Goal: Task Accomplishment & Management: Use online tool/utility

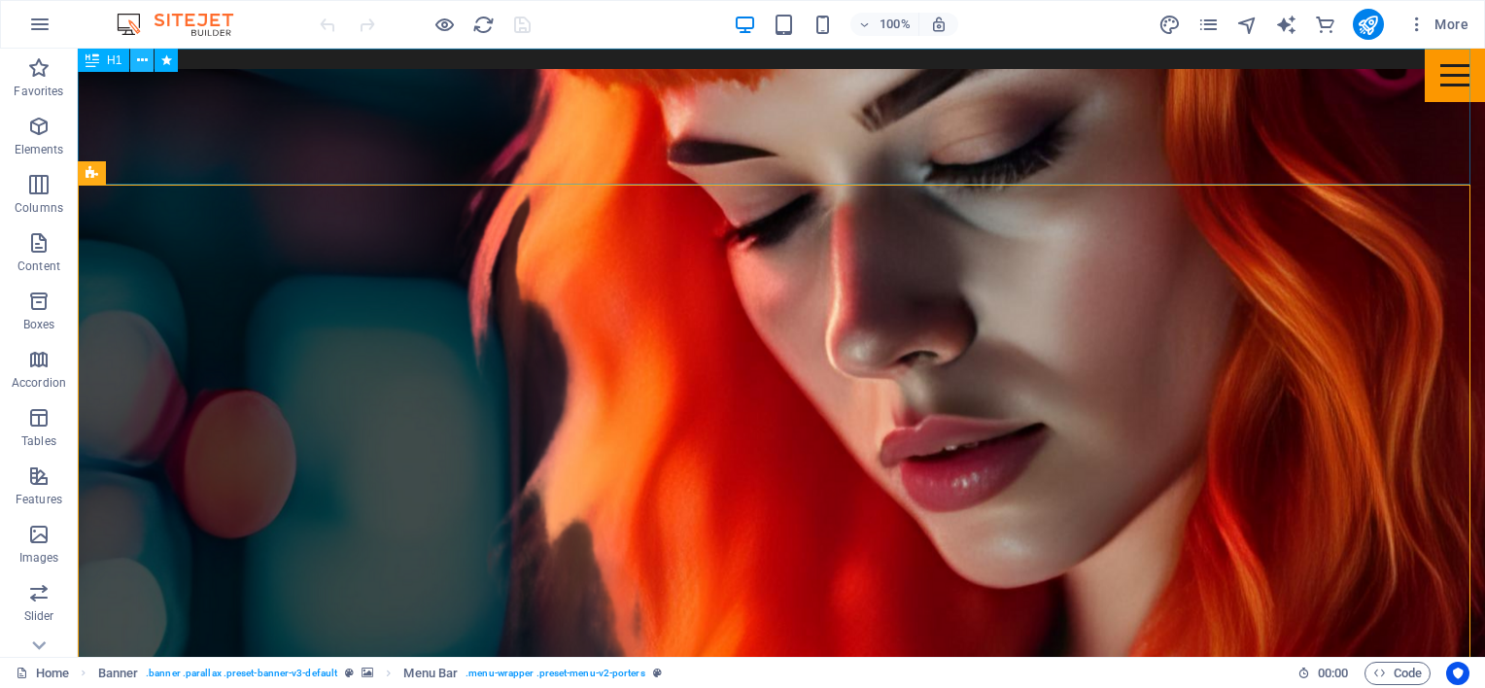
click at [139, 57] on icon at bounding box center [142, 61] width 11 height 20
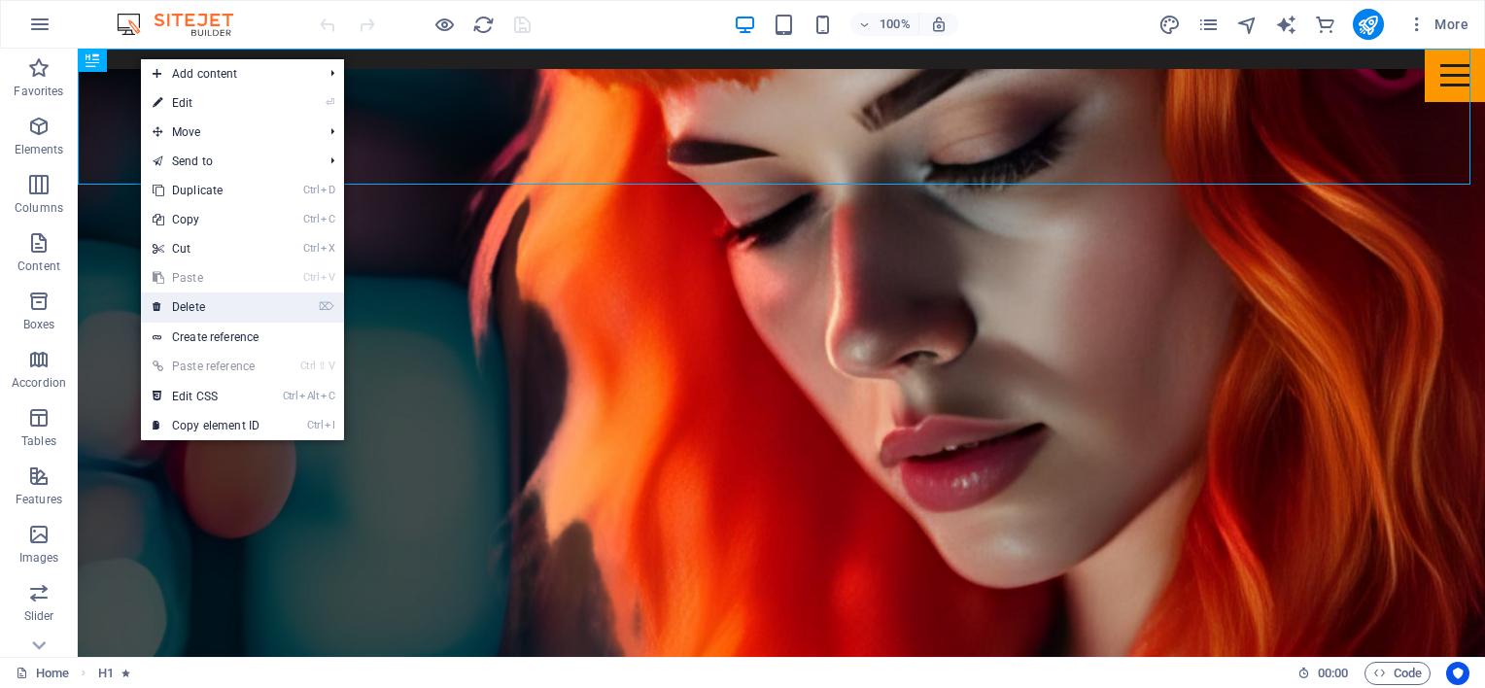
click at [211, 303] on link "⌦ Delete" at bounding box center [206, 307] width 130 height 29
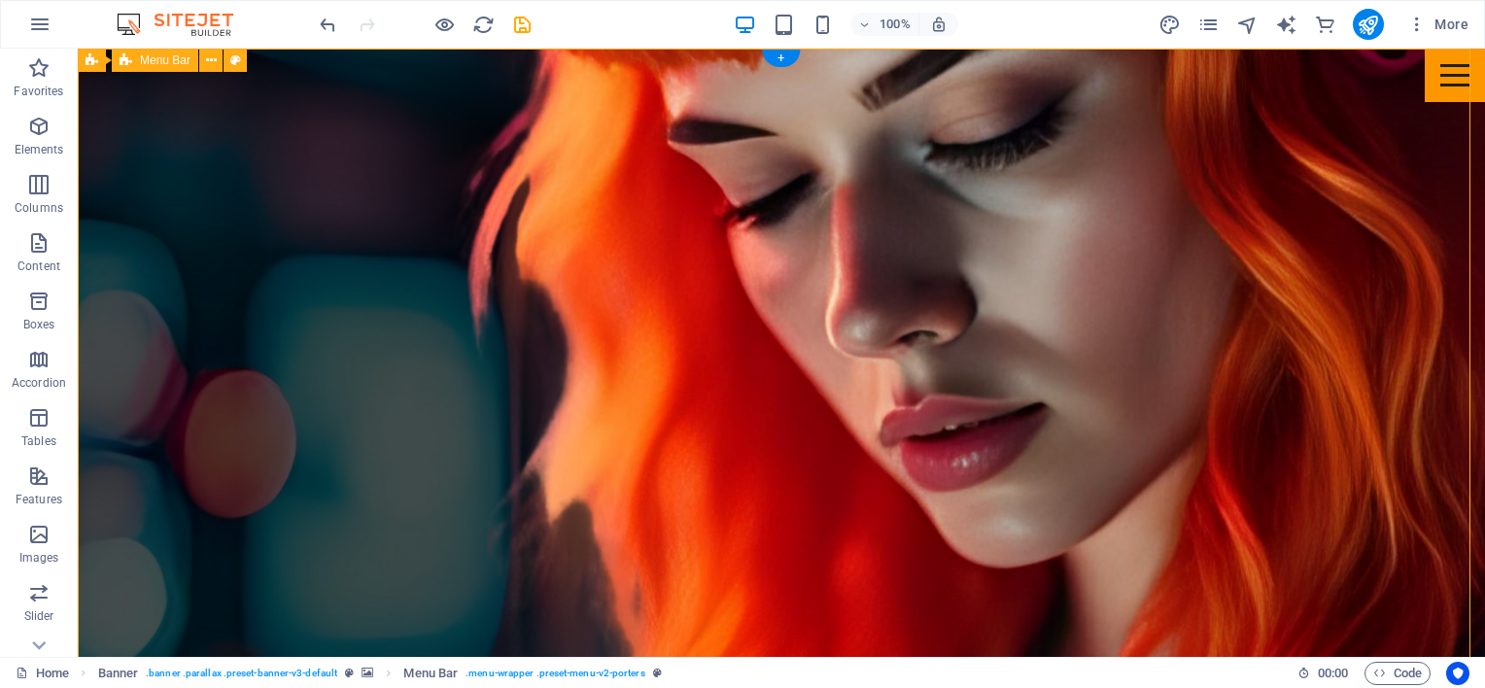
drag, startPoint x: 240, startPoint y: 155, endPoint x: 223, endPoint y: 130, distance: 29.9
click at [216, 60] on icon at bounding box center [211, 61] width 11 height 20
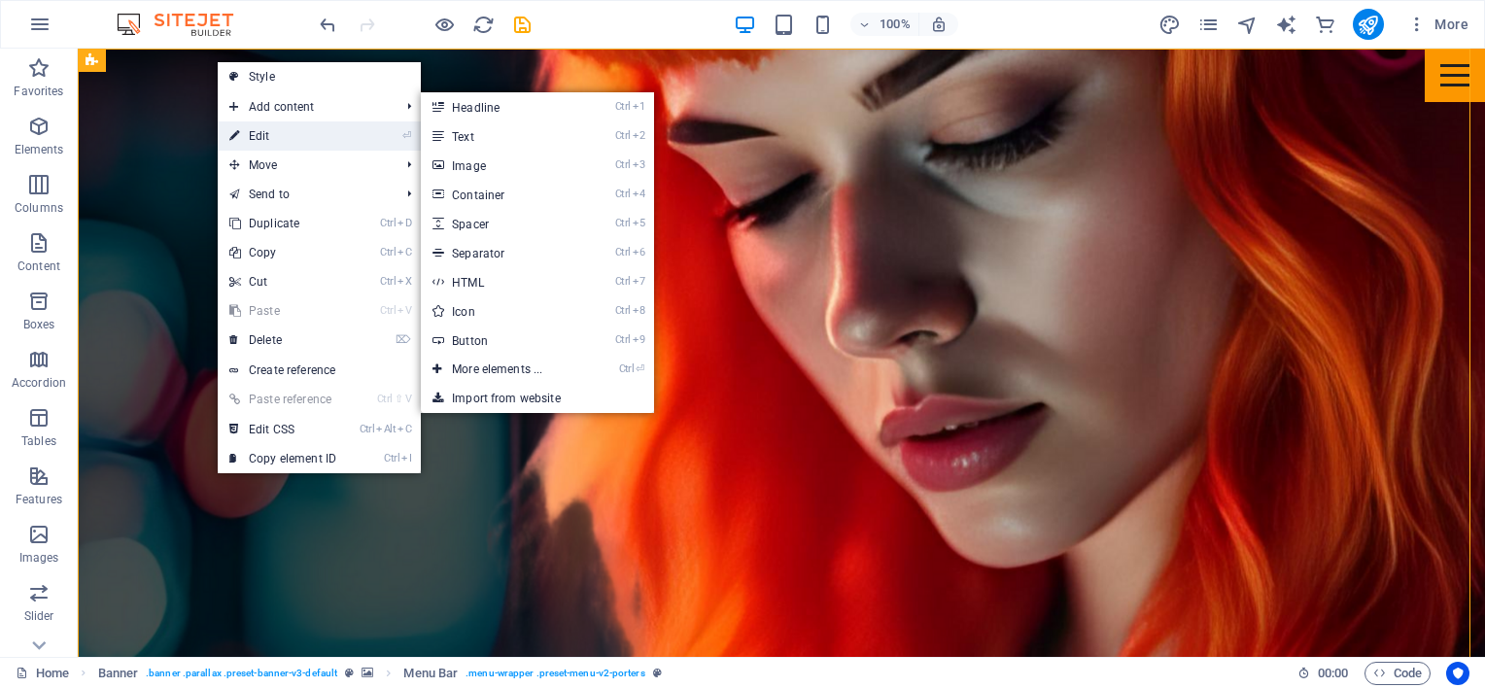
click at [277, 130] on link "⏎ Edit" at bounding box center [283, 135] width 130 height 29
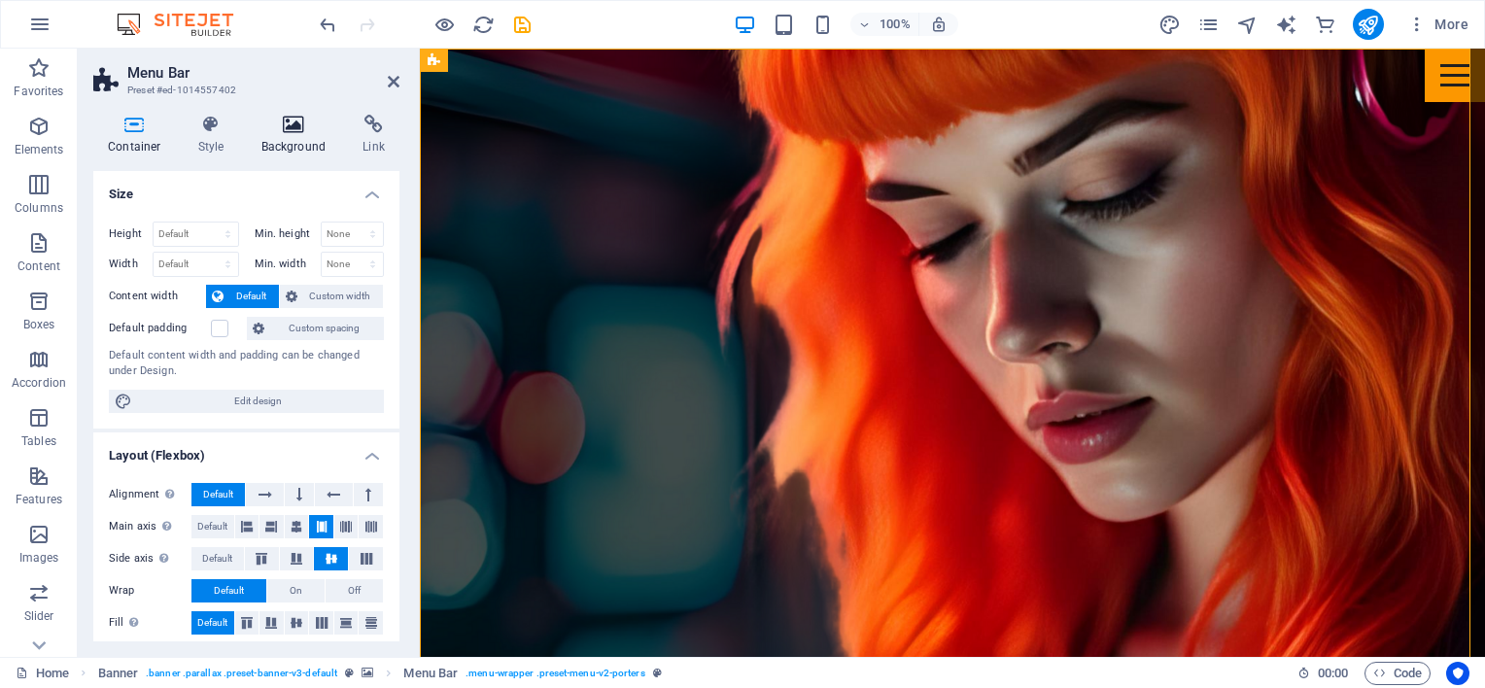
click at [290, 136] on h4 "Background" at bounding box center [298, 135] width 102 height 41
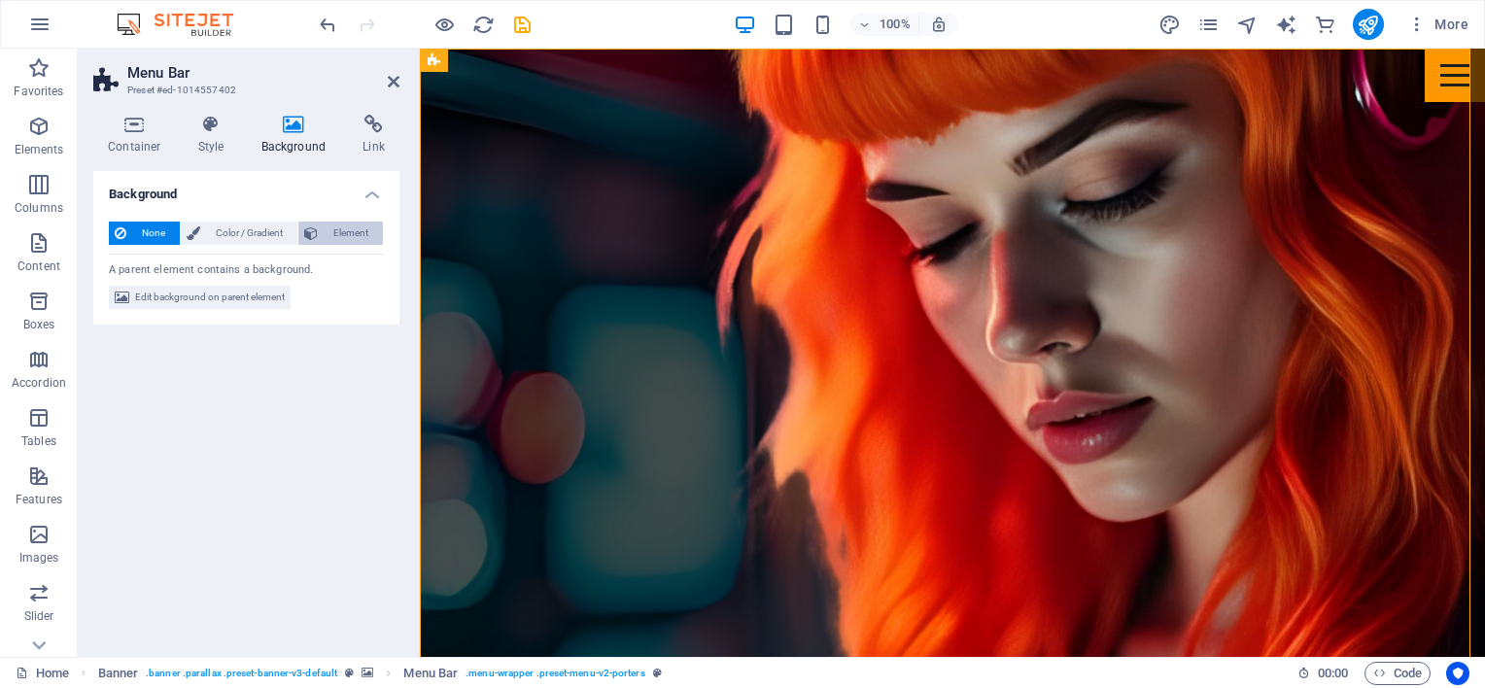
click at [348, 234] on span "Element" at bounding box center [350, 233] width 53 height 23
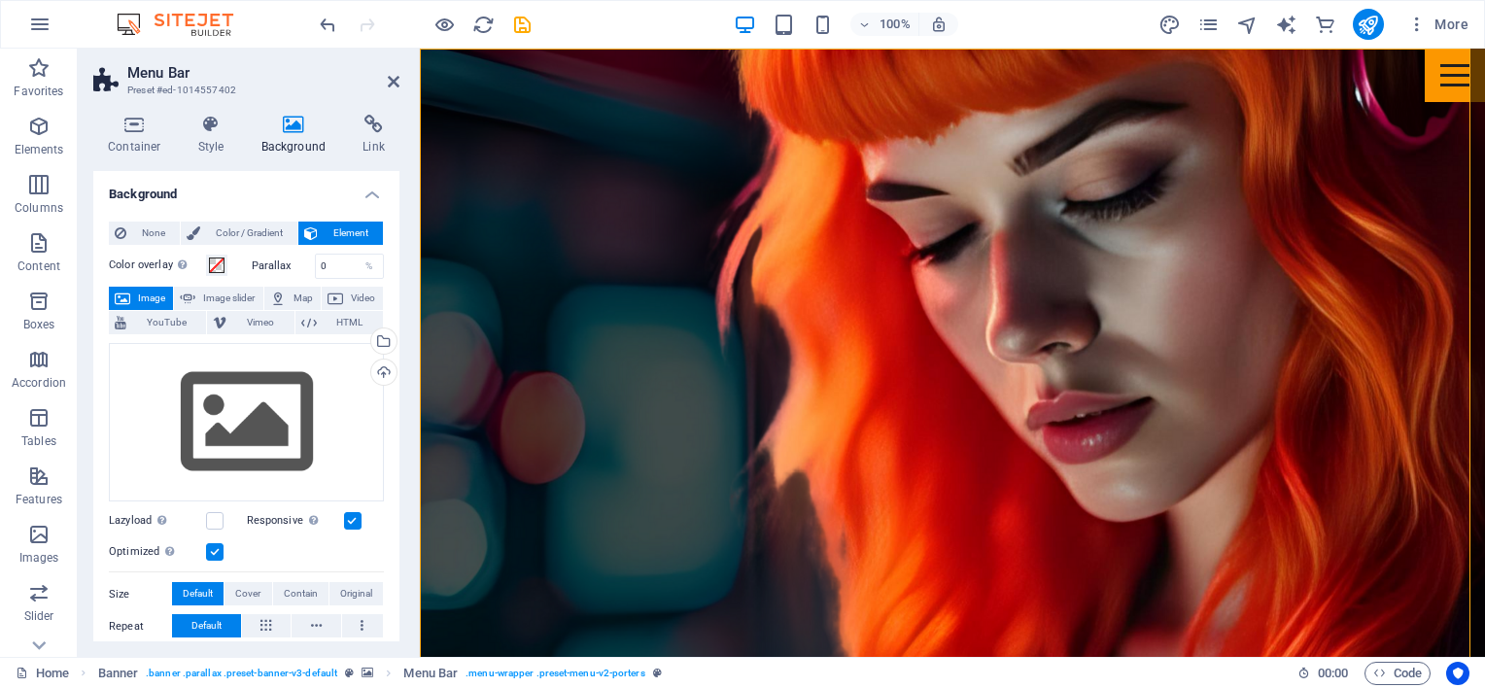
click at [392, 85] on icon at bounding box center [394, 82] width 12 height 16
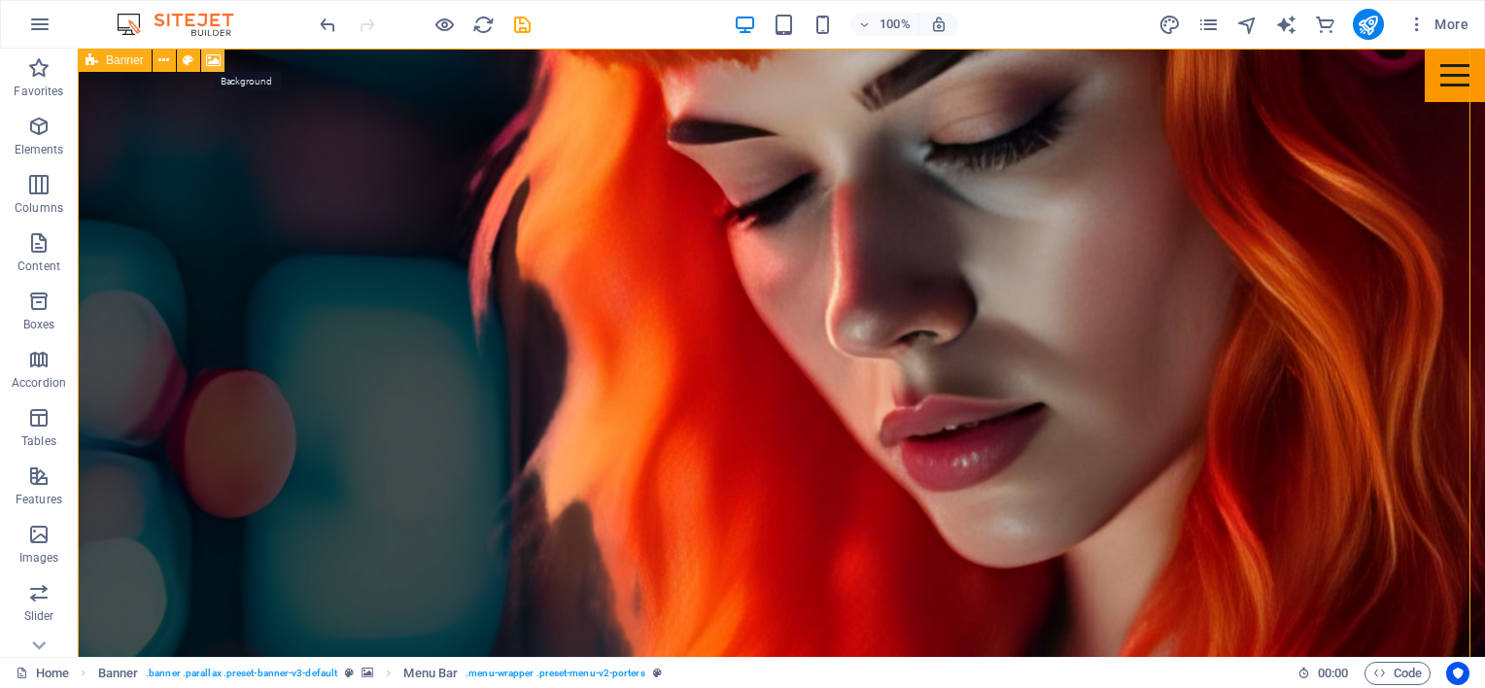
click at [207, 61] on icon at bounding box center [213, 61] width 15 height 20
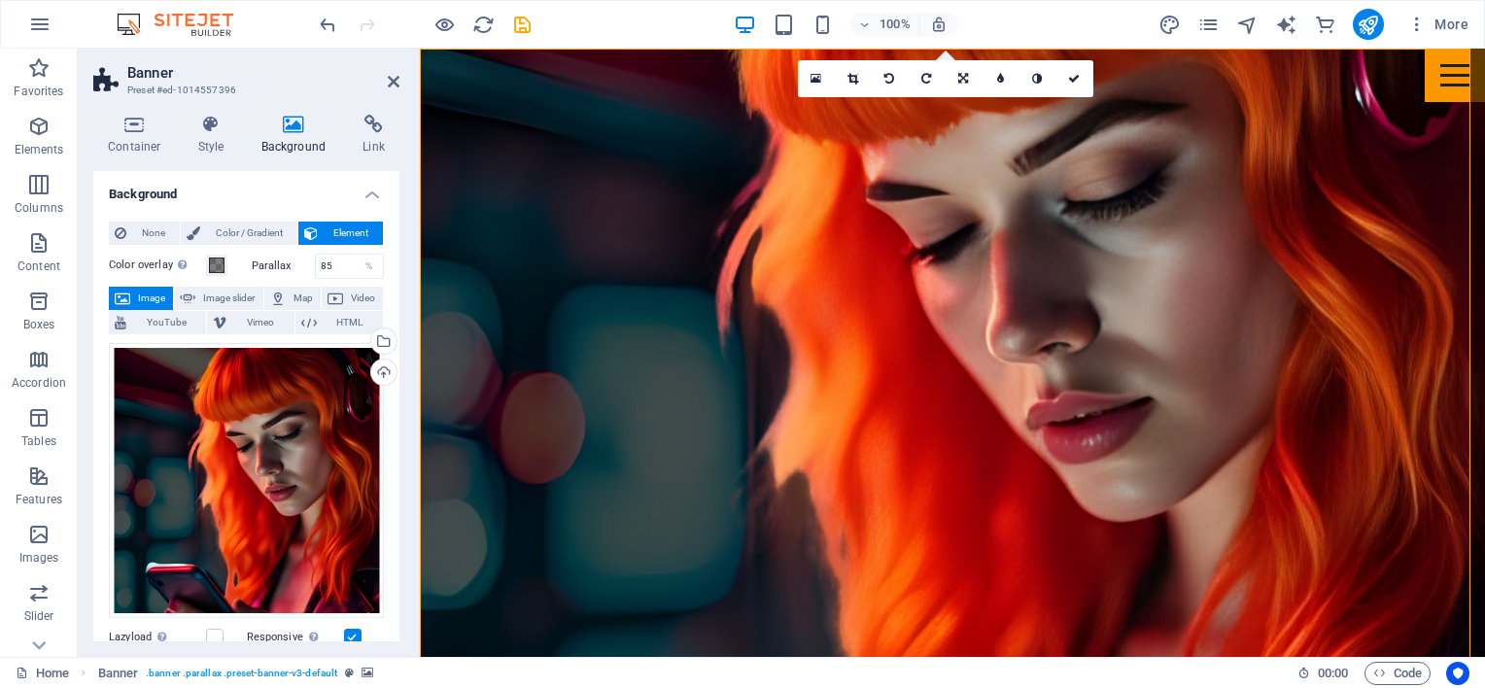
click at [382, 373] on div "Upload" at bounding box center [381, 374] width 29 height 29
click at [377, 373] on div "Upload" at bounding box center [381, 374] width 29 height 29
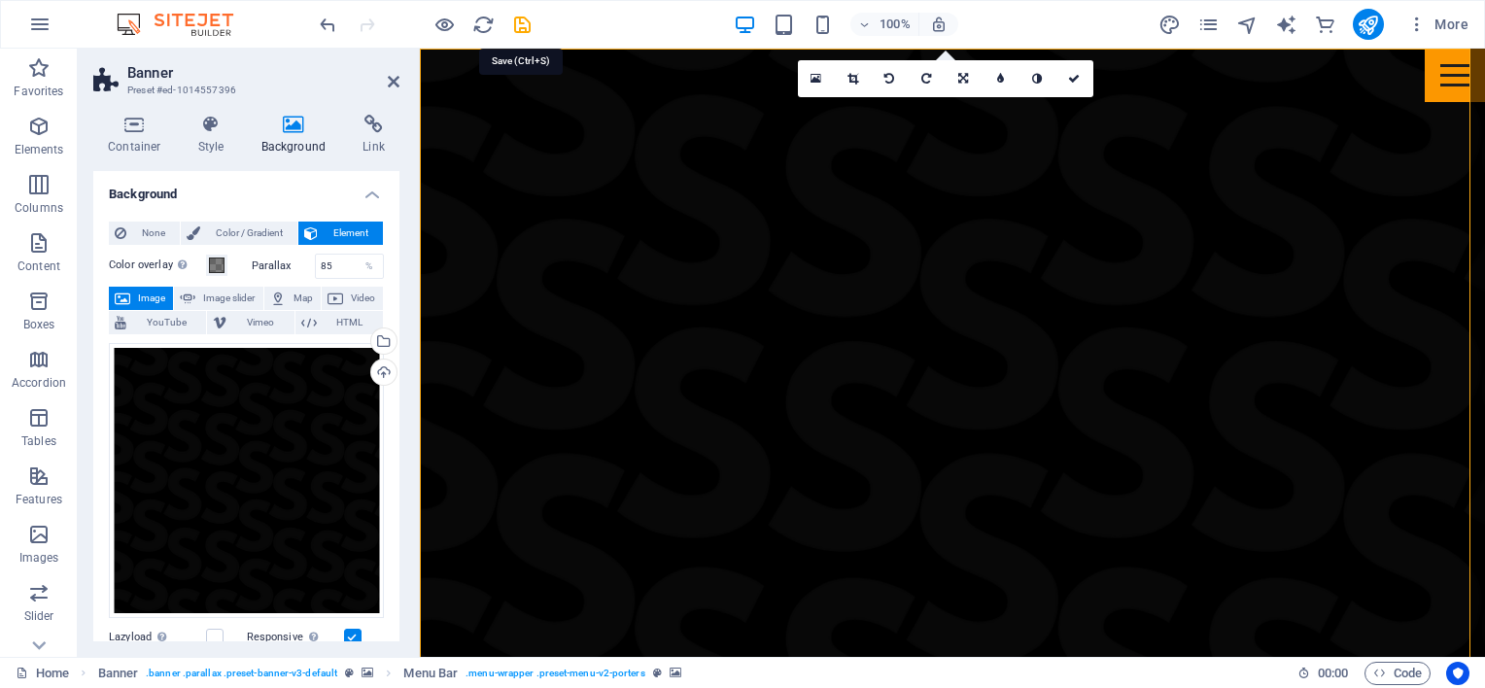
click at [523, 30] on icon "save" at bounding box center [522, 25] width 22 height 22
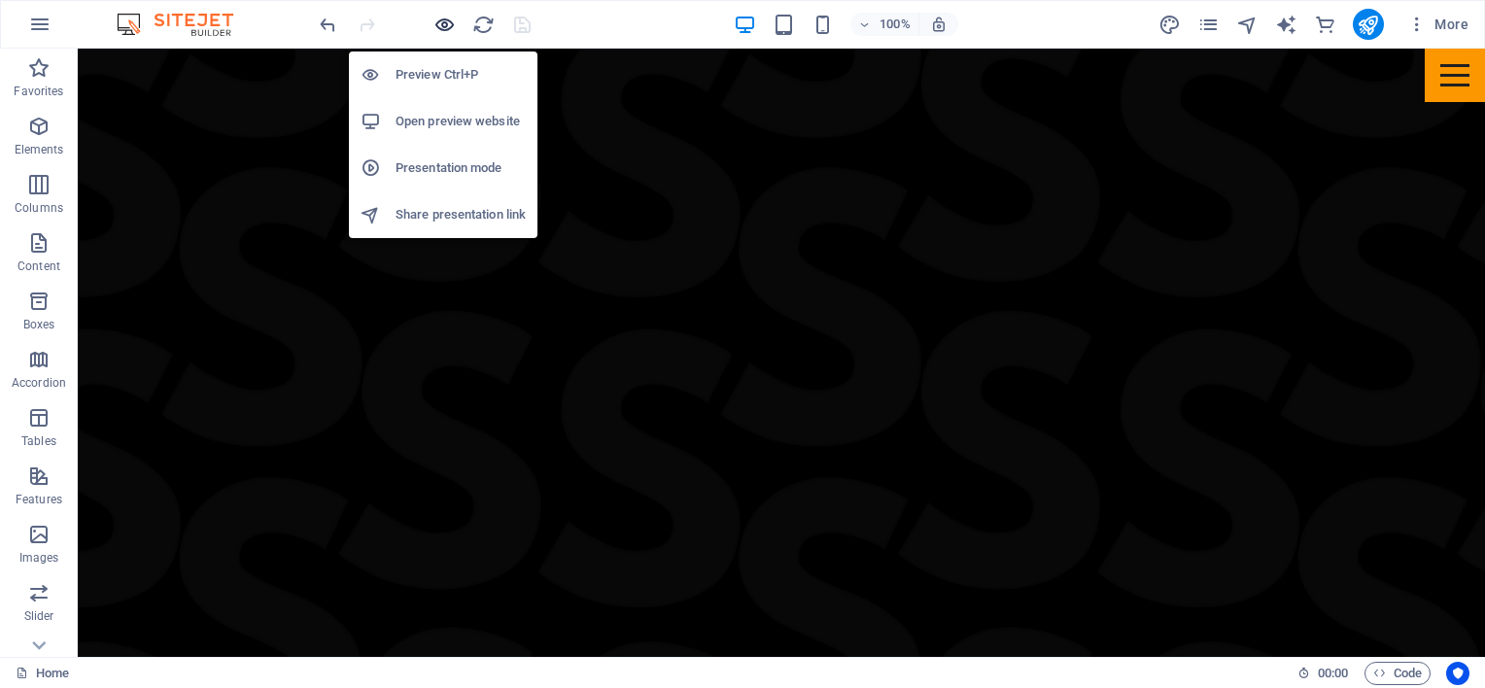
click at [435, 22] on icon "button" at bounding box center [444, 25] width 22 height 22
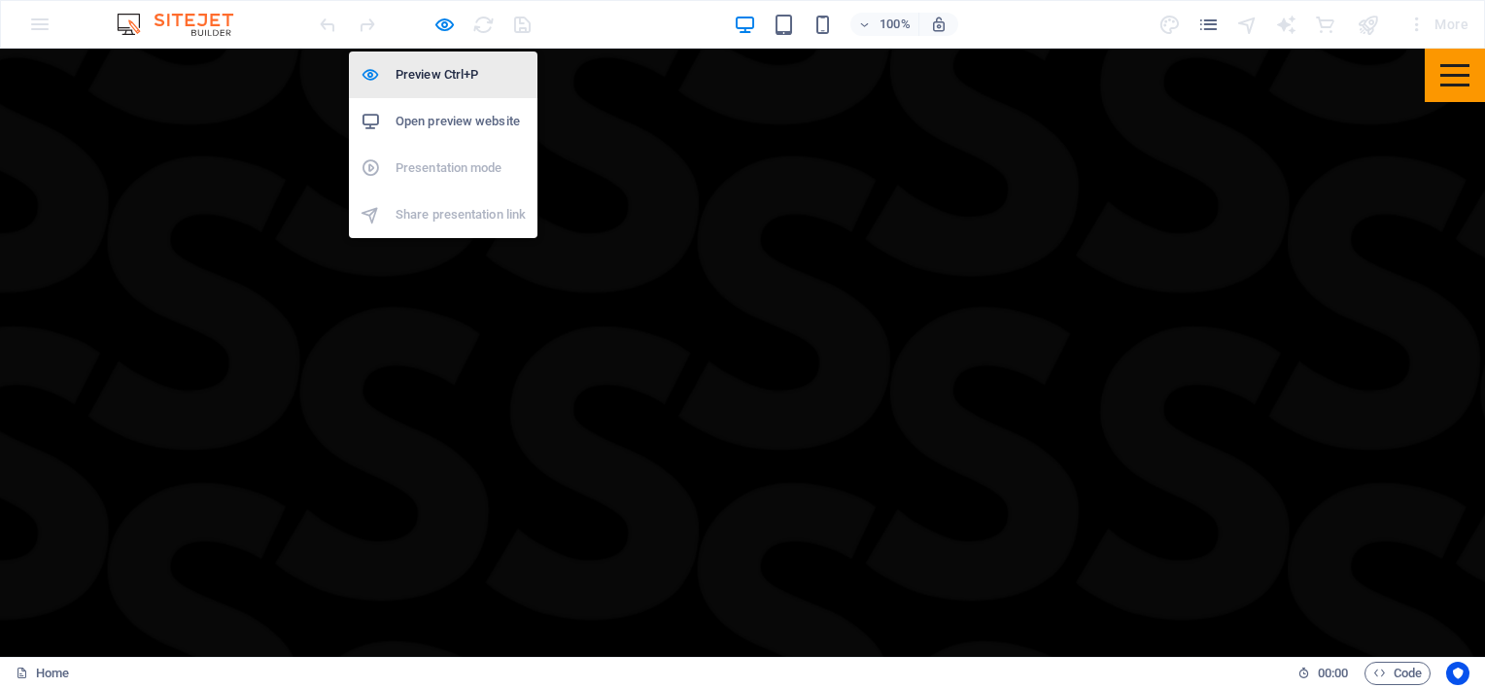
click at [428, 76] on h6 "Preview Ctrl+P" at bounding box center [461, 74] width 130 height 23
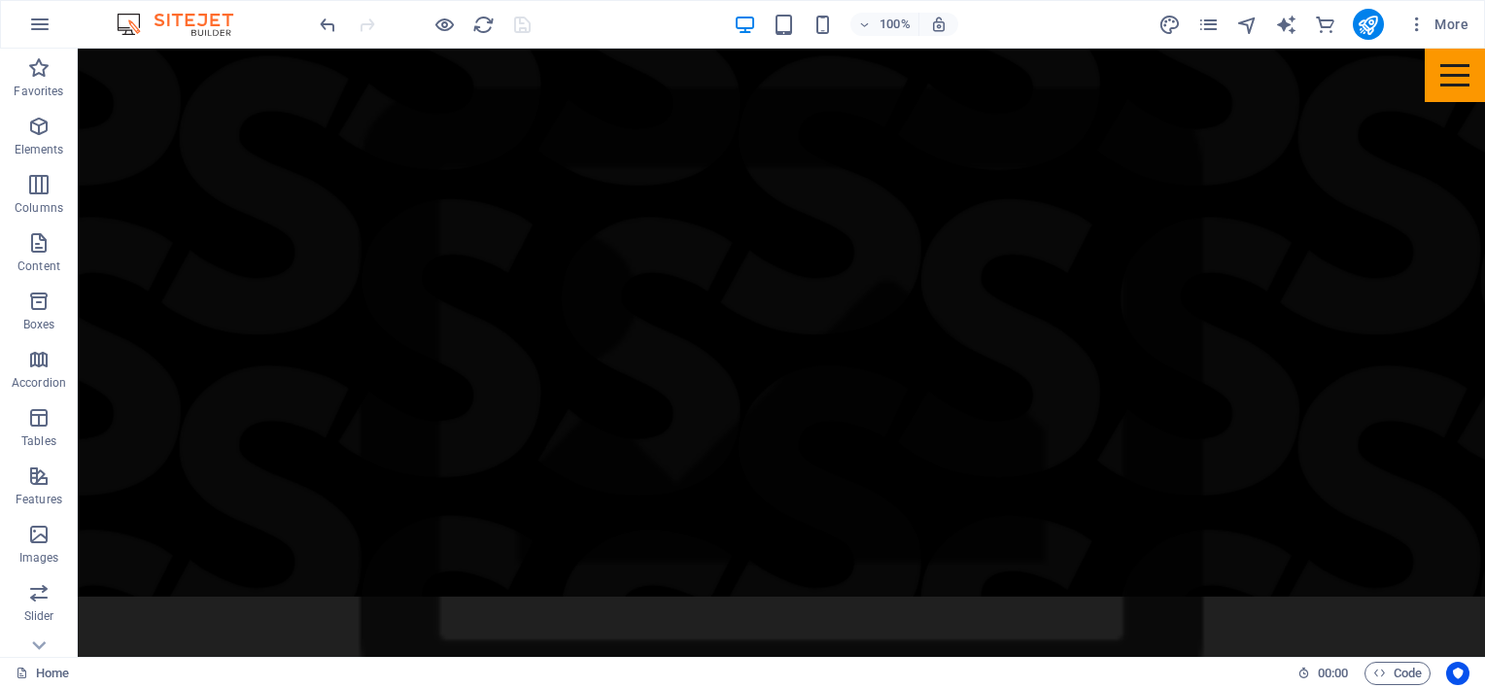
scroll to position [777, 0]
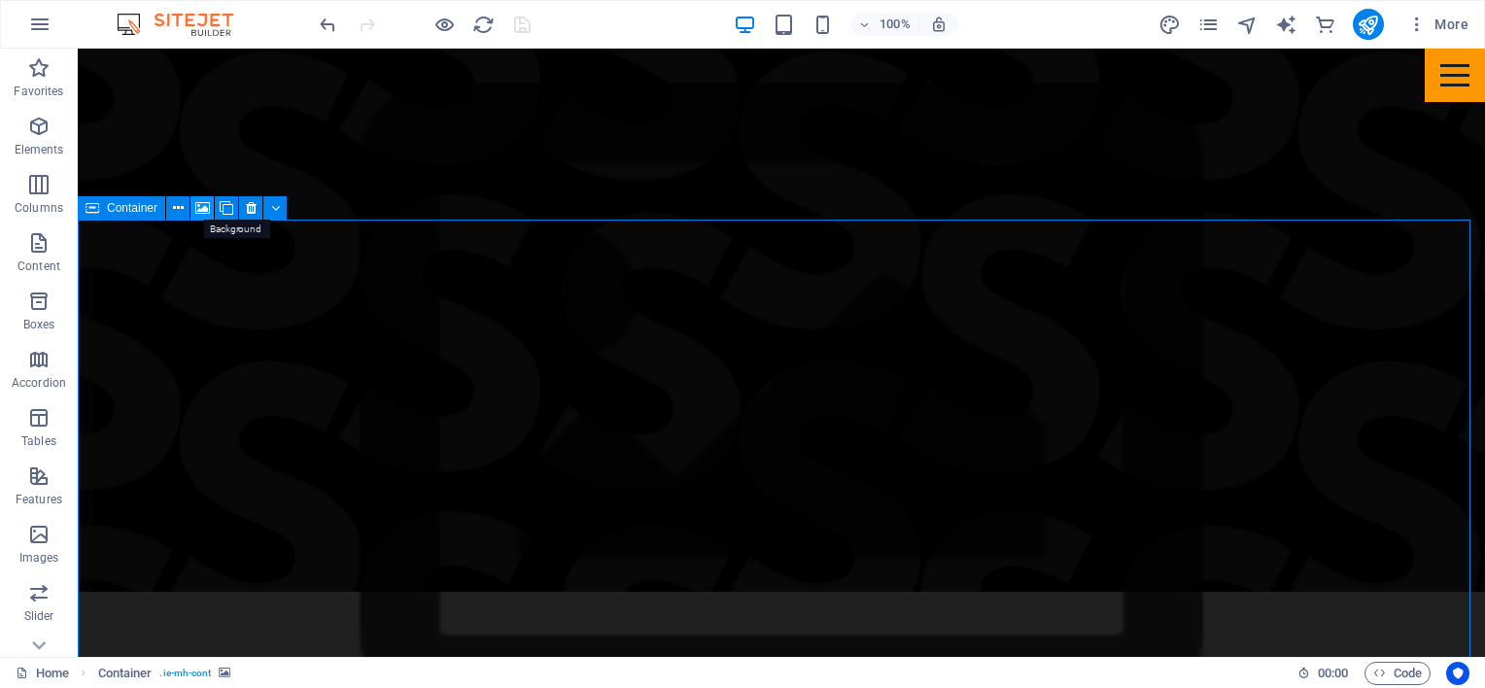
click at [199, 205] on icon at bounding box center [202, 208] width 15 height 20
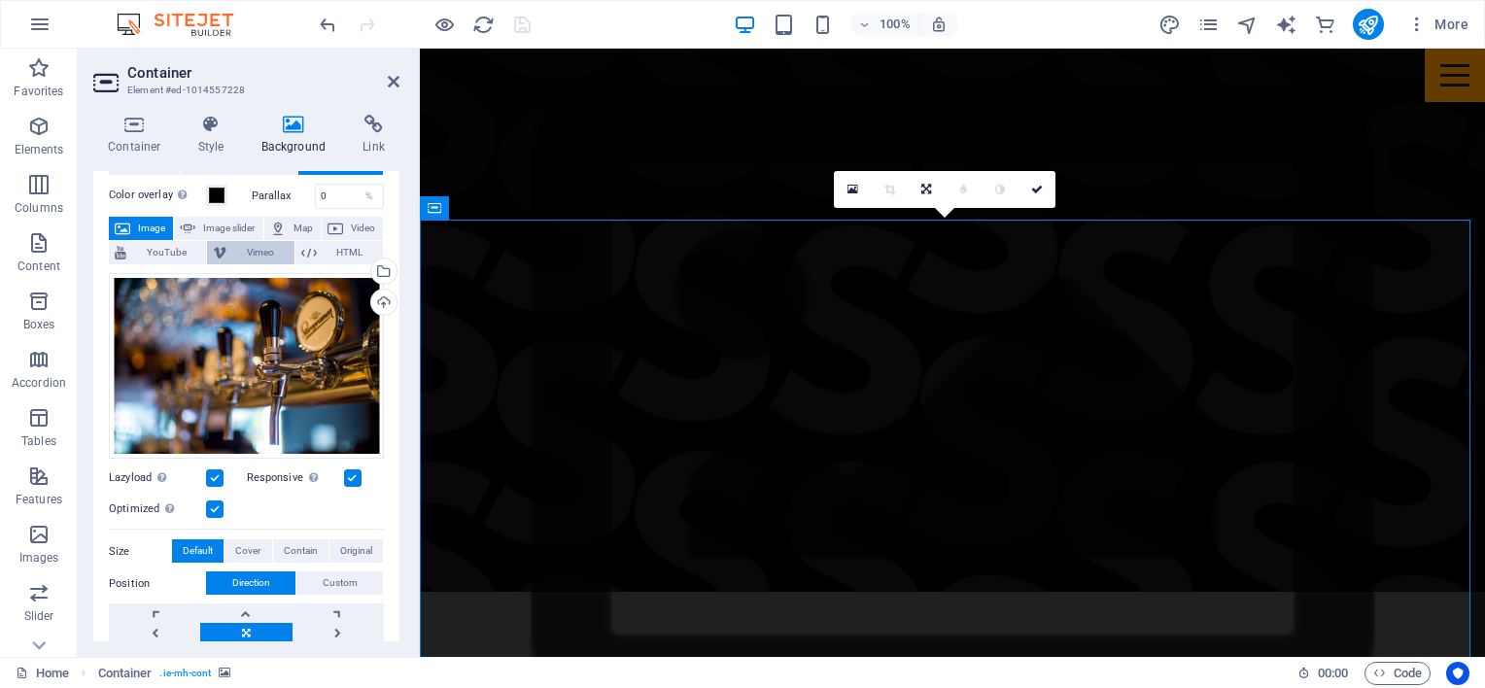
scroll to position [167, 0]
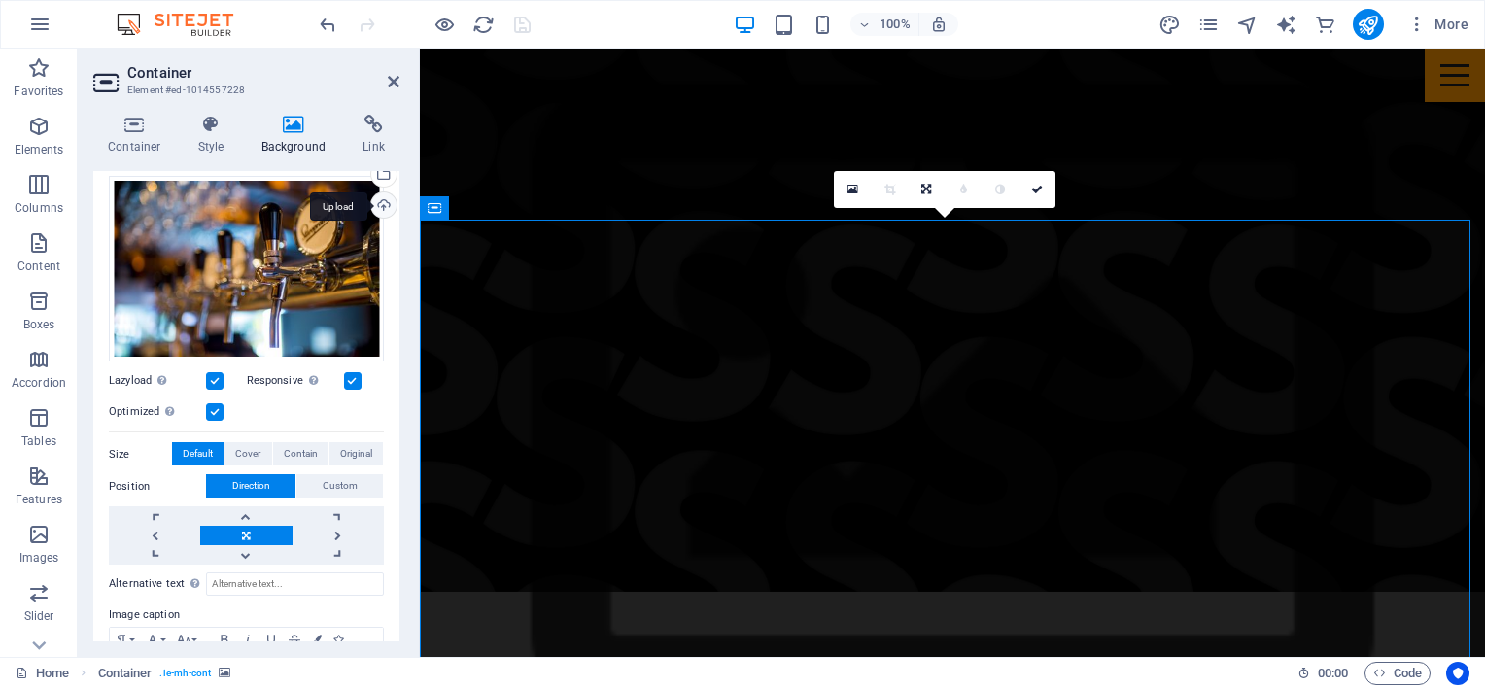
click at [383, 201] on div "Upload" at bounding box center [381, 206] width 29 height 29
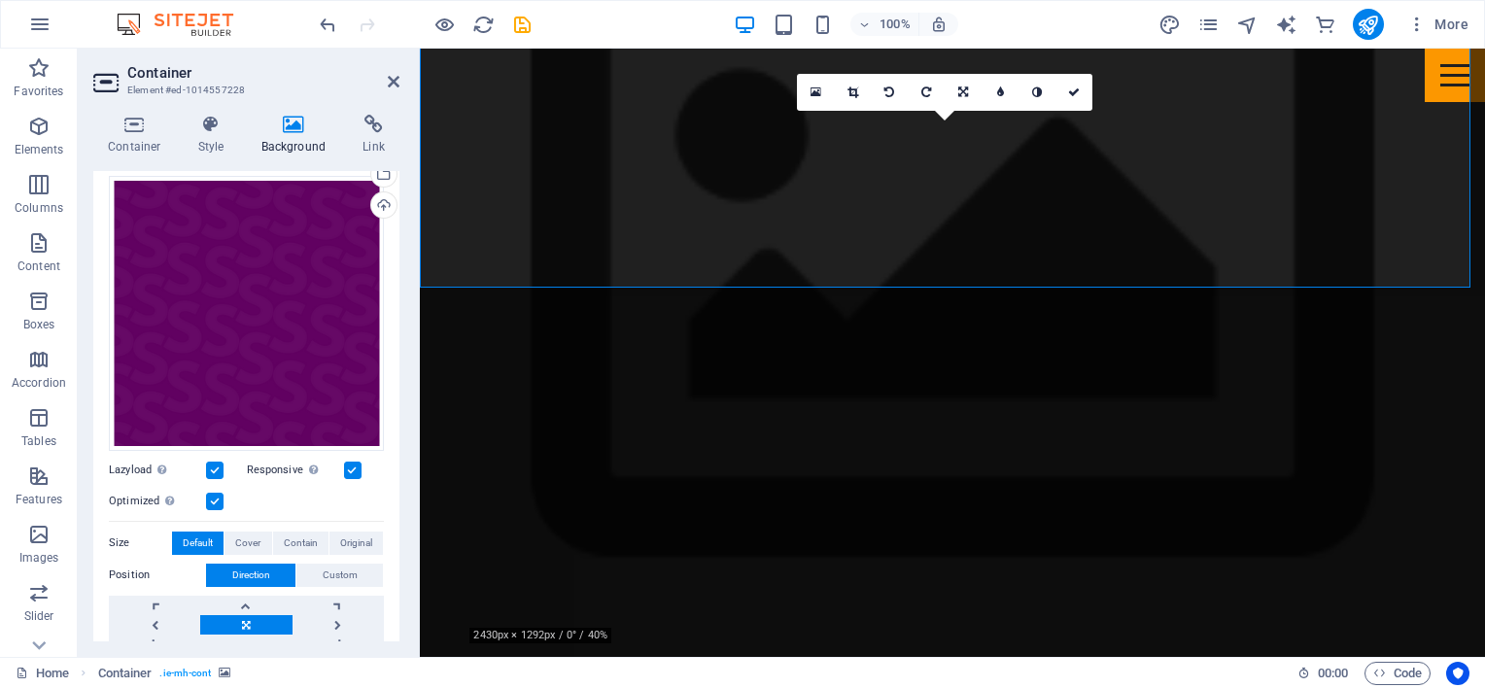
scroll to position [875, 0]
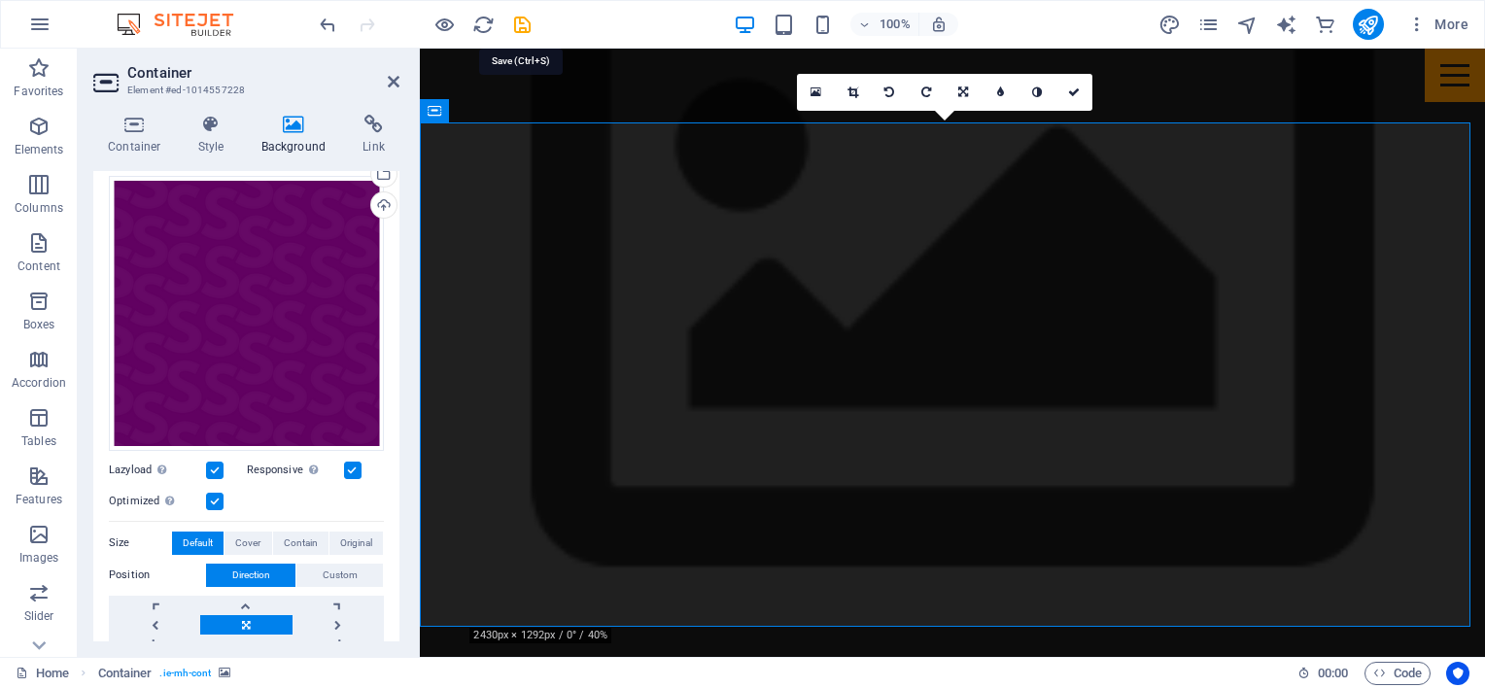
click at [519, 16] on icon "save" at bounding box center [522, 25] width 22 height 22
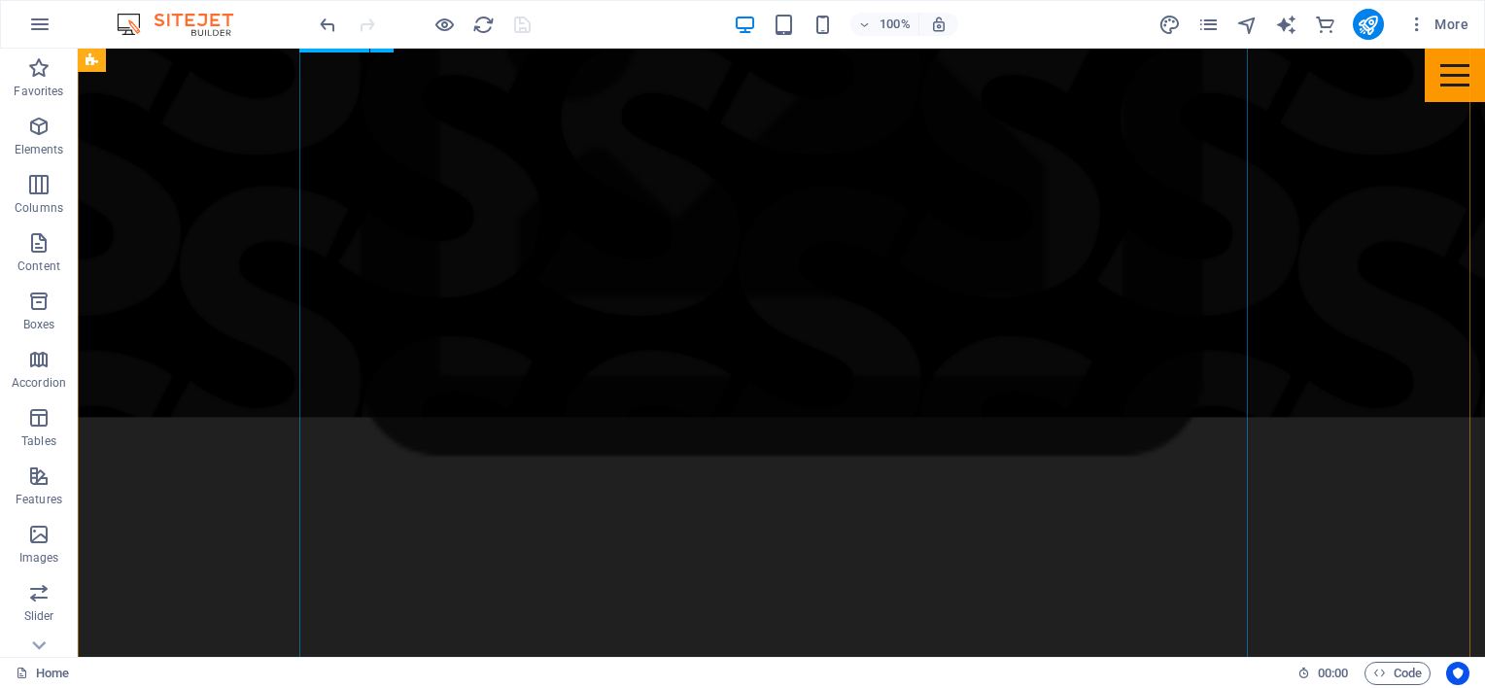
scroll to position [777, 0]
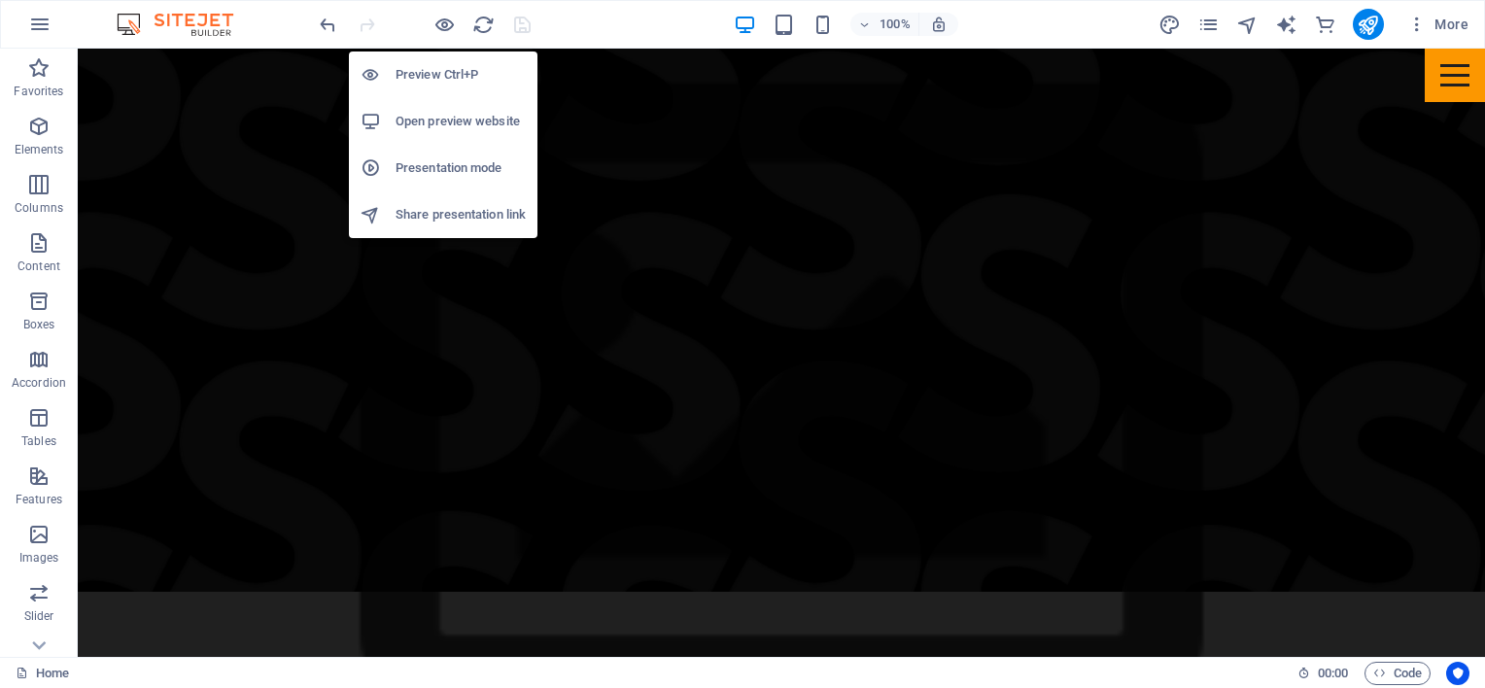
drag, startPoint x: 407, startPoint y: 69, endPoint x: 428, endPoint y: 82, distance: 24.0
click at [409, 71] on h6 "Preview Ctrl+P" at bounding box center [461, 74] width 130 height 23
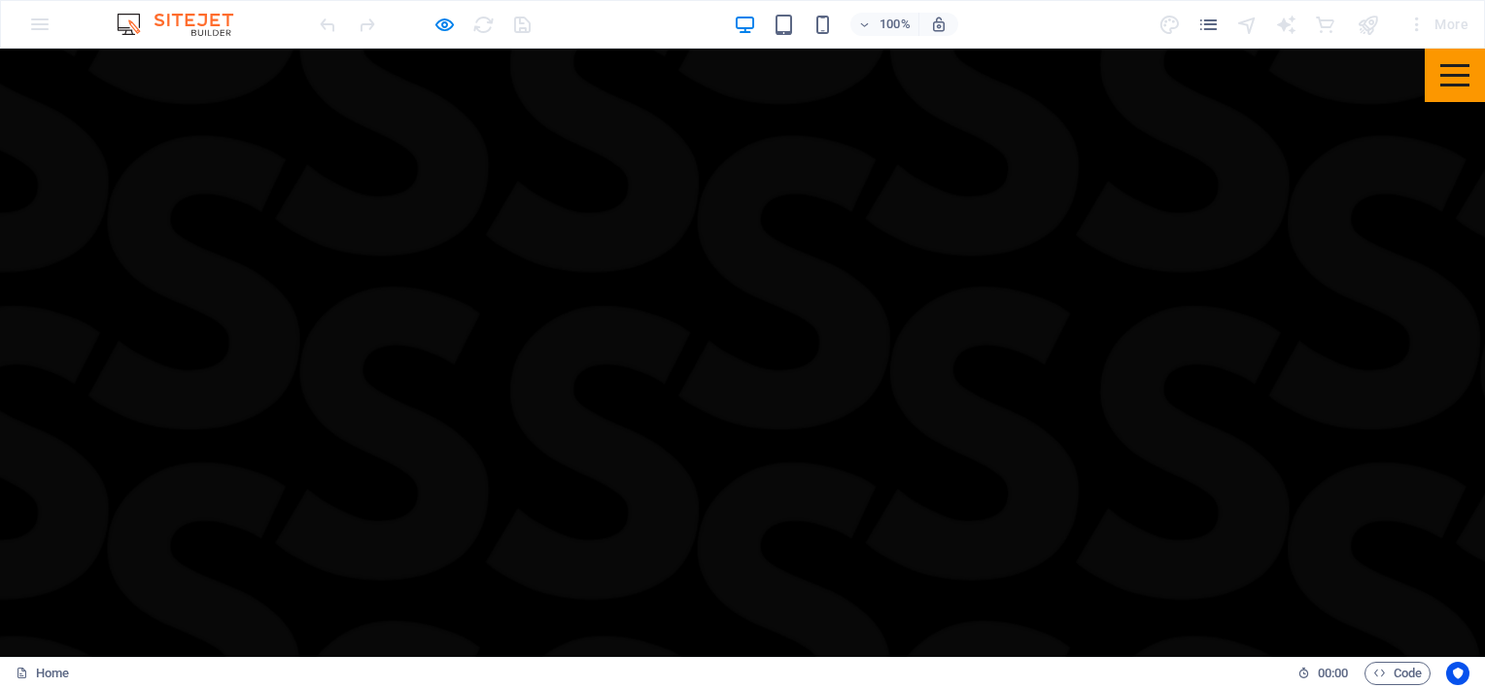
scroll to position [0, 0]
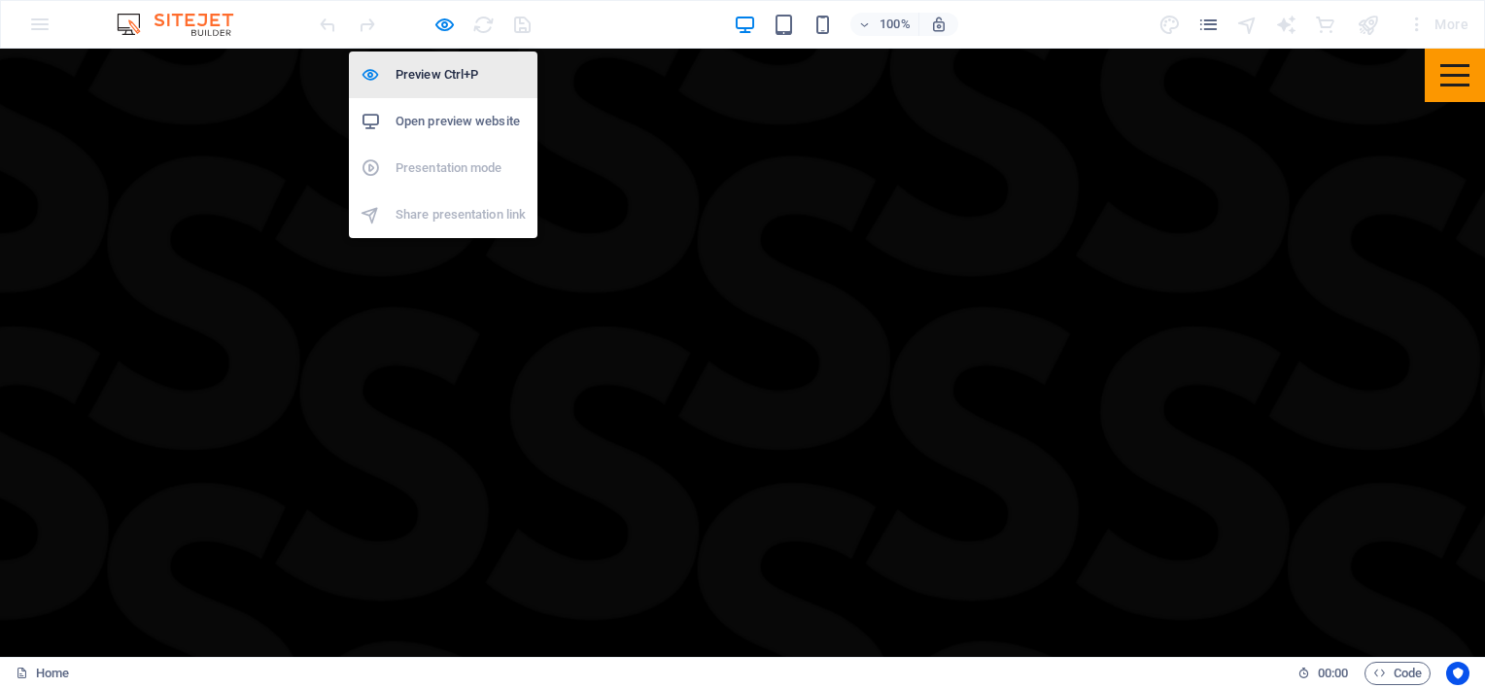
click at [430, 70] on h6 "Preview Ctrl+P" at bounding box center [461, 74] width 130 height 23
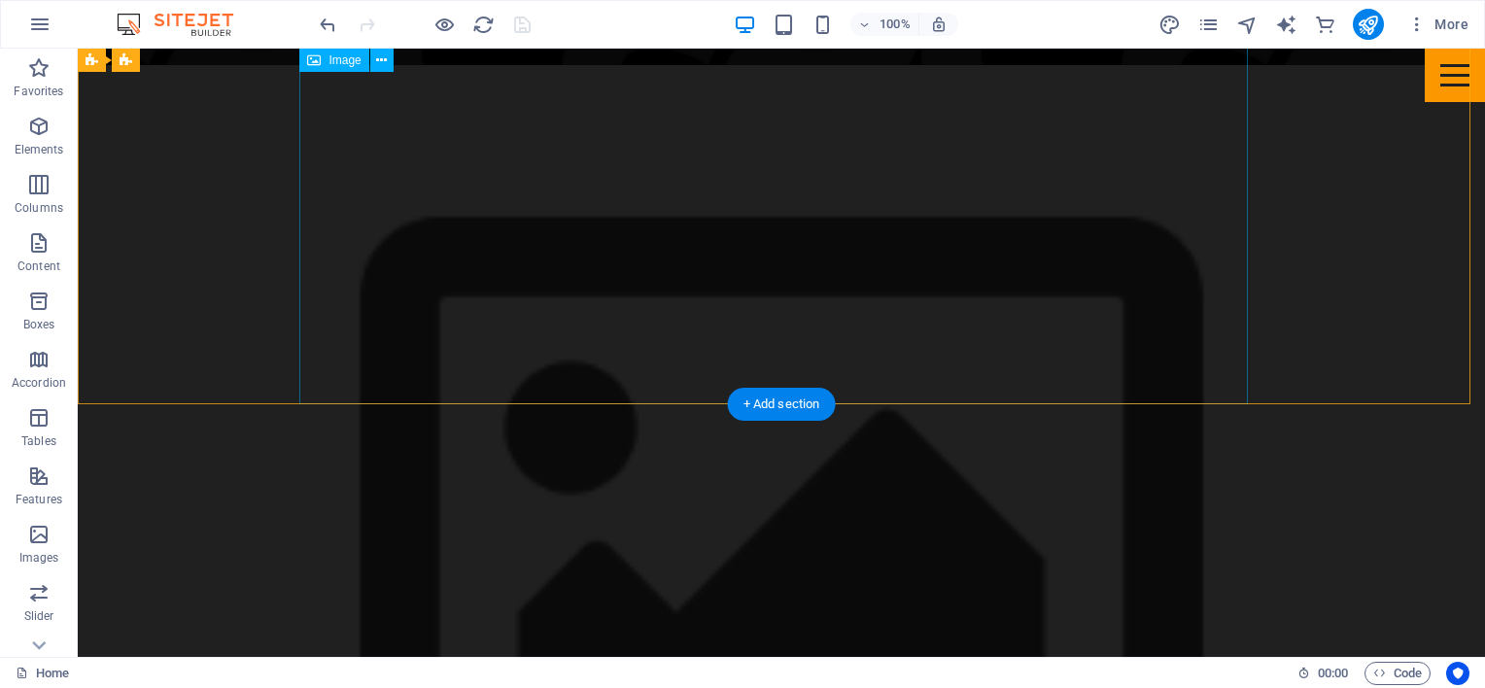
scroll to position [786, 0]
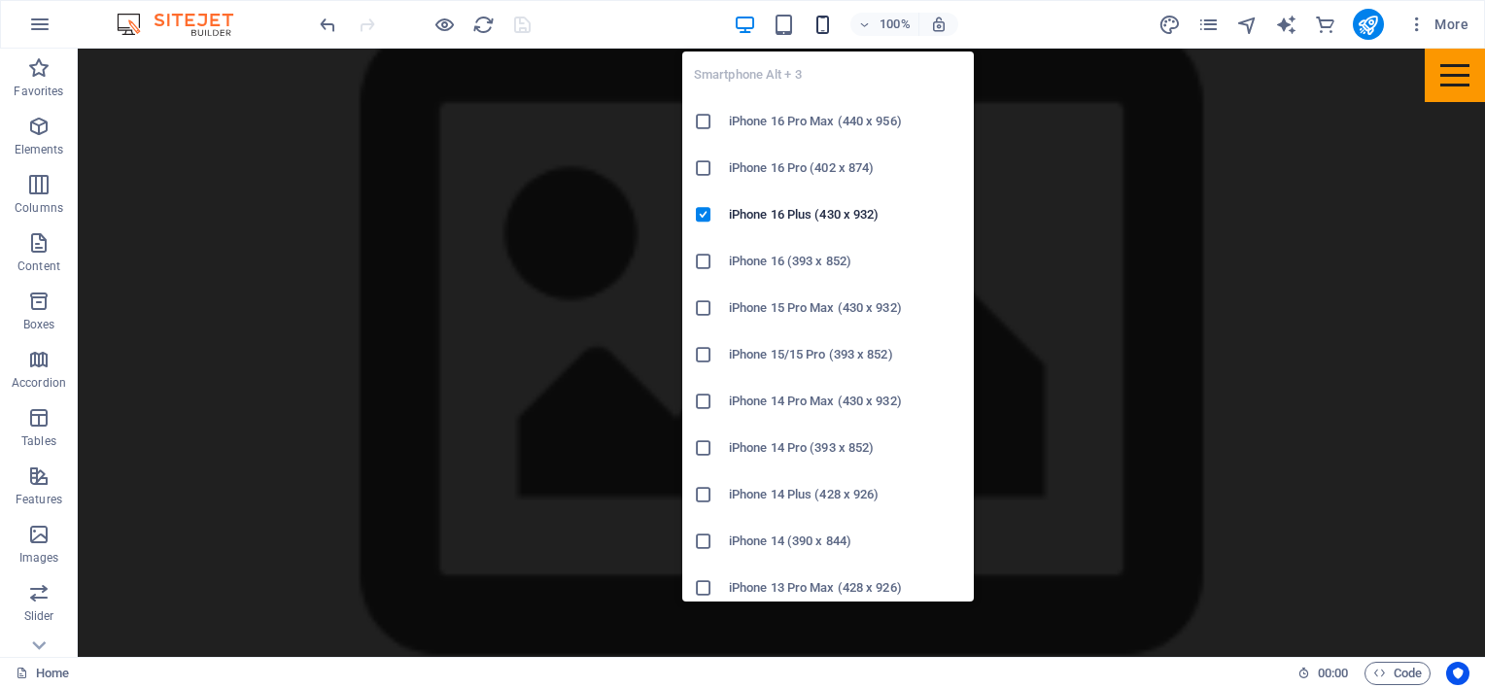
click at [824, 23] on icon "button" at bounding box center [822, 25] width 22 height 22
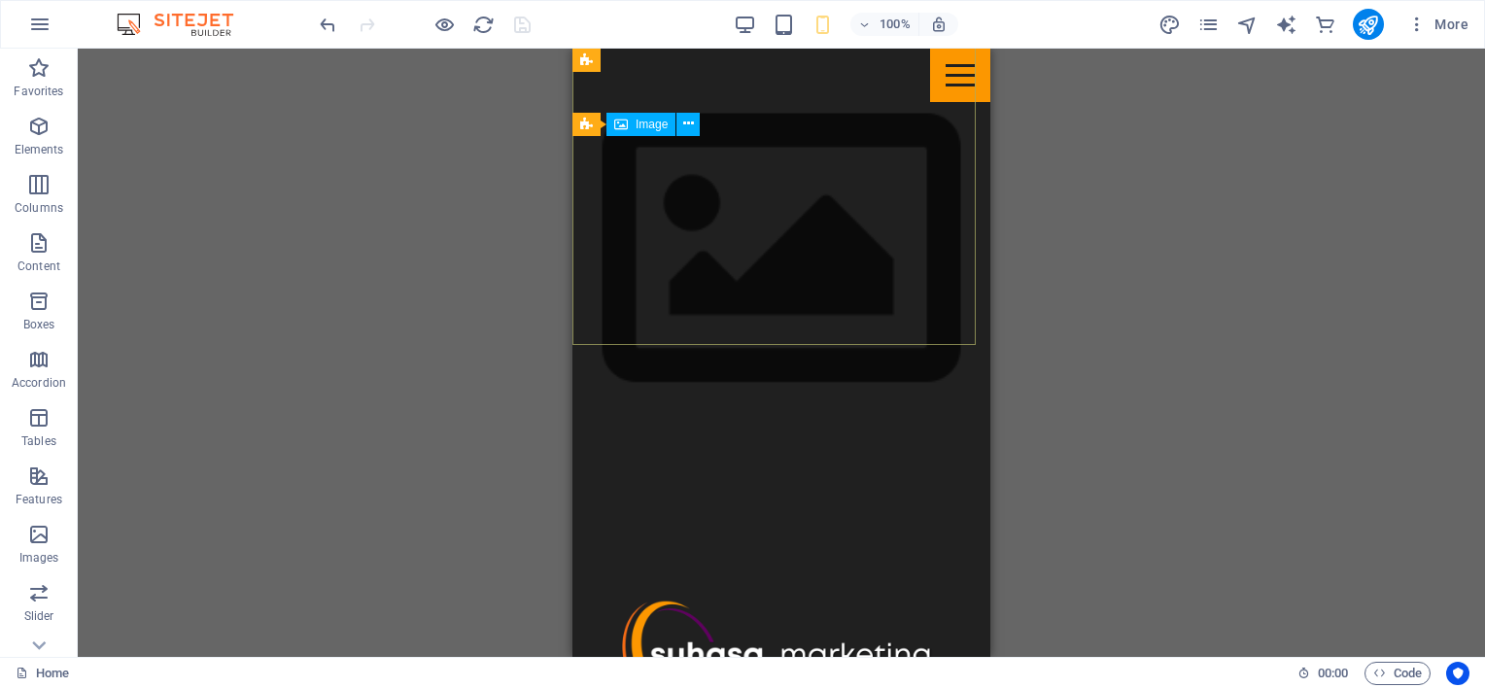
scroll to position [680, 0]
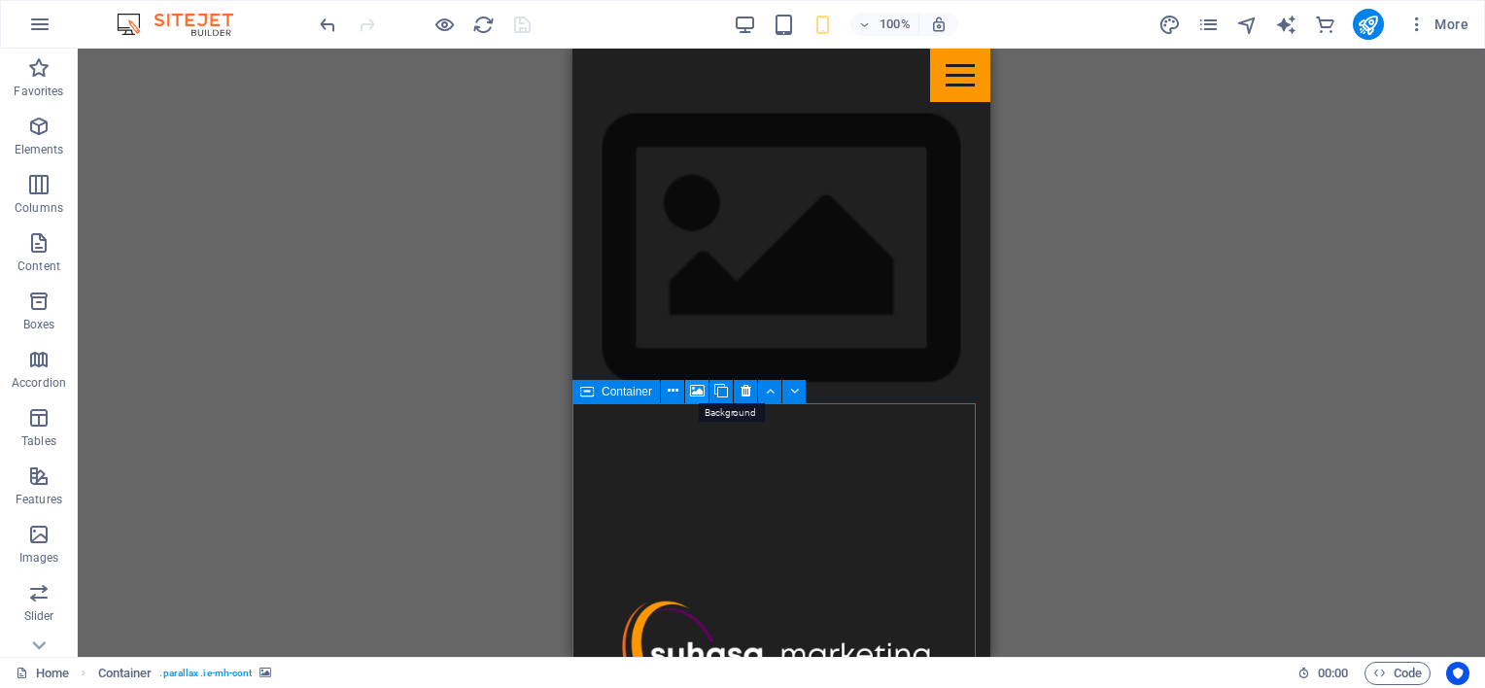
click at [690, 396] on icon at bounding box center [697, 391] width 15 height 20
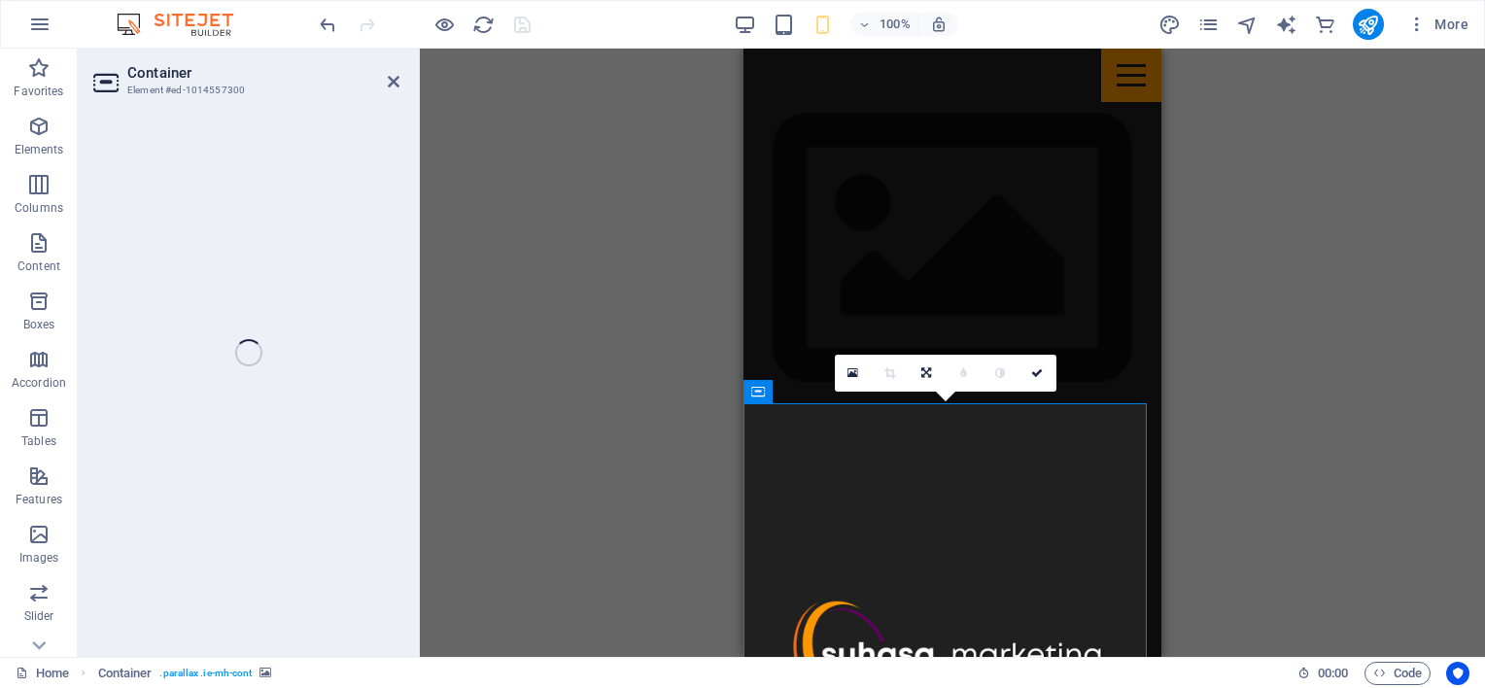
select select "%"
select select "px"
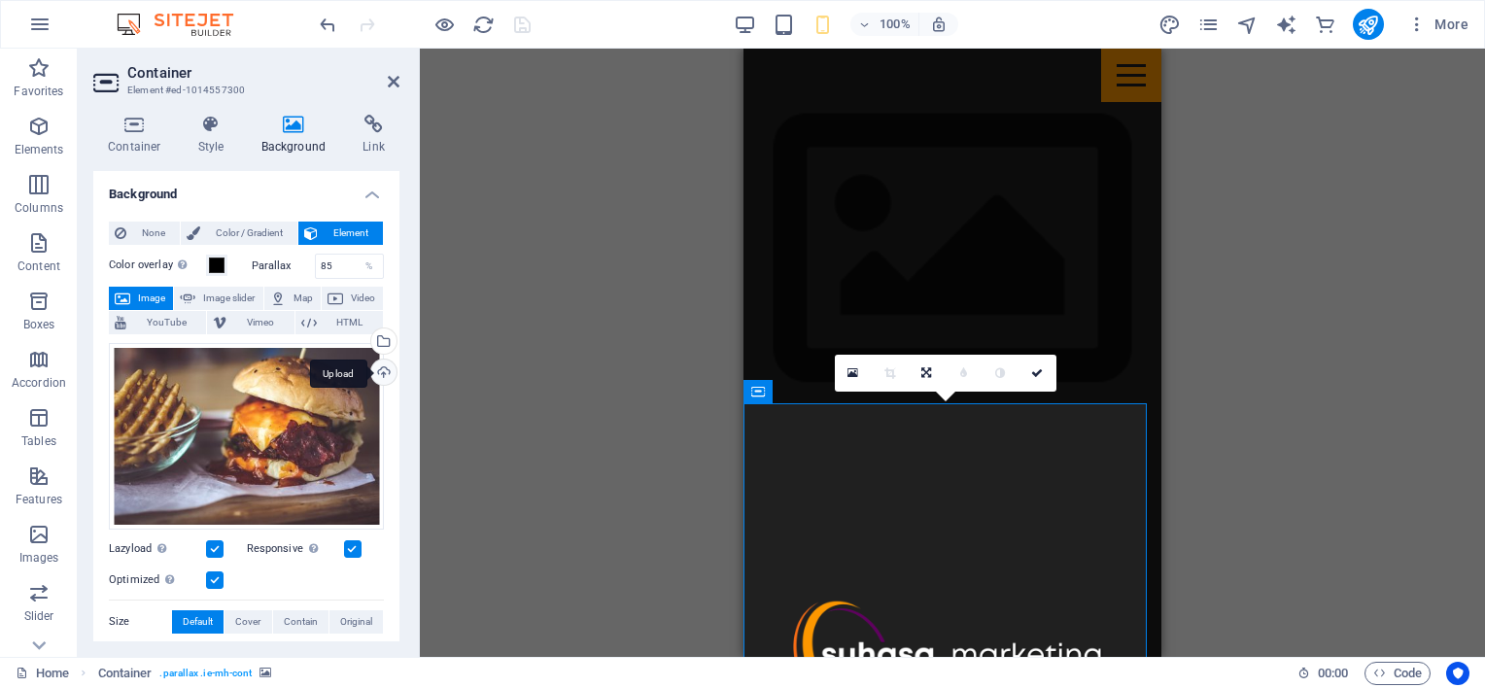
click at [378, 371] on div "Upload" at bounding box center [381, 374] width 29 height 29
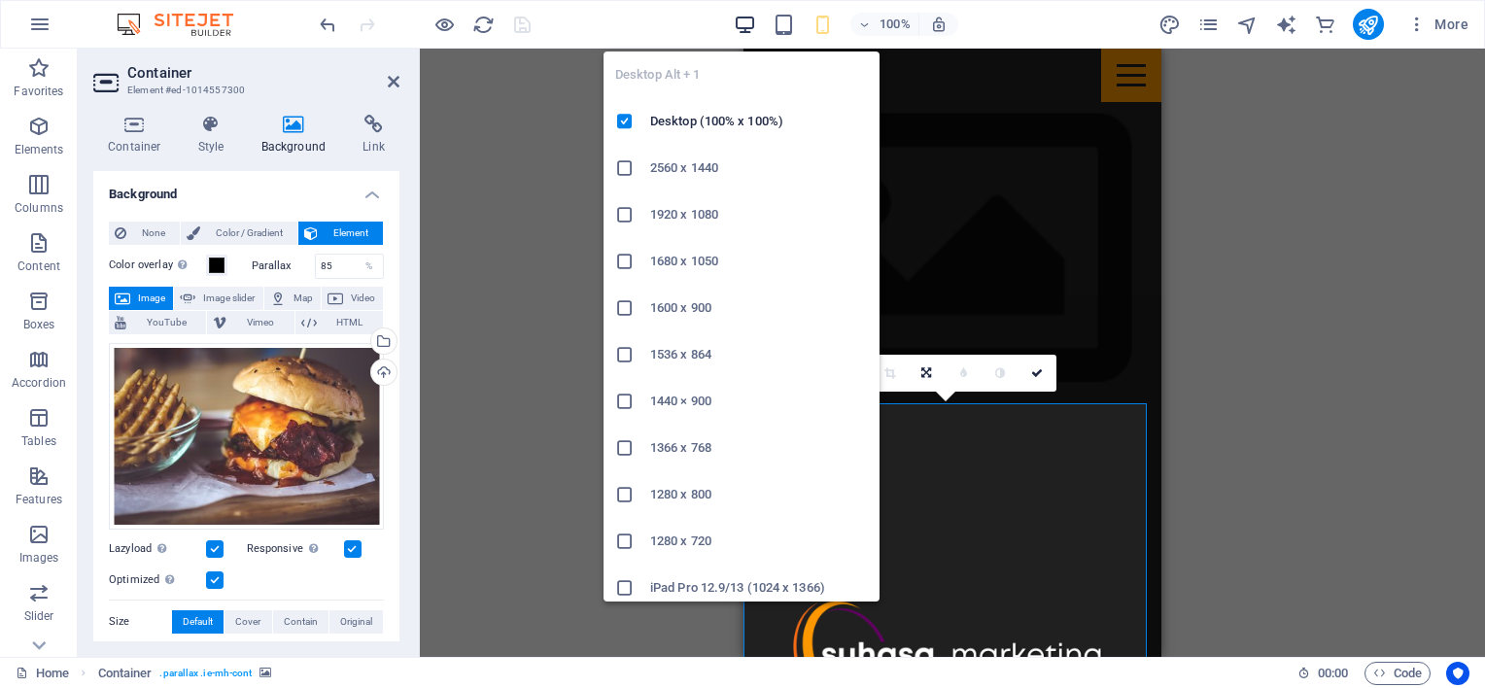
click at [754, 23] on icon "button" at bounding box center [745, 25] width 22 height 22
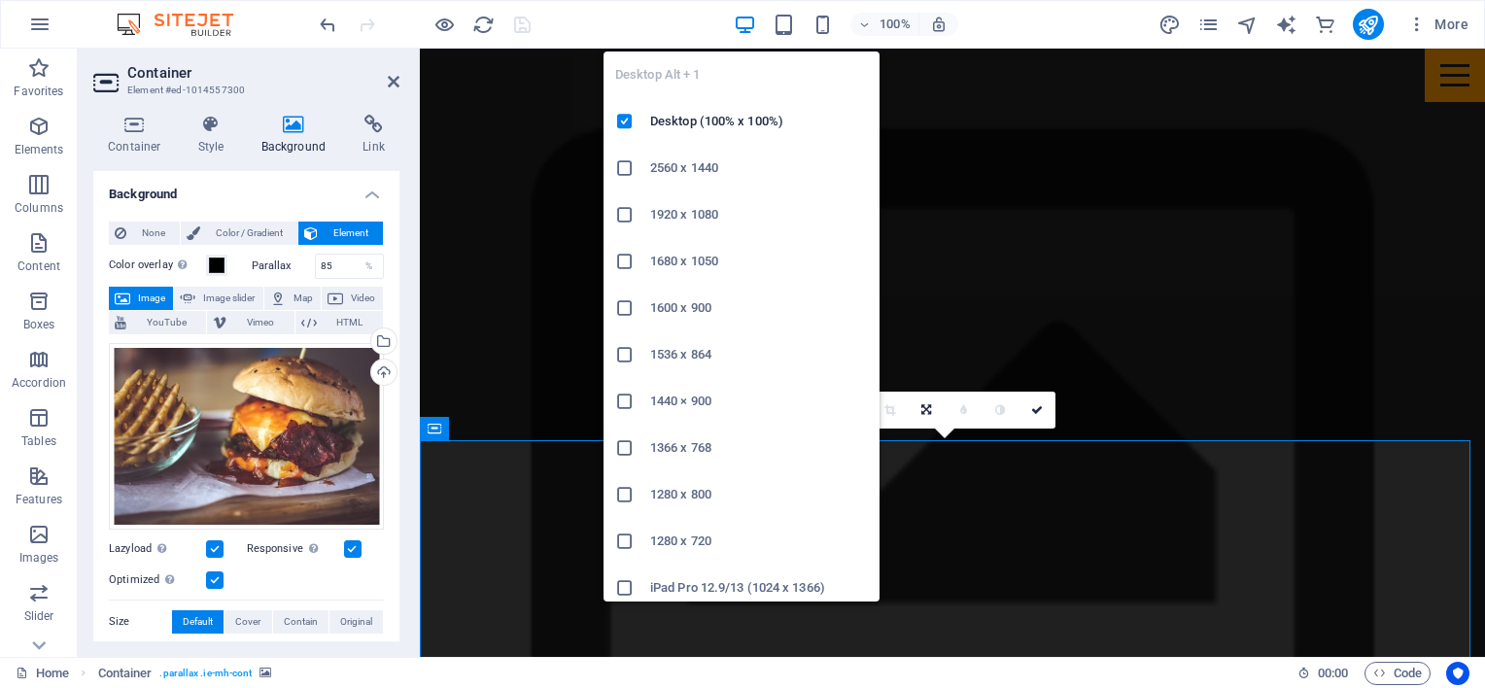
scroll to position [1061, 0]
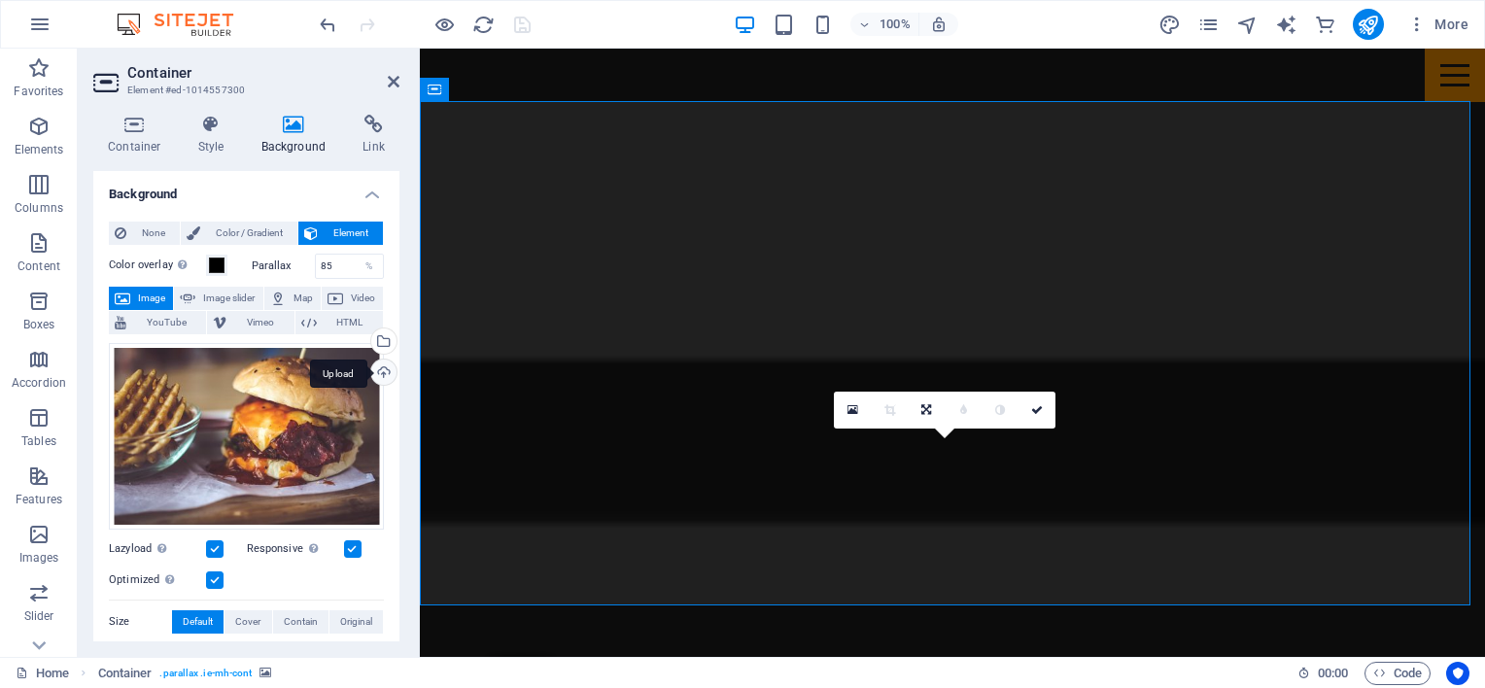
click at [375, 365] on div "Upload" at bounding box center [381, 374] width 29 height 29
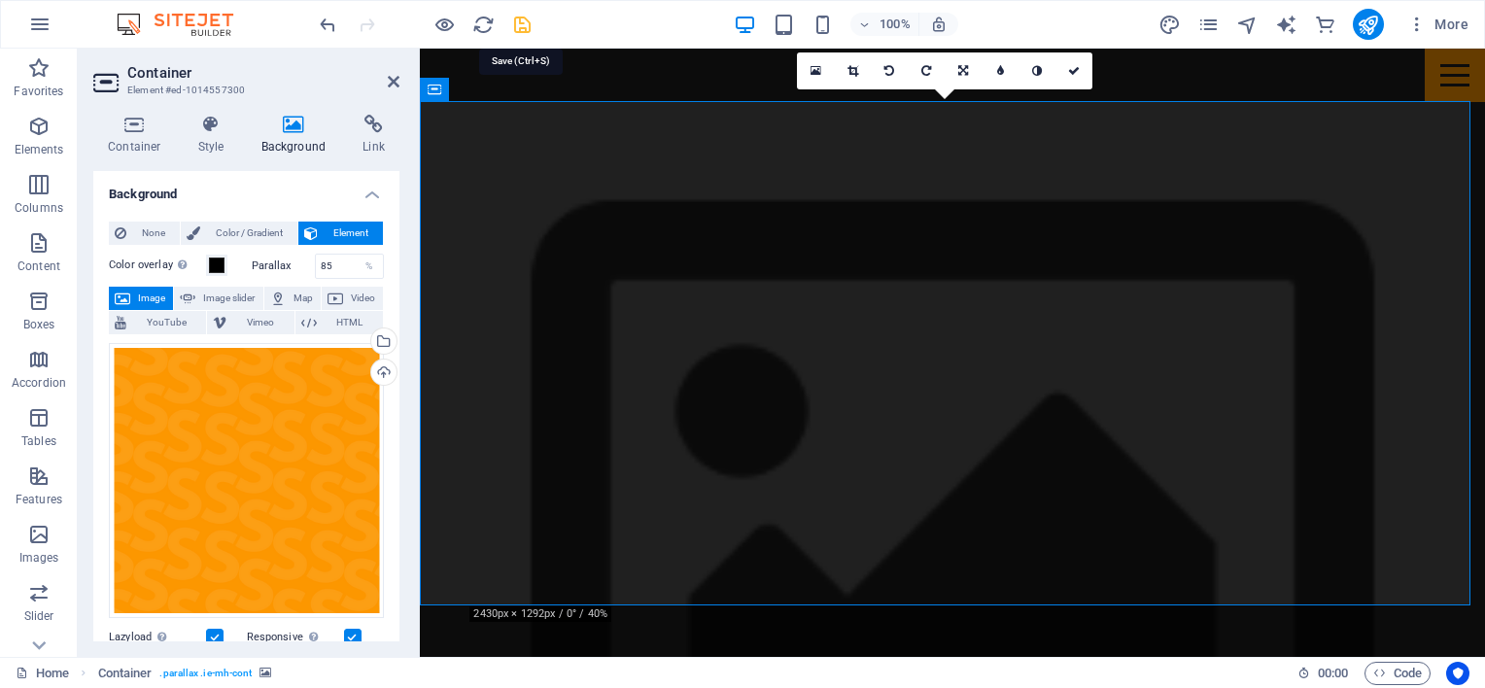
click at [519, 21] on icon "save" at bounding box center [522, 25] width 22 height 22
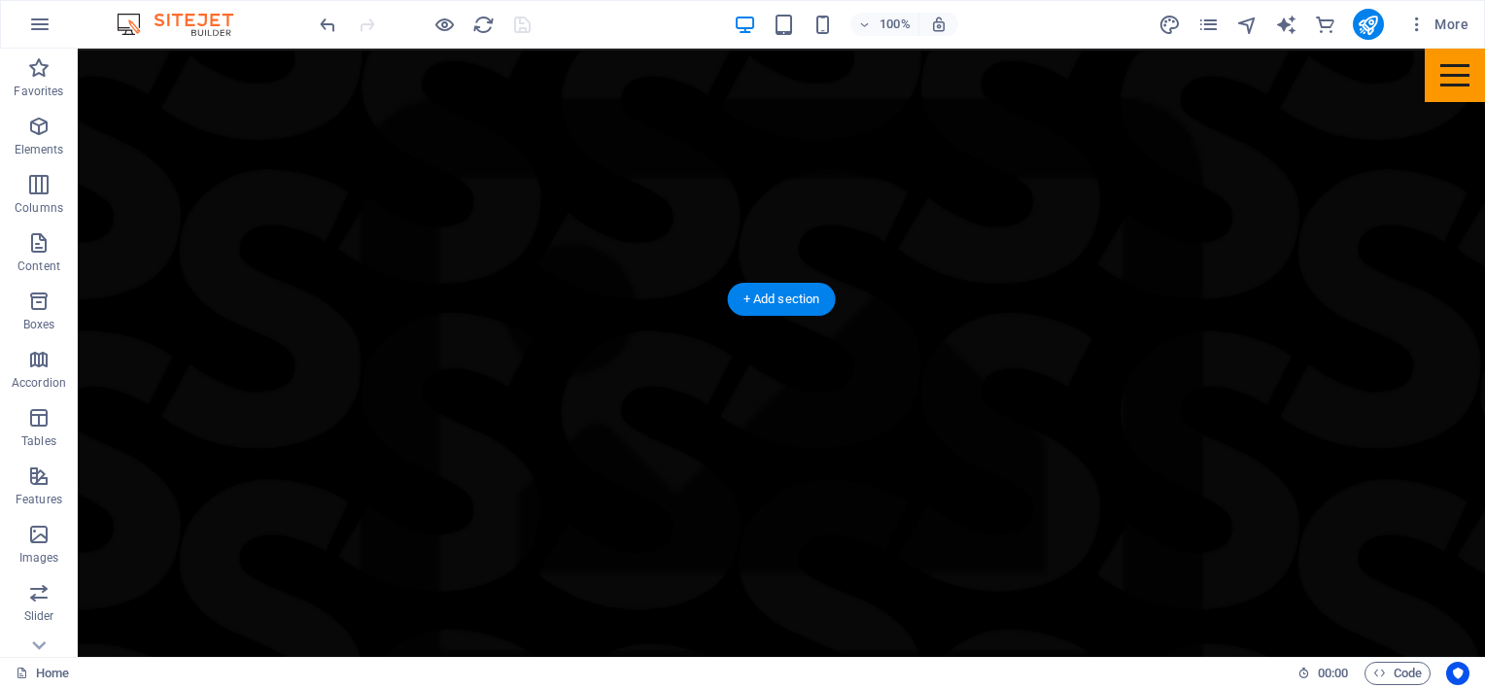
scroll to position [964, 0]
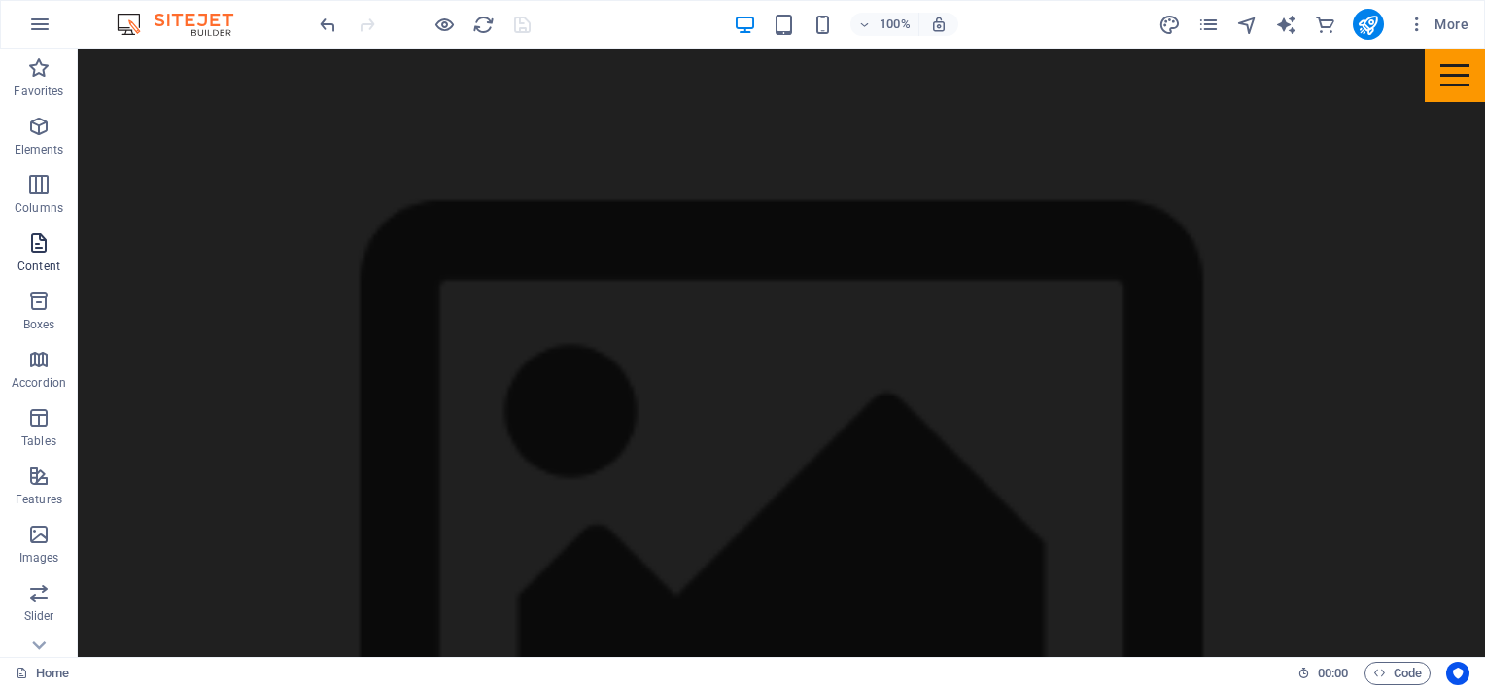
click at [38, 254] on icon "button" at bounding box center [38, 242] width 23 height 23
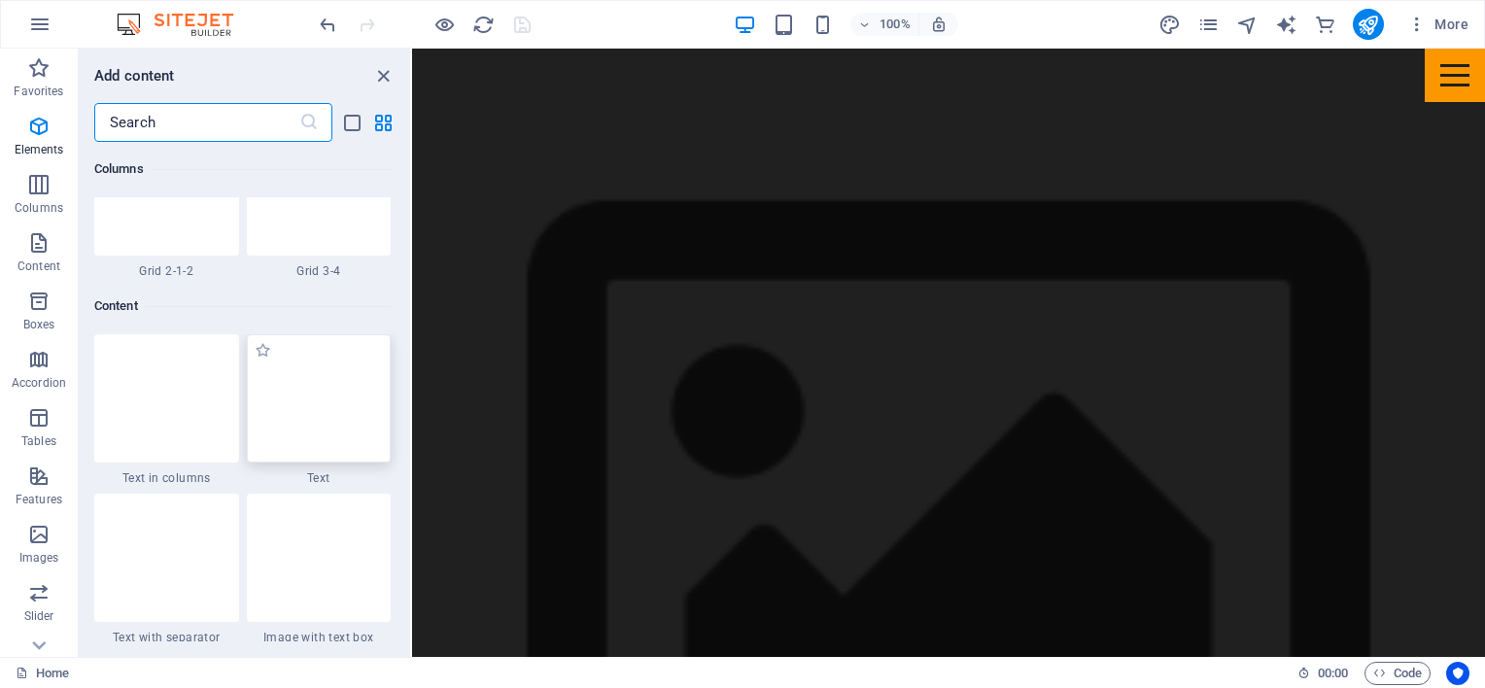
scroll to position [3401, 0]
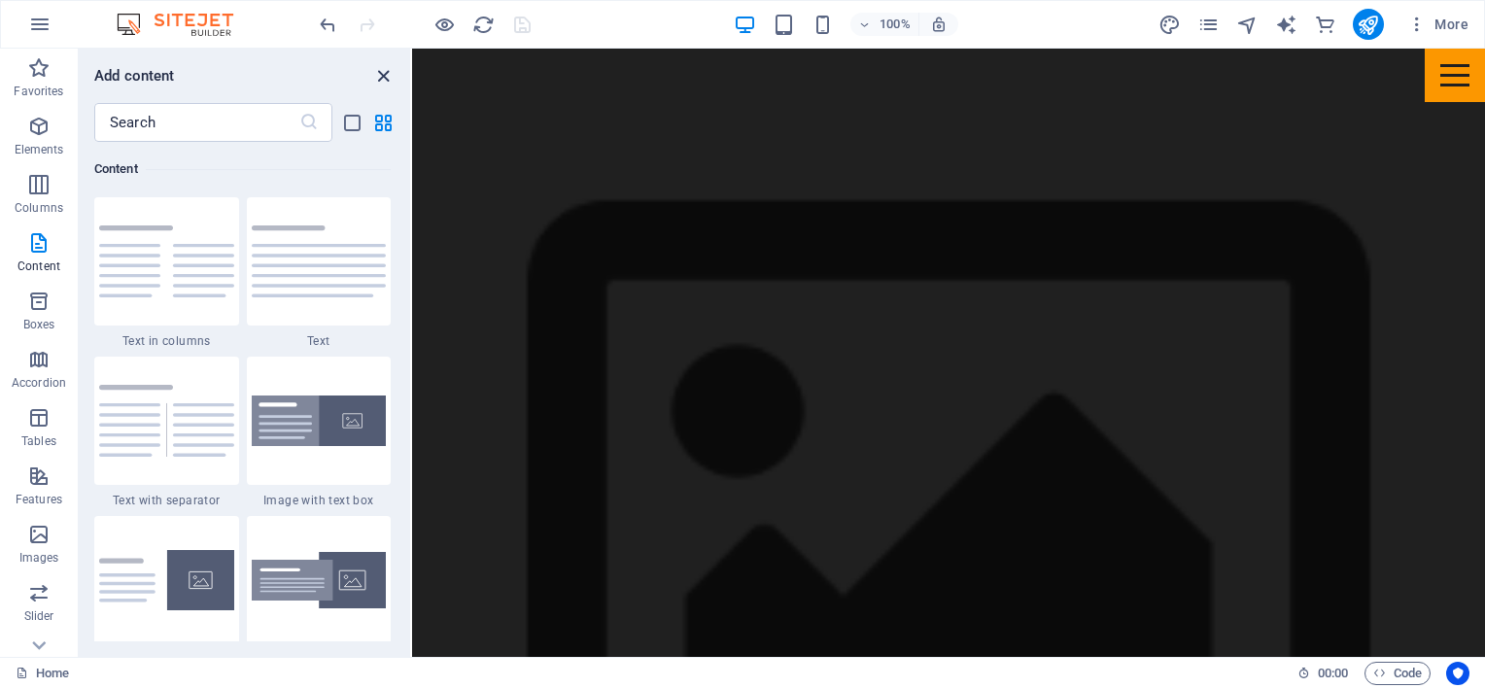
click at [381, 74] on icon "close panel" at bounding box center [383, 76] width 22 height 22
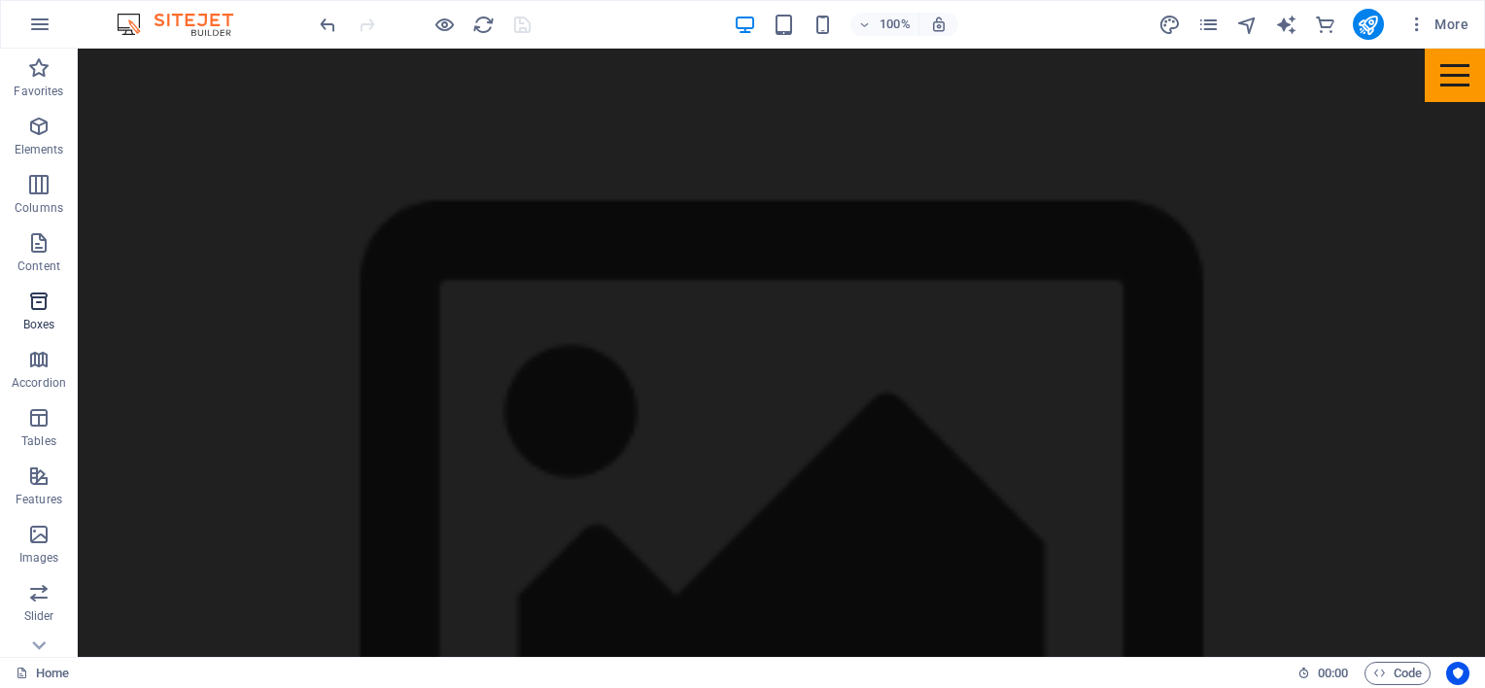
click at [48, 307] on icon "button" at bounding box center [38, 301] width 23 height 23
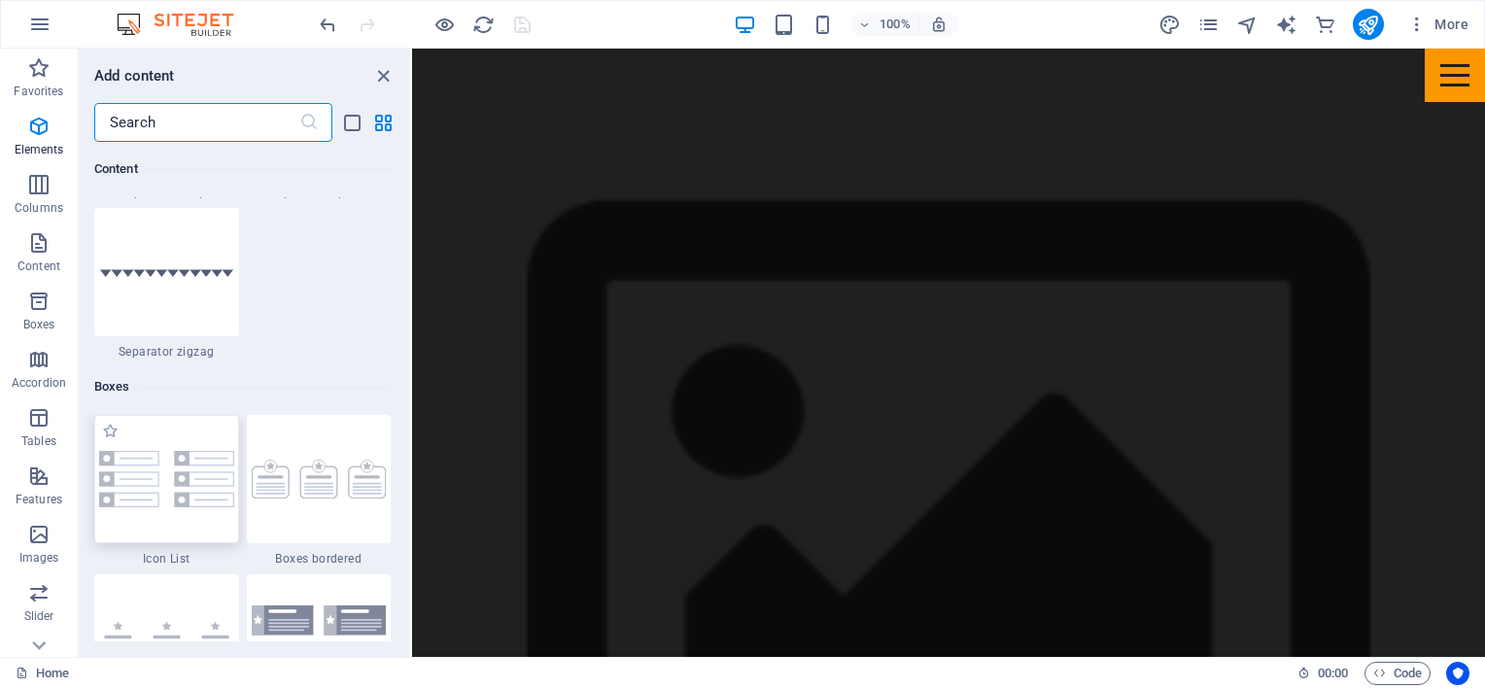
scroll to position [5361, 0]
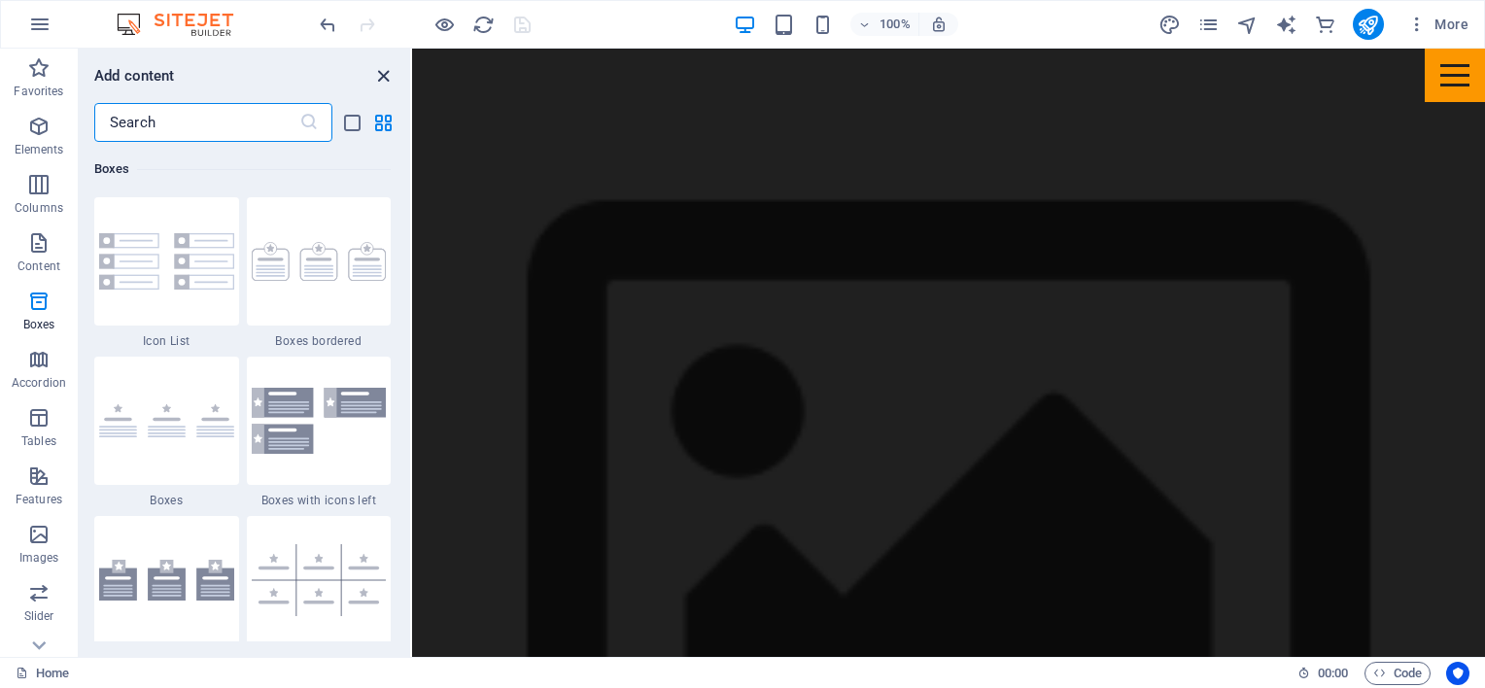
click at [383, 76] on icon "close panel" at bounding box center [383, 76] width 22 height 22
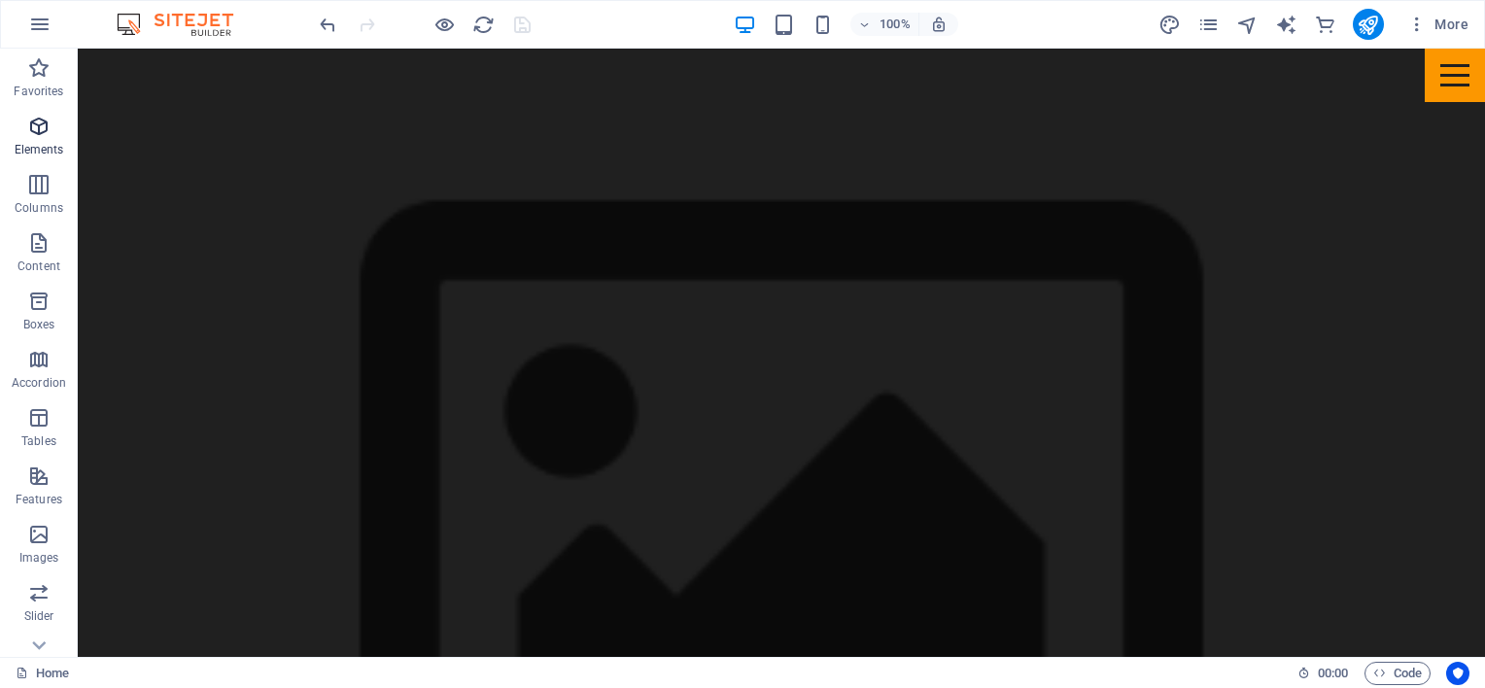
click at [46, 116] on icon "button" at bounding box center [38, 126] width 23 height 23
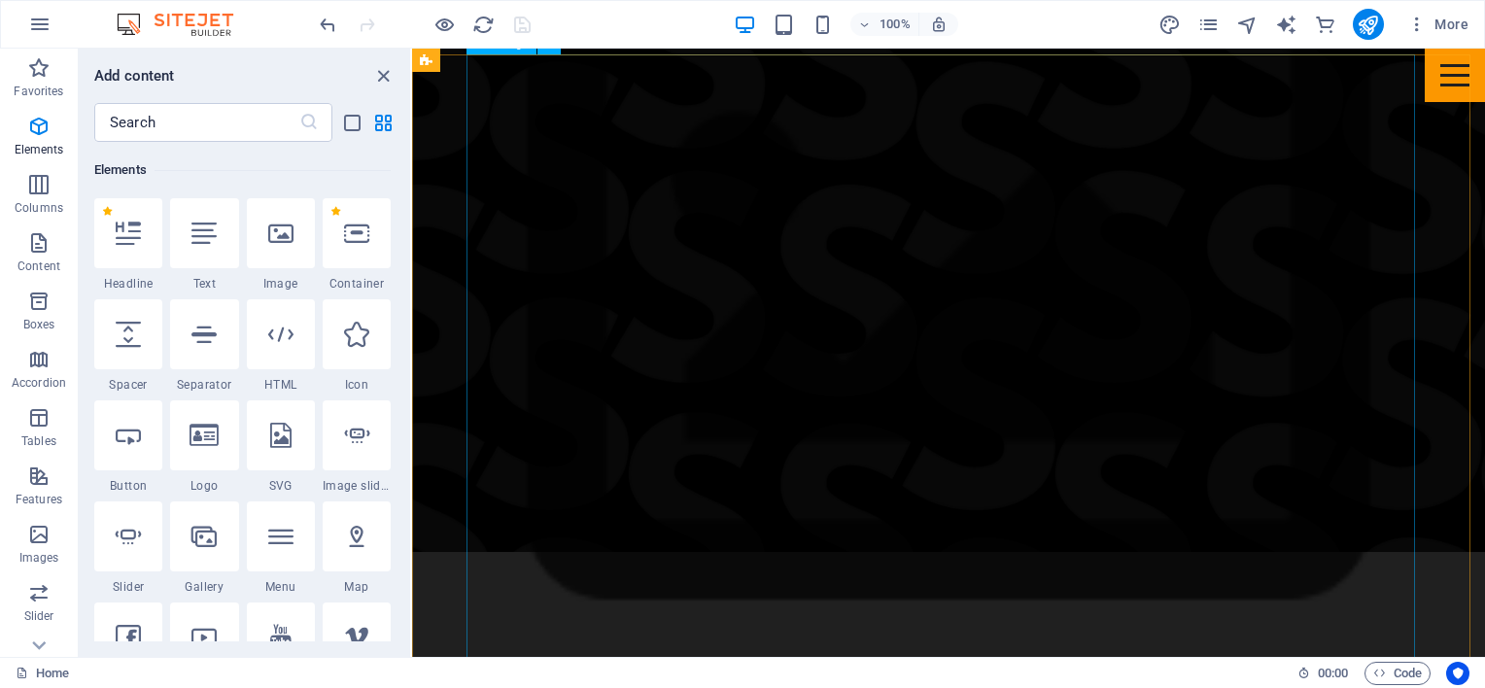
scroll to position [867, 0]
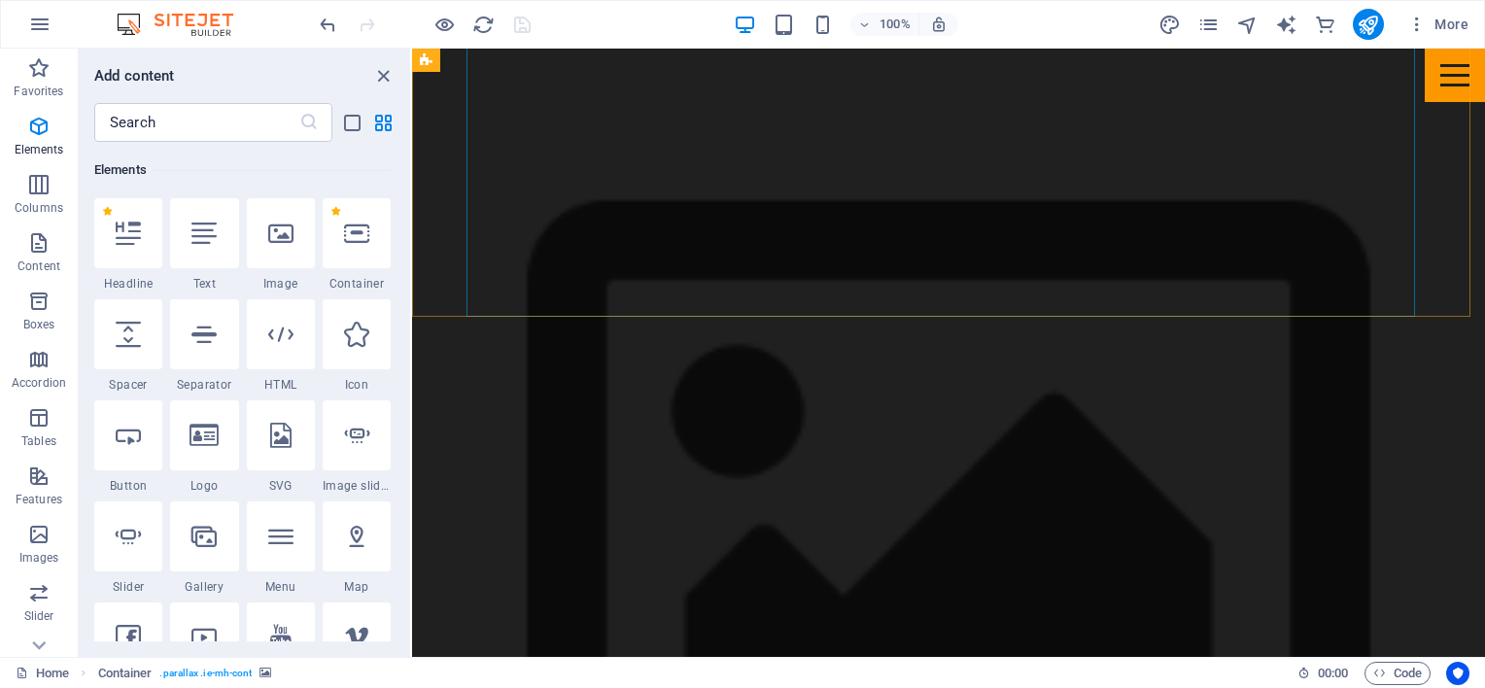
scroll to position [2227, 0]
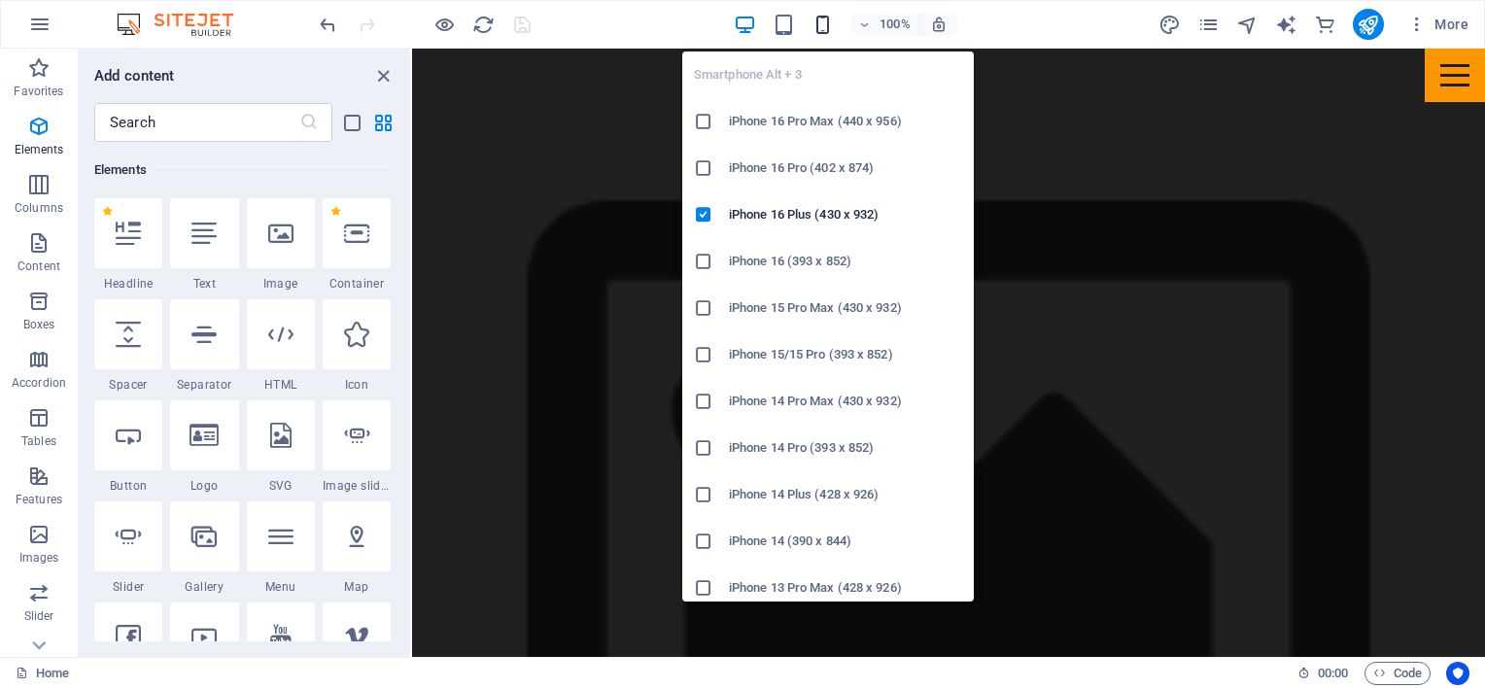
click at [822, 25] on icon "button" at bounding box center [822, 25] width 22 height 22
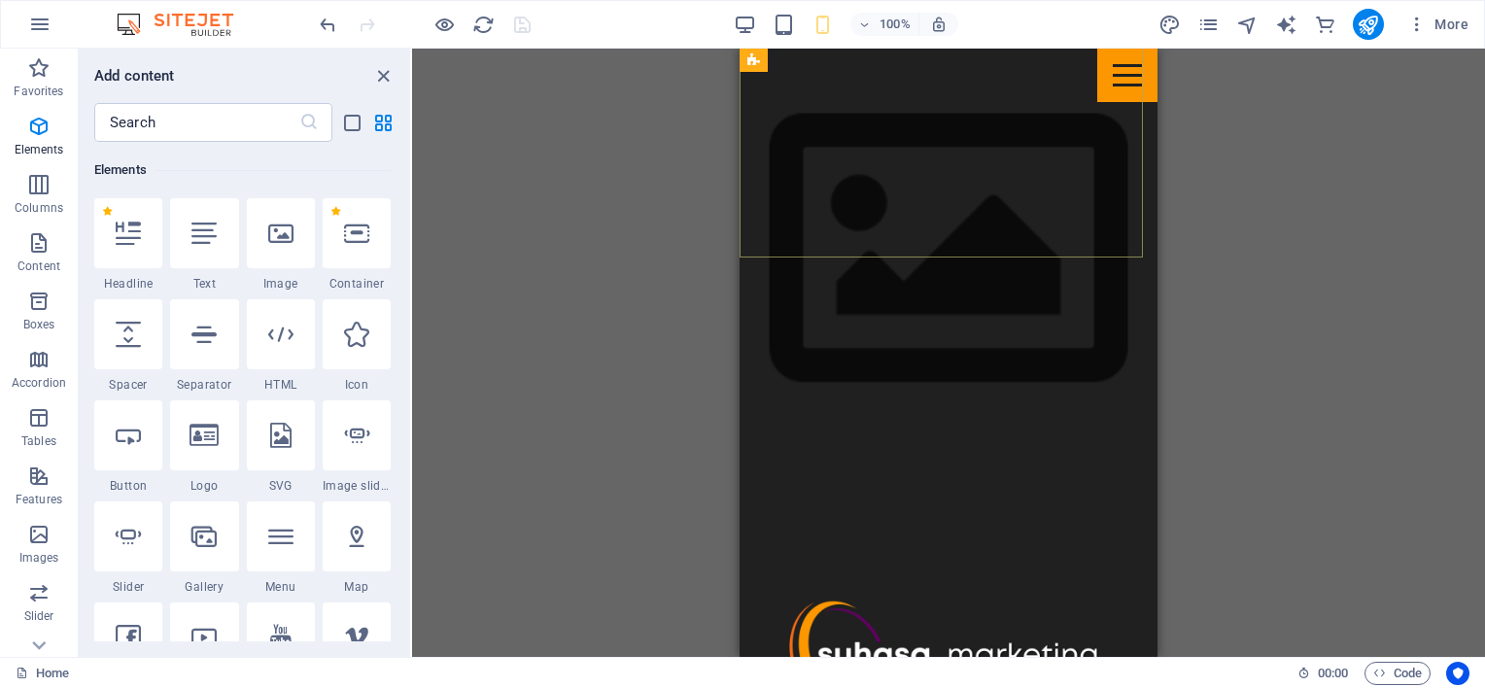
scroll to position [692, 0]
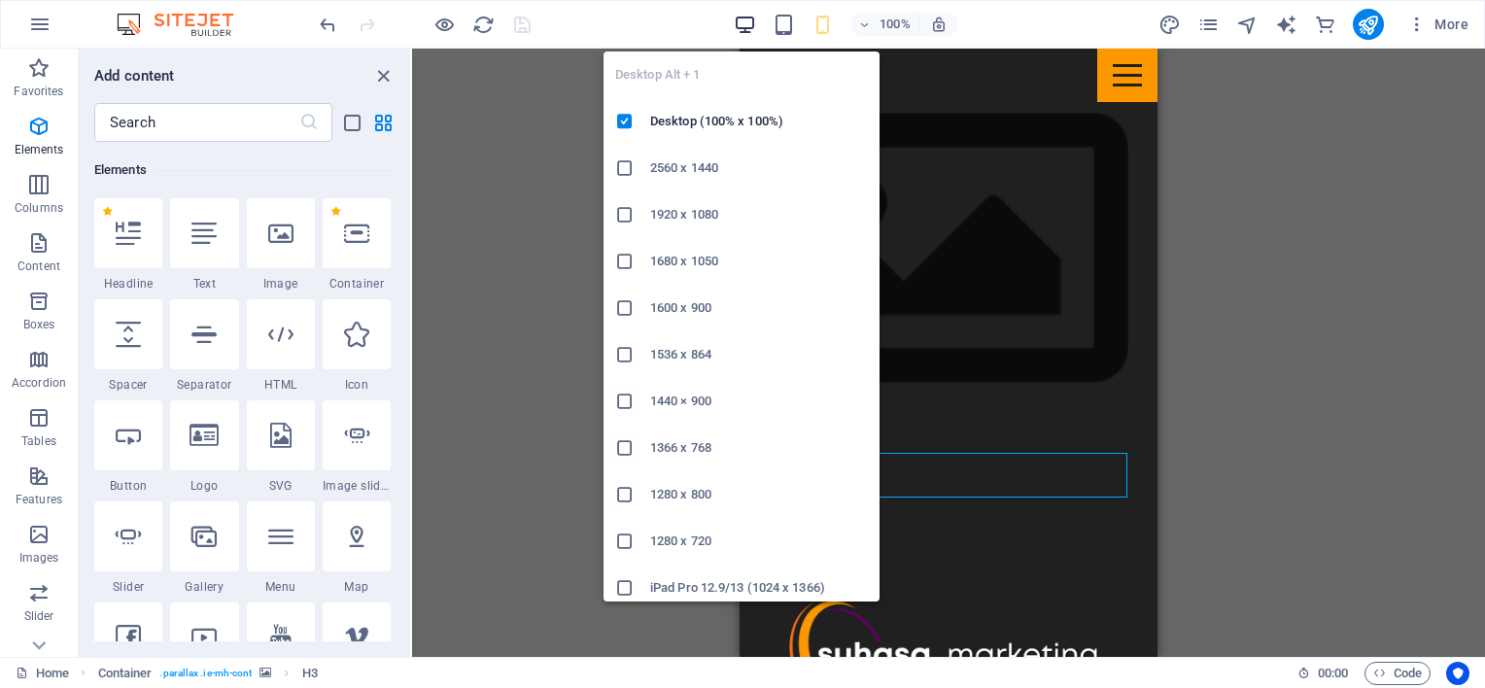
click at [740, 31] on icon "button" at bounding box center [745, 25] width 22 height 22
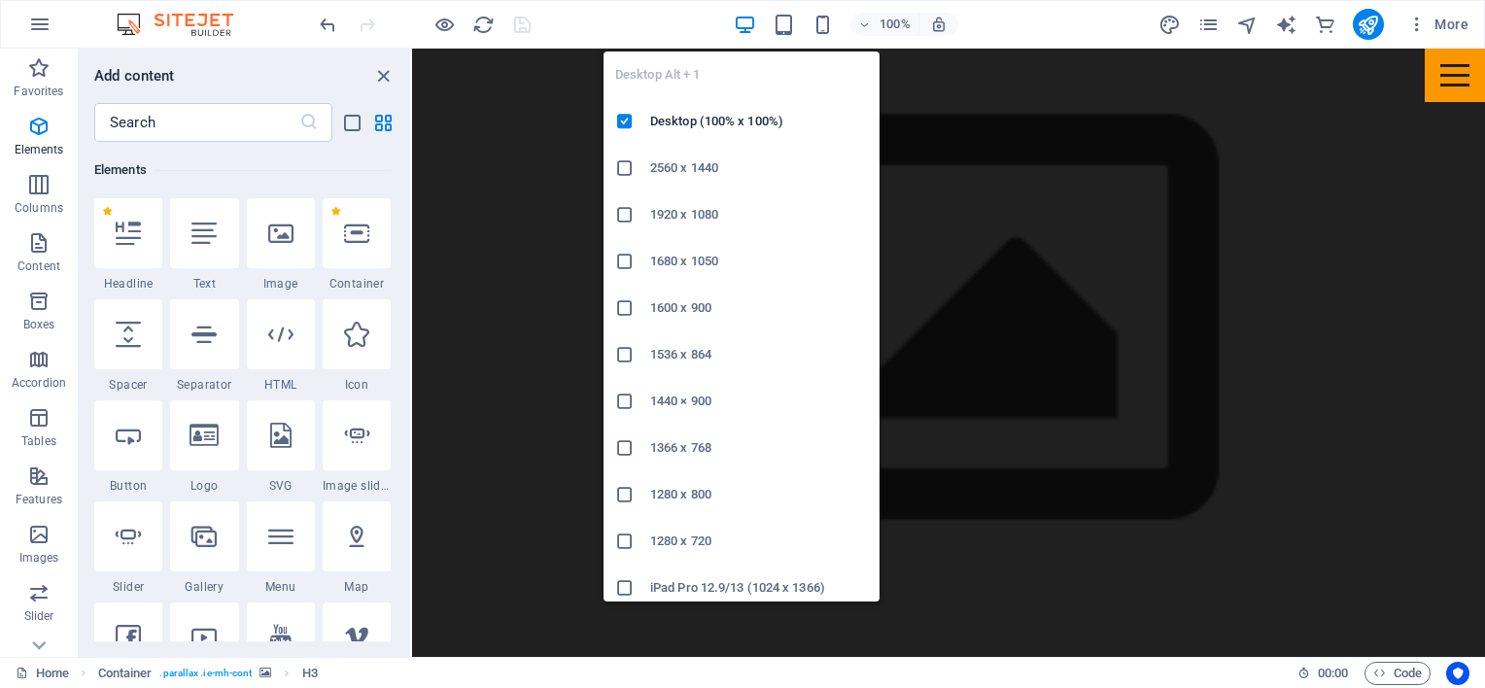
scroll to position [1276, 0]
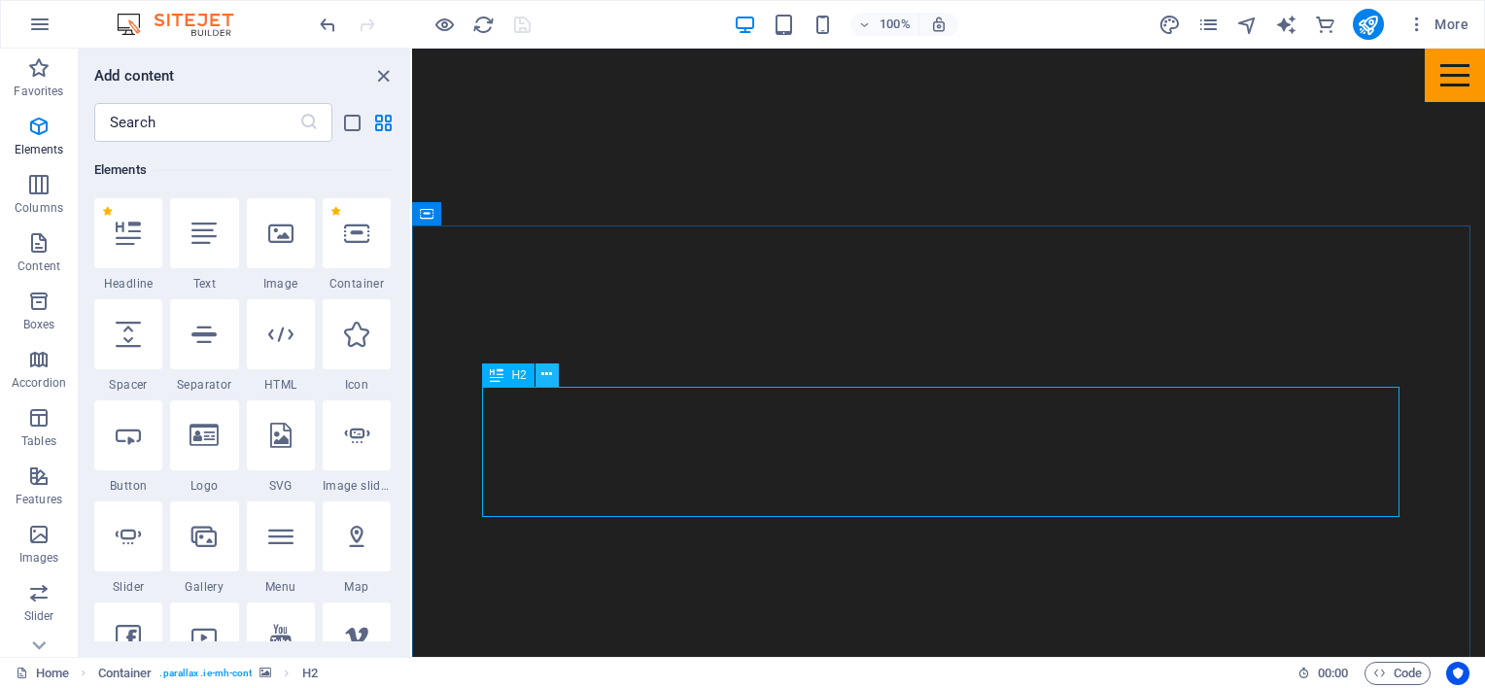
click at [546, 378] on icon at bounding box center [546, 374] width 11 height 20
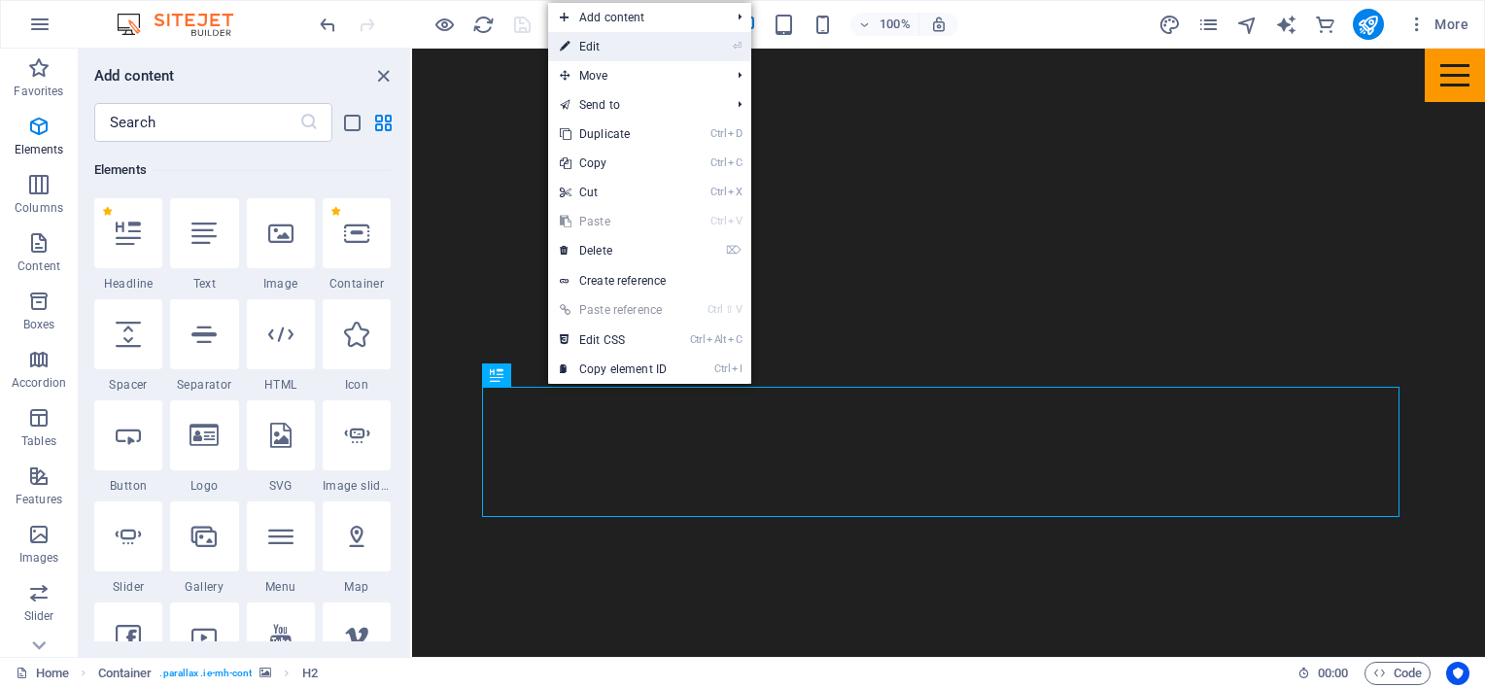
click at [595, 40] on link "⏎ Edit" at bounding box center [613, 46] width 130 height 29
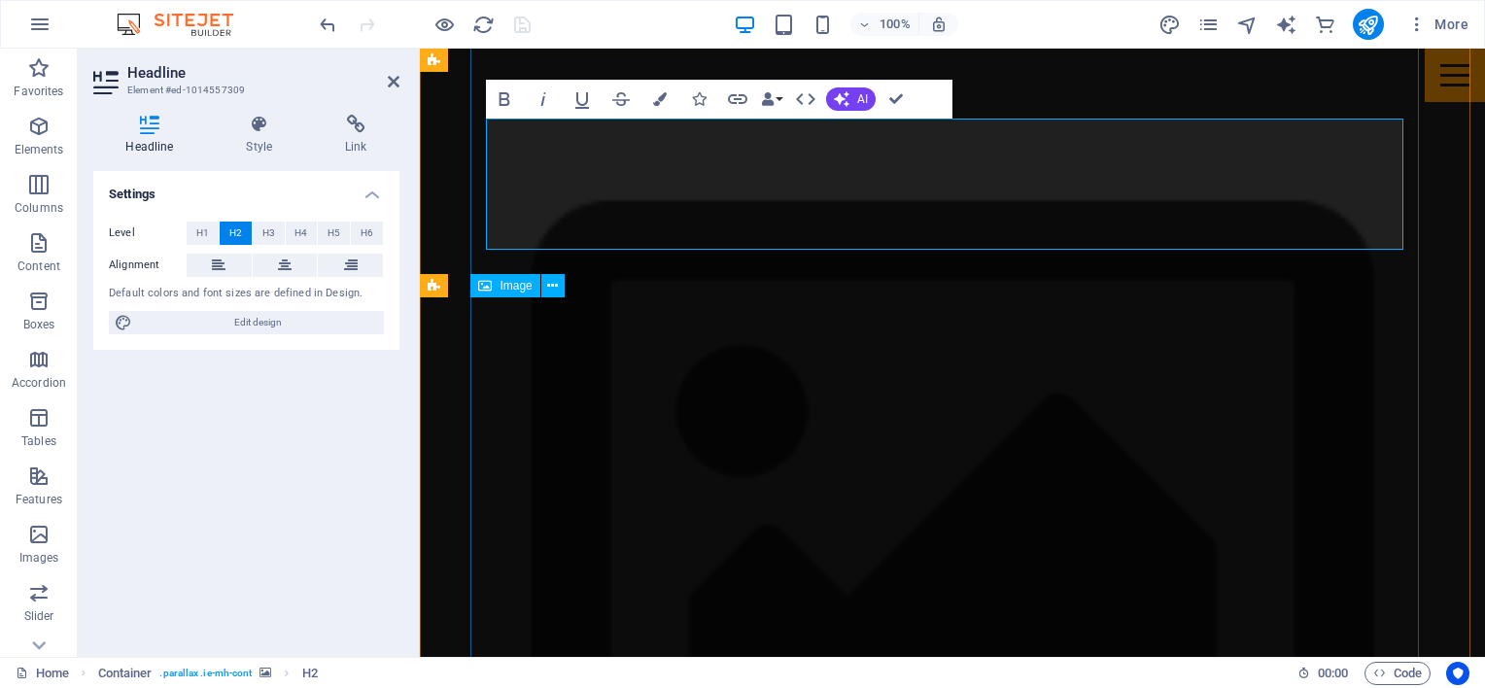
scroll to position [1161, 0]
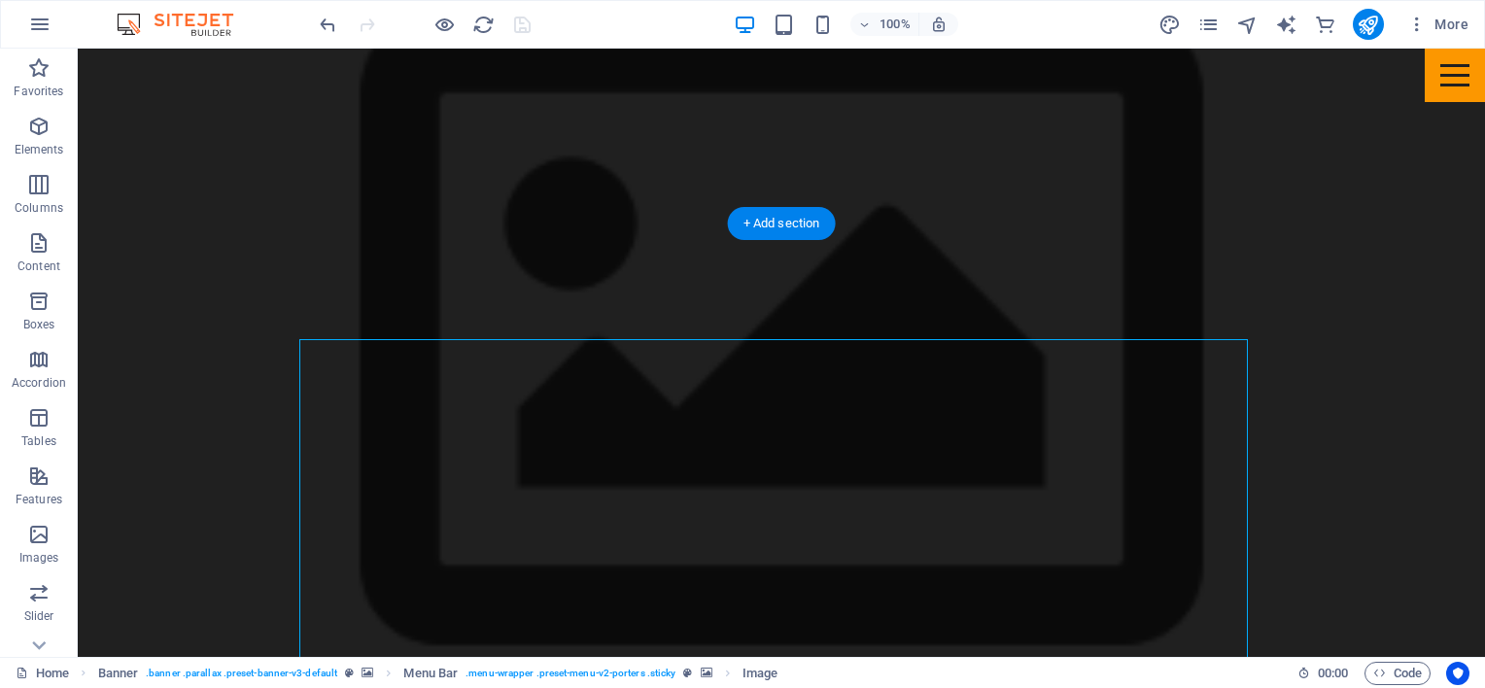
scroll to position [773, 0]
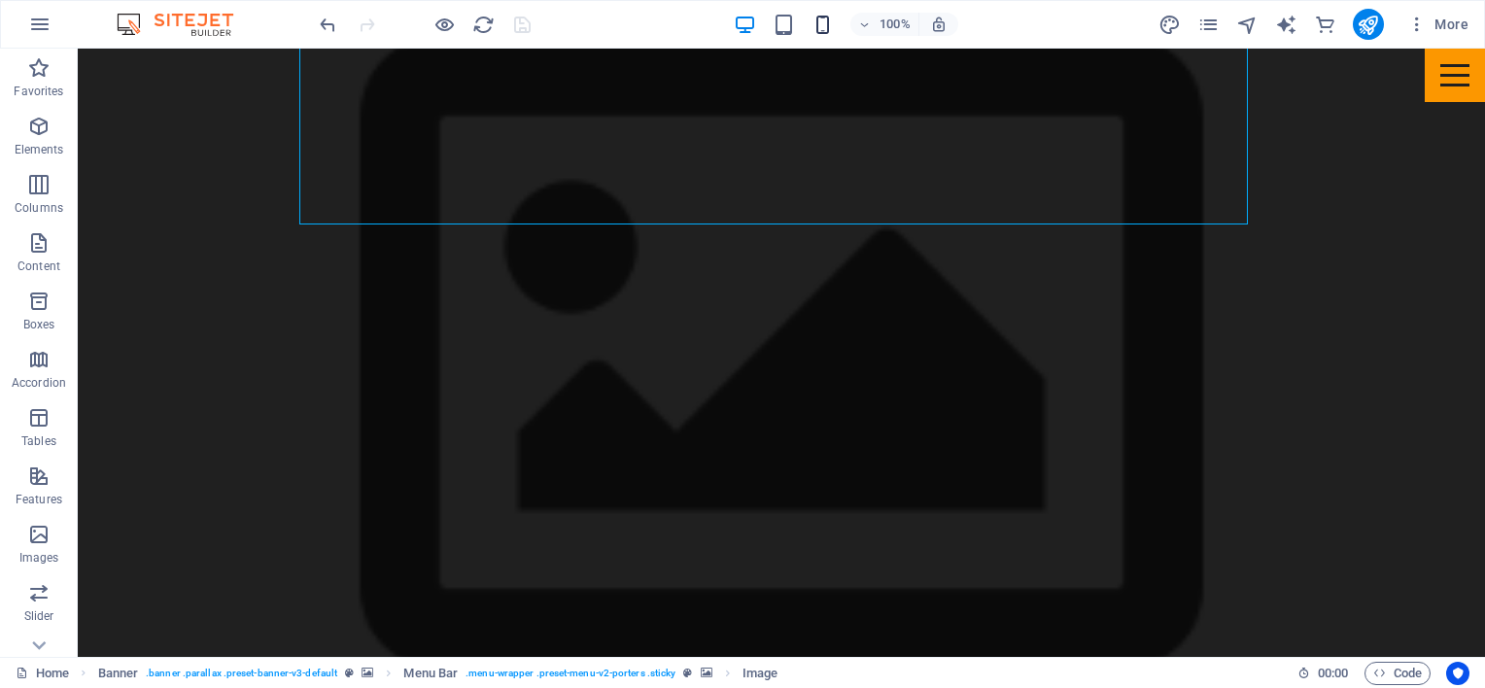
click at [819, 34] on icon "button" at bounding box center [822, 25] width 22 height 22
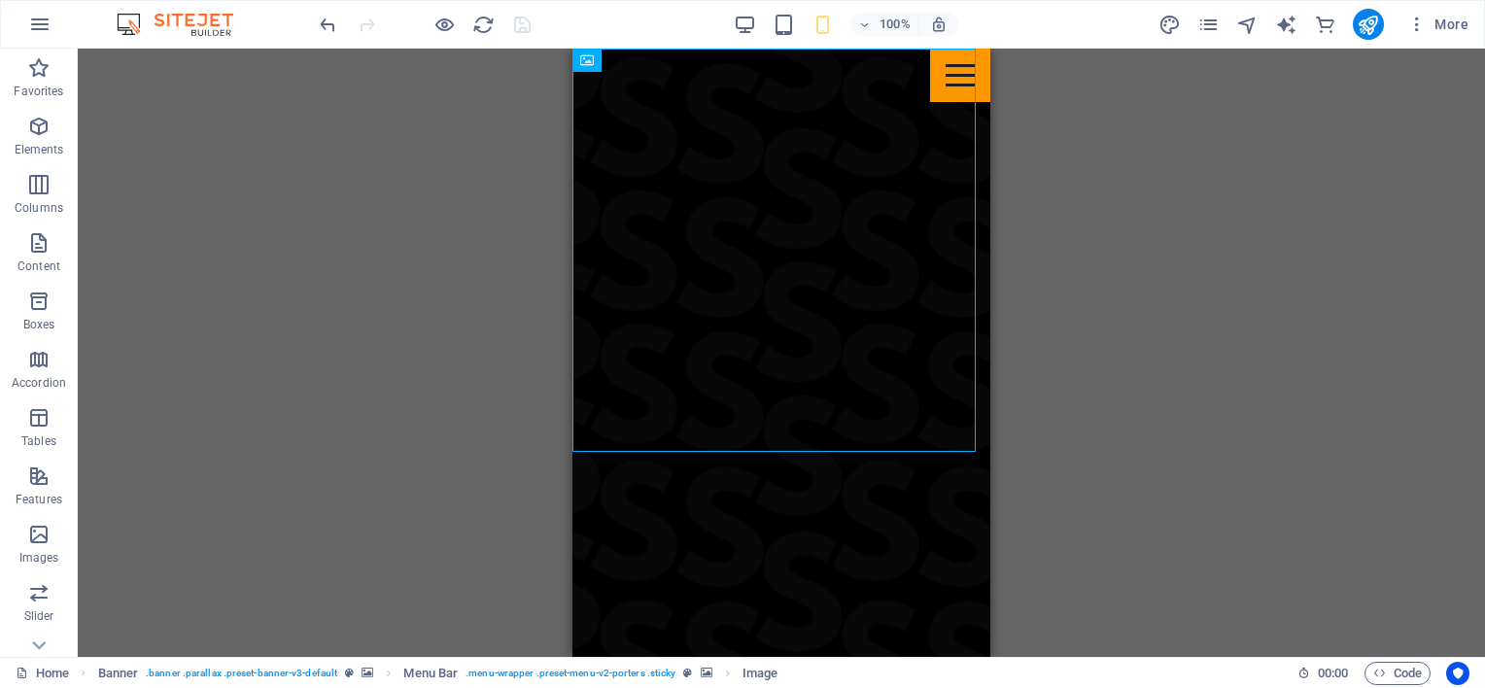
click at [456, 265] on div "Drag here to replace the existing content. Press “Ctrl” if you want to create a…" at bounding box center [781, 353] width 1407 height 608
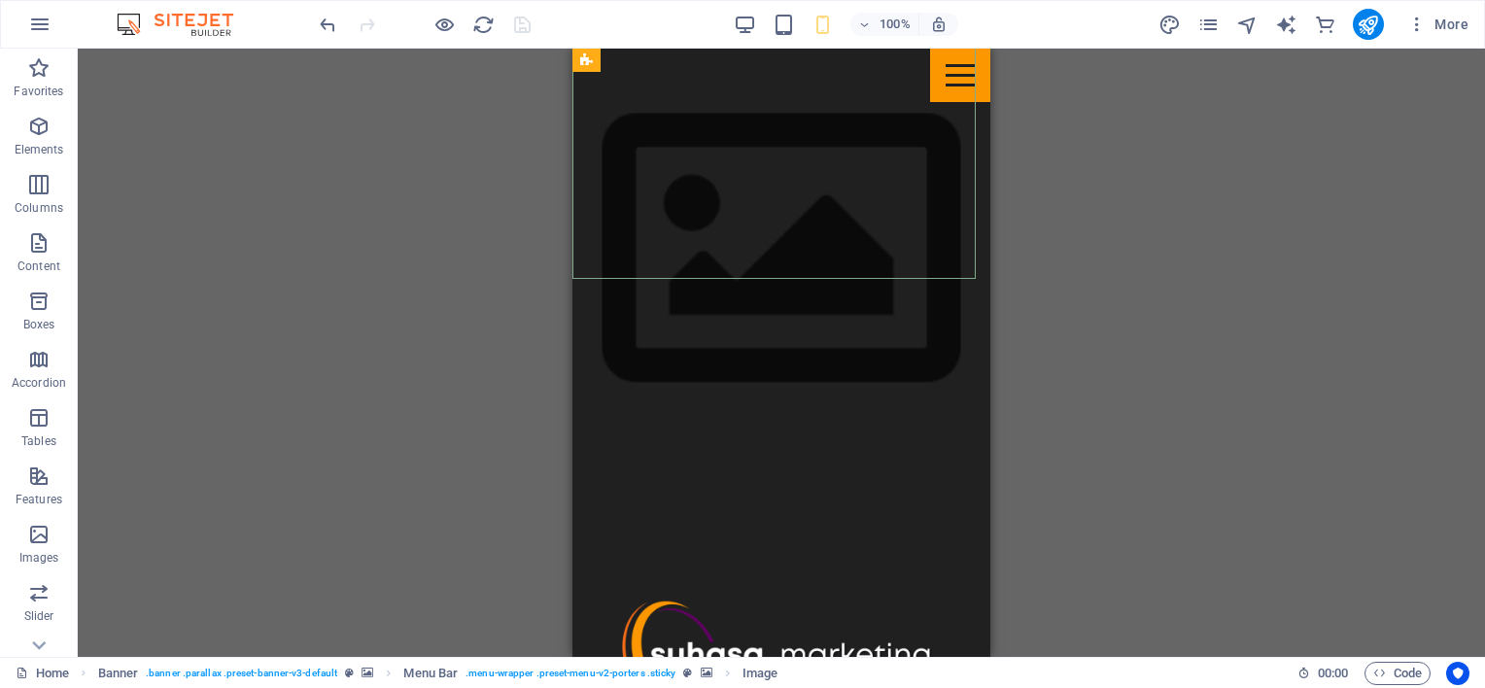
scroll to position [680, 0]
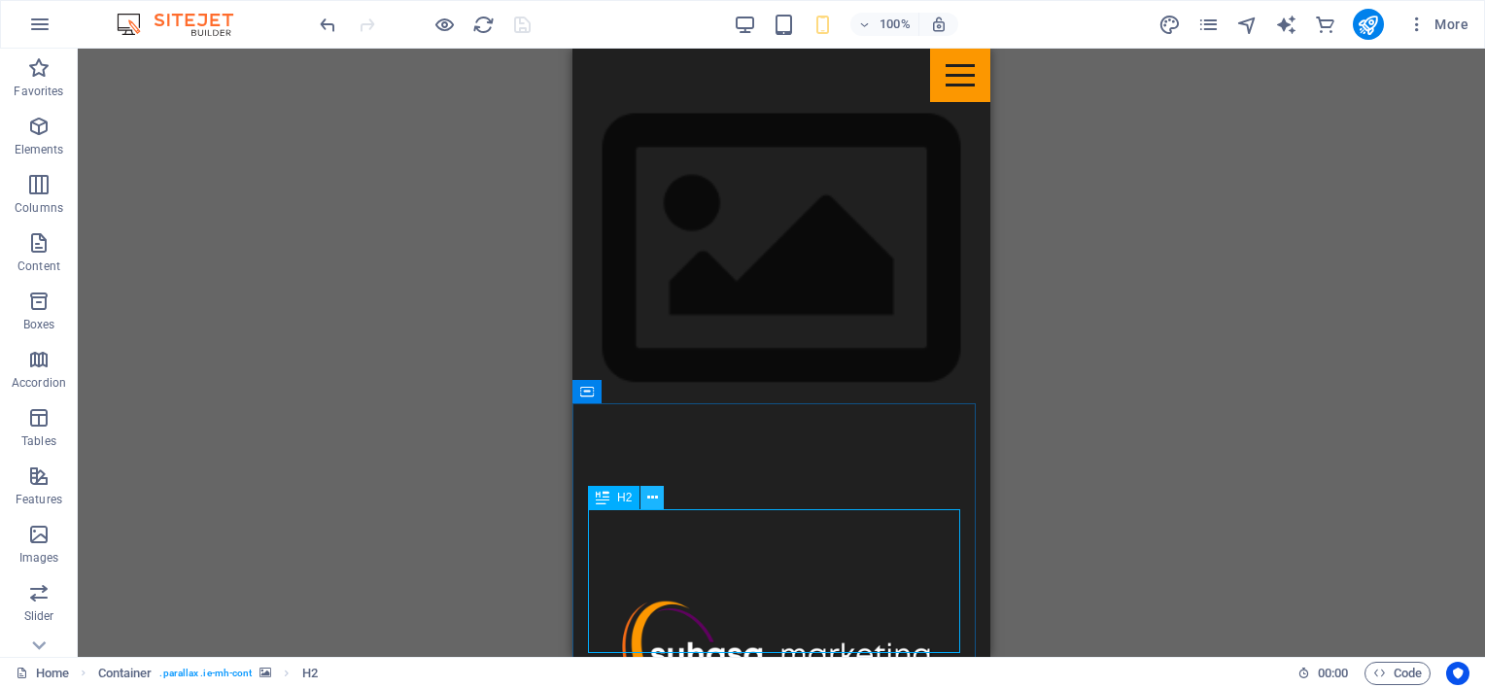
click at [650, 488] on icon at bounding box center [652, 498] width 11 height 20
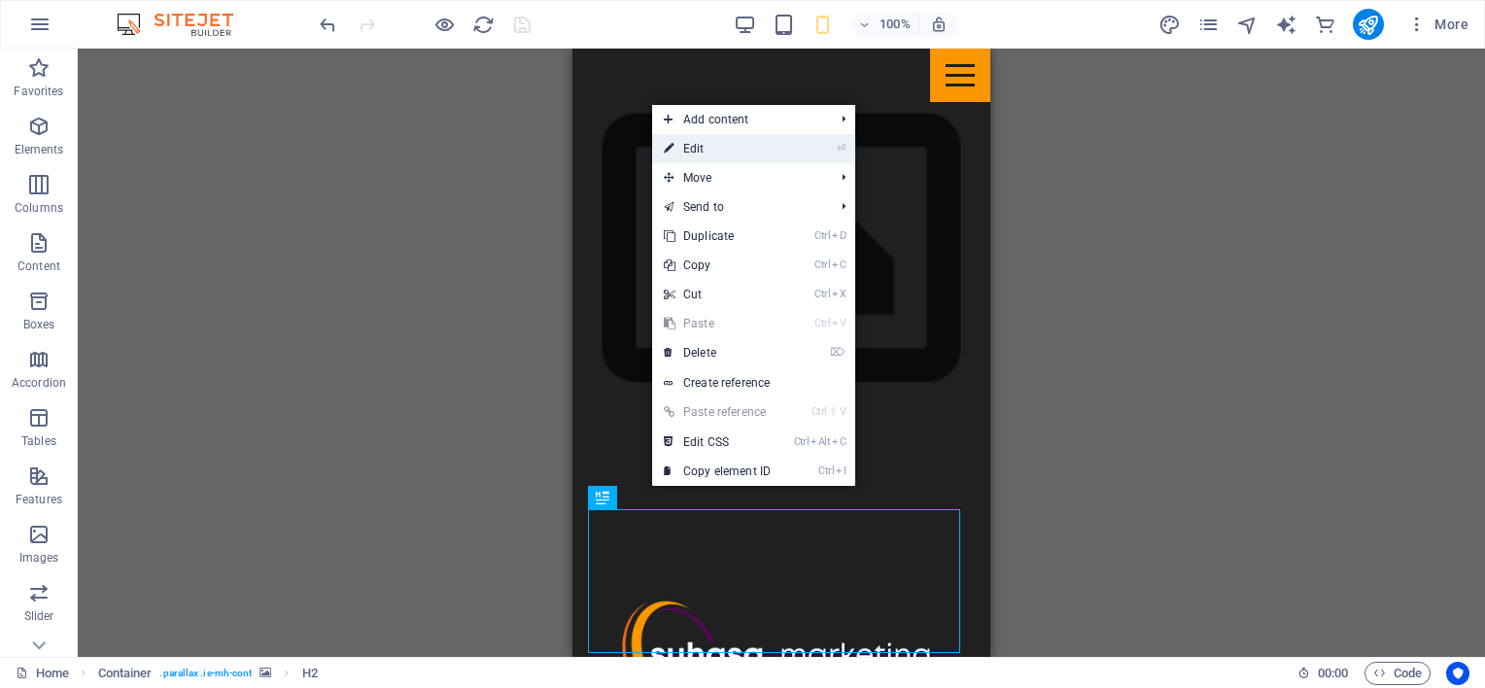
click at [696, 152] on link "⏎ Edit" at bounding box center [717, 148] width 130 height 29
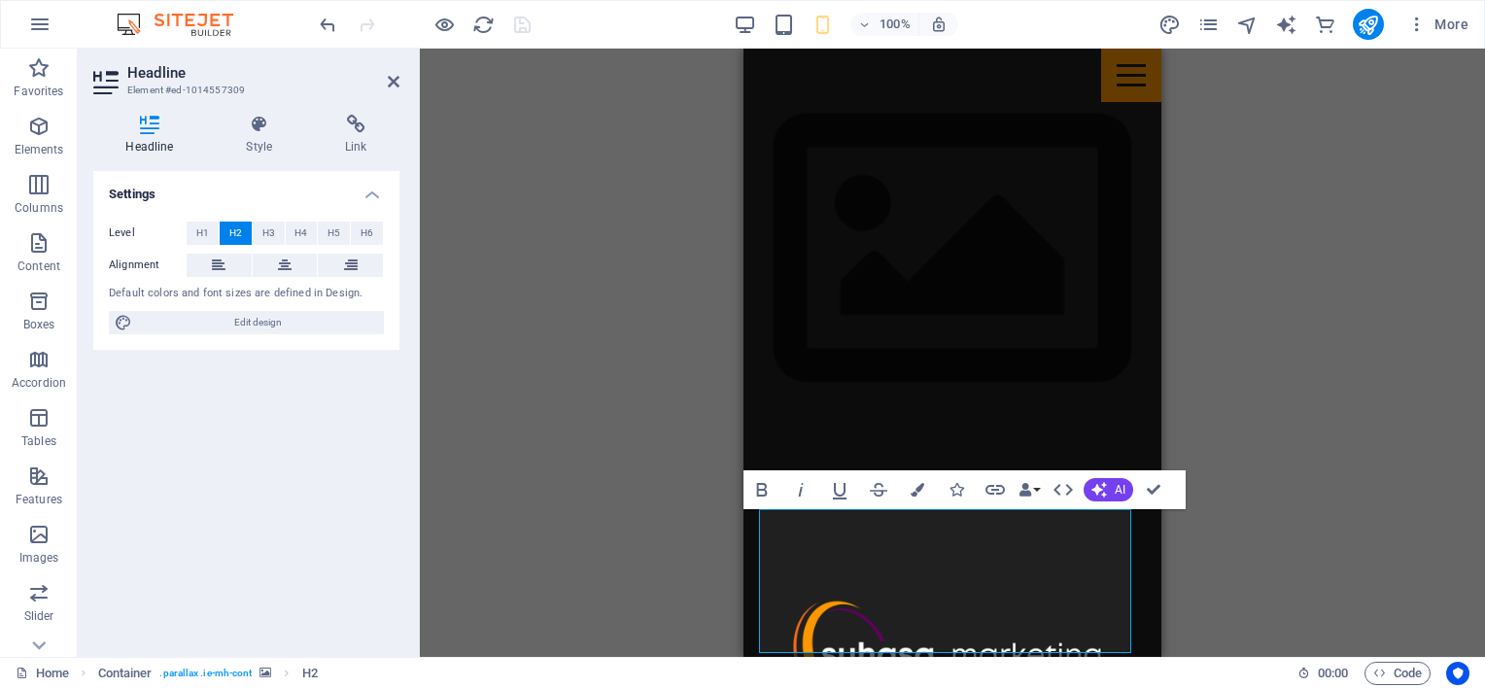
scroll to position [700, 0]
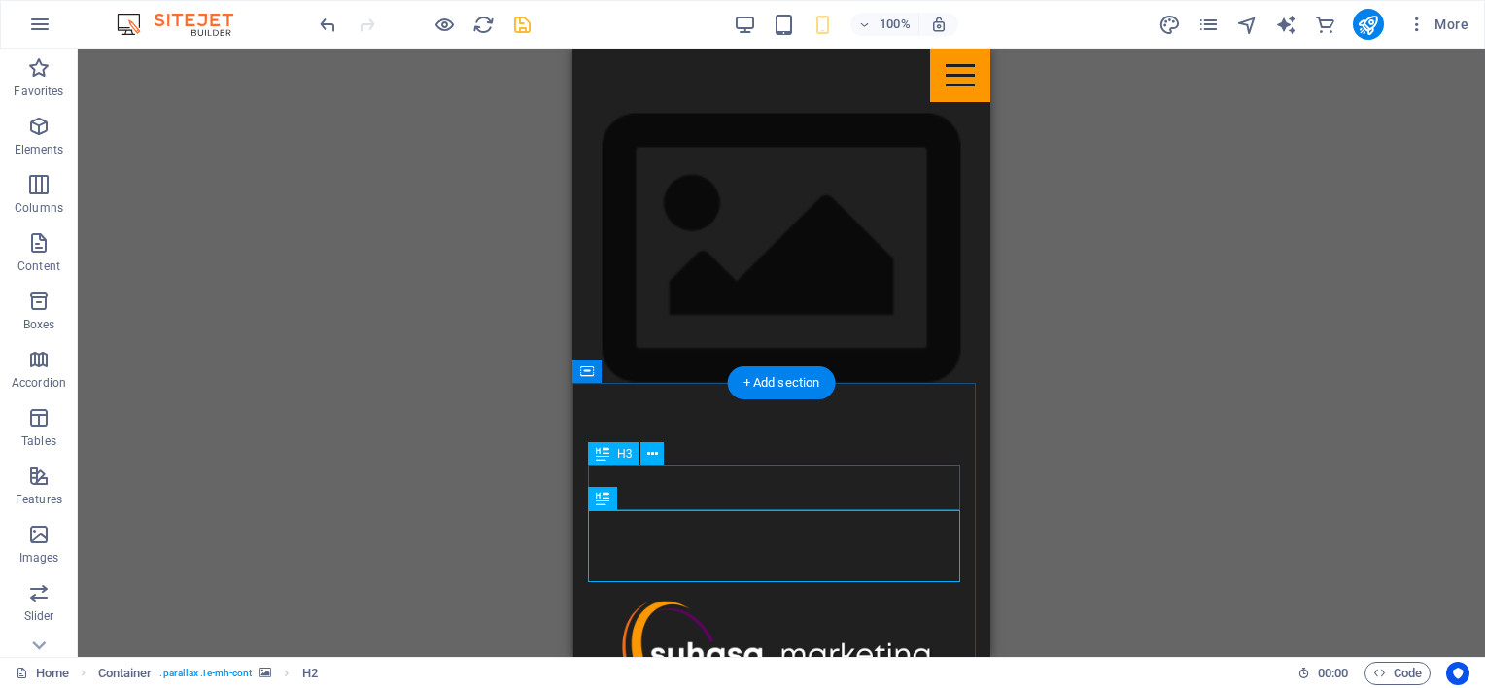
click at [653, 456] on icon at bounding box center [652, 454] width 11 height 20
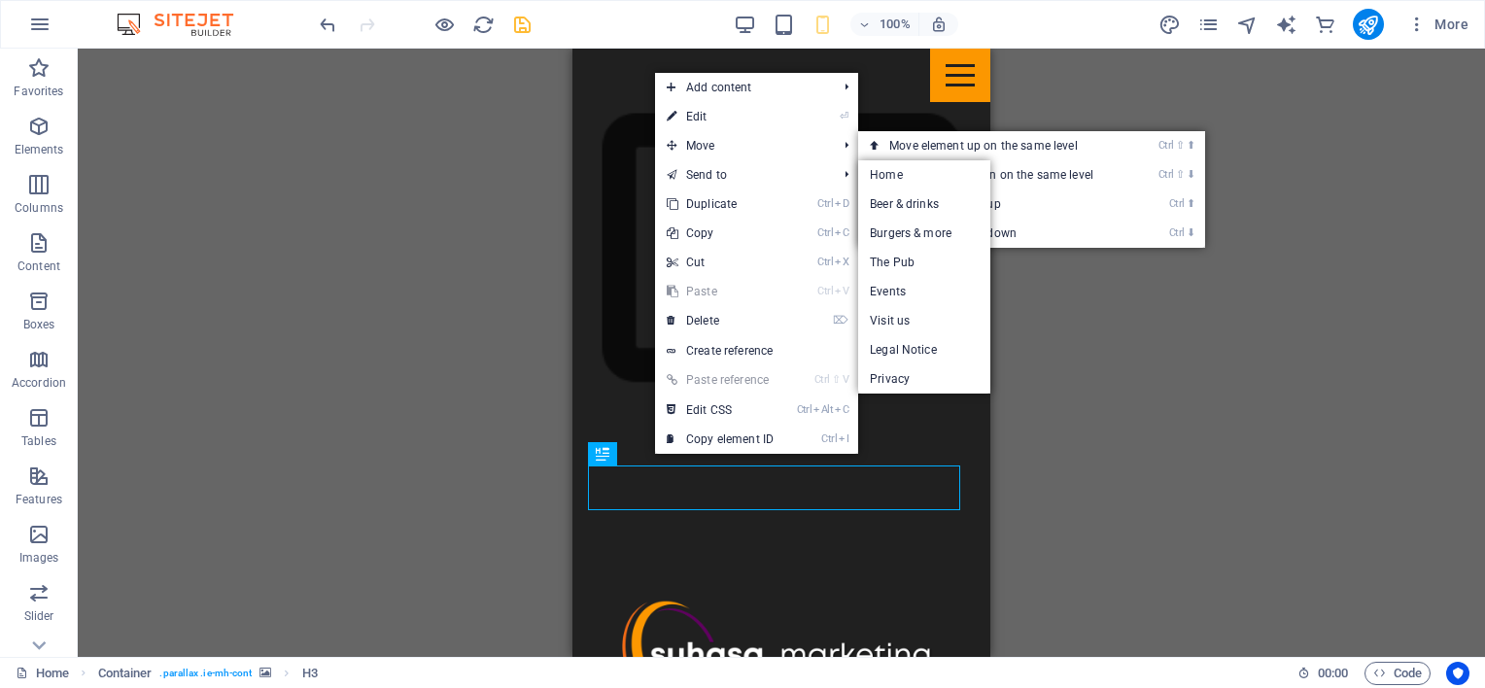
click at [708, 117] on link "⏎ Edit" at bounding box center [720, 116] width 130 height 29
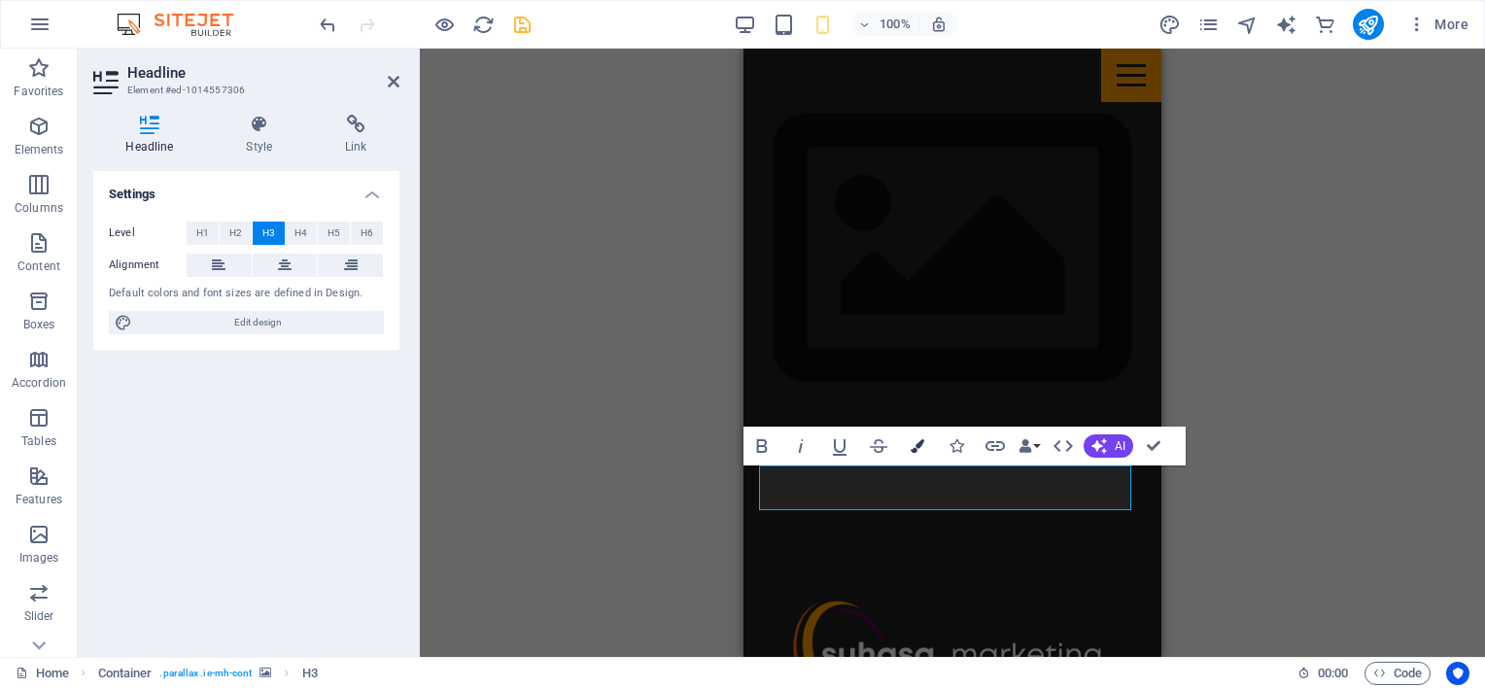
click at [917, 451] on icon "button" at bounding box center [918, 446] width 14 height 14
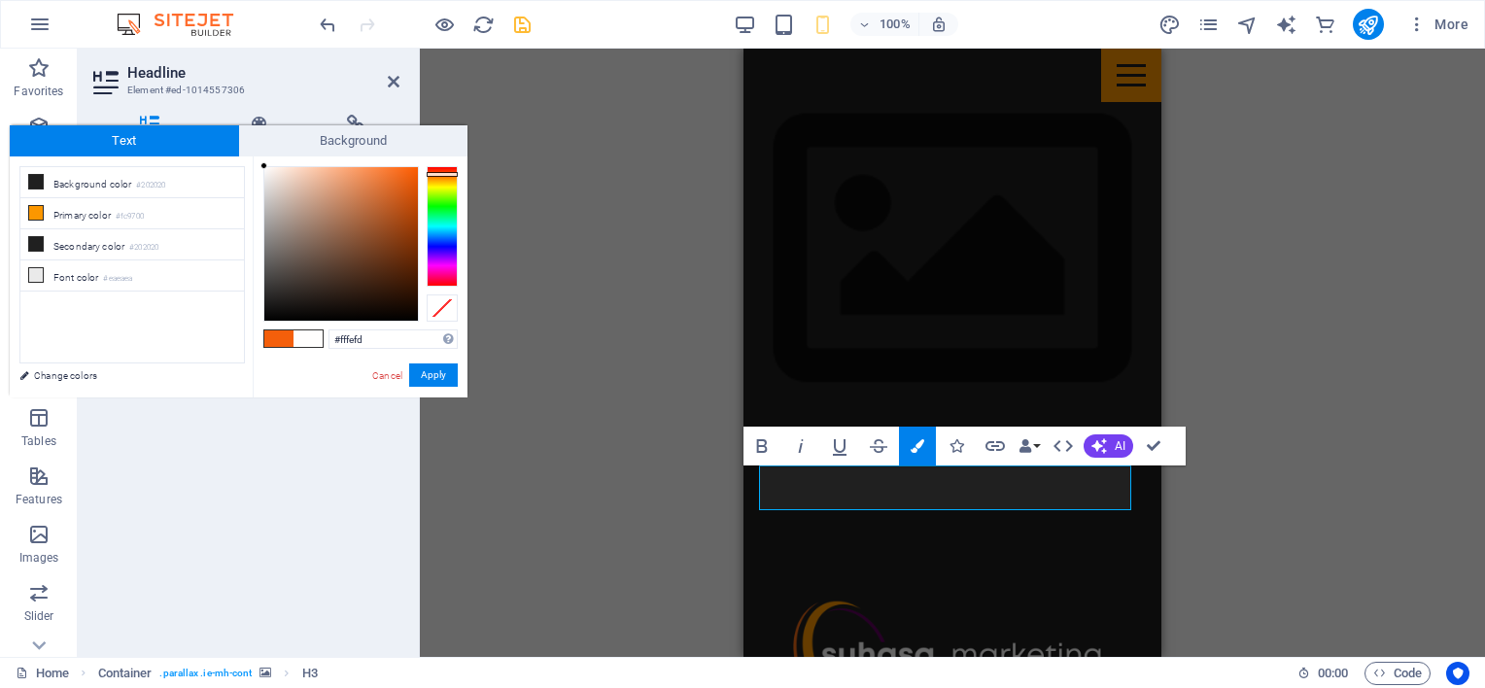
click at [264, 167] on div at bounding box center [341, 244] width 154 height 154
click at [260, 162] on div at bounding box center [262, 165] width 7 height 7
click at [424, 376] on button "Apply" at bounding box center [433, 374] width 49 height 23
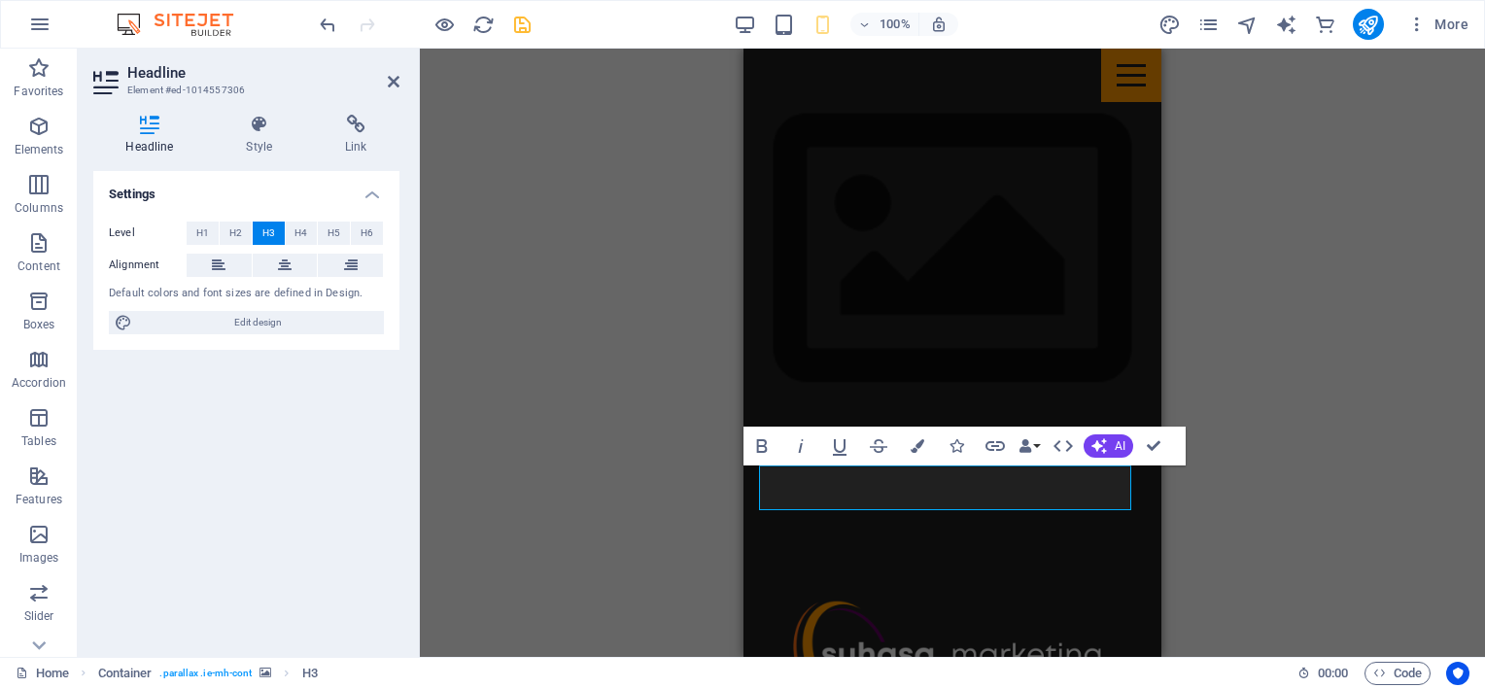
click at [639, 428] on div "H1 Menu Bar Image Banner Menu Bar H3 Container H2 Spacer H3 Container H2 HTML C…" at bounding box center [952, 353] width 1065 height 608
click at [637, 428] on div "H1 Menu Bar Image Banner Menu Bar H3 Container H2 Spacer H3 Container H2 HTML C…" at bounding box center [952, 353] width 1065 height 608
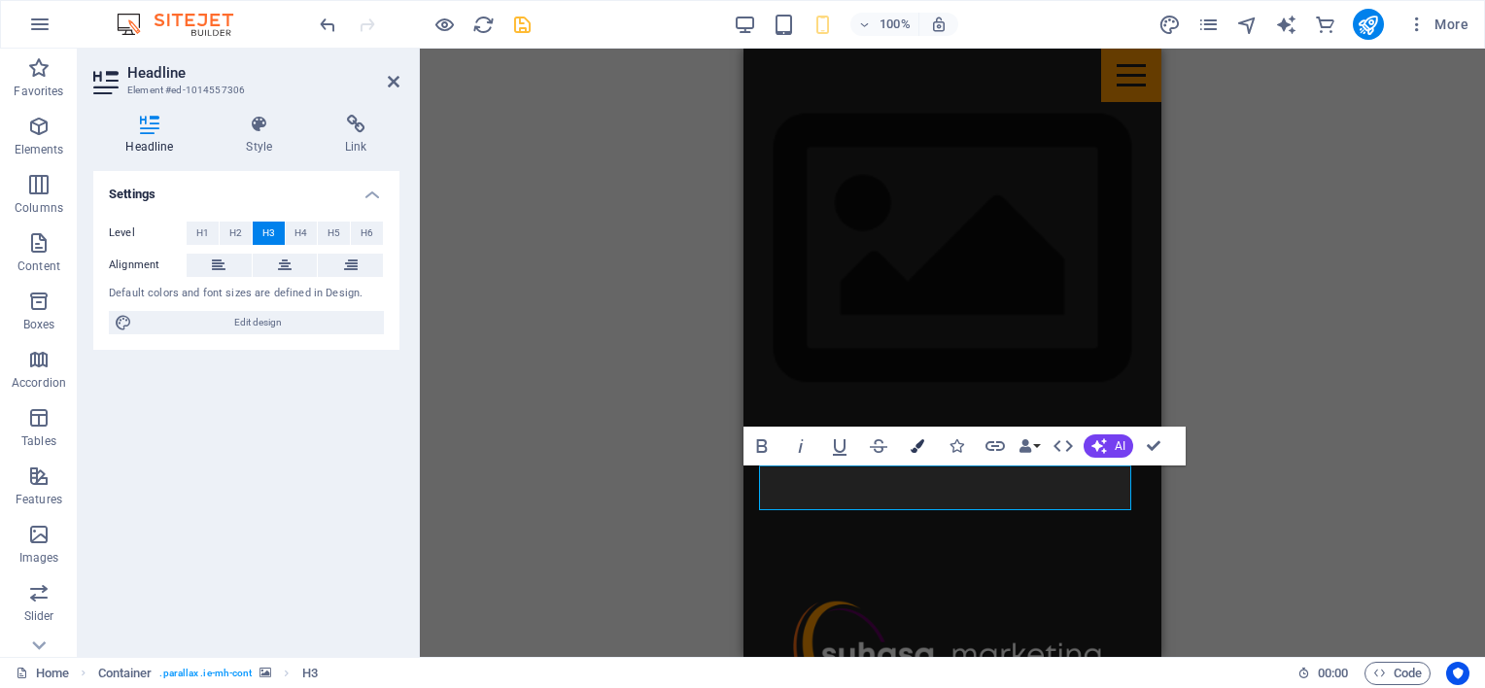
click at [919, 443] on icon "button" at bounding box center [918, 446] width 14 height 14
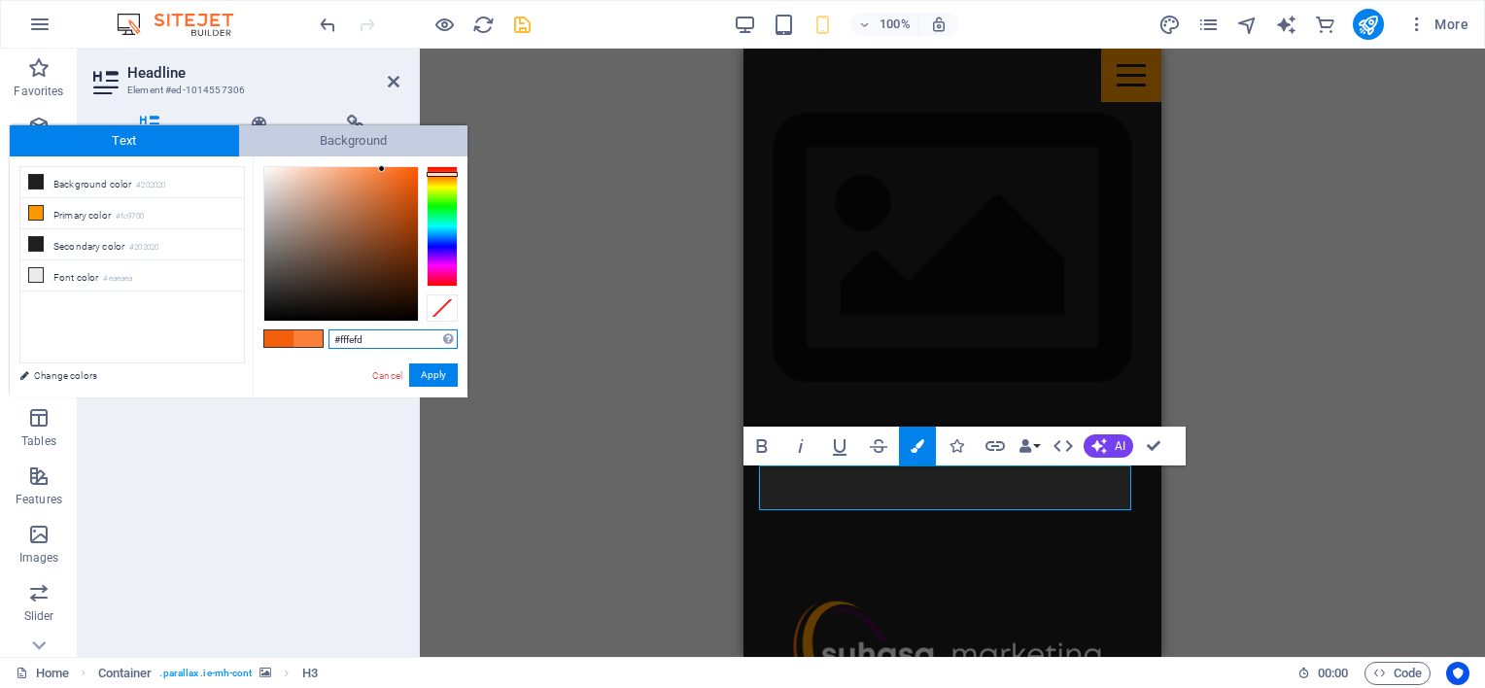
type input "#ffffff"
drag, startPoint x: 405, startPoint y: 171, endPoint x: 261, endPoint y: 161, distance: 144.2
click at [261, 162] on div at bounding box center [262, 165] width 7 height 7
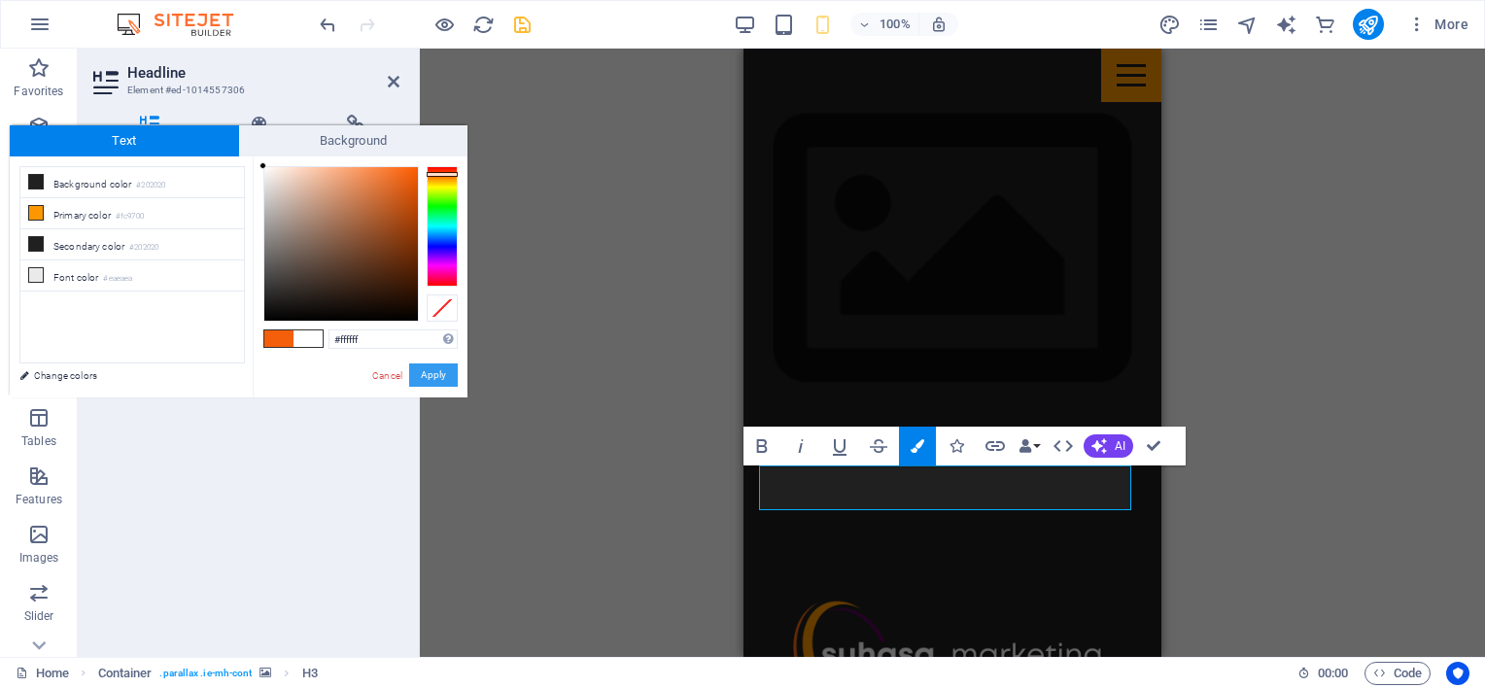
click at [433, 378] on button "Apply" at bounding box center [433, 374] width 49 height 23
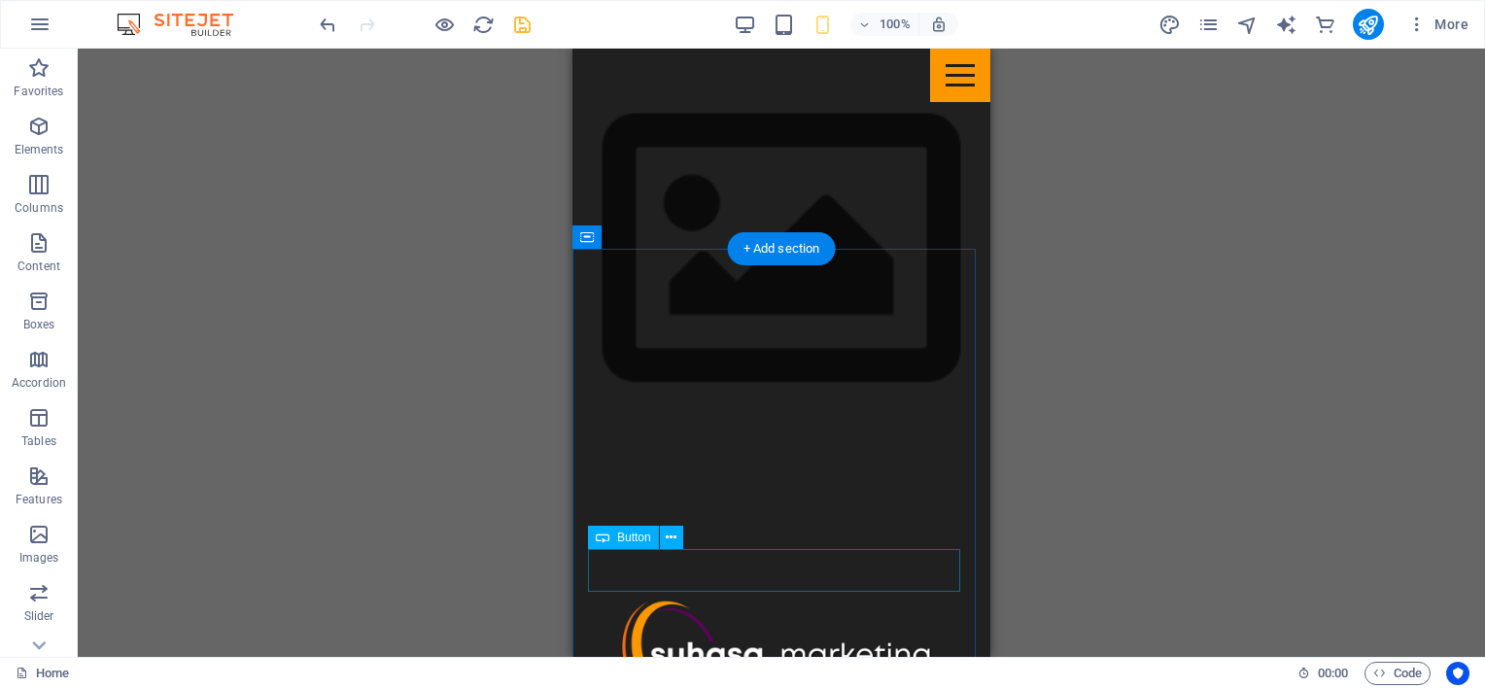
scroll to position [505, 0]
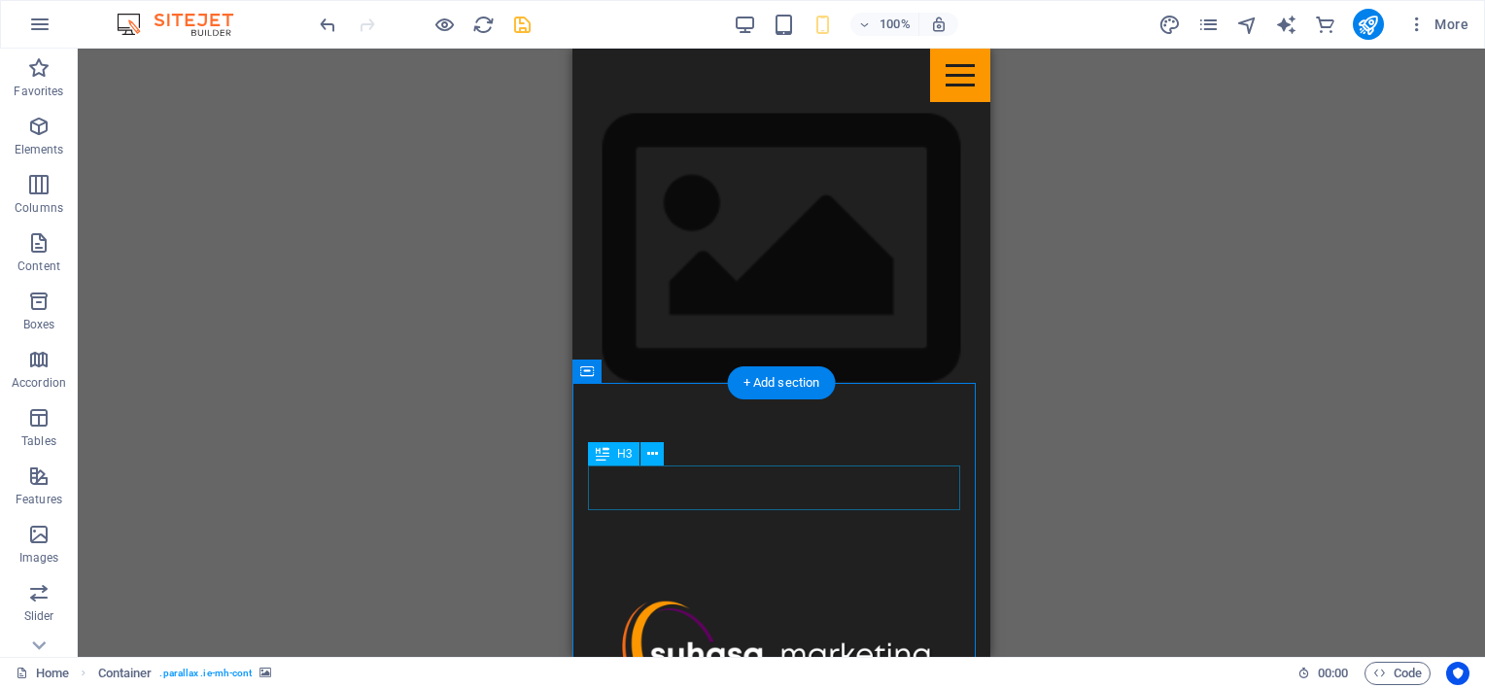
scroll to position [603, 0]
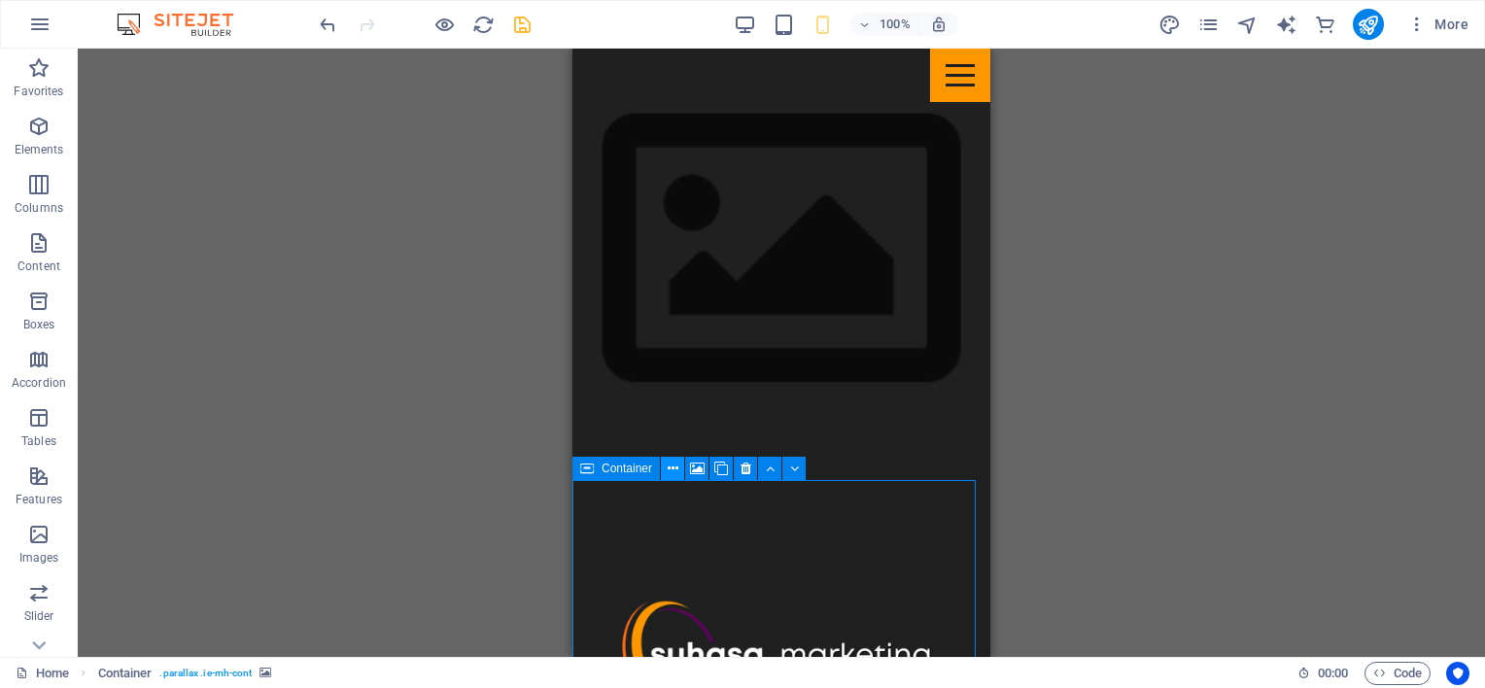
click at [672, 470] on icon at bounding box center [673, 469] width 11 height 20
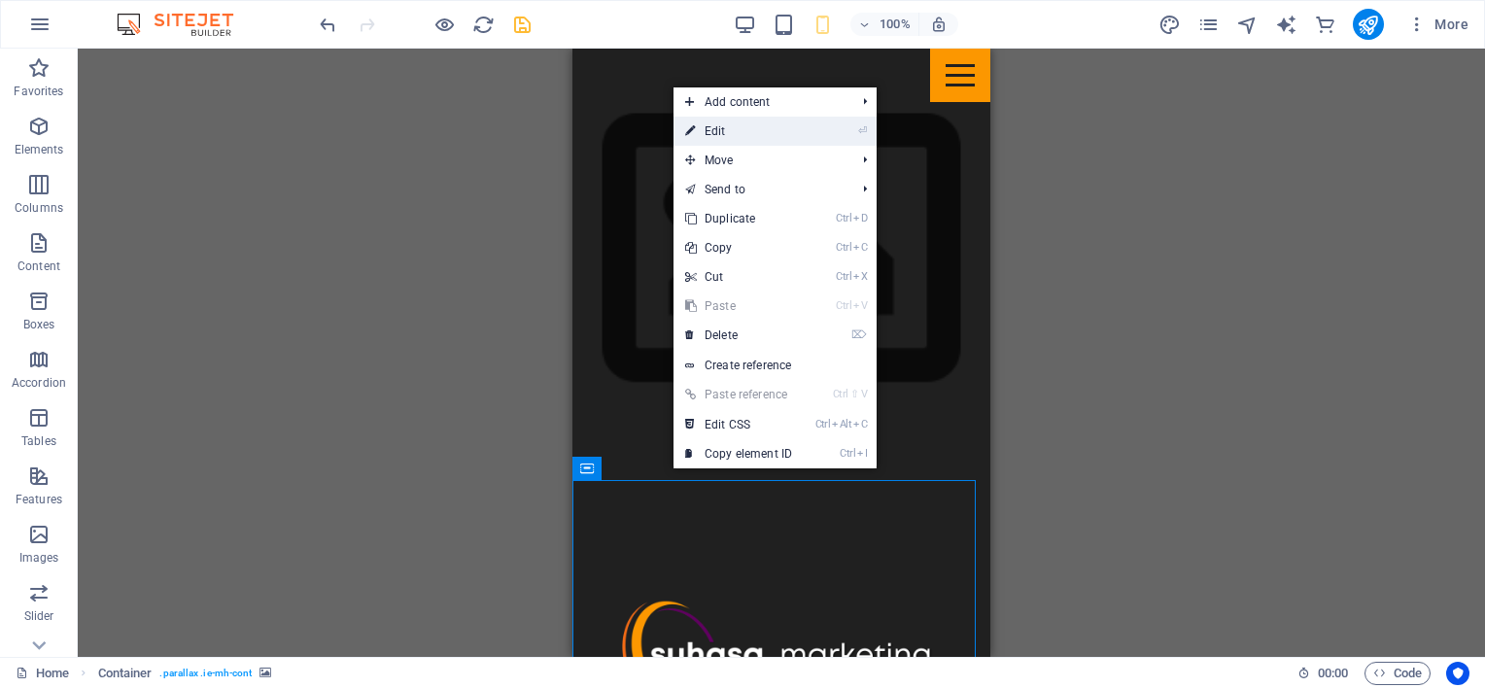
click at [711, 129] on link "⏎ Edit" at bounding box center [738, 131] width 130 height 29
select select "%"
select select "px"
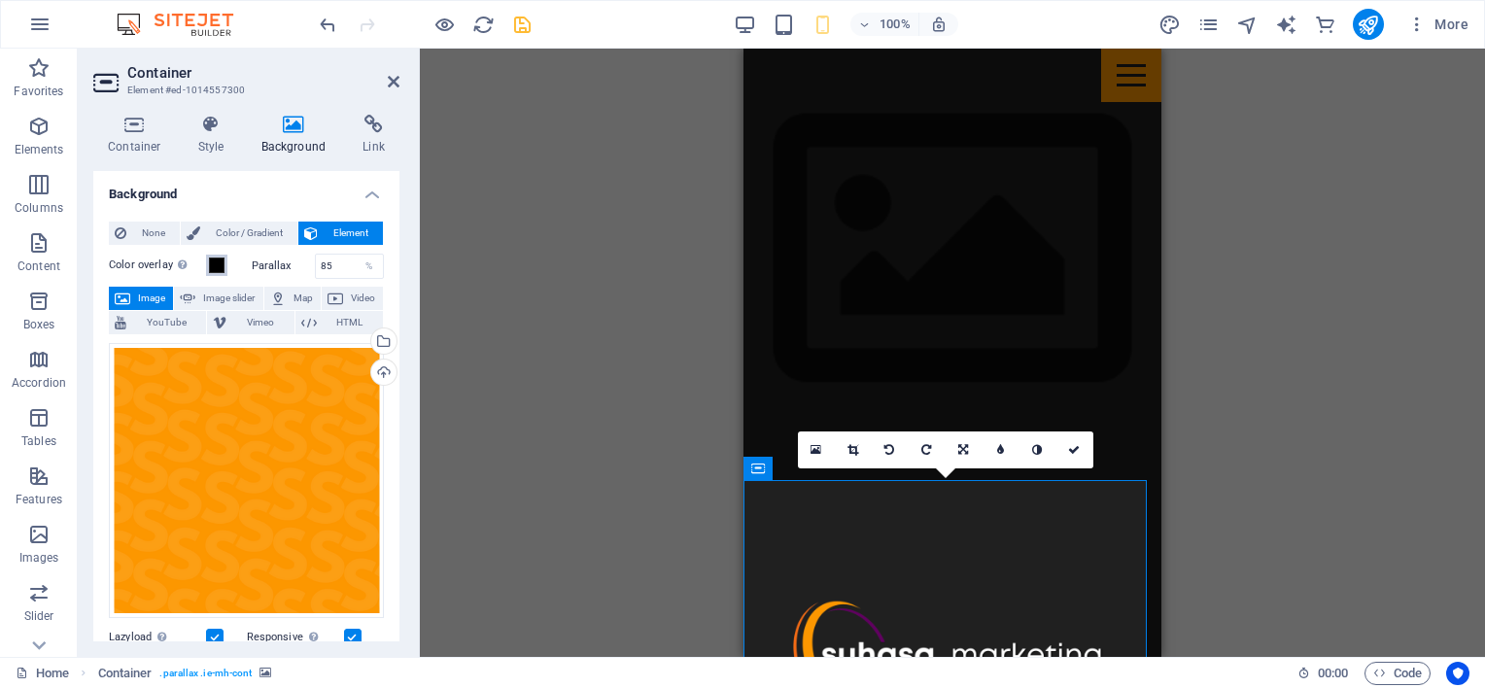
click at [217, 264] on span at bounding box center [217, 266] width 16 height 16
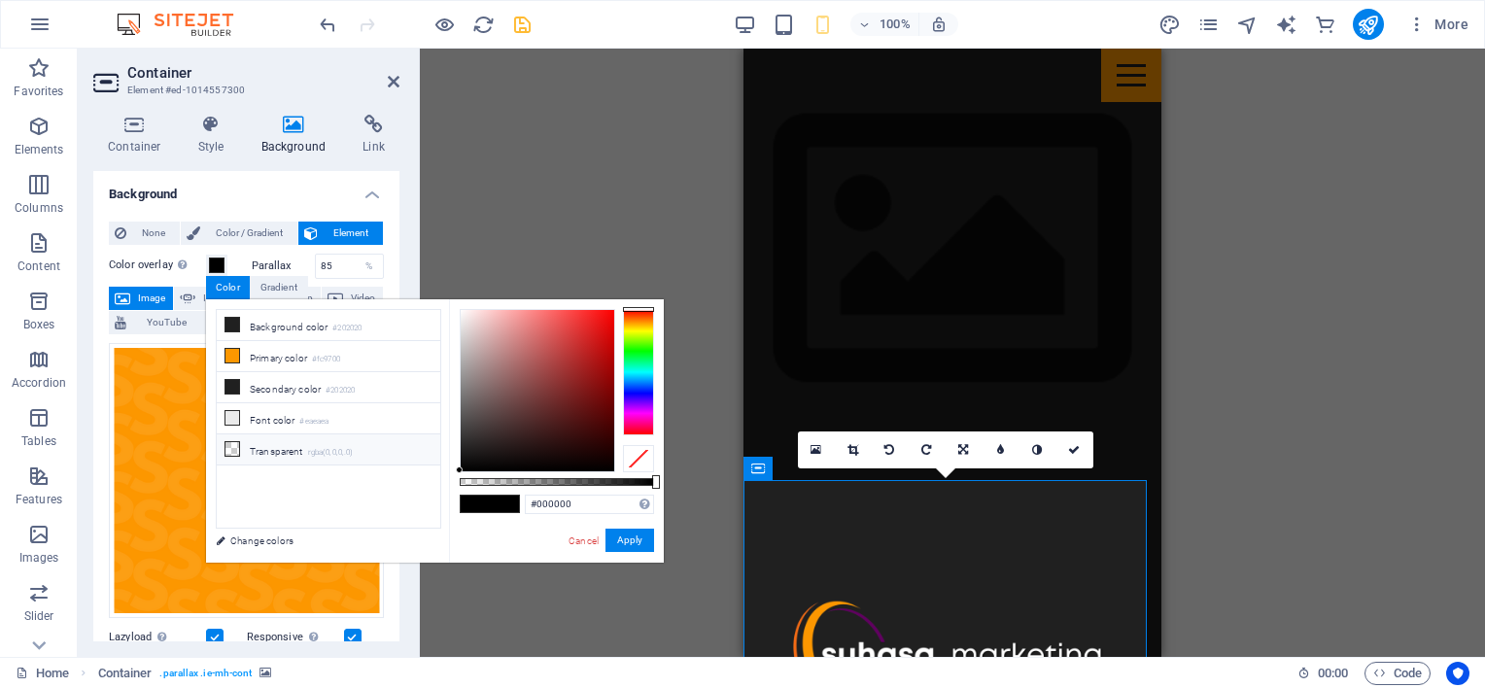
click at [235, 442] on icon at bounding box center [232, 449] width 14 height 14
type input "rgba(0, 0, 0, 0)"
click at [635, 535] on button "Apply" at bounding box center [629, 540] width 49 height 23
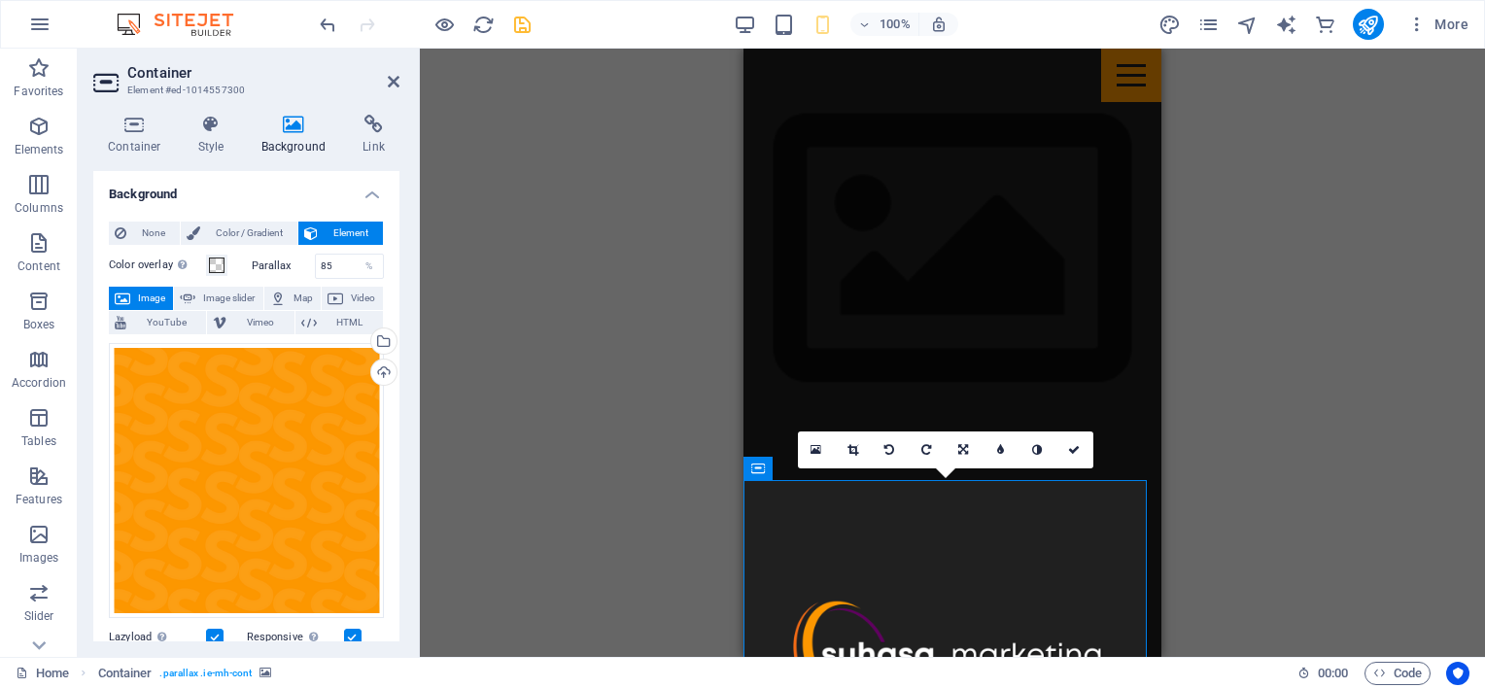
click at [635, 362] on div "Drag here to replace the existing content. Press “Ctrl” if you want to create a…" at bounding box center [952, 353] width 1065 height 608
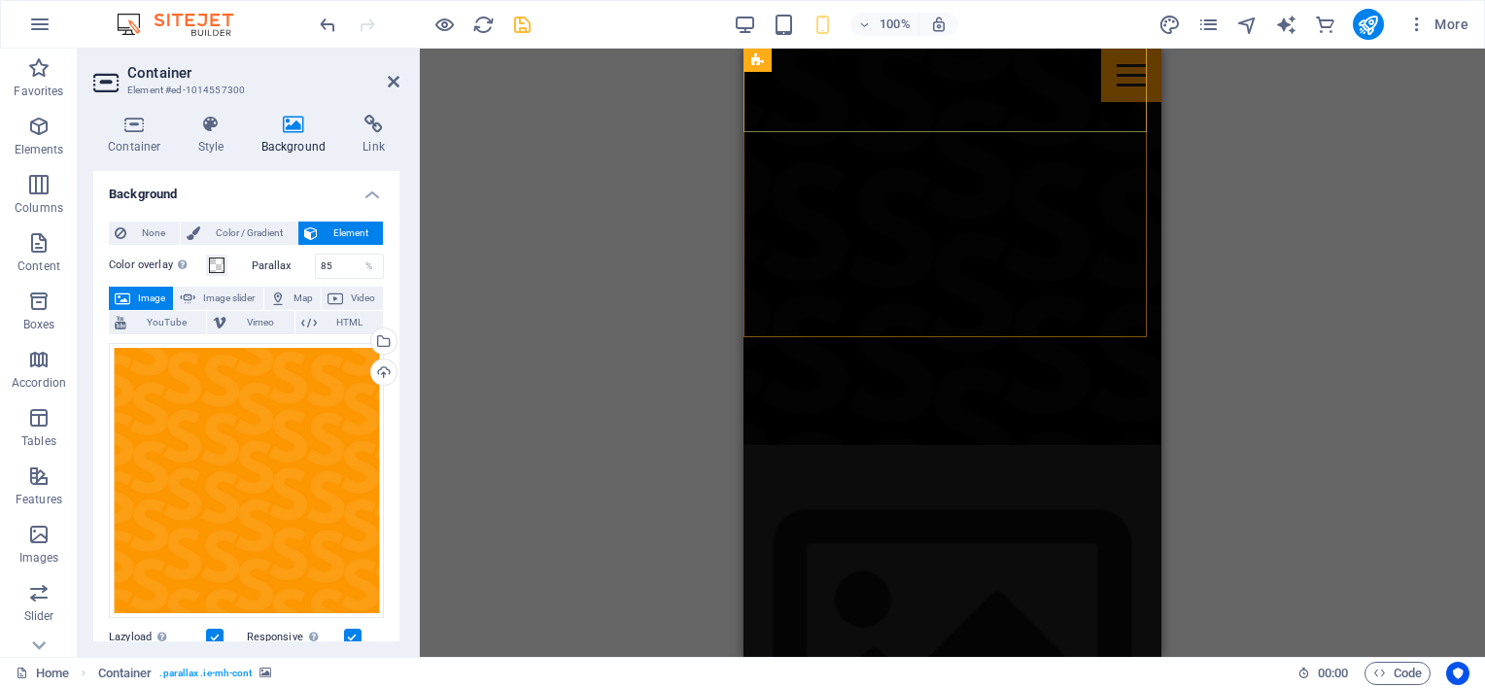
scroll to position [194, 0]
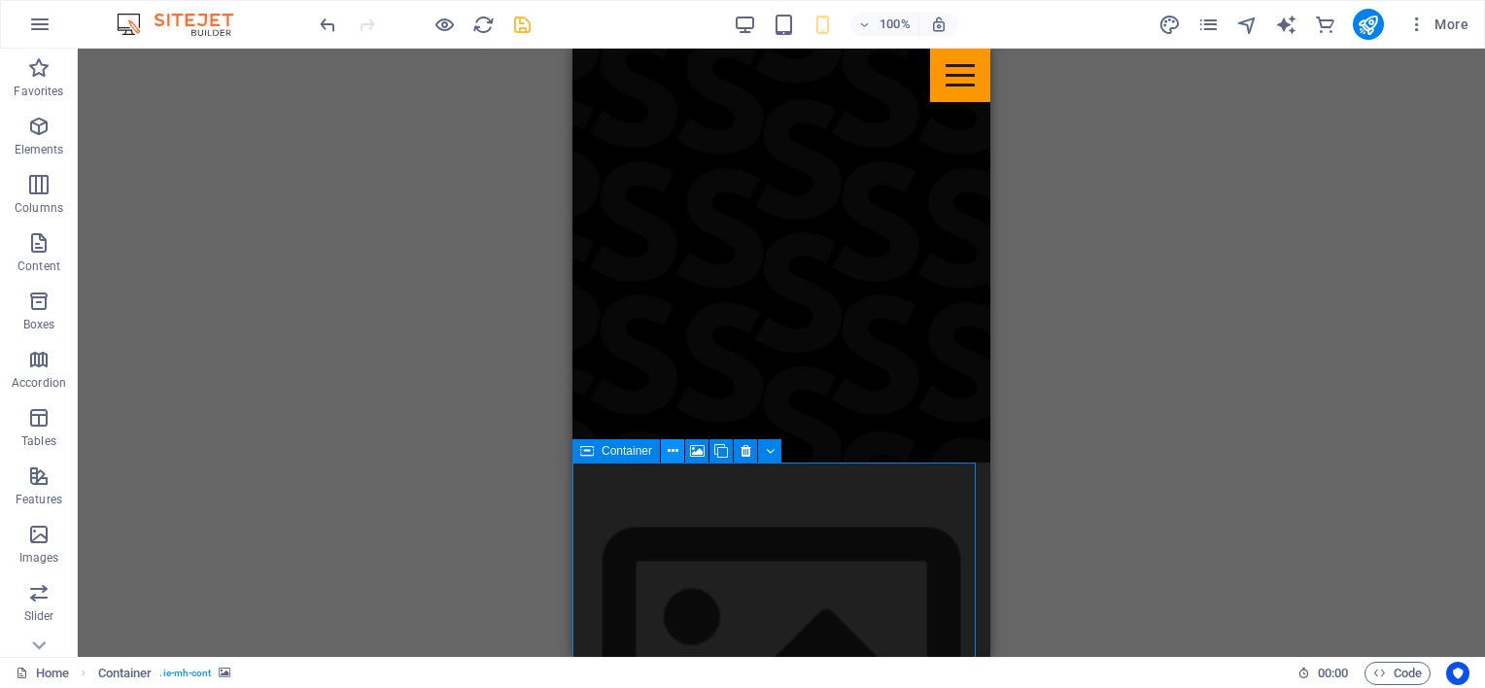
click at [675, 450] on icon at bounding box center [673, 451] width 11 height 20
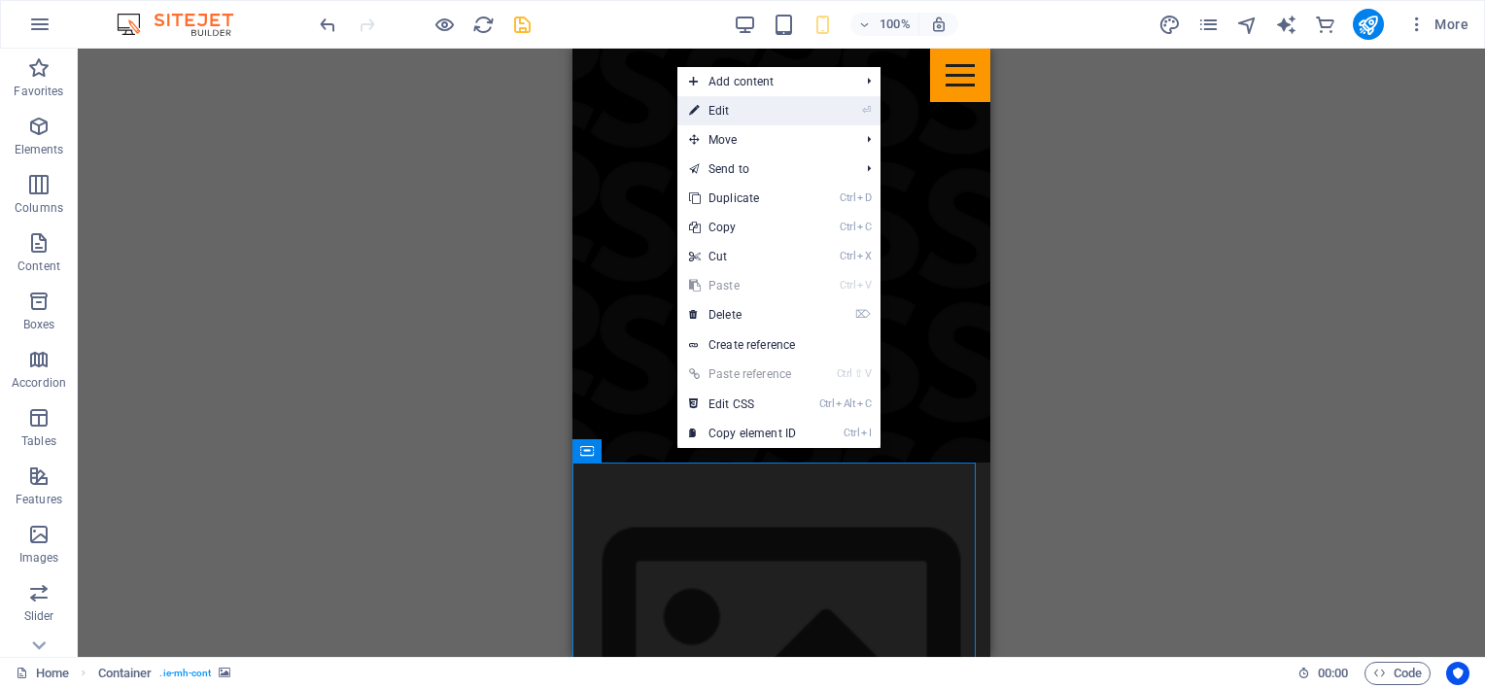
click at [728, 117] on link "⏎ Edit" at bounding box center [742, 110] width 130 height 29
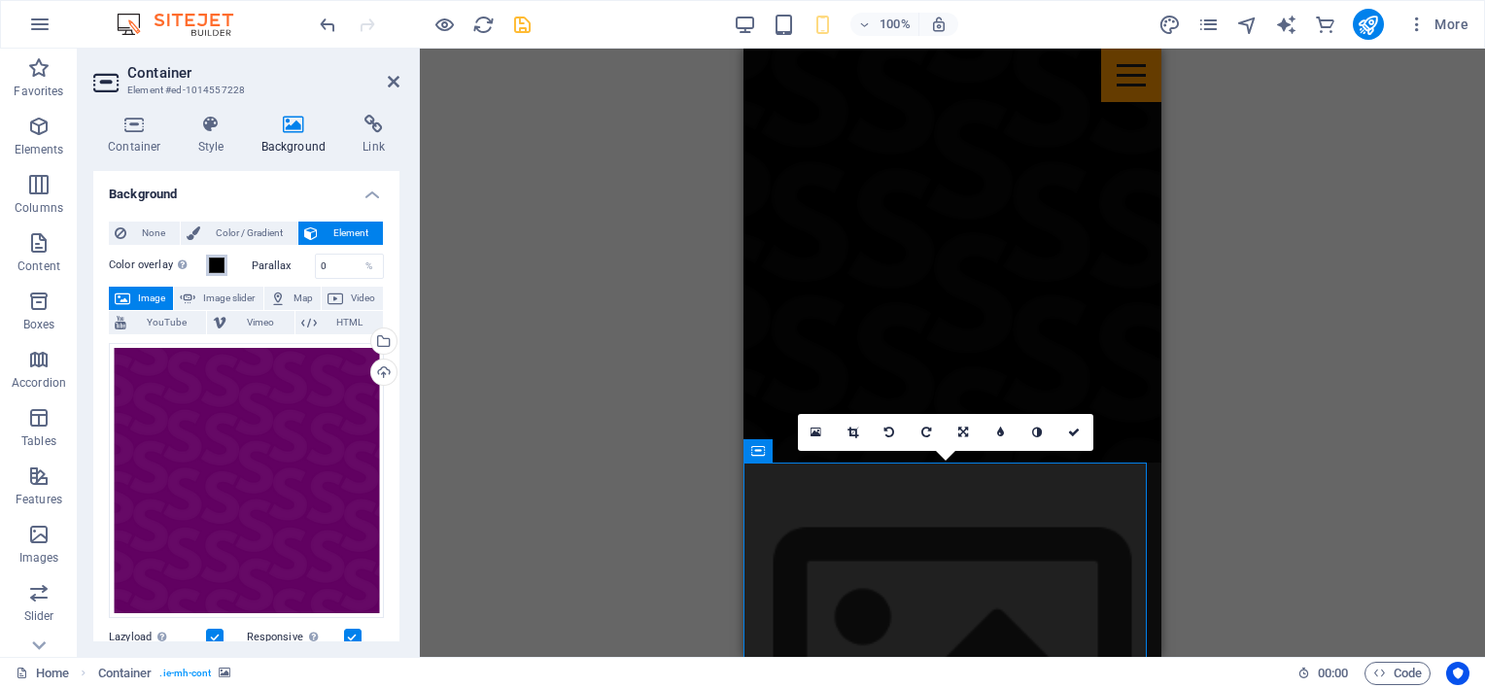
click at [215, 266] on span at bounding box center [217, 266] width 16 height 16
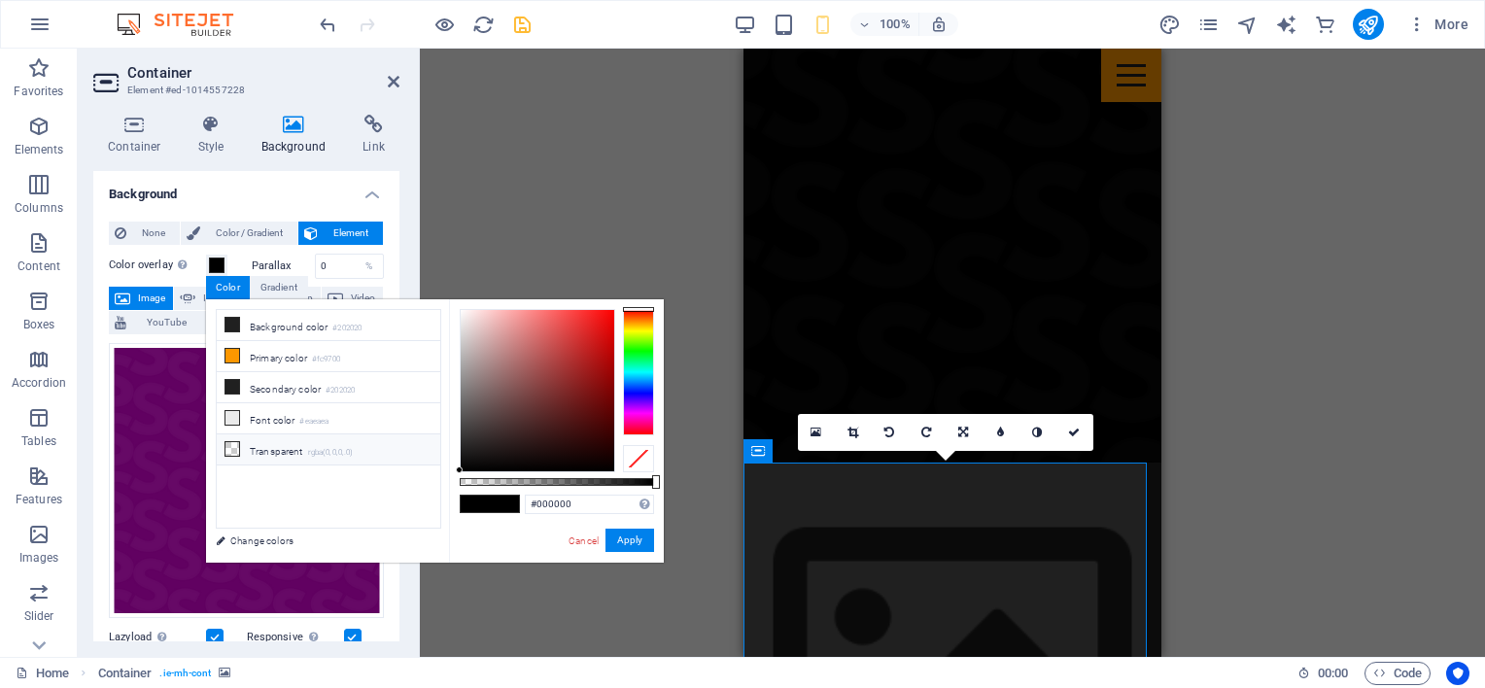
click at [232, 445] on icon at bounding box center [232, 449] width 14 height 14
type input "rgba(0, 0, 0, 0)"
click at [644, 533] on button "Apply" at bounding box center [629, 540] width 49 height 23
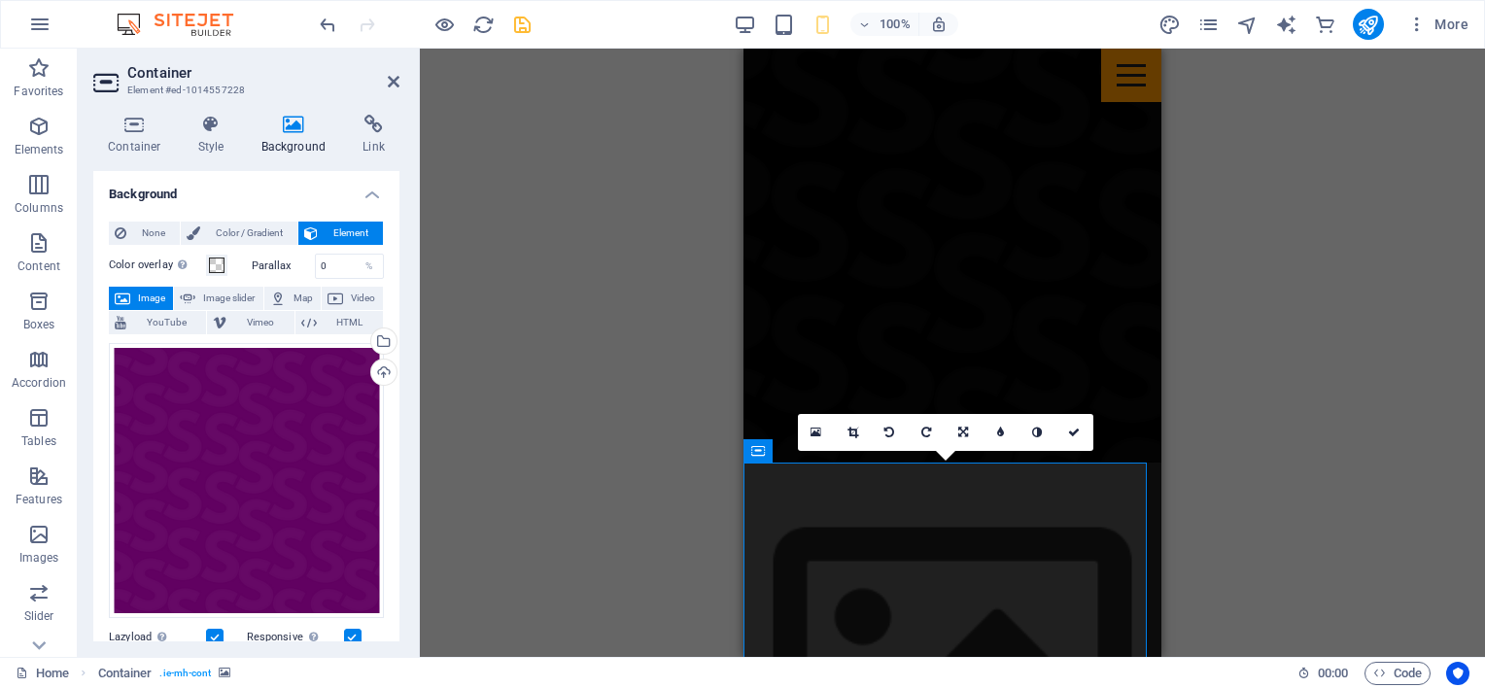
click at [1080, 433] on icon at bounding box center [1074, 433] width 12 height 12
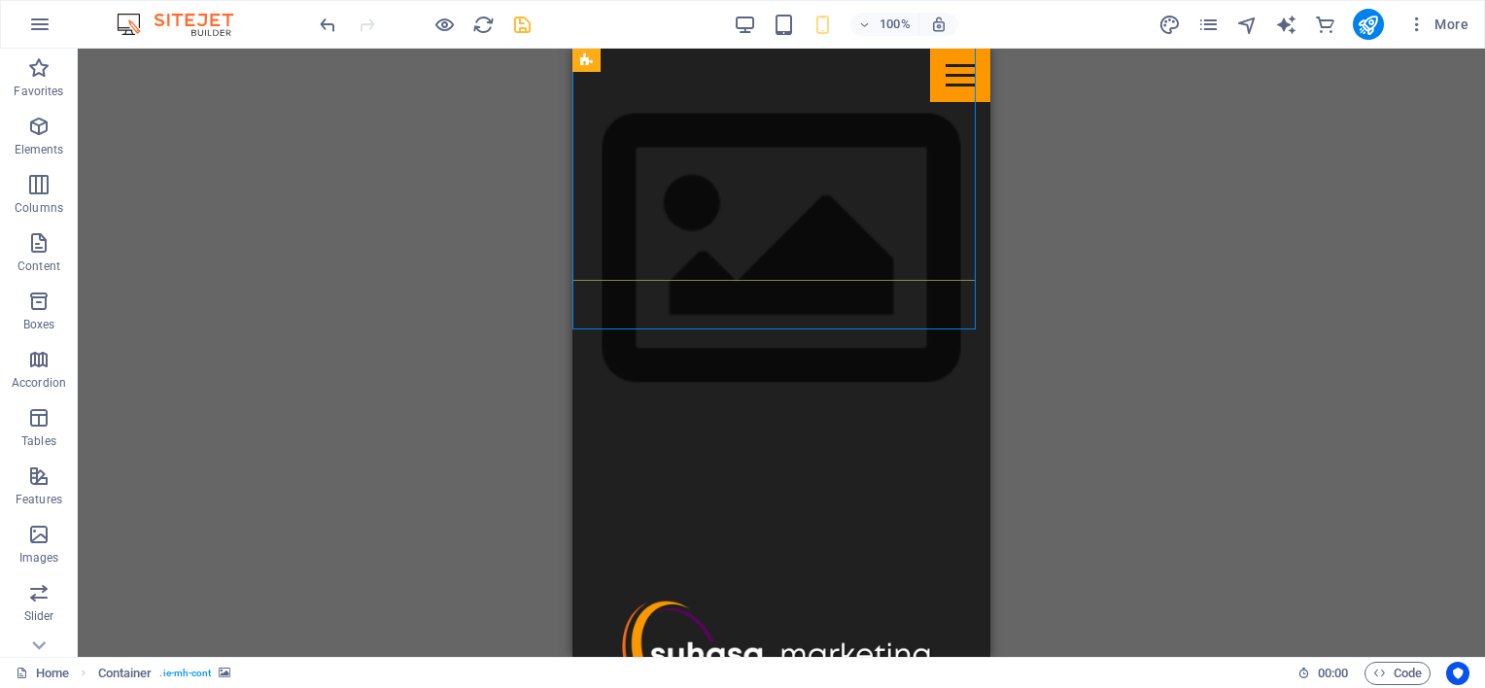
scroll to position [777, 0]
click at [517, 22] on icon "save" at bounding box center [522, 25] width 22 height 22
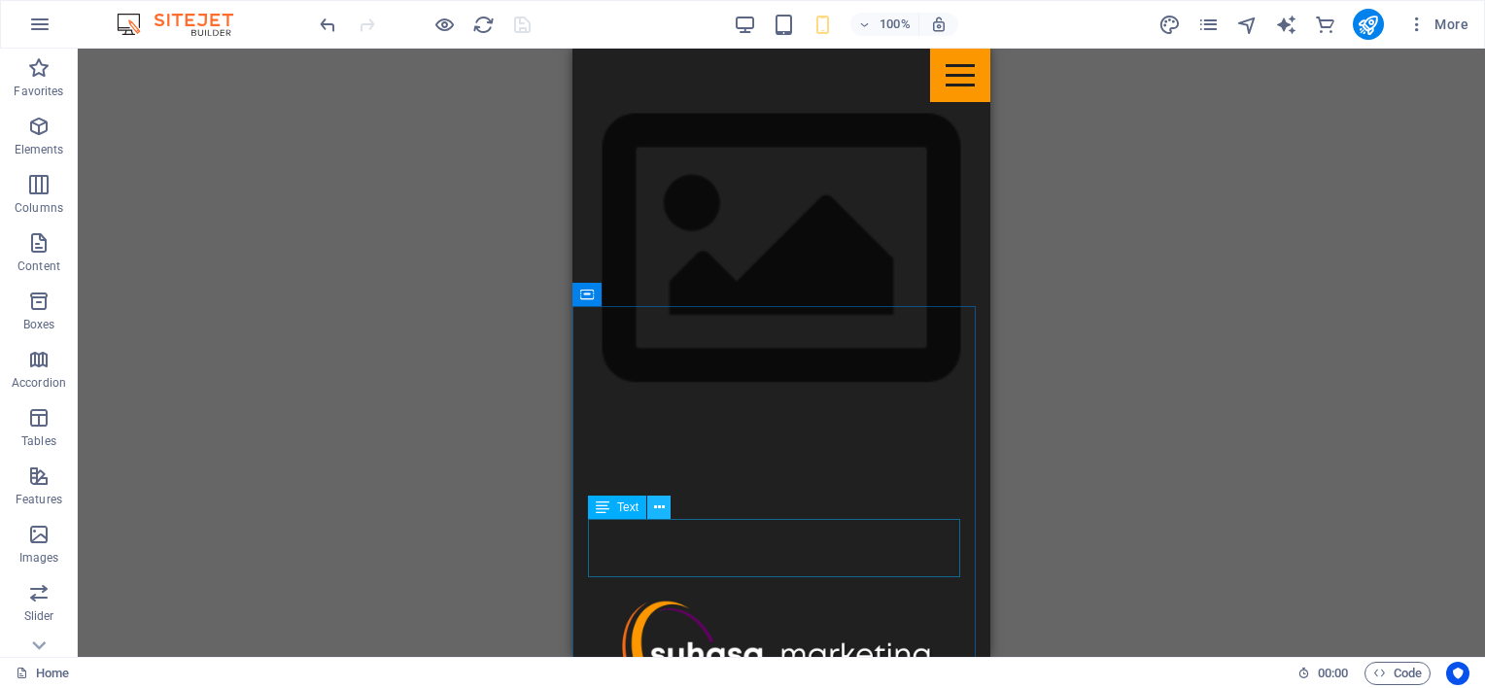
click at [662, 504] on icon at bounding box center [659, 508] width 11 height 20
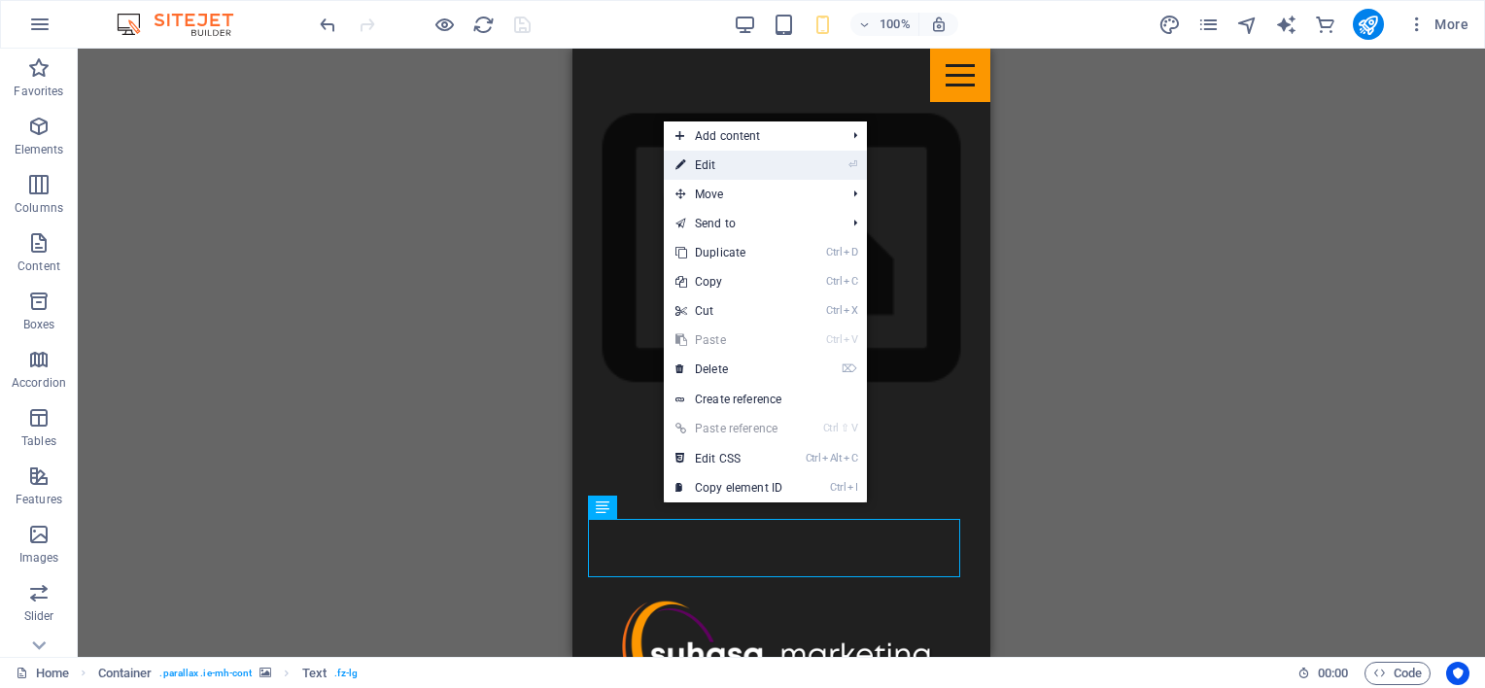
click at [709, 167] on link "⏎ Edit" at bounding box center [729, 165] width 130 height 29
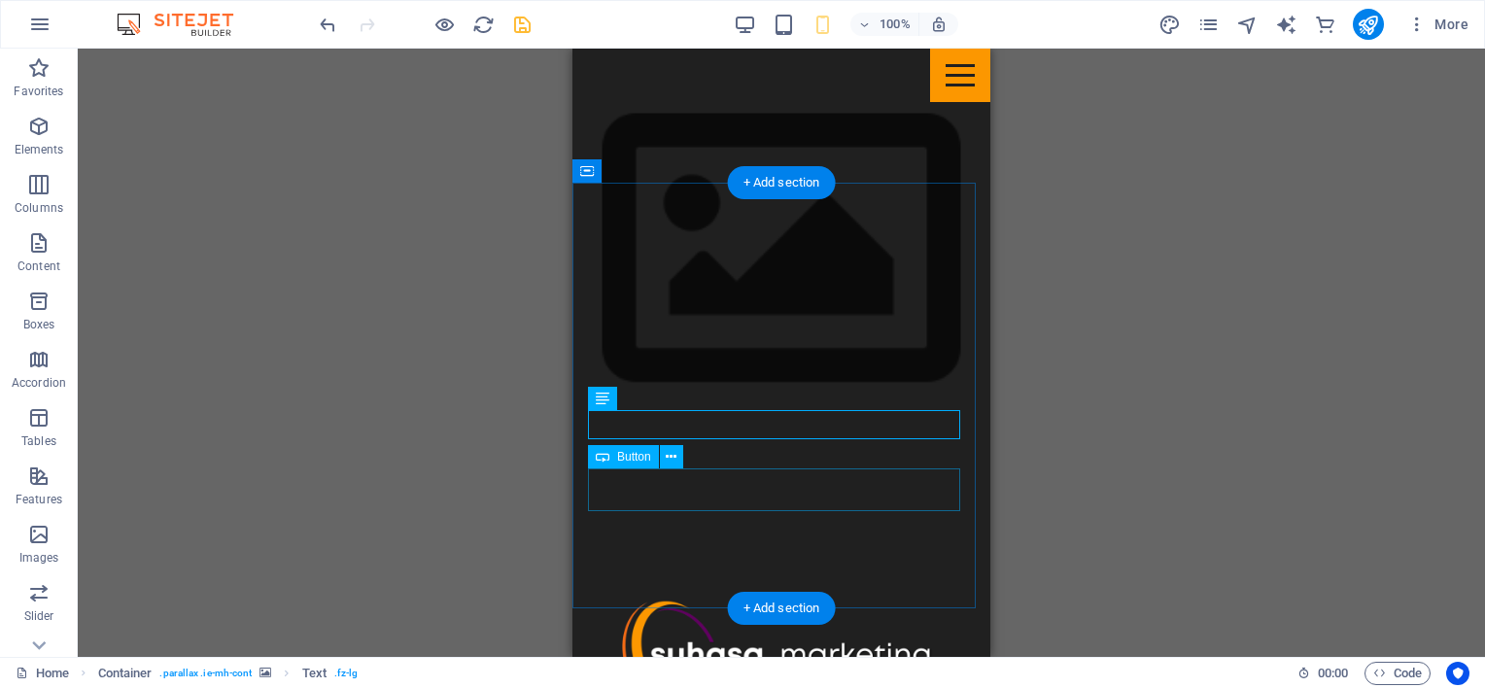
scroll to position [1083, 0]
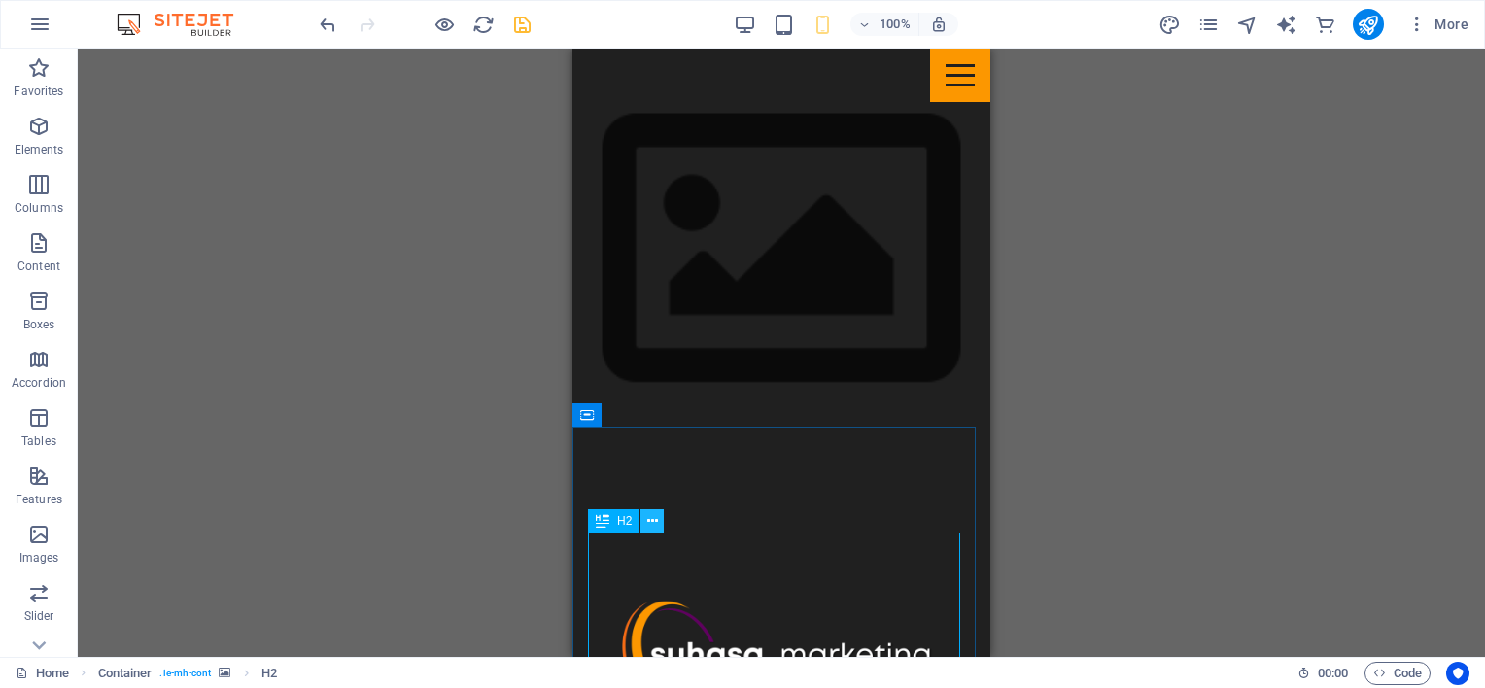
click at [654, 522] on icon at bounding box center [652, 521] width 11 height 20
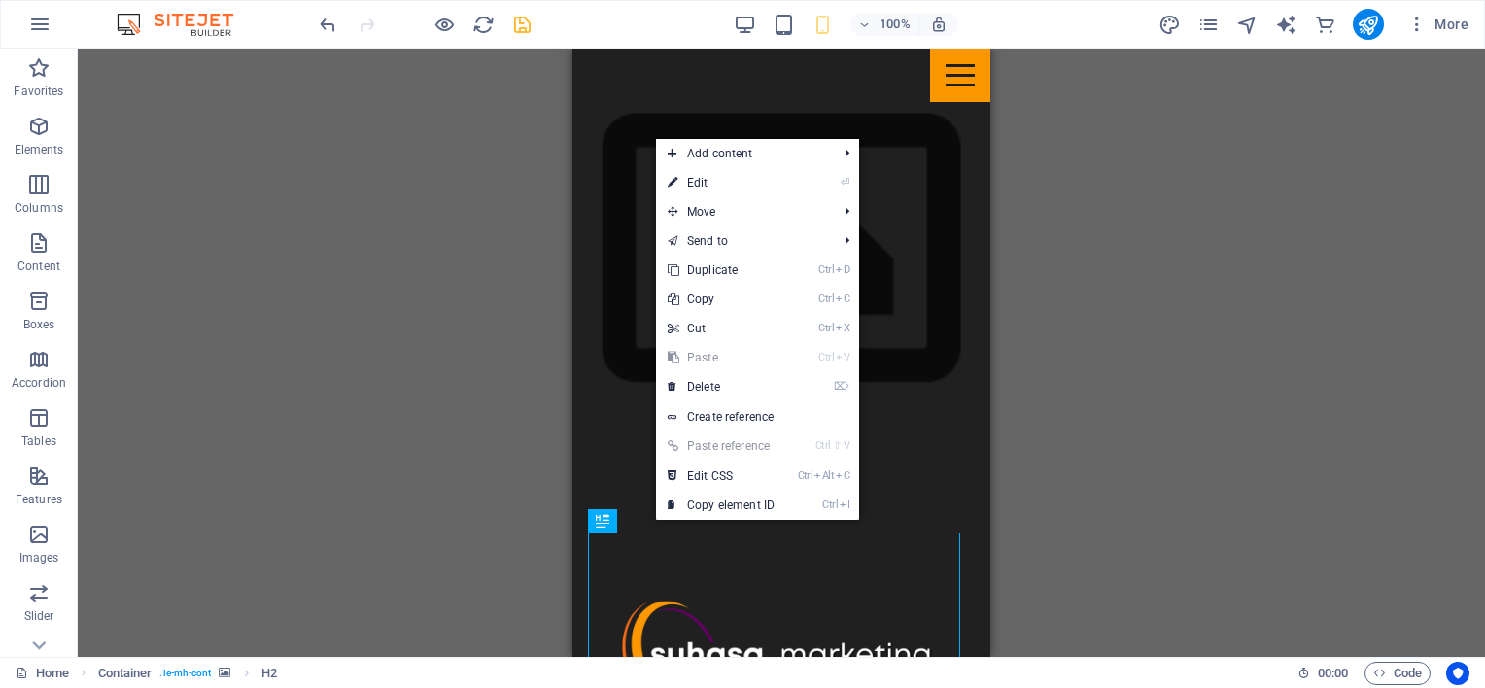
drag, startPoint x: 712, startPoint y: 179, endPoint x: 710, endPoint y: 209, distance: 30.2
click at [711, 178] on link "⏎ Edit" at bounding box center [721, 182] width 130 height 29
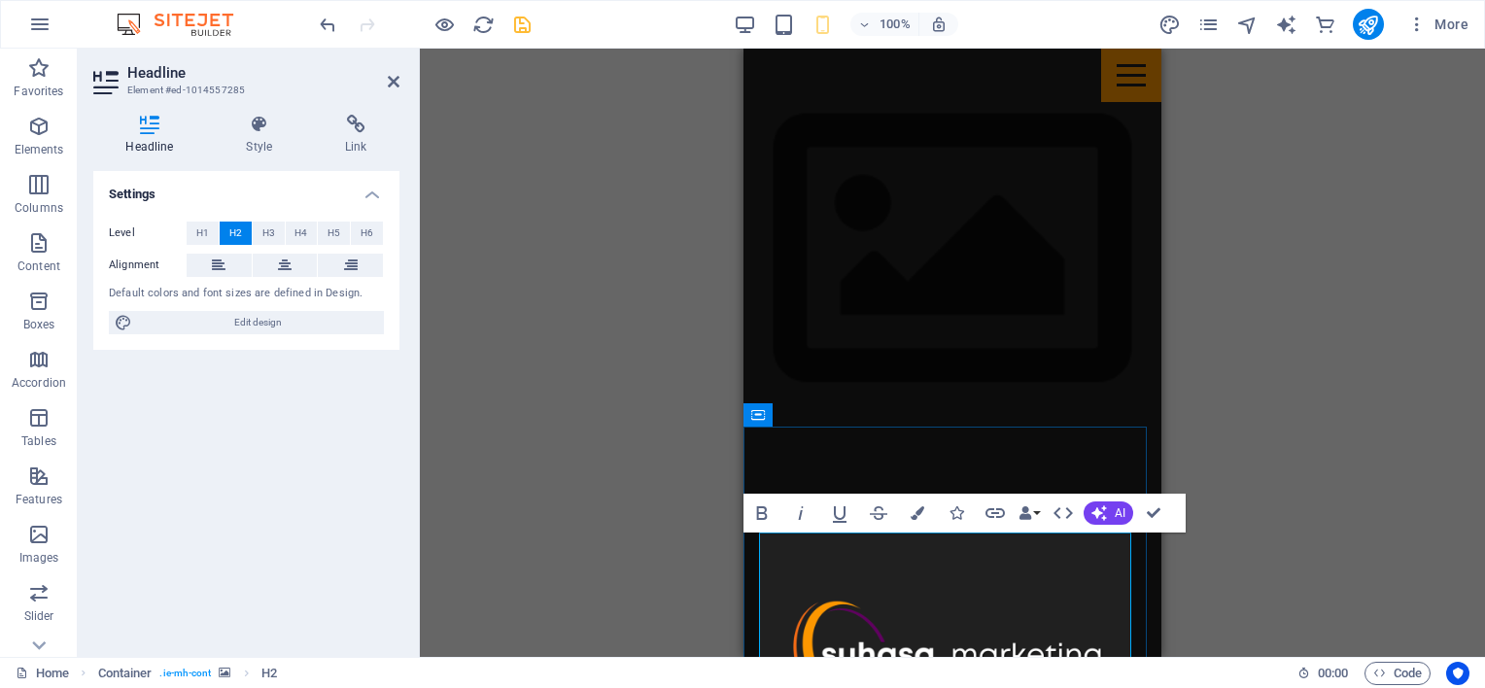
scroll to position [1103, 0]
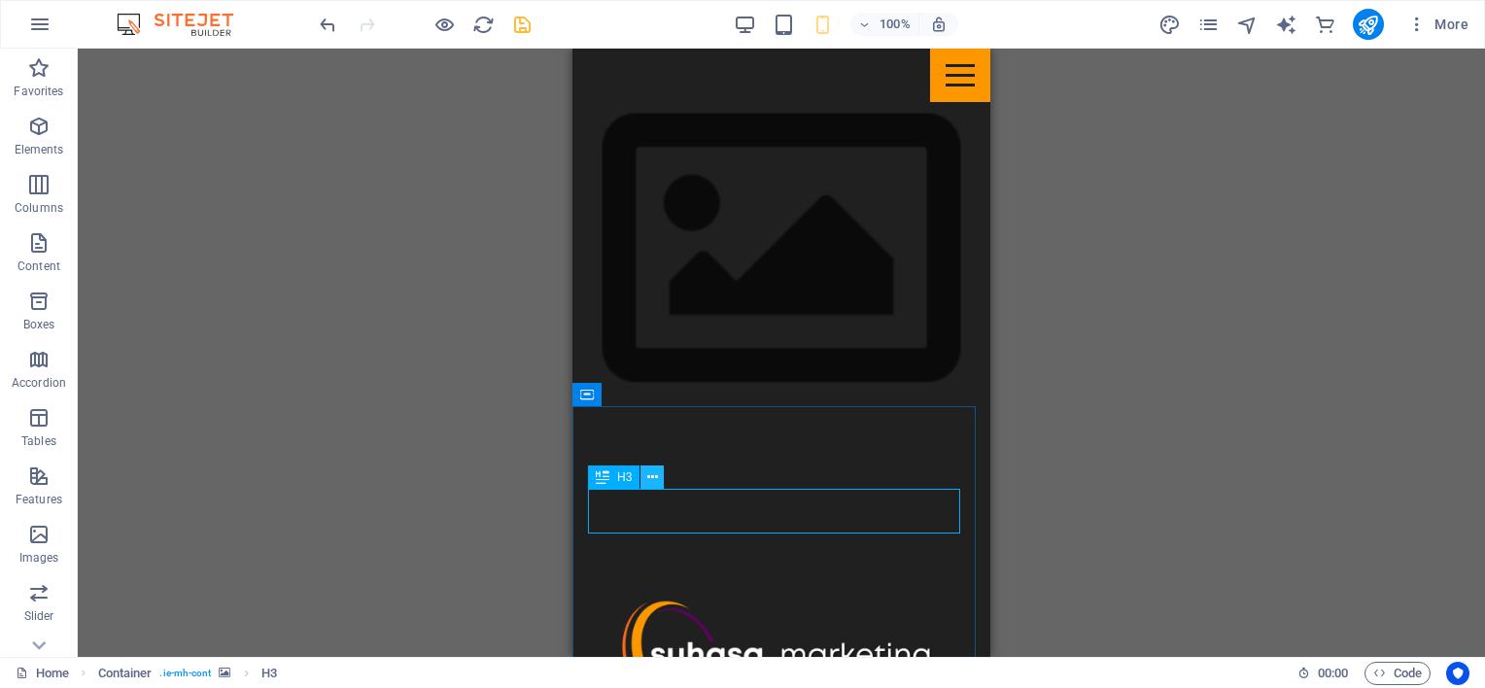
drag, startPoint x: 86, startPoint y: 441, endPoint x: 657, endPoint y: 471, distance: 572.2
click at [658, 472] on button at bounding box center [651, 477] width 23 height 23
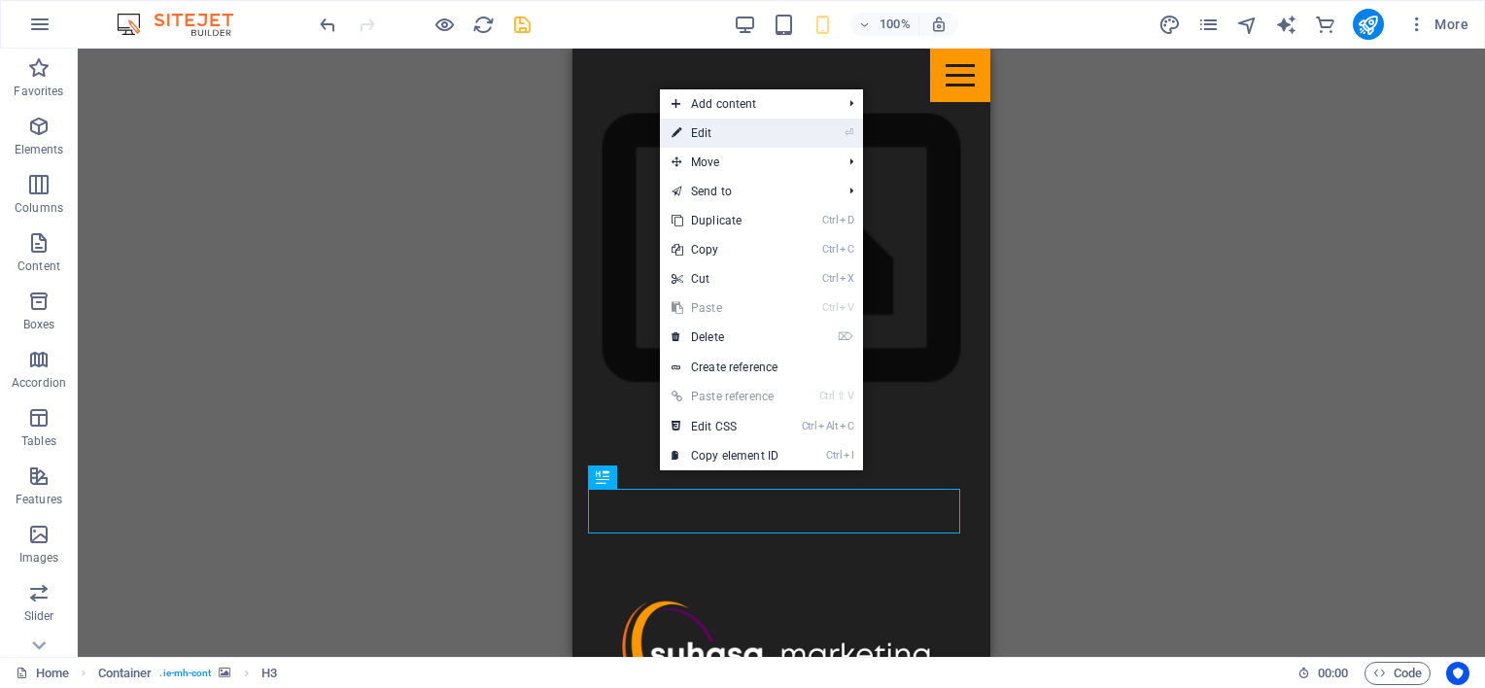
click at [703, 123] on link "⏎ Edit" at bounding box center [725, 133] width 130 height 29
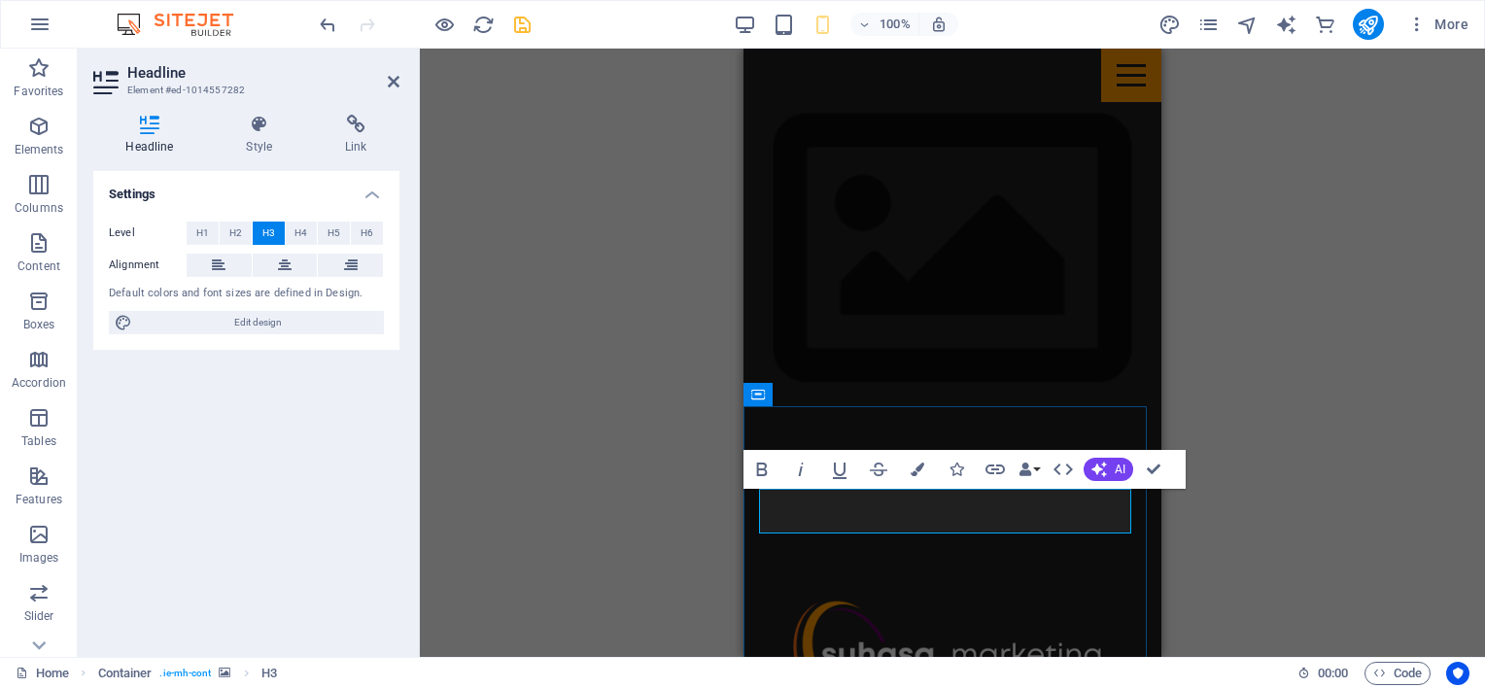
drag, startPoint x: 1012, startPoint y: 513, endPoint x: 844, endPoint y: 504, distance: 168.4
click at [917, 466] on icon "button" at bounding box center [918, 470] width 14 height 14
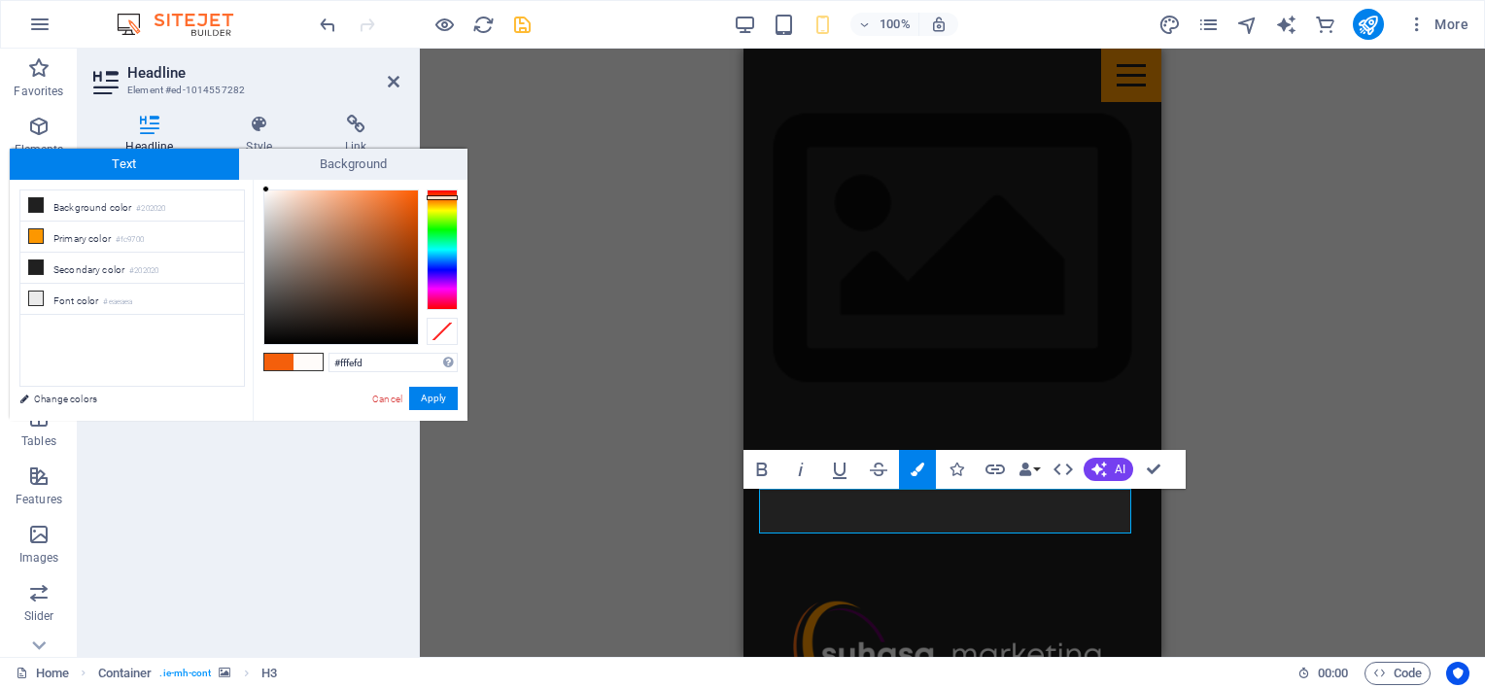
type input "#ffffff"
drag, startPoint x: 270, startPoint y: 195, endPoint x: 261, endPoint y: 190, distance: 10.5
click at [264, 190] on div at bounding box center [341, 267] width 154 height 154
click at [441, 399] on button "Apply" at bounding box center [433, 398] width 49 height 23
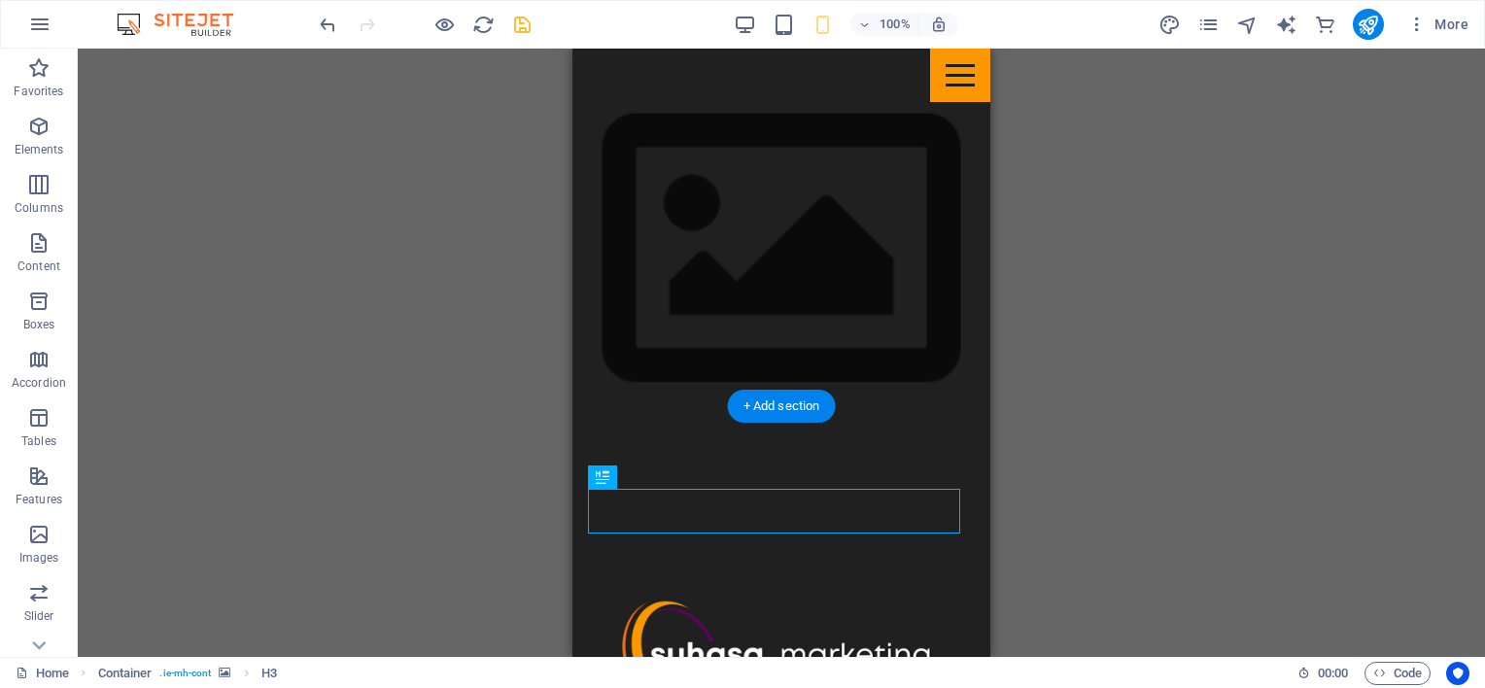
scroll to position [1006, 0]
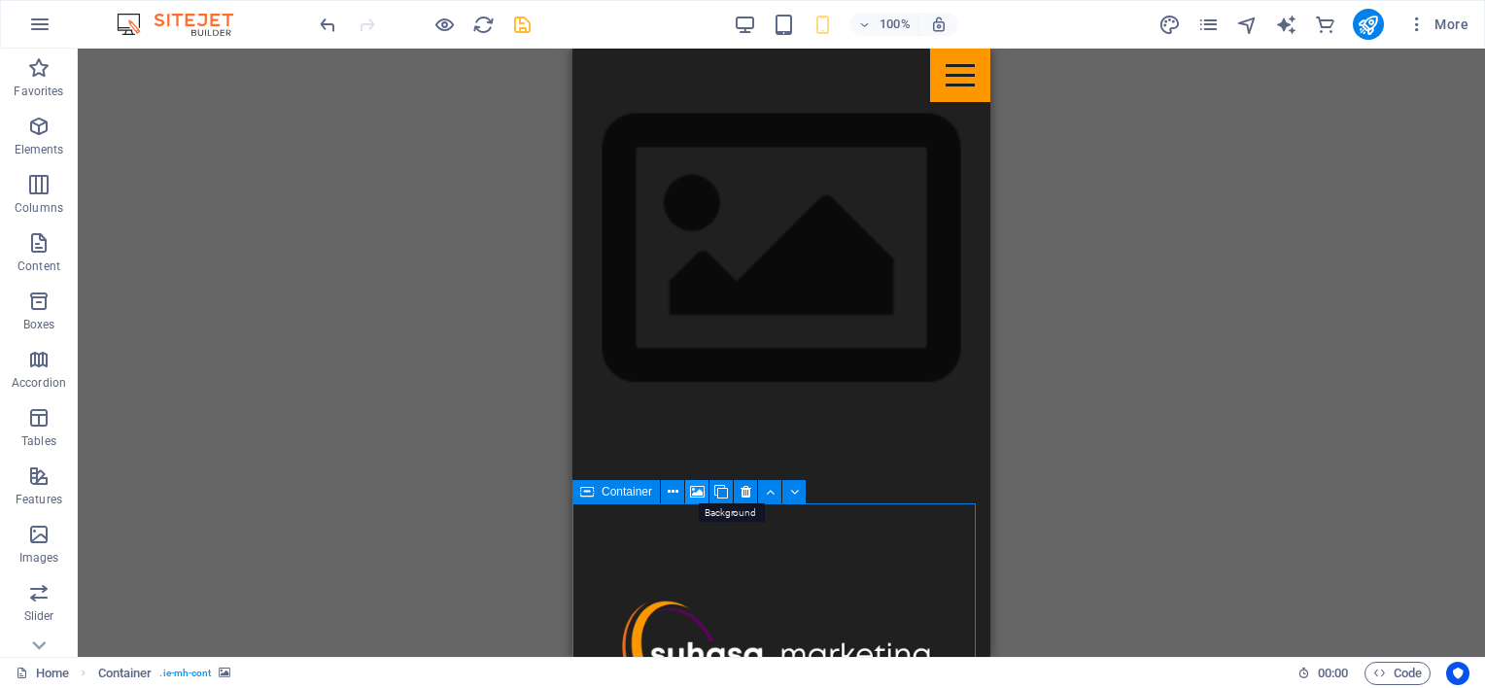
click at [701, 490] on icon at bounding box center [697, 492] width 15 height 20
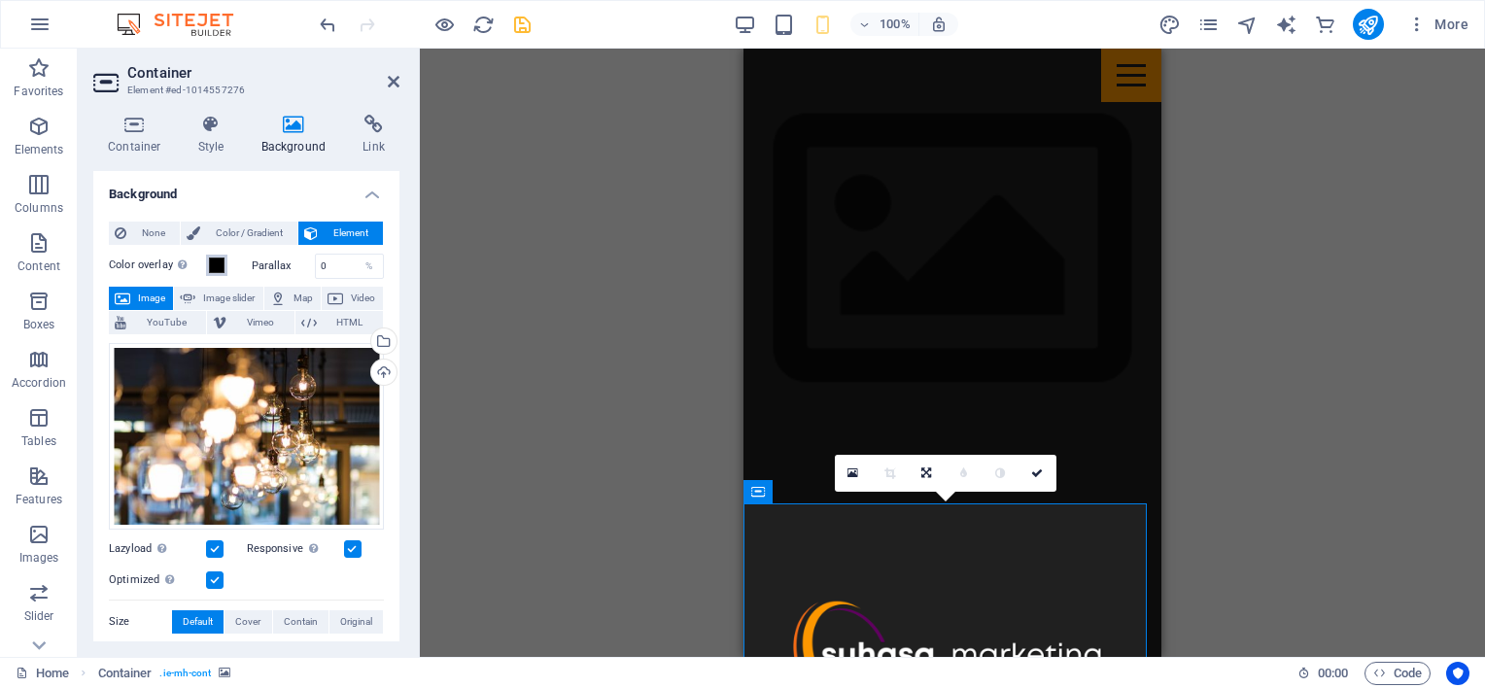
click at [215, 265] on span at bounding box center [217, 266] width 16 height 16
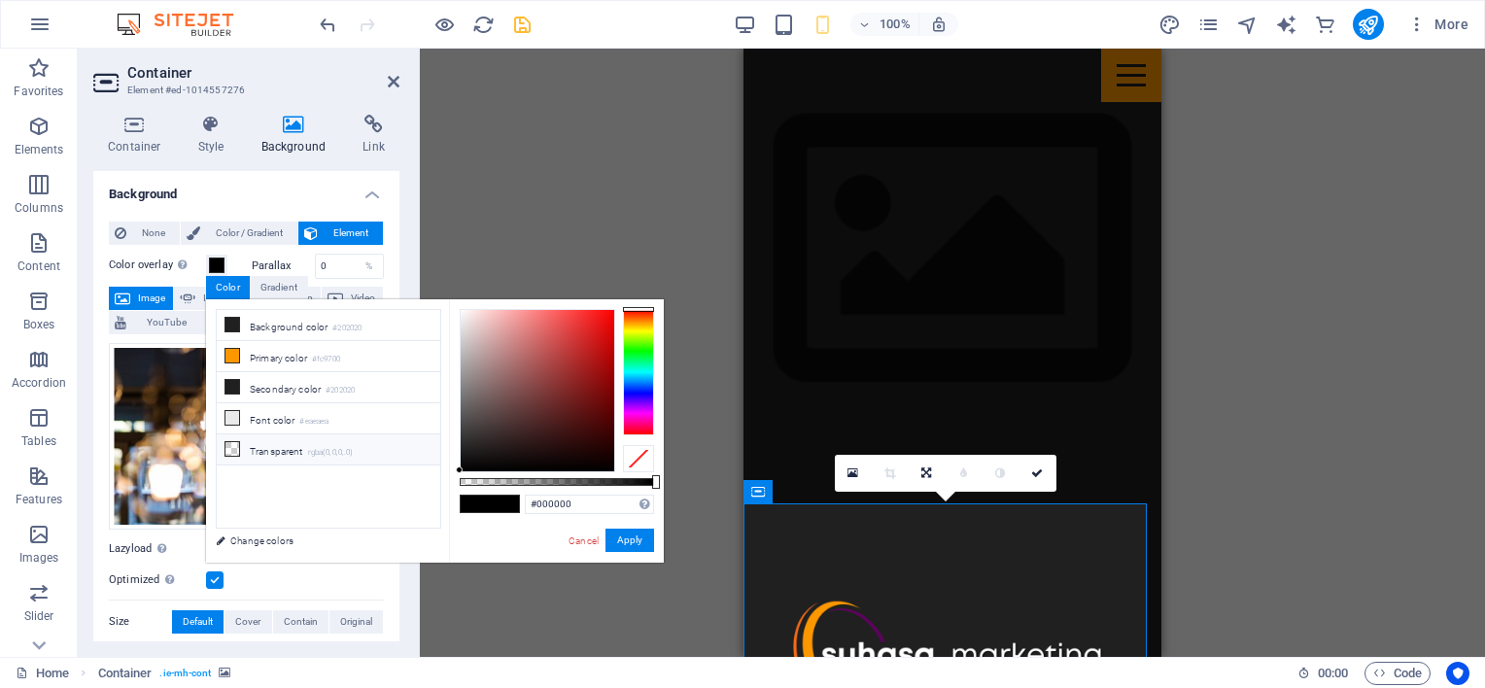
click at [236, 442] on icon at bounding box center [232, 449] width 14 height 14
type input "rgba(0, 0, 0, 0)"
click at [522, 229] on div "Drag here to replace the existing content. Press “Ctrl” if you want to create a…" at bounding box center [952, 353] width 1065 height 608
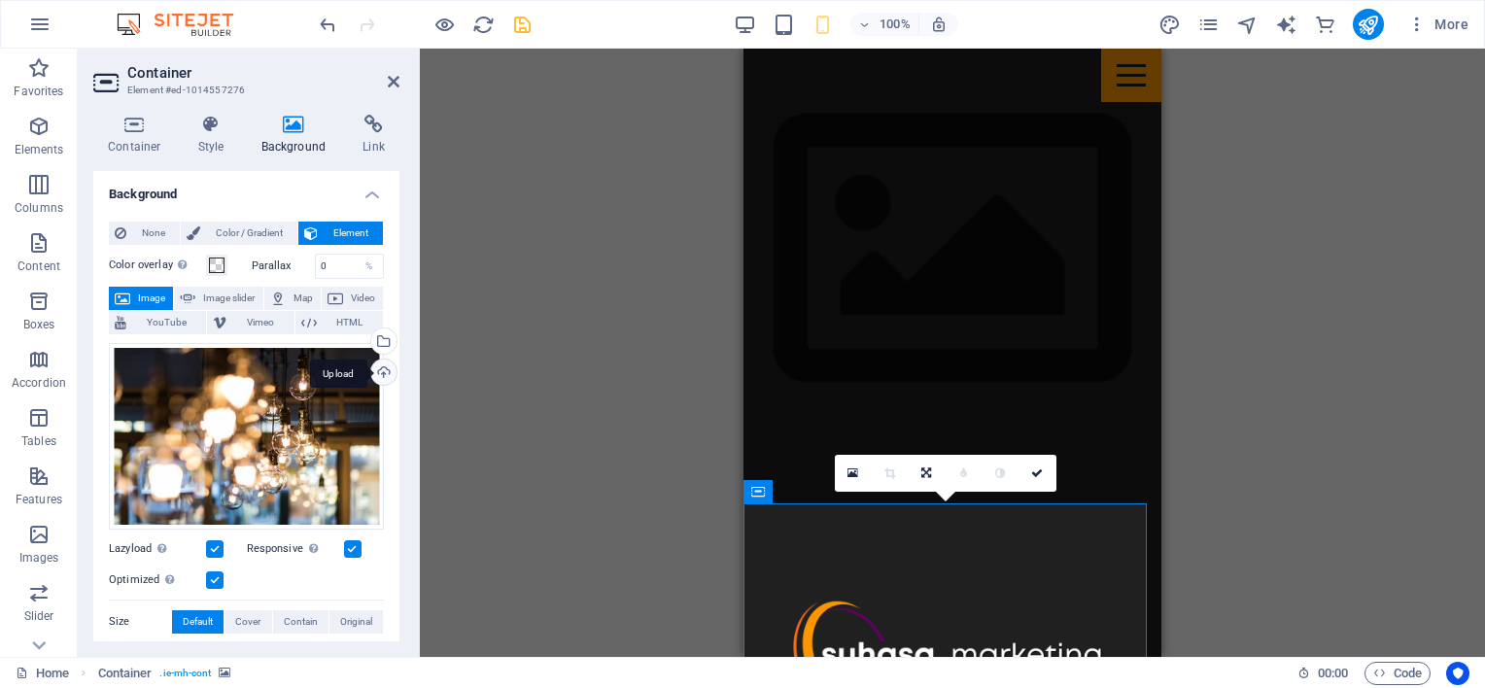
click at [378, 369] on div "Upload" at bounding box center [381, 374] width 29 height 29
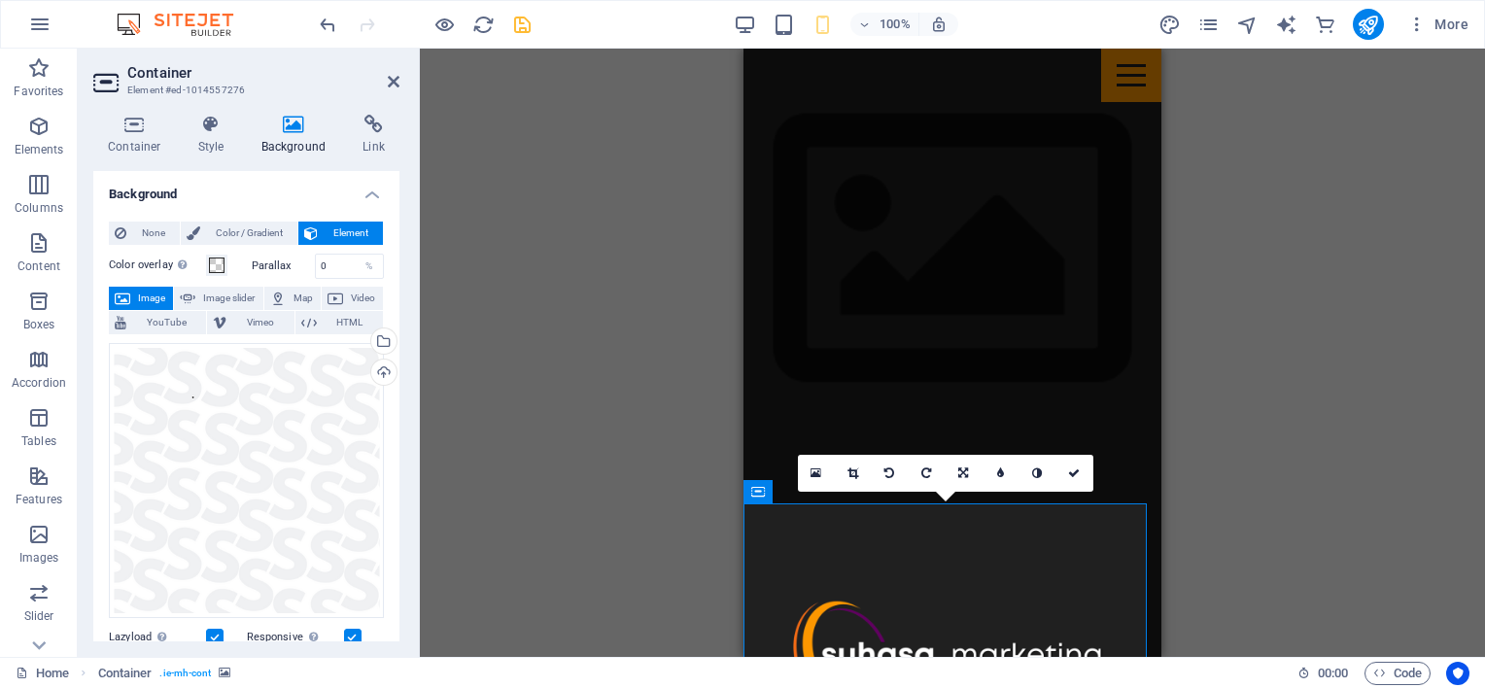
click at [1073, 476] on icon at bounding box center [1074, 473] width 12 height 12
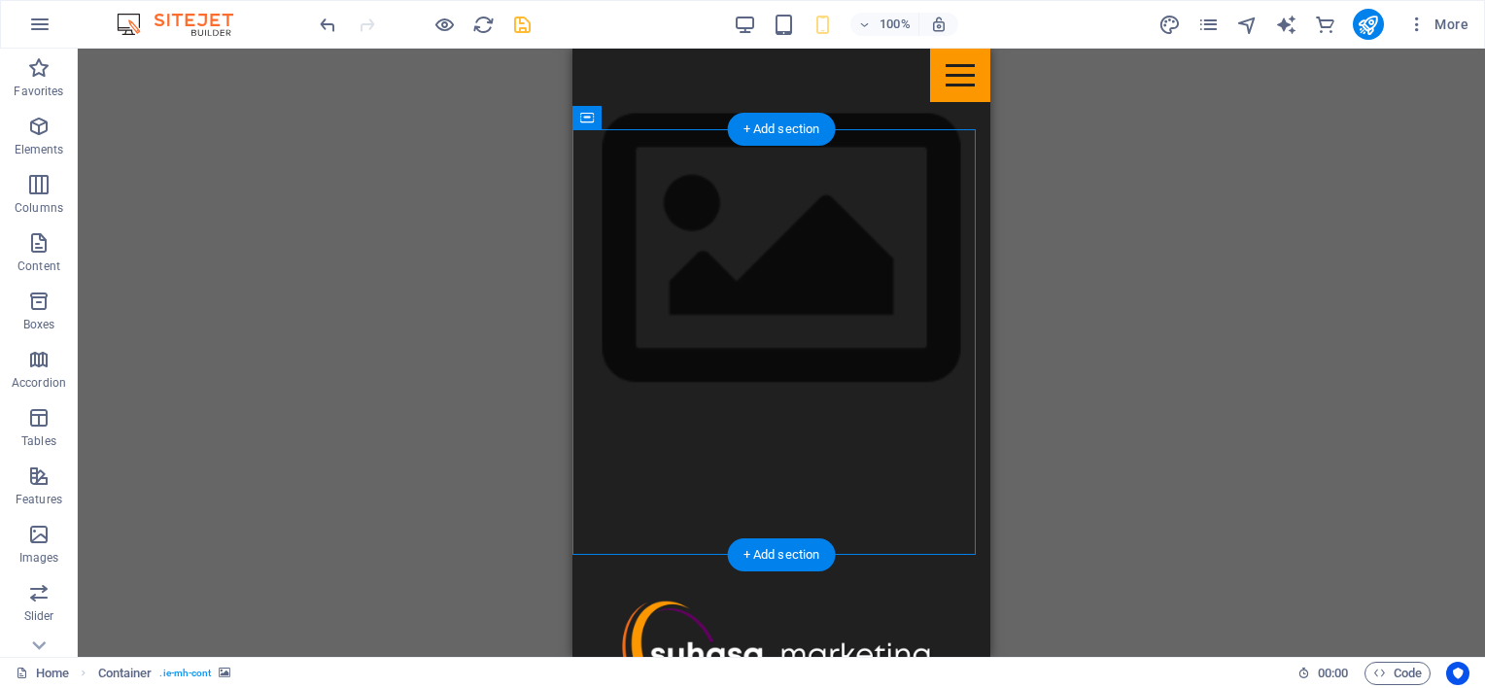
scroll to position [1103, 0]
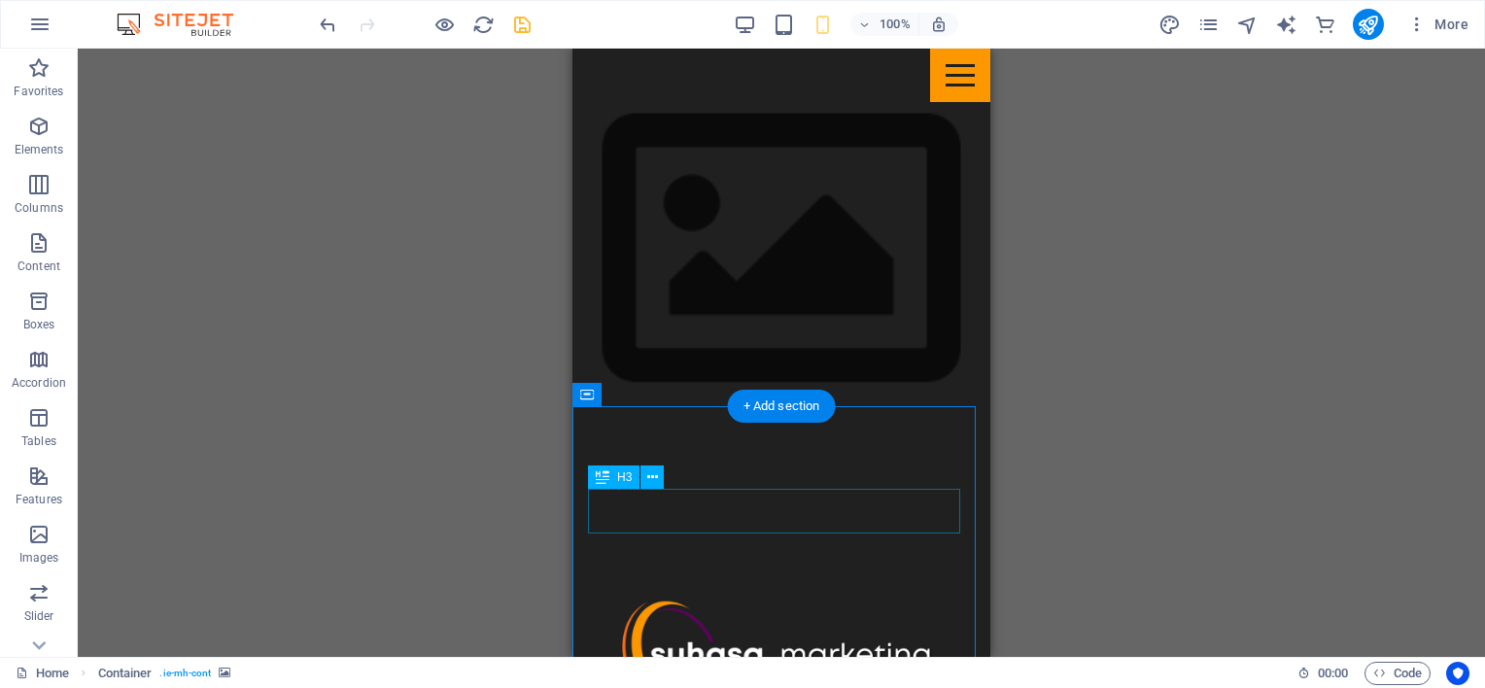
click at [657, 476] on icon at bounding box center [652, 477] width 11 height 20
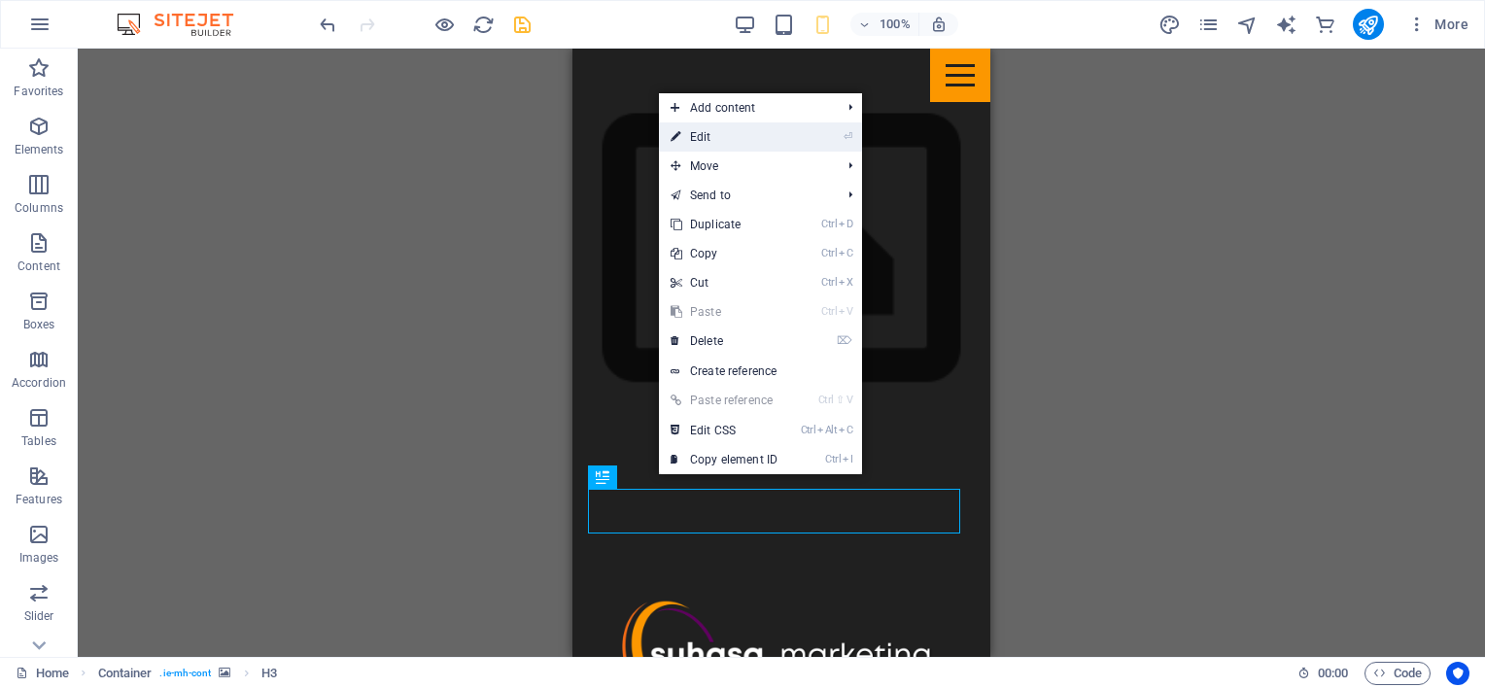
click at [692, 134] on link "⏎ Edit" at bounding box center [724, 136] width 130 height 29
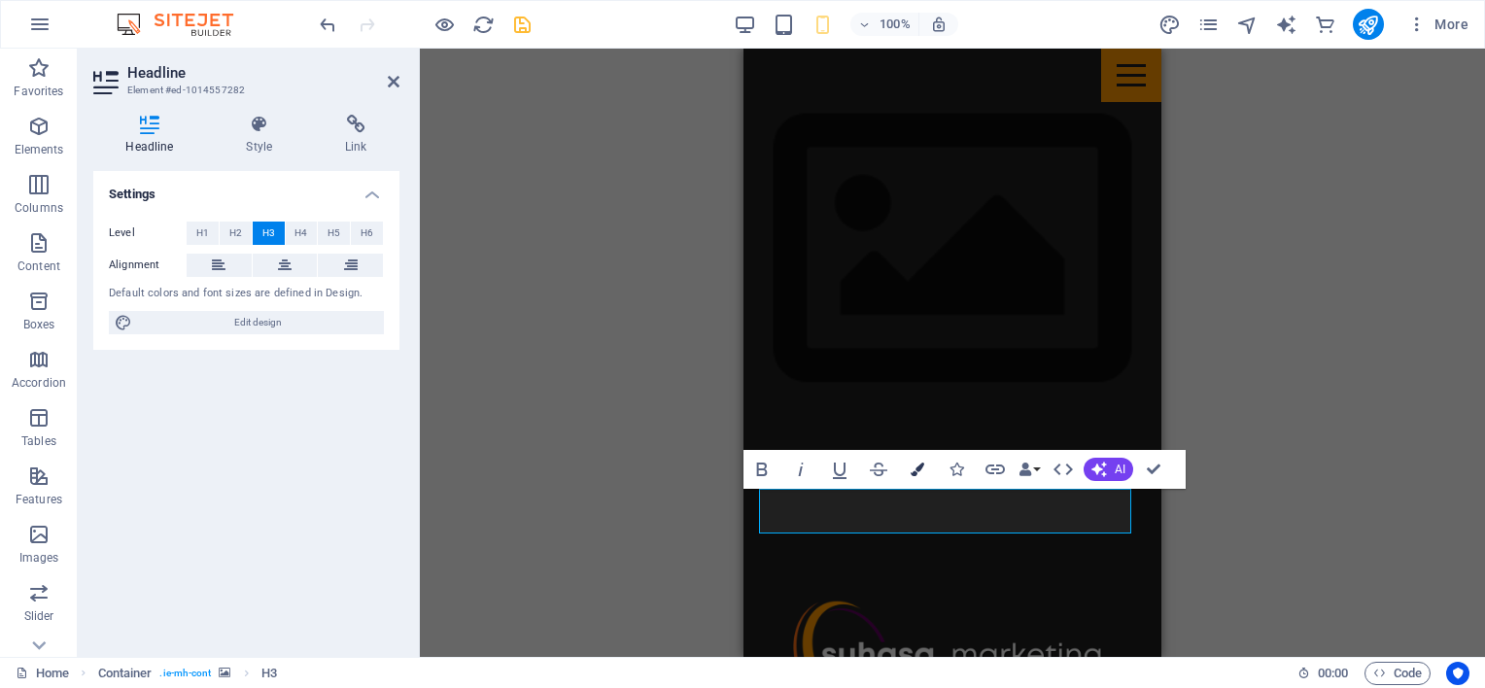
click at [921, 468] on icon "button" at bounding box center [918, 470] width 14 height 14
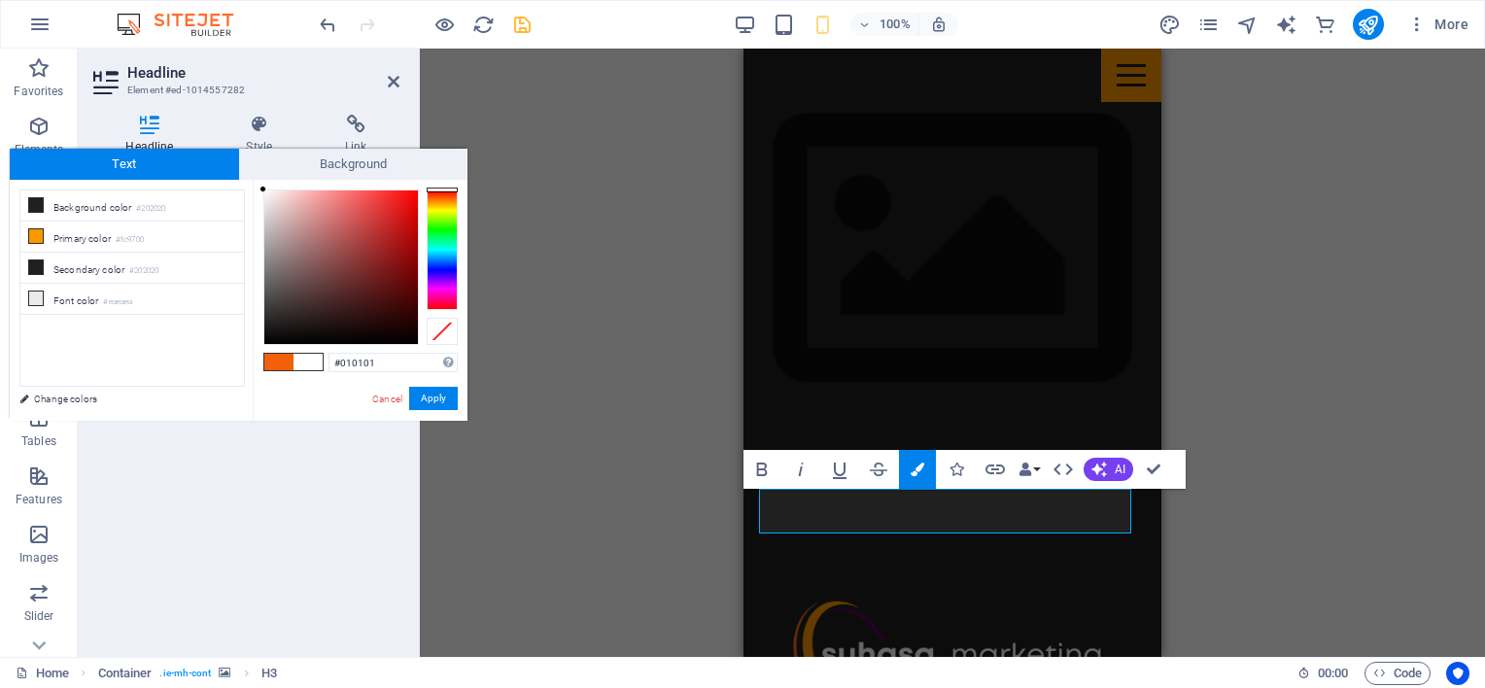
type input "#000000"
click at [263, 346] on div "#000000 Supported formats #0852ed rgb(8, 82, 237) rgba(8, 82, 237, 90%) hsv(221…" at bounding box center [360, 441] width 215 height 523
drag, startPoint x: 426, startPoint y: 398, endPoint x: 436, endPoint y: 404, distance: 12.2
click at [428, 399] on button "Apply" at bounding box center [433, 398] width 49 height 23
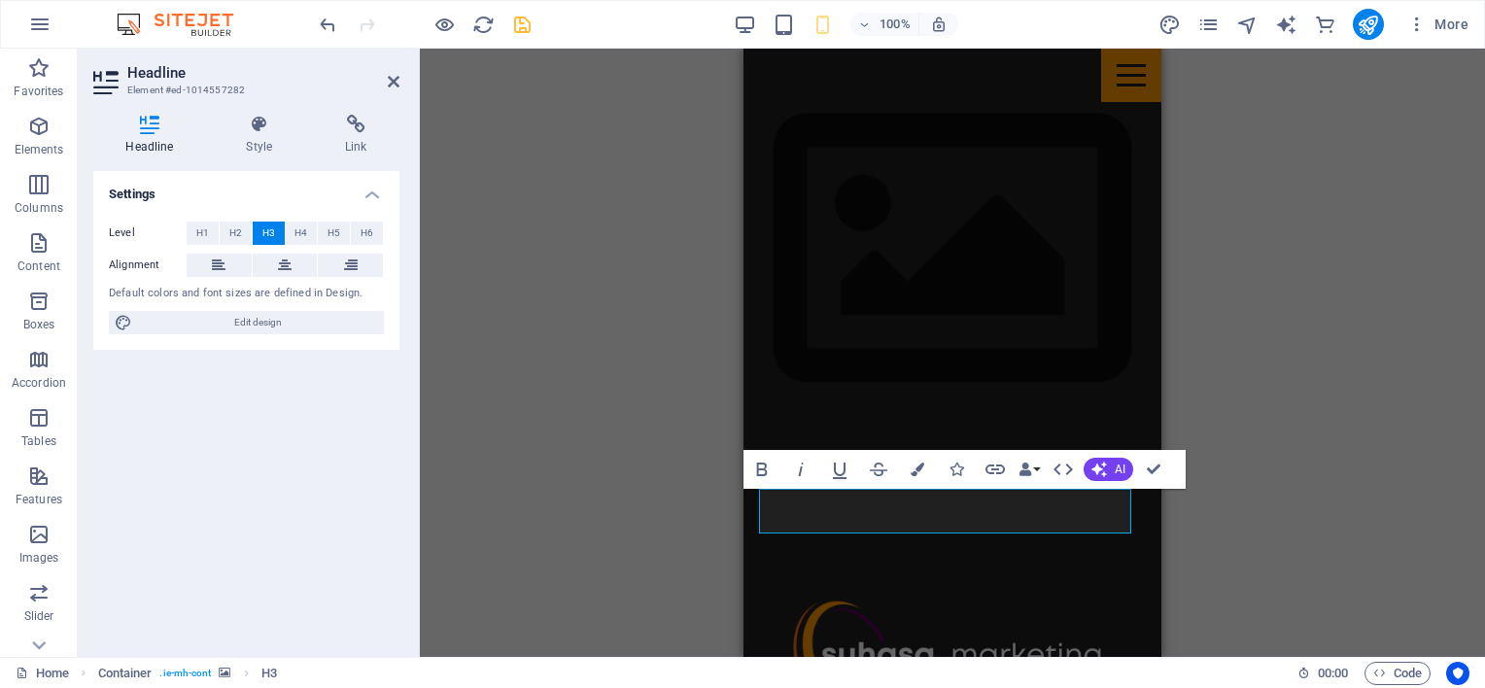
click at [872, 568] on div "H1 Menu Bar Image Banner Menu Bar H3 Container H2 Spacer H3 Container H2 Contai…" at bounding box center [952, 353] width 418 height 608
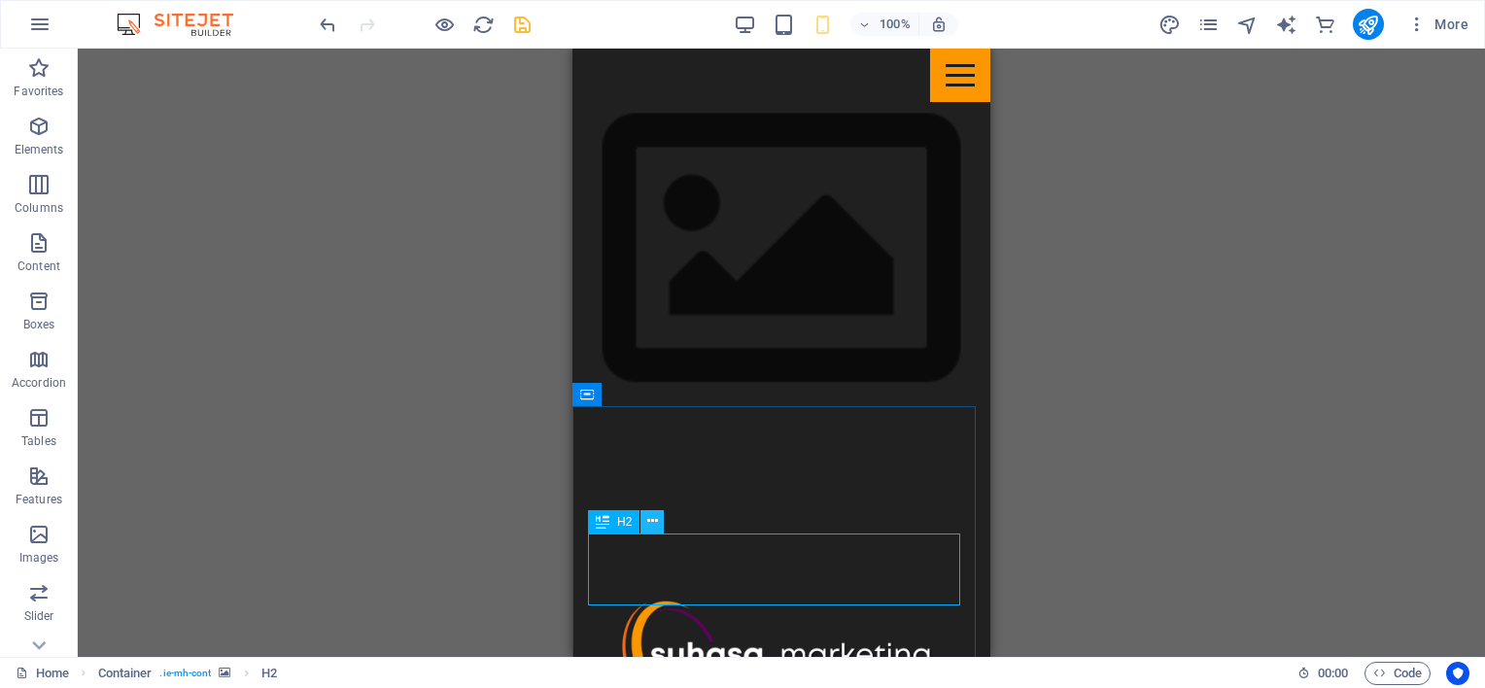
click at [658, 520] on button at bounding box center [651, 521] width 23 height 23
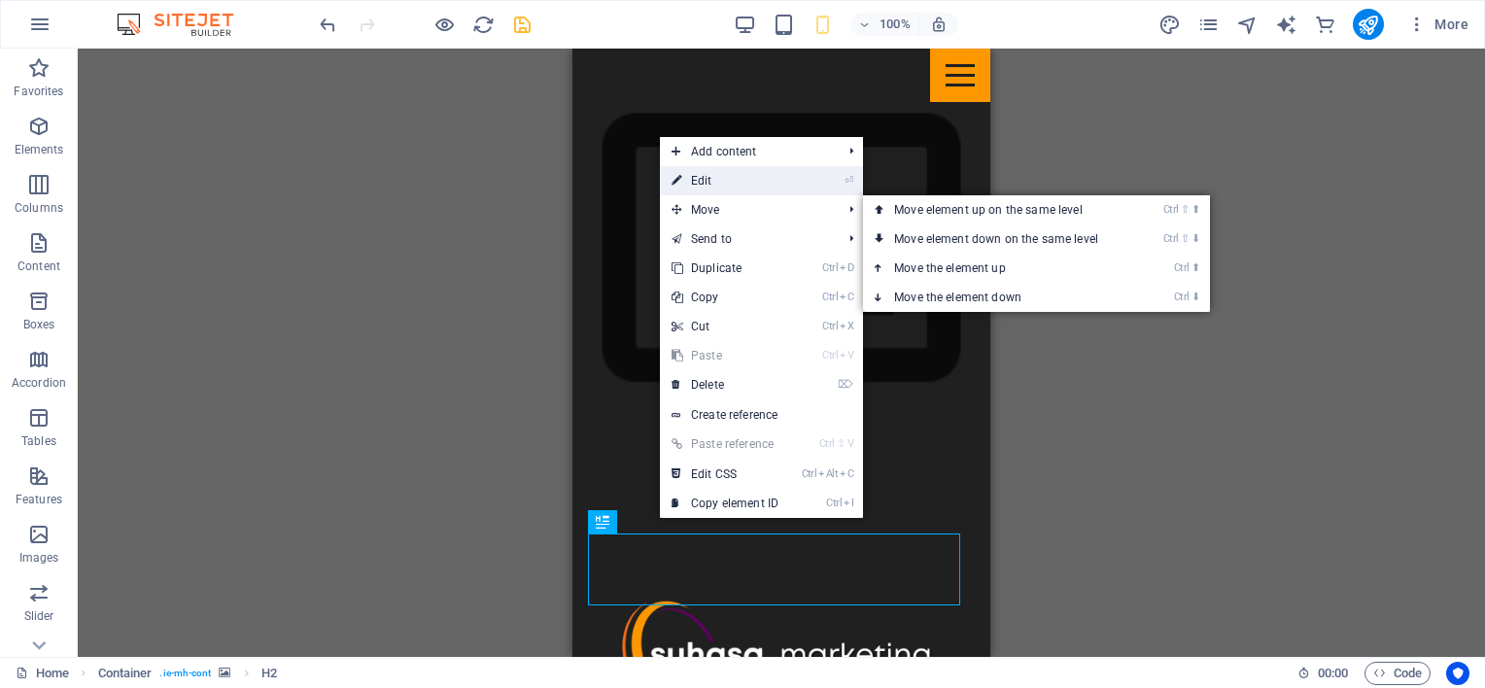
click at [708, 179] on link "⏎ Edit" at bounding box center [725, 180] width 130 height 29
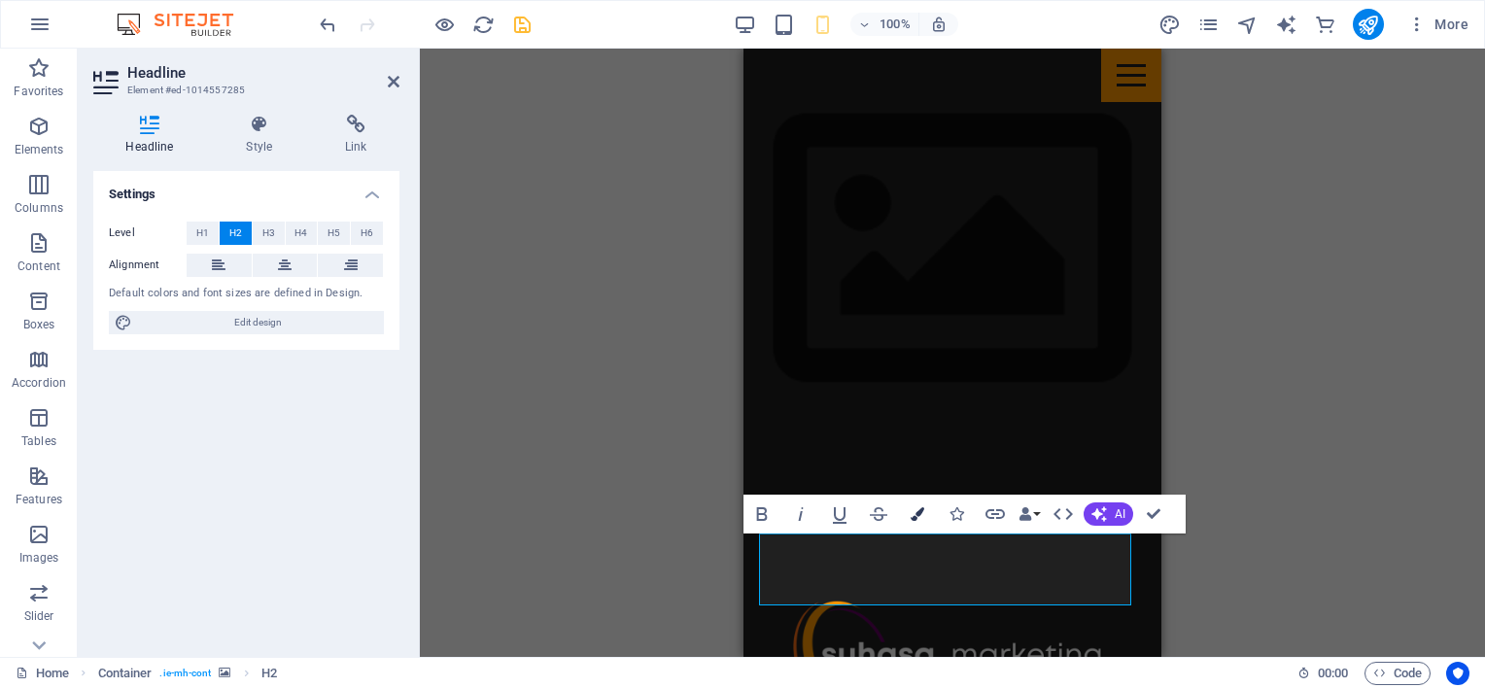
click at [919, 507] on icon "button" at bounding box center [918, 514] width 14 height 14
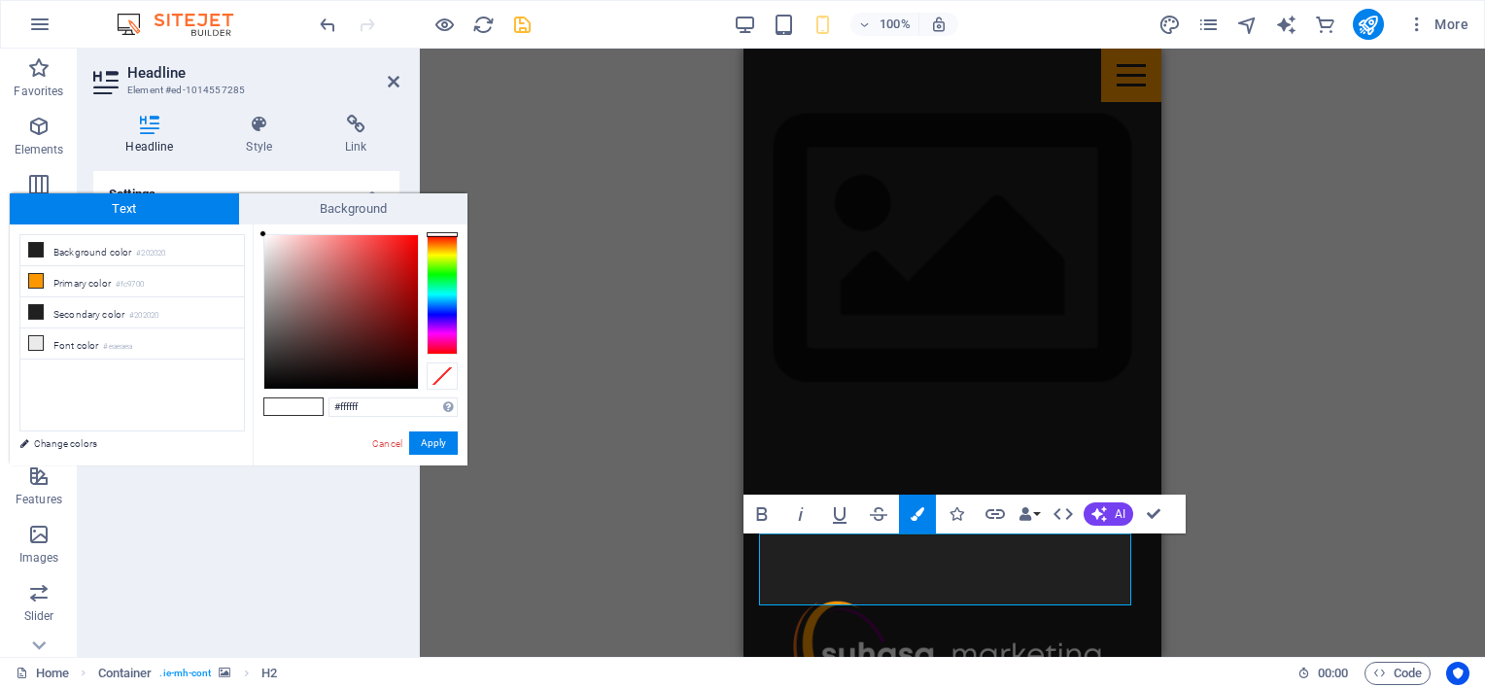
type input "#000000"
click at [264, 388] on div at bounding box center [341, 312] width 154 height 154
click at [432, 439] on button "Apply" at bounding box center [433, 443] width 49 height 23
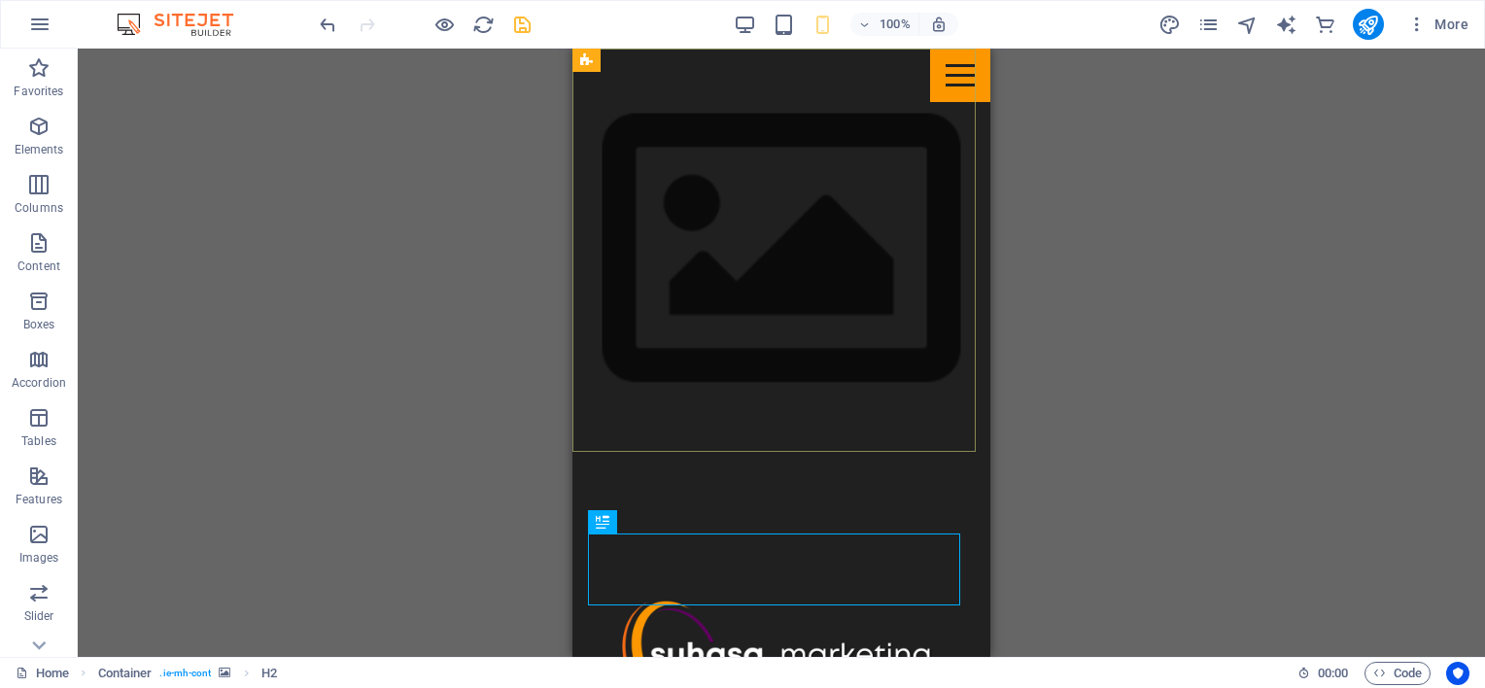
scroll to position [1200, 0]
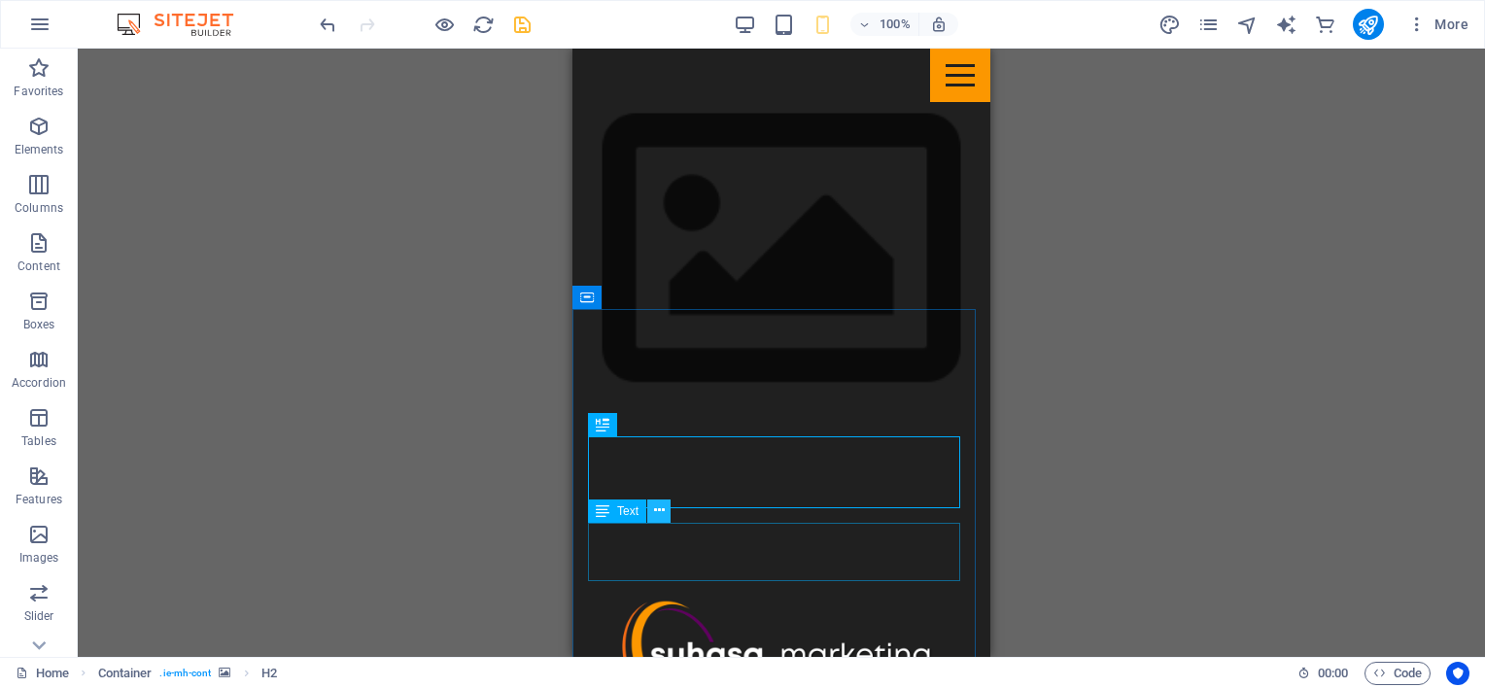
drag, startPoint x: 661, startPoint y: 510, endPoint x: 88, endPoint y: 449, distance: 575.7
click at [661, 510] on icon at bounding box center [659, 511] width 11 height 20
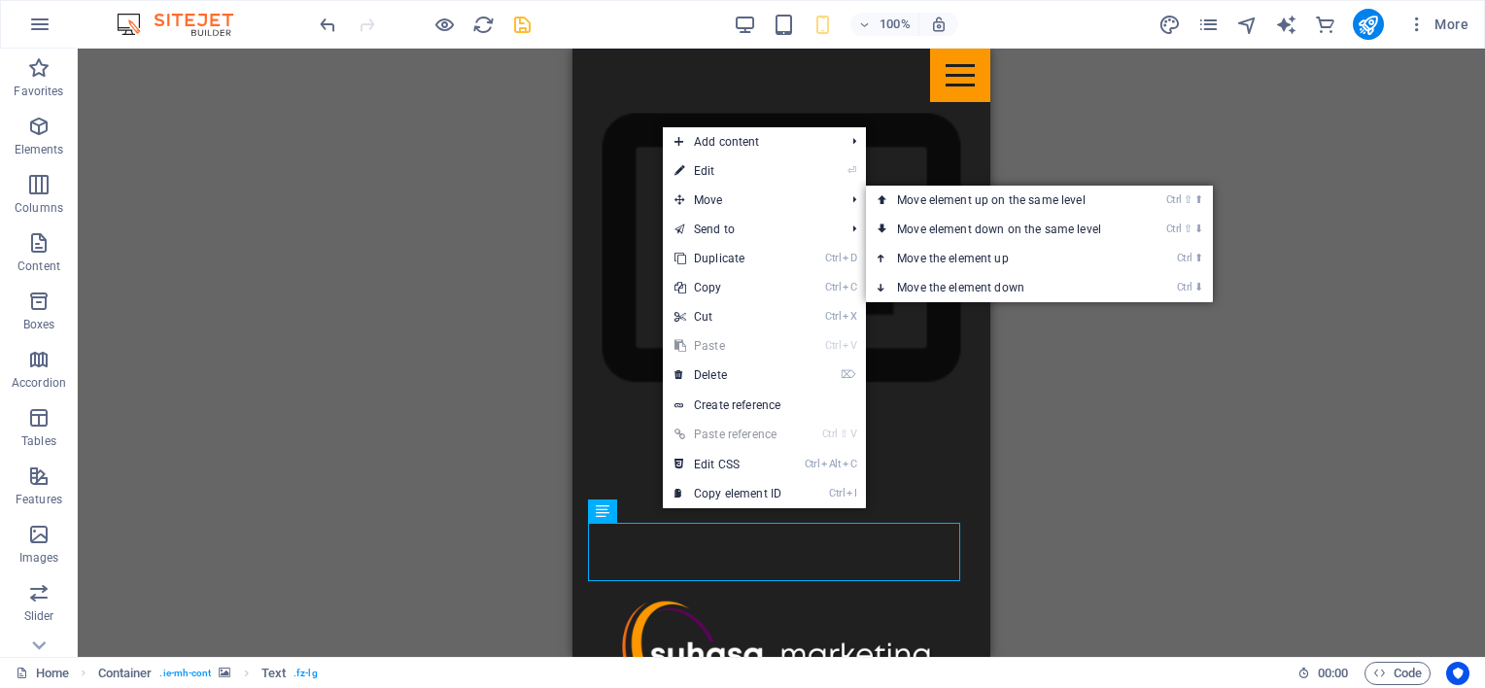
drag, startPoint x: 704, startPoint y: 171, endPoint x: 689, endPoint y: 176, distance: 15.4
click at [704, 171] on link "⏎ Edit" at bounding box center [728, 170] width 130 height 29
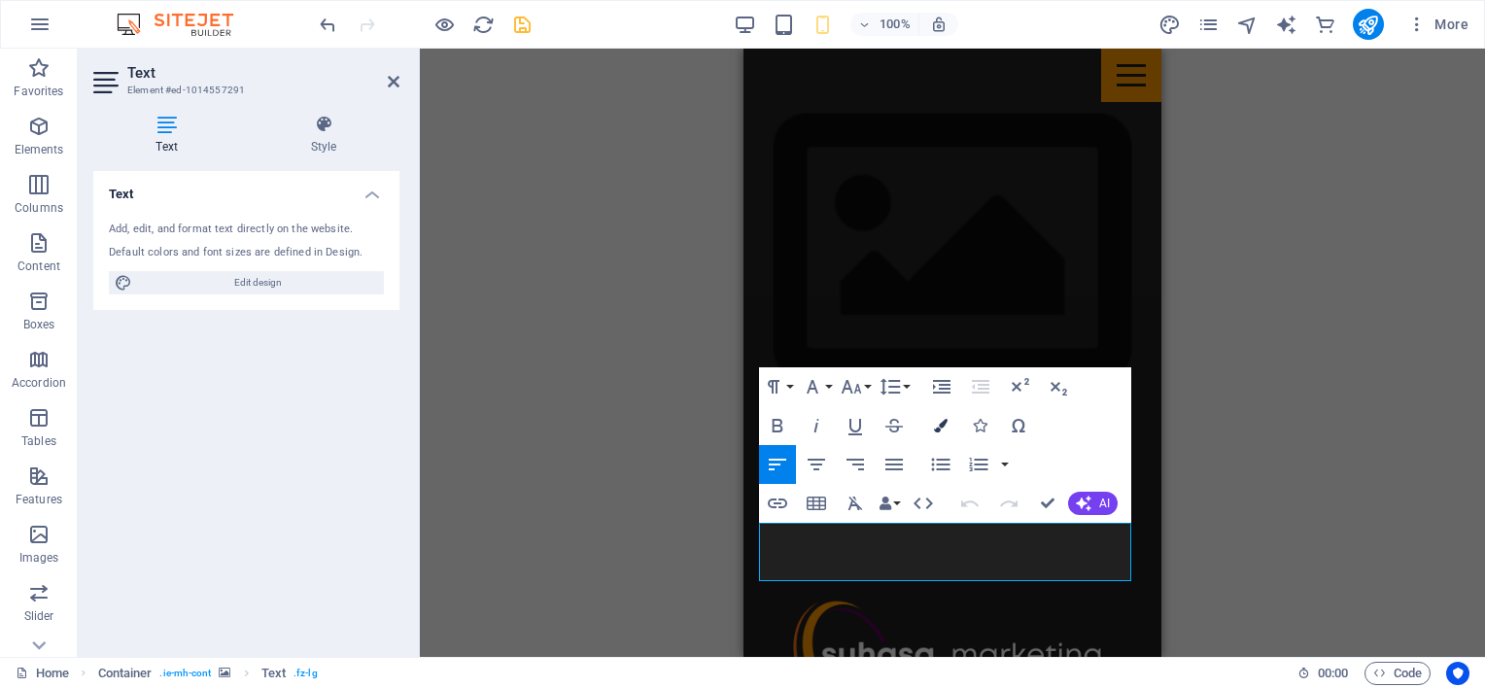
click at [956, 432] on button "Colors" at bounding box center [940, 425] width 37 height 39
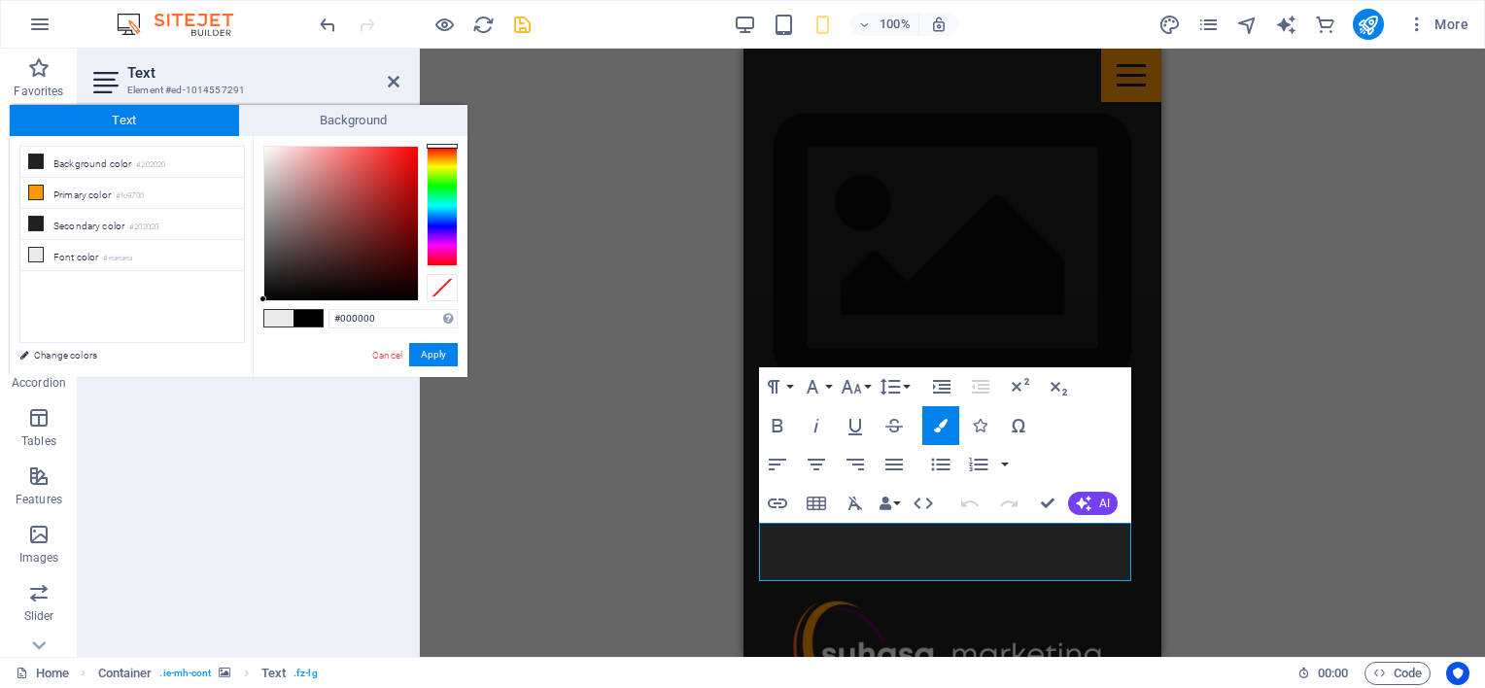
drag, startPoint x: 270, startPoint y: 295, endPoint x: 257, endPoint y: 299, distance: 14.2
click at [257, 299] on div "#000000 Supported formats #0852ed rgb(8, 82, 237) rgba(8, 82, 237, 90%) hsv(221…" at bounding box center [360, 397] width 215 height 523
click at [444, 354] on button "Apply" at bounding box center [433, 354] width 49 height 23
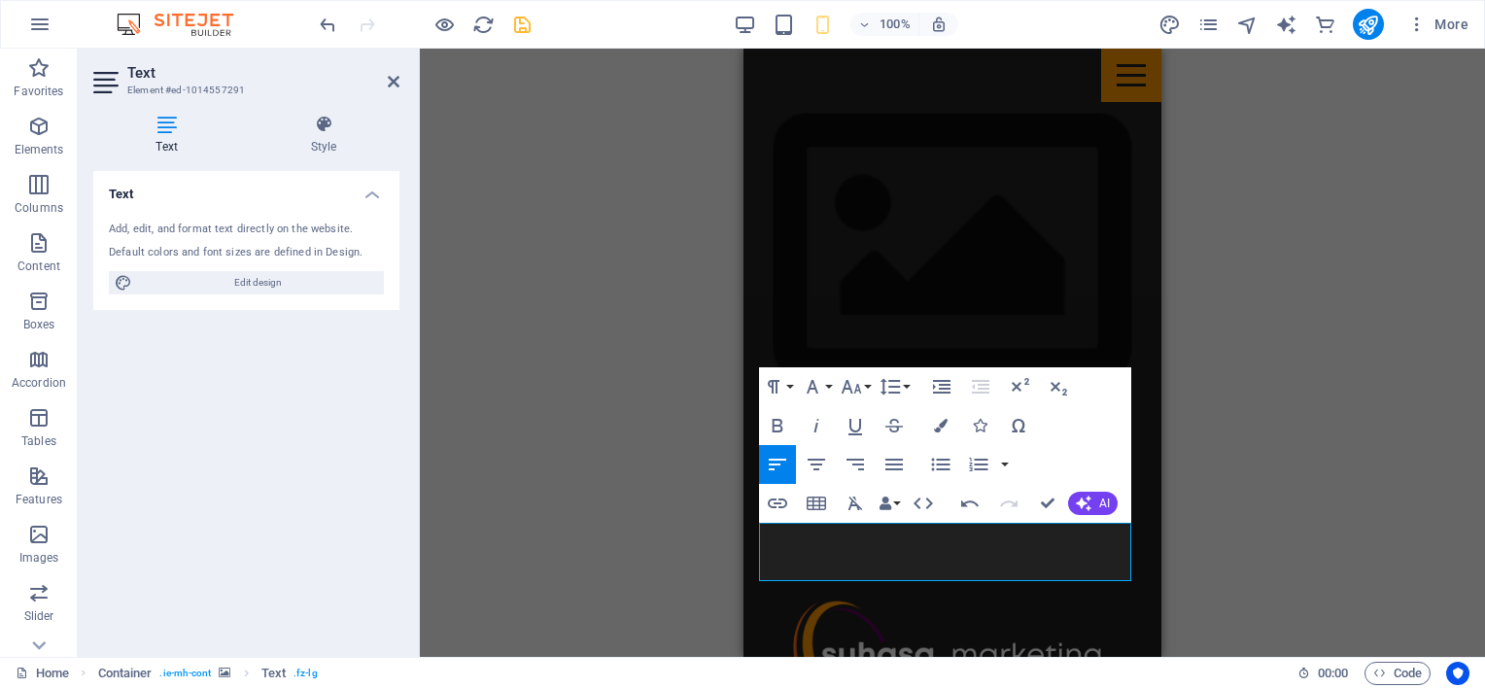
click at [830, 544] on div "H1 Menu Bar Image Banner Menu Bar H3 Container H2 Spacer H3 Container H2 Contai…" at bounding box center [952, 353] width 418 height 608
click at [936, 429] on icon "button" at bounding box center [941, 426] width 14 height 14
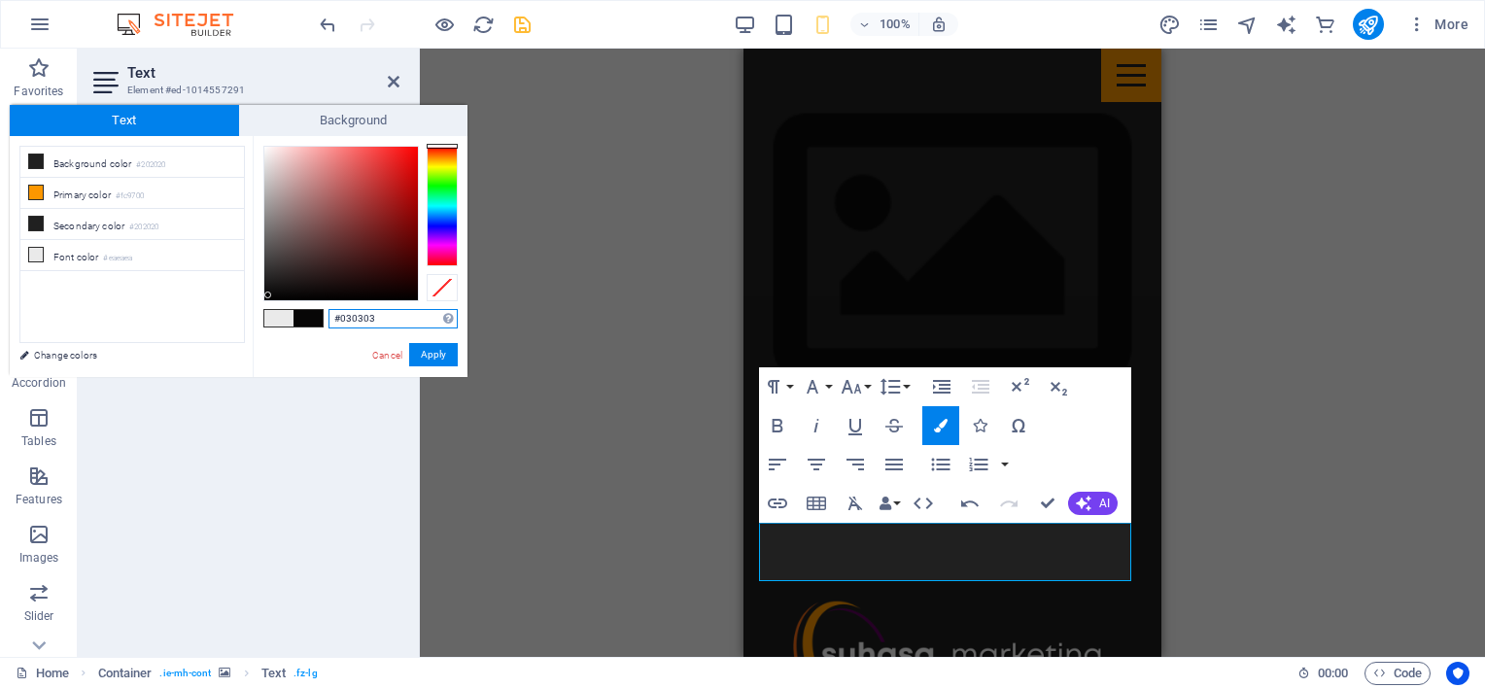
type input "#000000"
drag, startPoint x: 272, startPoint y: 295, endPoint x: 280, endPoint y: 304, distance: 11.7
click at [260, 302] on div "#000000 Supported formats #0852ed rgb(8, 82, 237) rgba(8, 82, 237, 90%) hsv(221…" at bounding box center [360, 397] width 215 height 523
click at [438, 352] on button "Apply" at bounding box center [433, 354] width 49 height 23
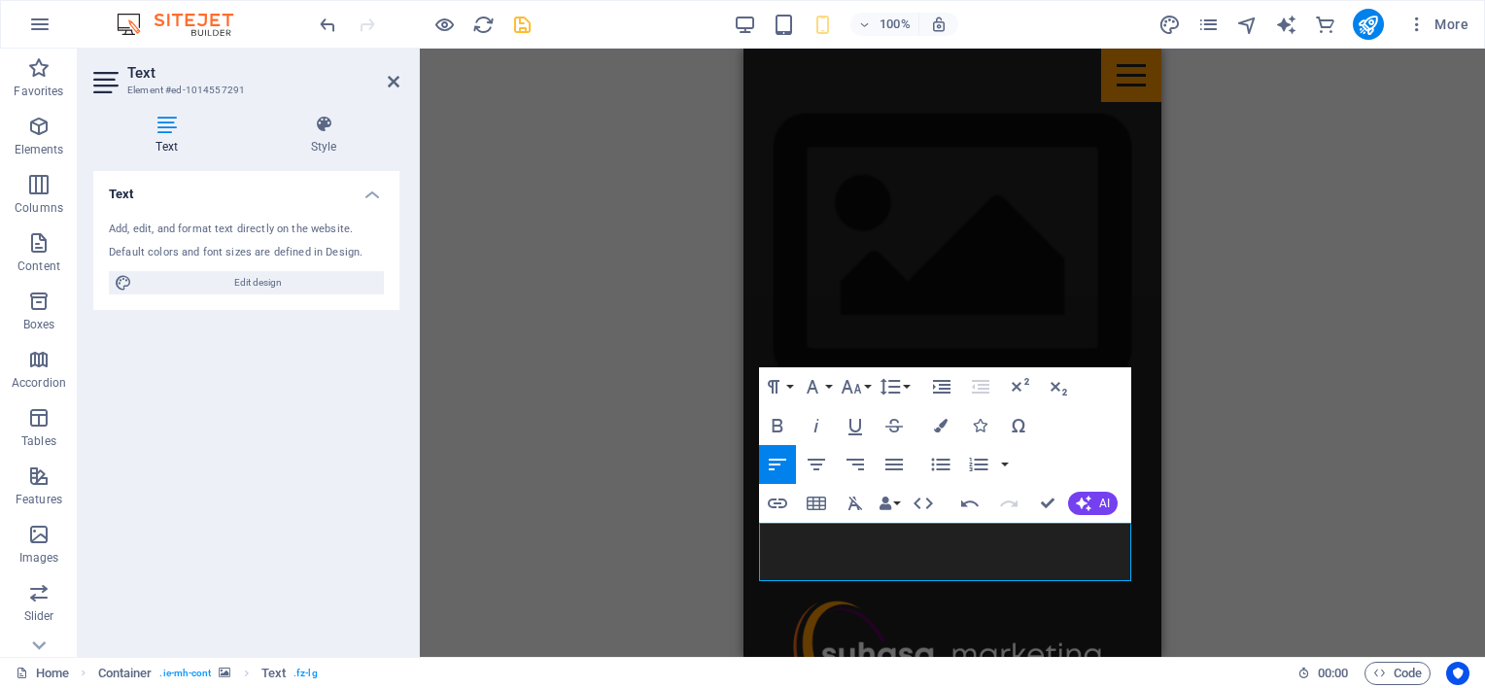
click at [583, 384] on div "H1 Menu Bar Image Banner Menu Bar H3 Container H2 Spacer H3 Container H2 Contai…" at bounding box center [952, 353] width 1065 height 608
click at [587, 383] on div "H1 Menu Bar Image Banner Menu Bar H3 Container H2 Spacer H3 Container H2 Contai…" at bounding box center [952, 353] width 1065 height 608
click at [627, 390] on div "H1 Menu Bar Image Banner Menu Bar H3 Container H2 Spacer H3 Container H2 Contai…" at bounding box center [952, 353] width 1065 height 608
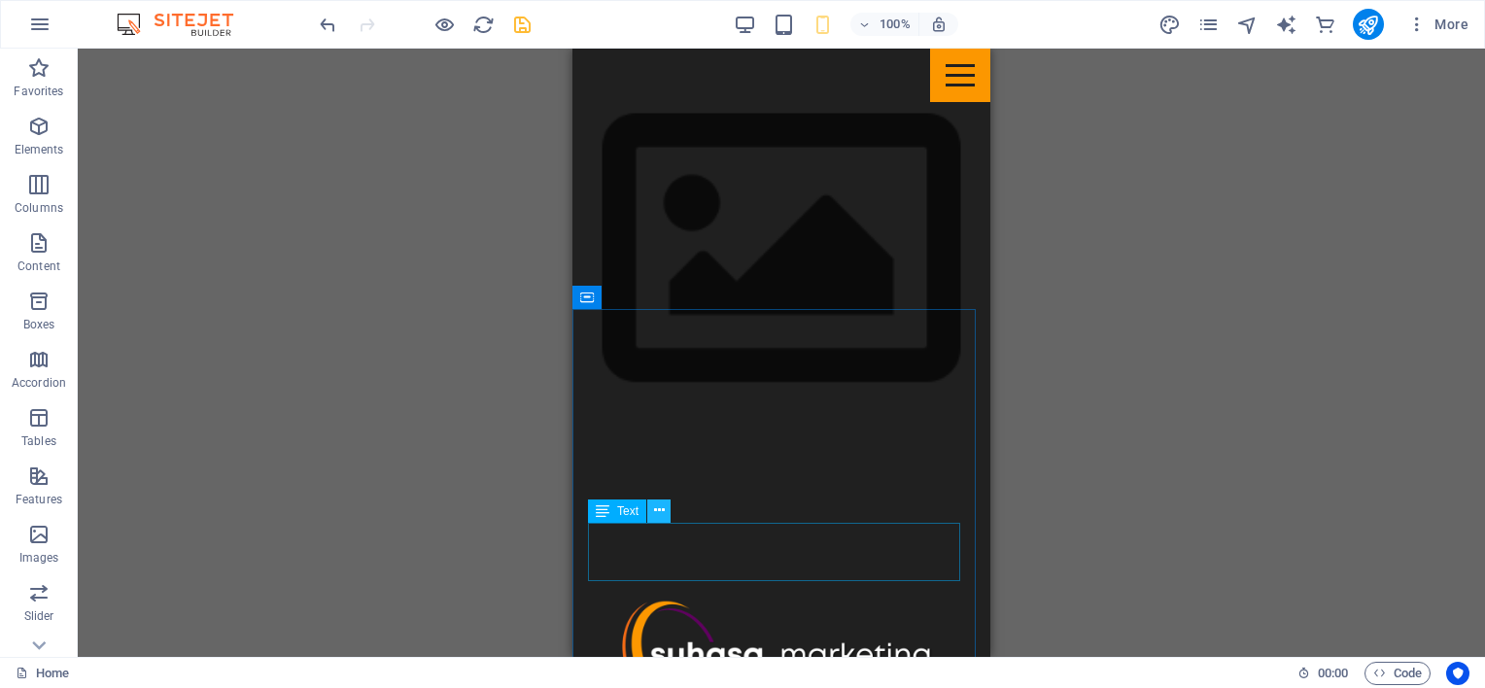
drag, startPoint x: 656, startPoint y: 508, endPoint x: 82, endPoint y: 449, distance: 577.4
click at [656, 508] on icon at bounding box center [659, 511] width 11 height 20
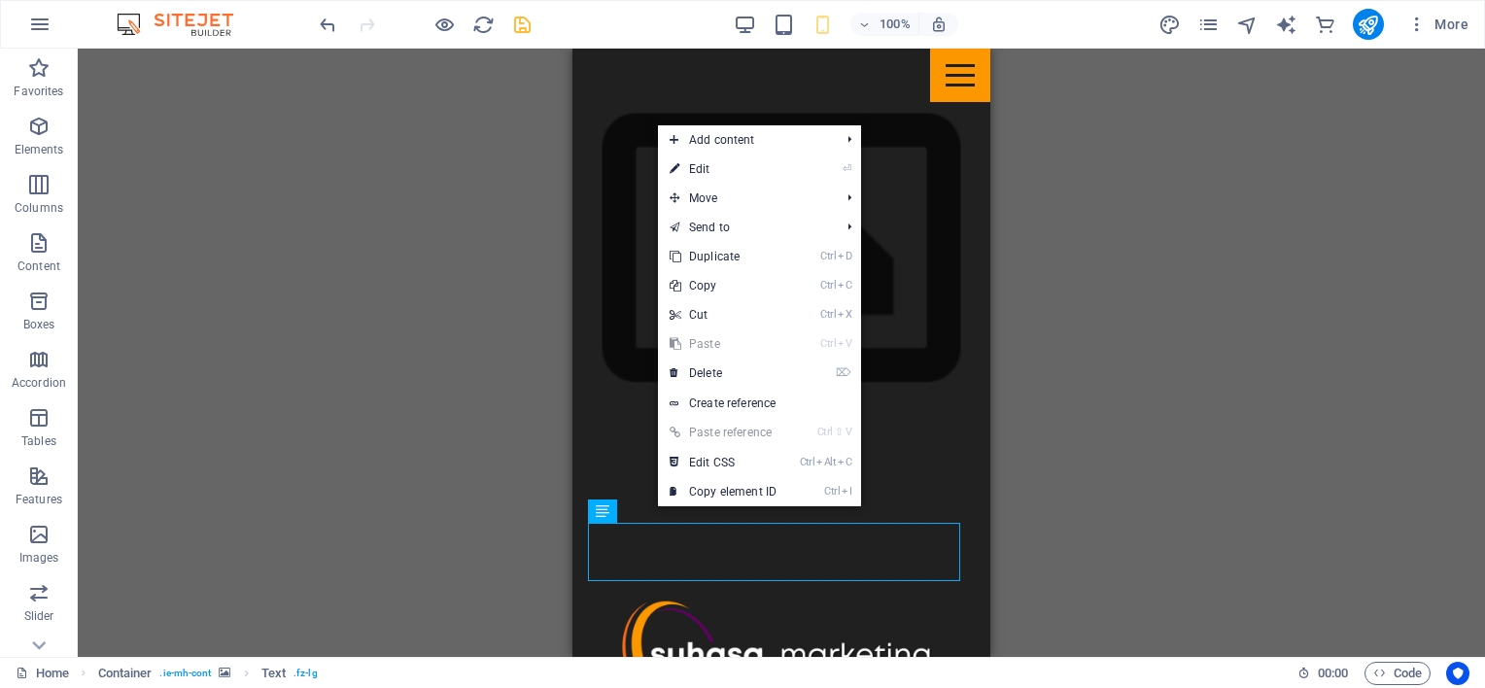
click at [692, 165] on link "⏎ Edit" at bounding box center [723, 169] width 130 height 29
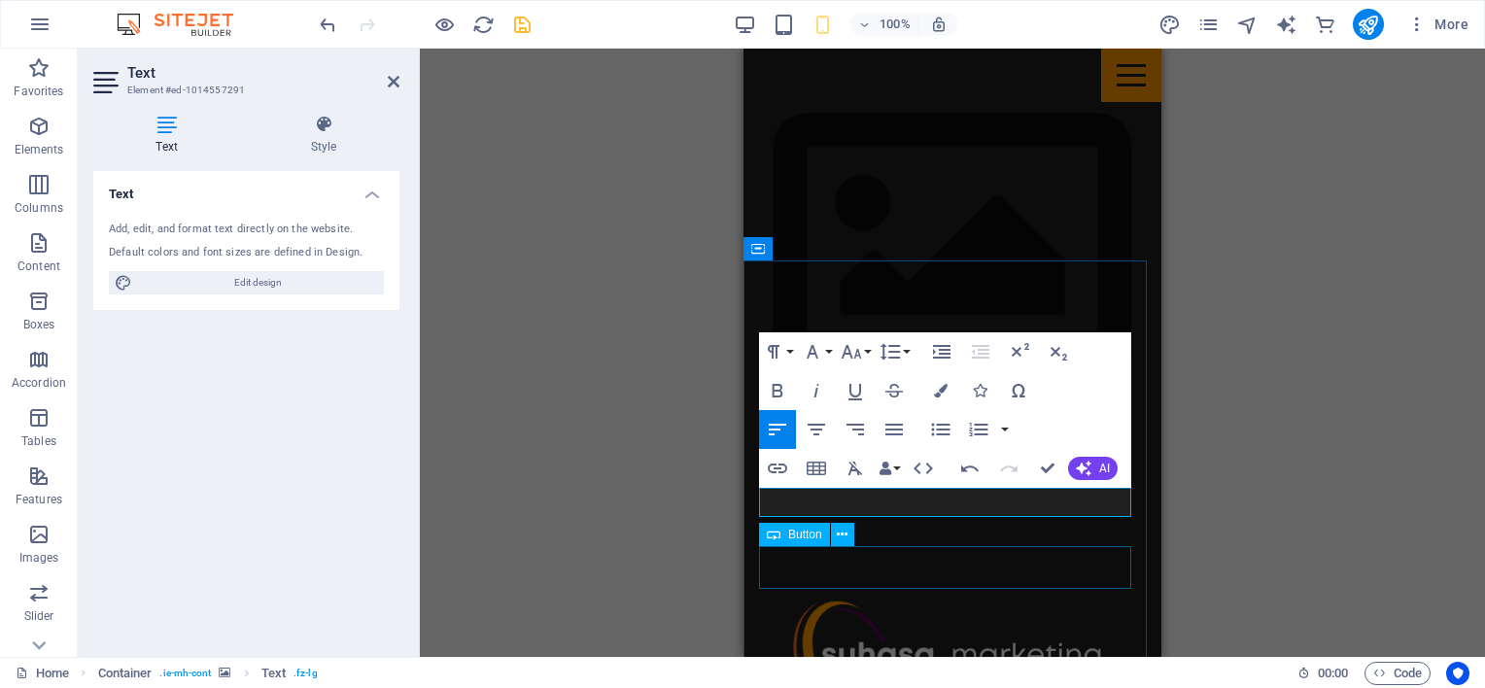
scroll to position [1117, 0]
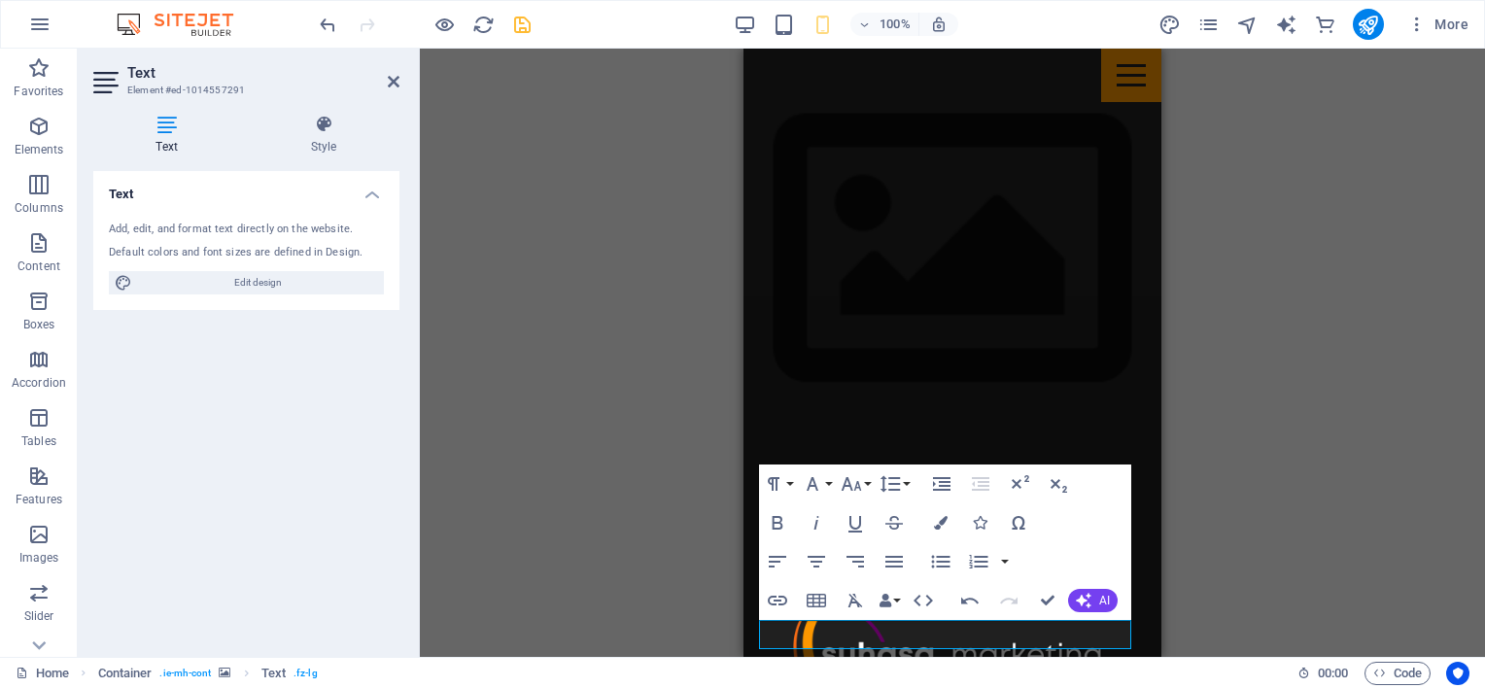
click at [393, 80] on icon at bounding box center [394, 82] width 12 height 16
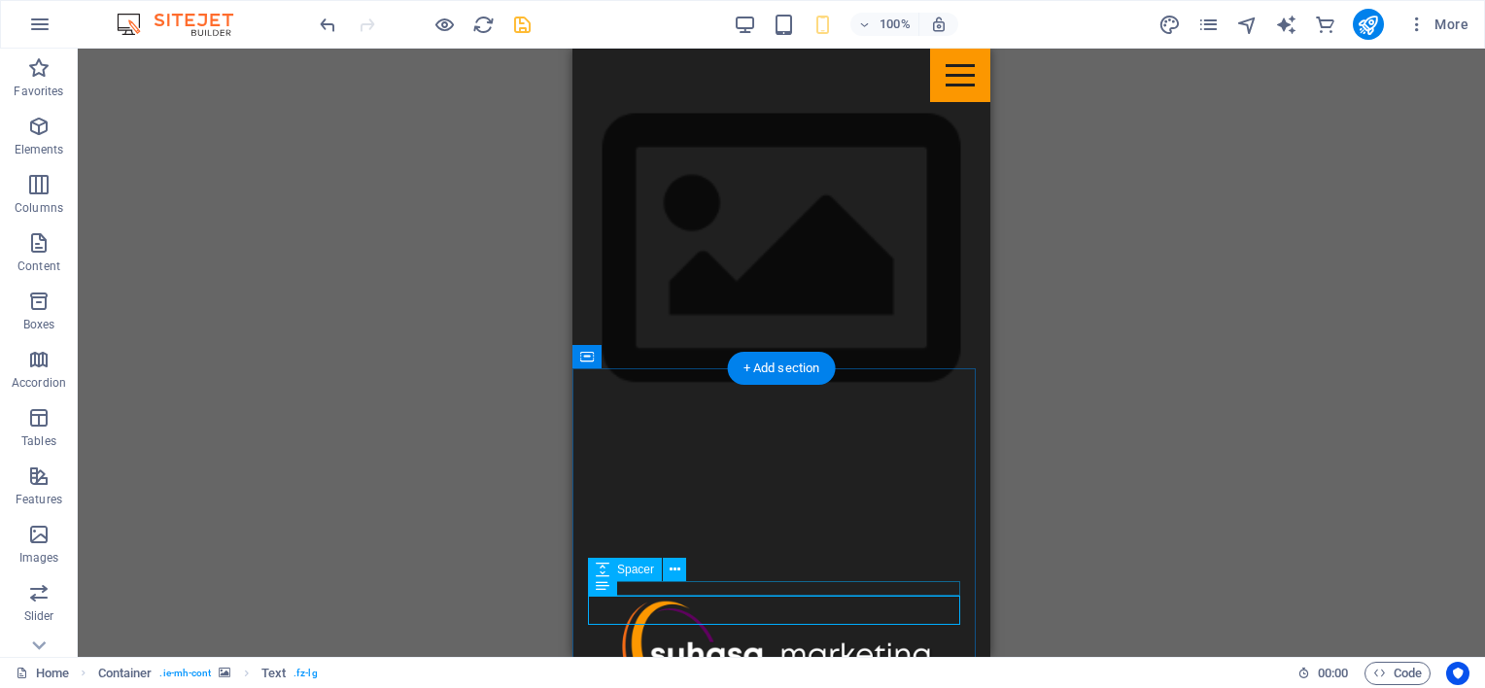
scroll to position [1214, 0]
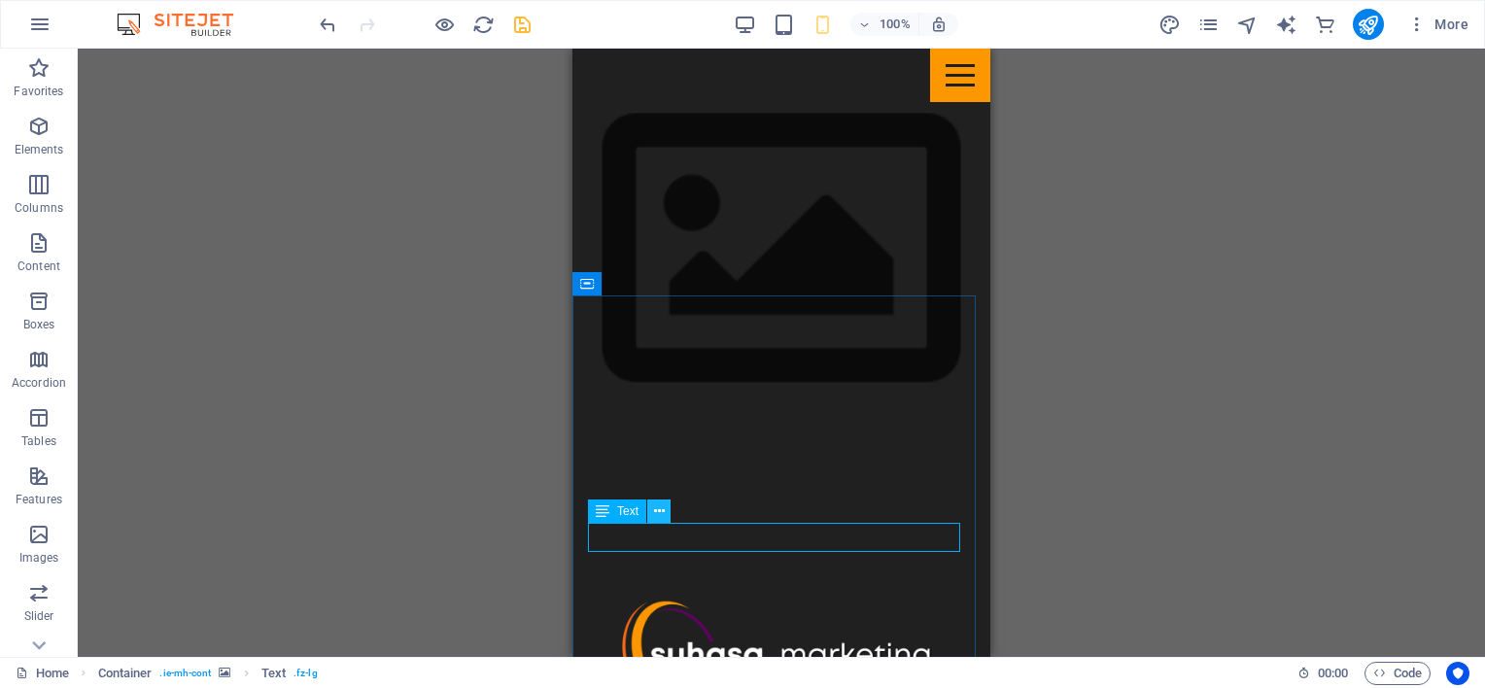
click at [657, 510] on icon at bounding box center [659, 511] width 11 height 20
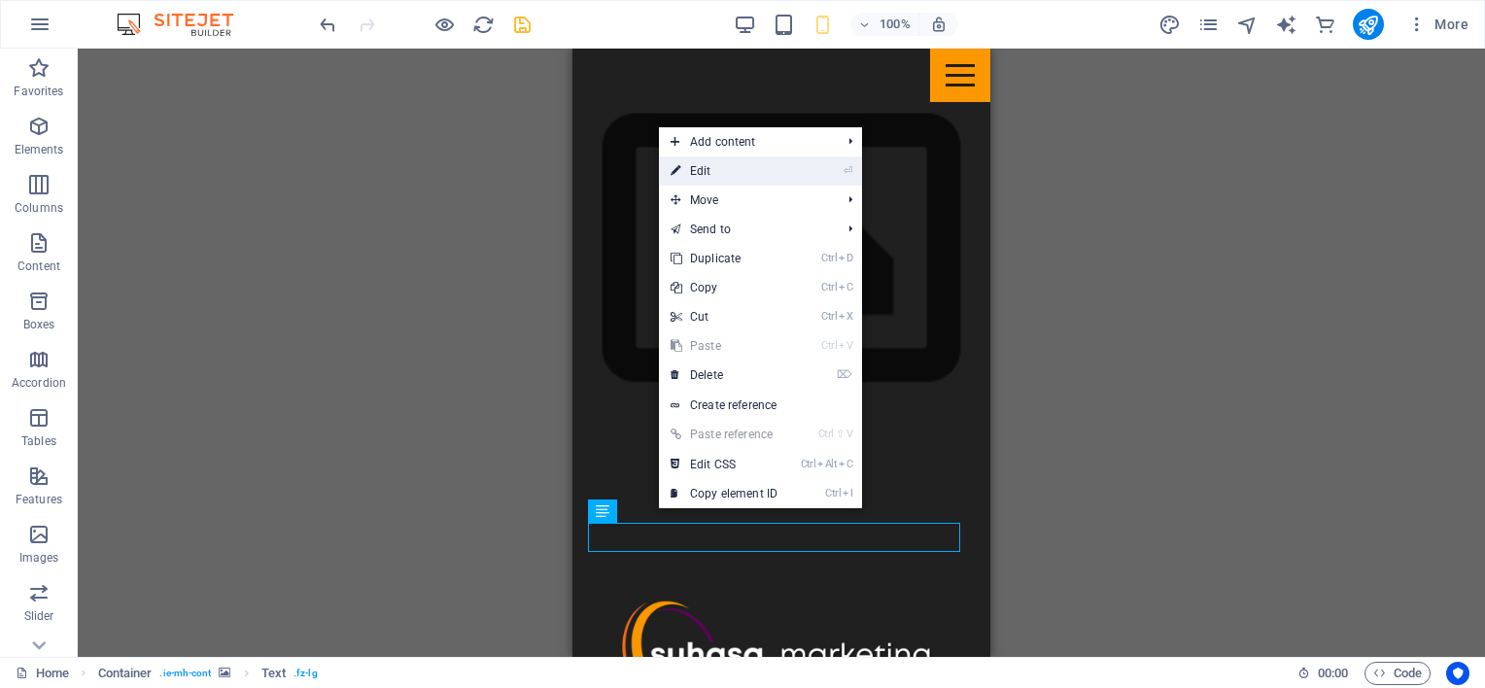
click at [708, 171] on link "⏎ Edit" at bounding box center [724, 170] width 130 height 29
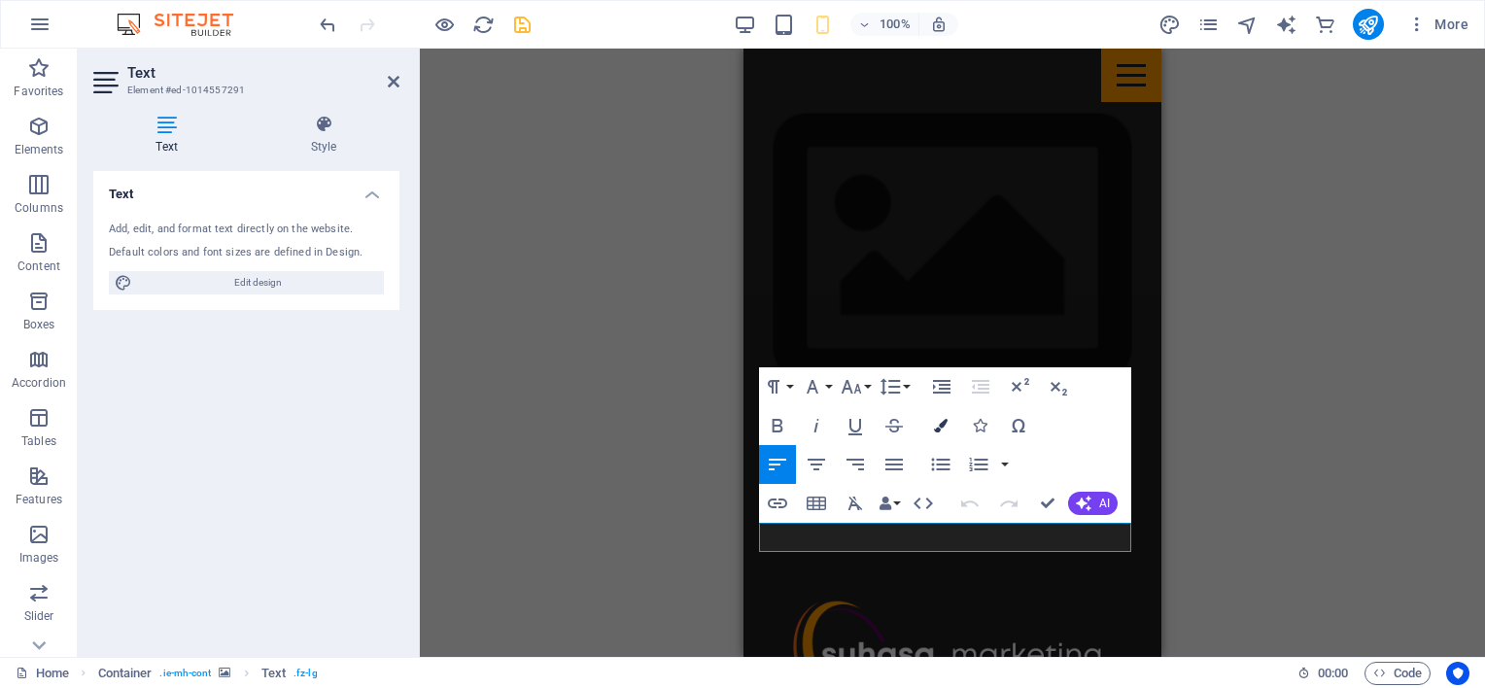
click at [937, 422] on icon "button" at bounding box center [941, 426] width 14 height 14
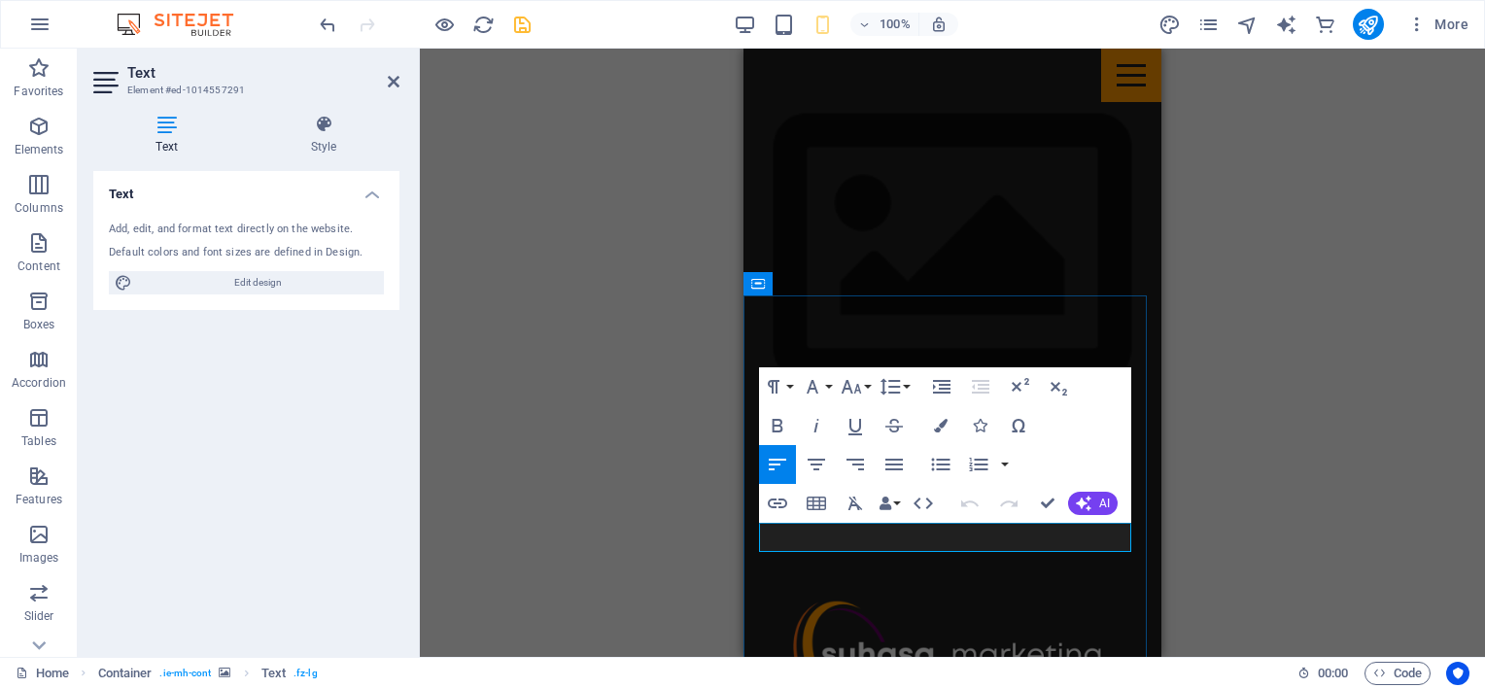
click at [936, 433] on button "Colors" at bounding box center [940, 425] width 37 height 39
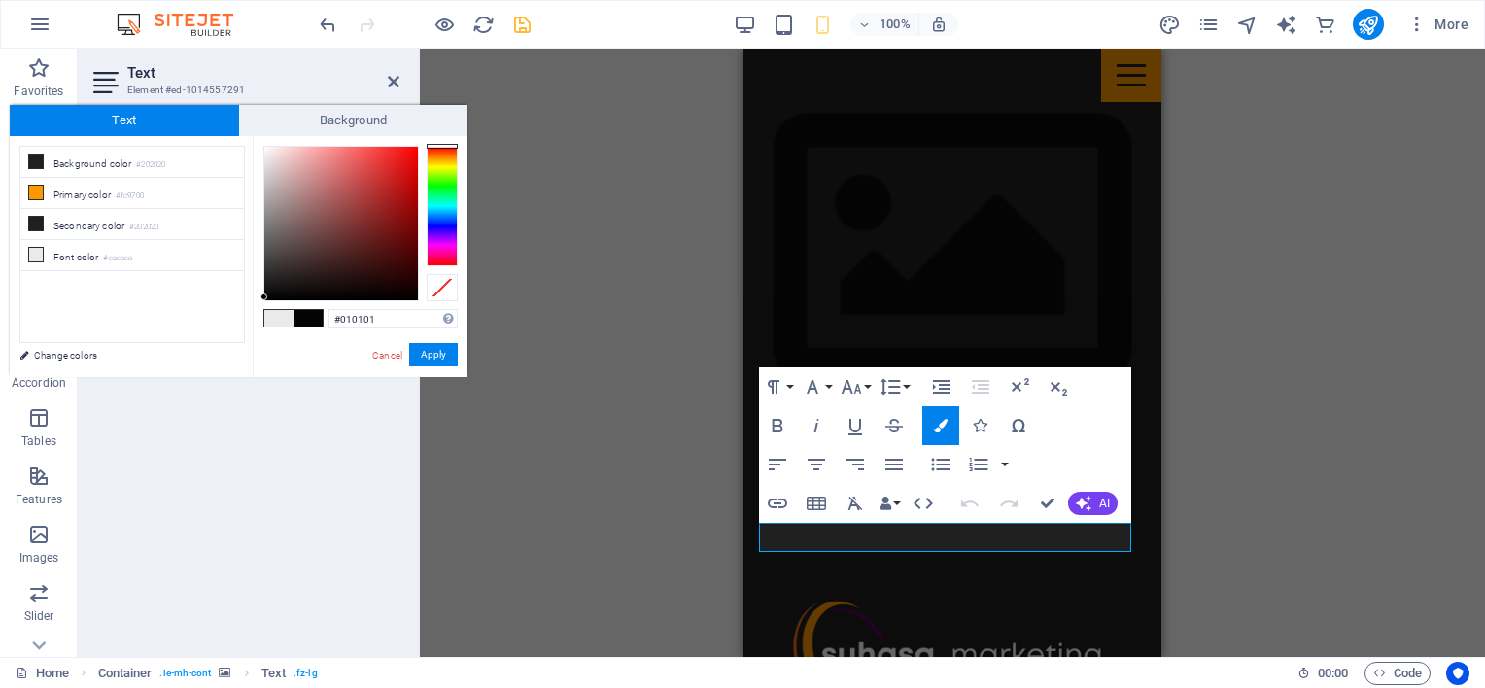
type input "#000000"
drag, startPoint x: 267, startPoint y: 294, endPoint x: 256, endPoint y: 302, distance: 14.0
click at [256, 302] on div "#000000 Supported formats #0852ed rgb(8, 82, 237) rgba(8, 82, 237, 90%) hsv(221…" at bounding box center [360, 397] width 215 height 523
click at [434, 358] on button "Apply" at bounding box center [433, 354] width 49 height 23
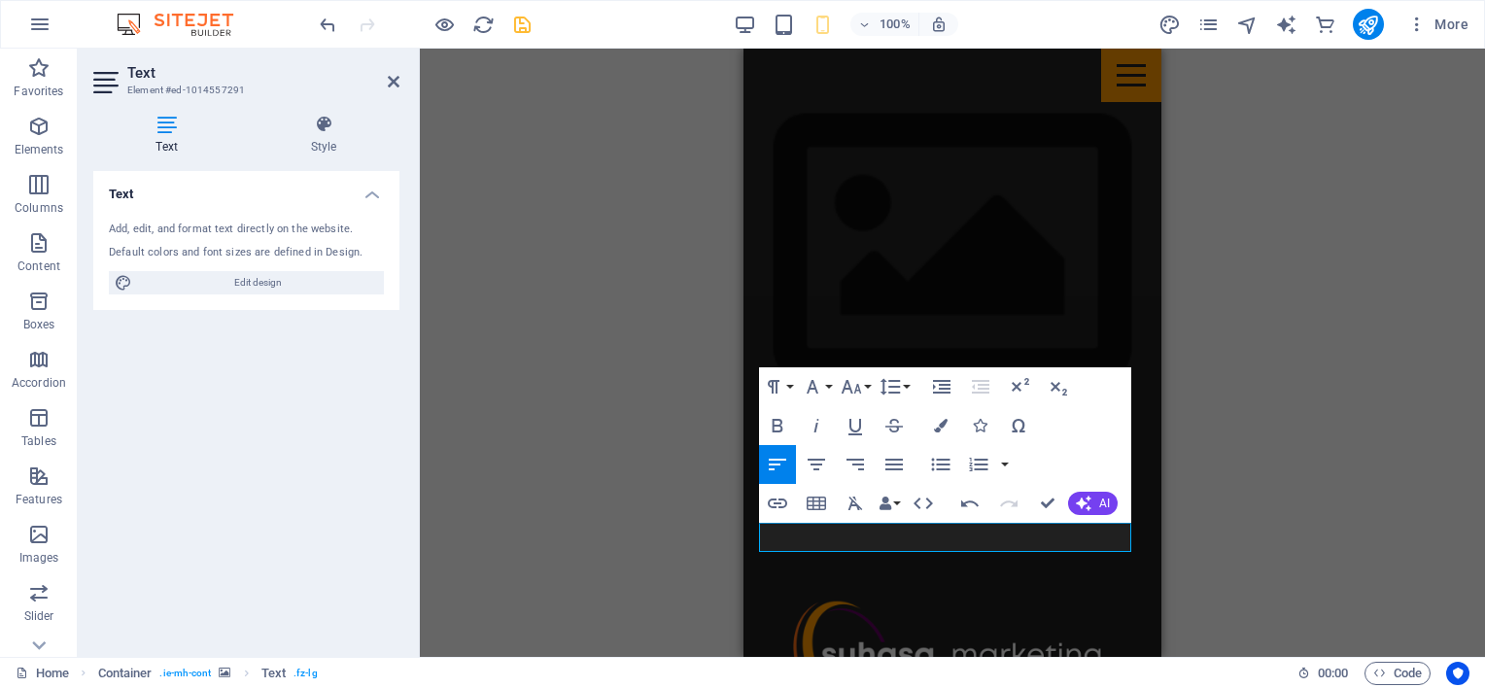
click at [789, 534] on div "H1 Menu Bar Image Banner Menu Bar H3 Container H2 Spacer H3 Container H2 Contai…" at bounding box center [952, 353] width 418 height 608
drag, startPoint x: 1533, startPoint y: 582, endPoint x: 789, endPoint y: 534, distance: 745.1
drag, startPoint x: 1013, startPoint y: 533, endPoint x: 750, endPoint y: 533, distance: 262.4
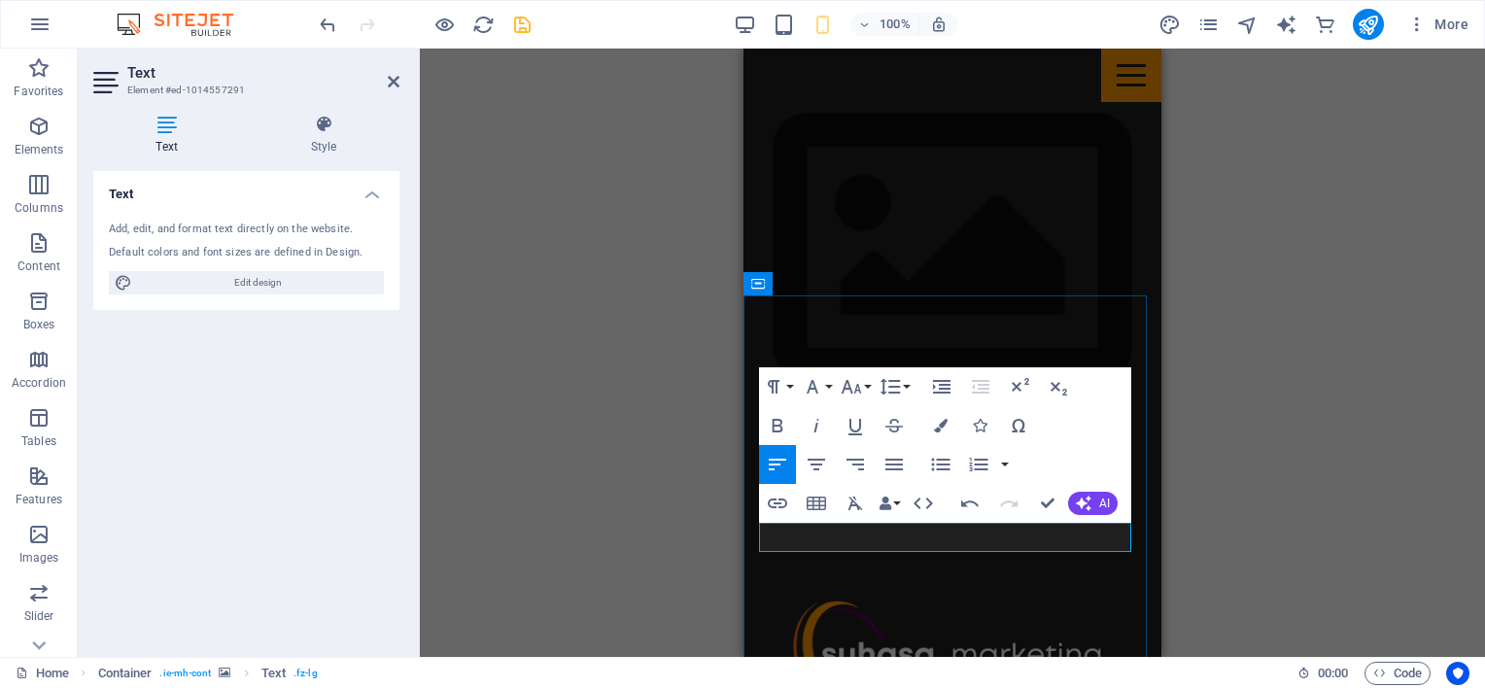
drag, startPoint x: 1008, startPoint y: 537, endPoint x: 758, endPoint y: 515, distance: 250.8
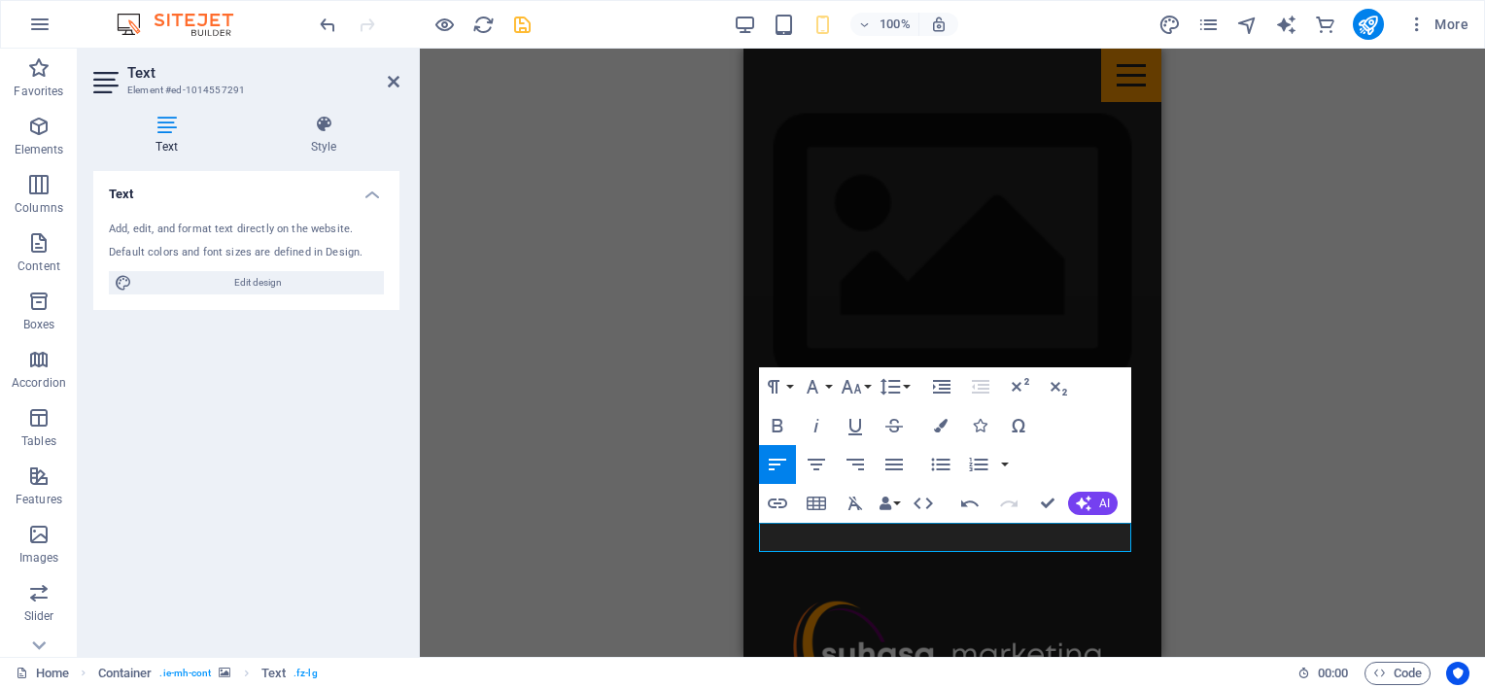
click at [942, 419] on icon "button" at bounding box center [941, 426] width 14 height 14
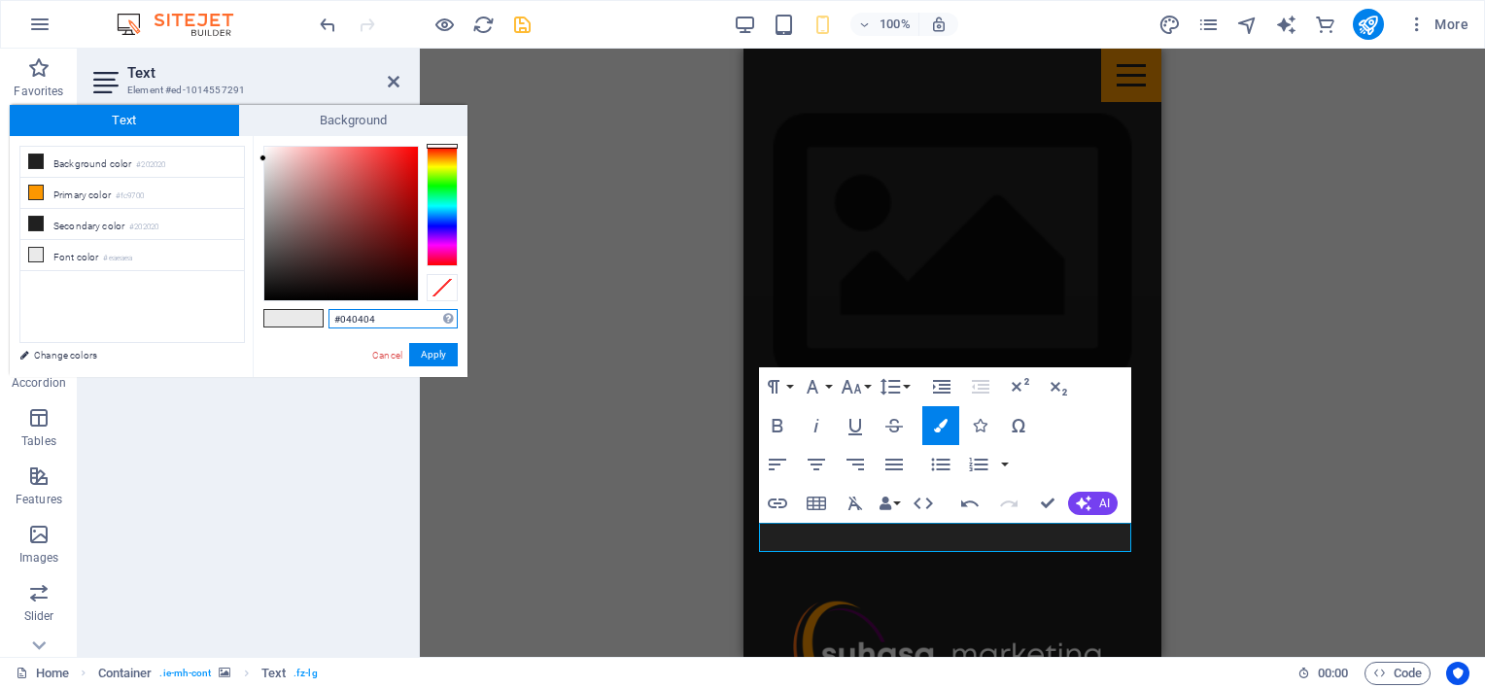
click at [264, 297] on div at bounding box center [341, 224] width 154 height 154
type input "#000000"
drag, startPoint x: 268, startPoint y: 289, endPoint x: 263, endPoint y: 306, distance: 18.2
click at [263, 306] on div "#000000 Supported formats #0852ed rgb(8, 82, 237) rgba(8, 82, 237, 90%) hsv(221…" at bounding box center [360, 397] width 215 height 523
click at [437, 352] on button "Apply" at bounding box center [433, 354] width 49 height 23
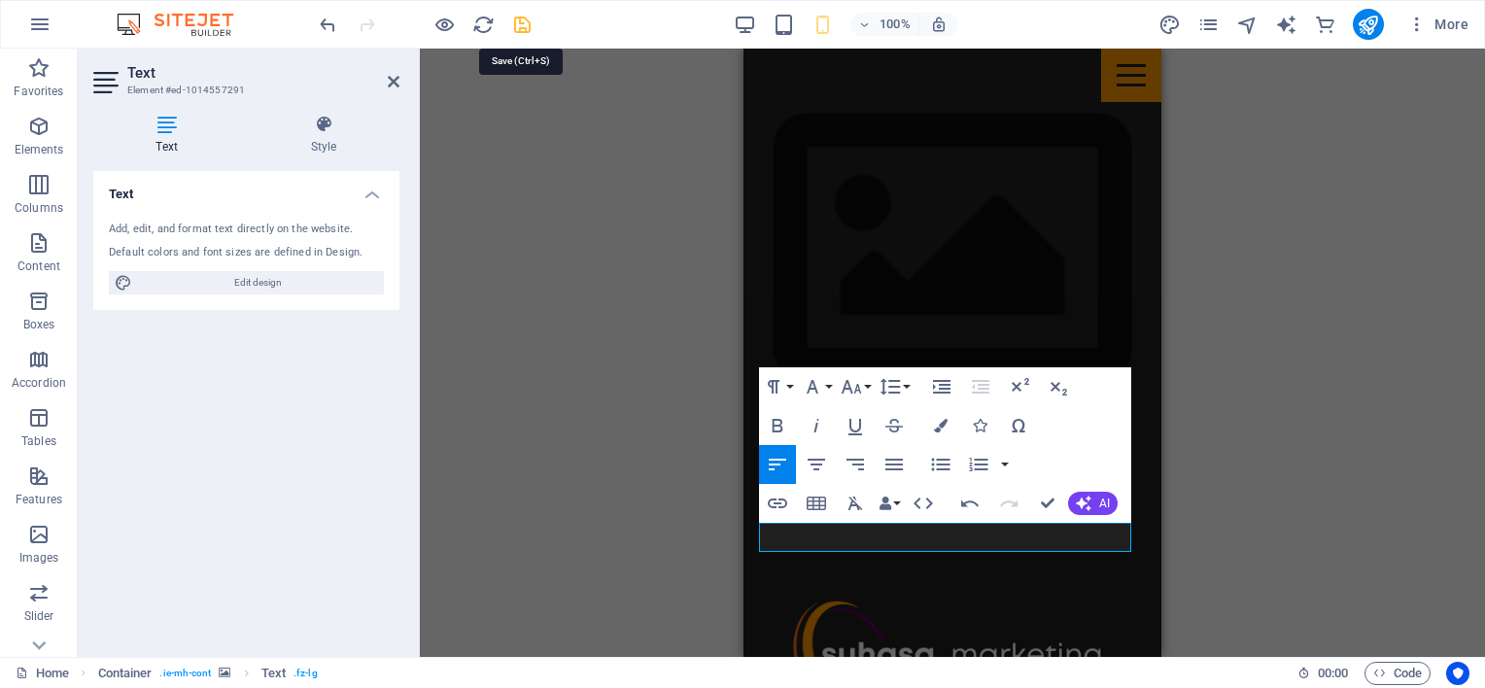
click at [523, 30] on icon "save" at bounding box center [522, 25] width 22 height 22
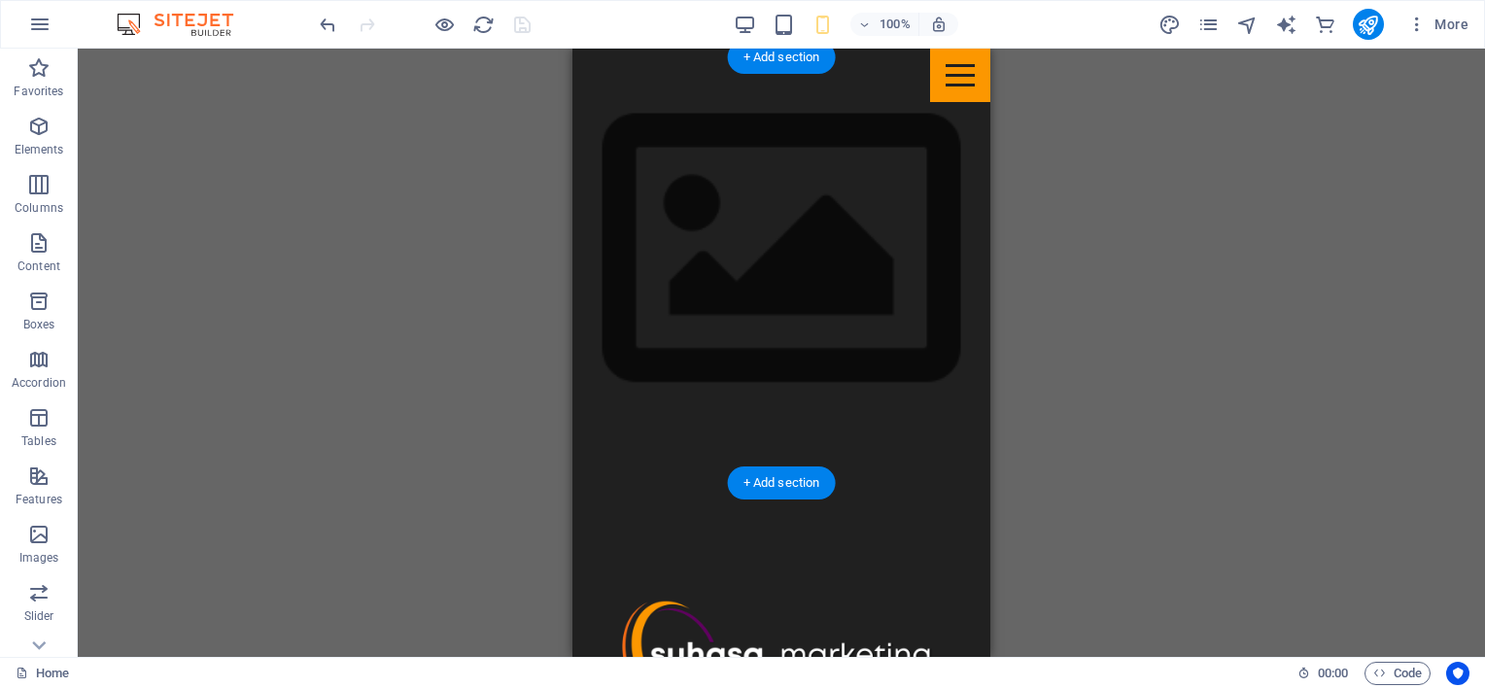
scroll to position [1408, 0]
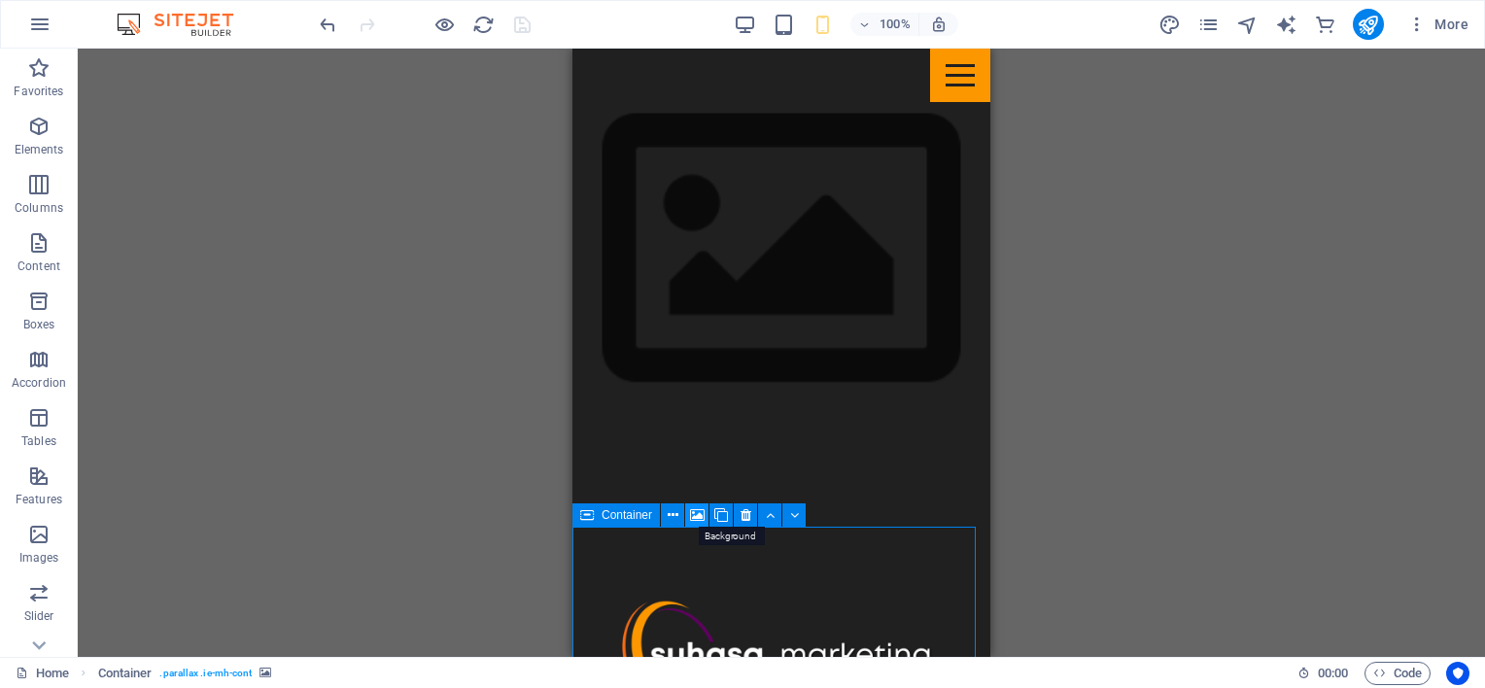
click at [694, 511] on icon at bounding box center [697, 515] width 15 height 20
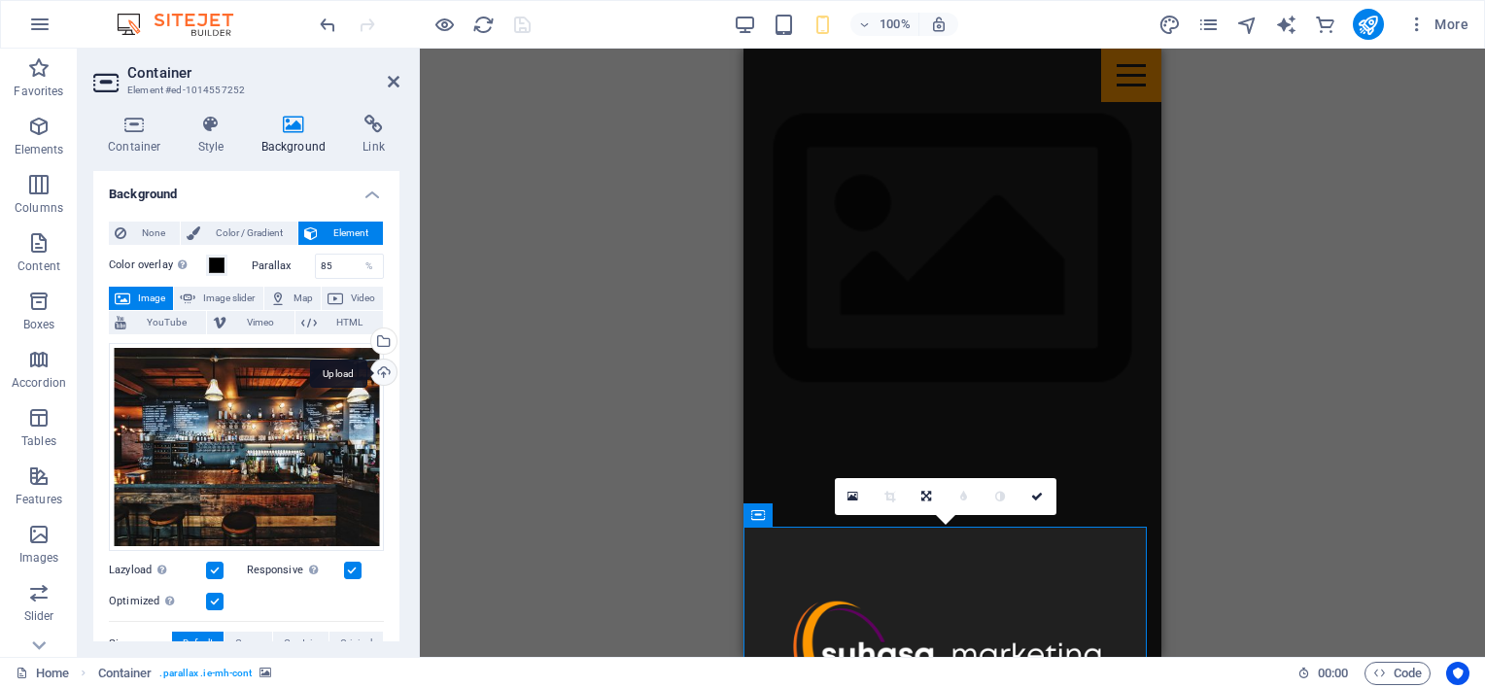
click at [378, 367] on div "Upload" at bounding box center [381, 374] width 29 height 29
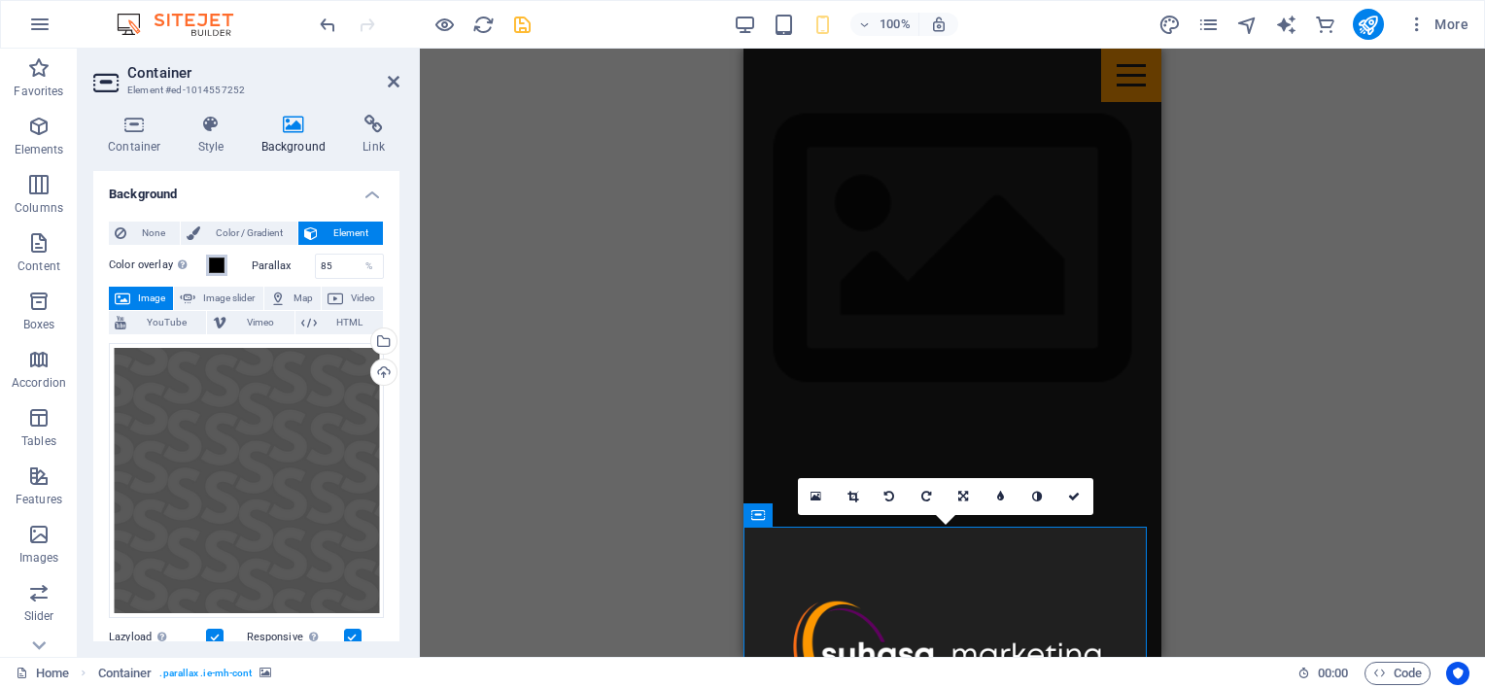
click at [222, 265] on span at bounding box center [217, 266] width 16 height 16
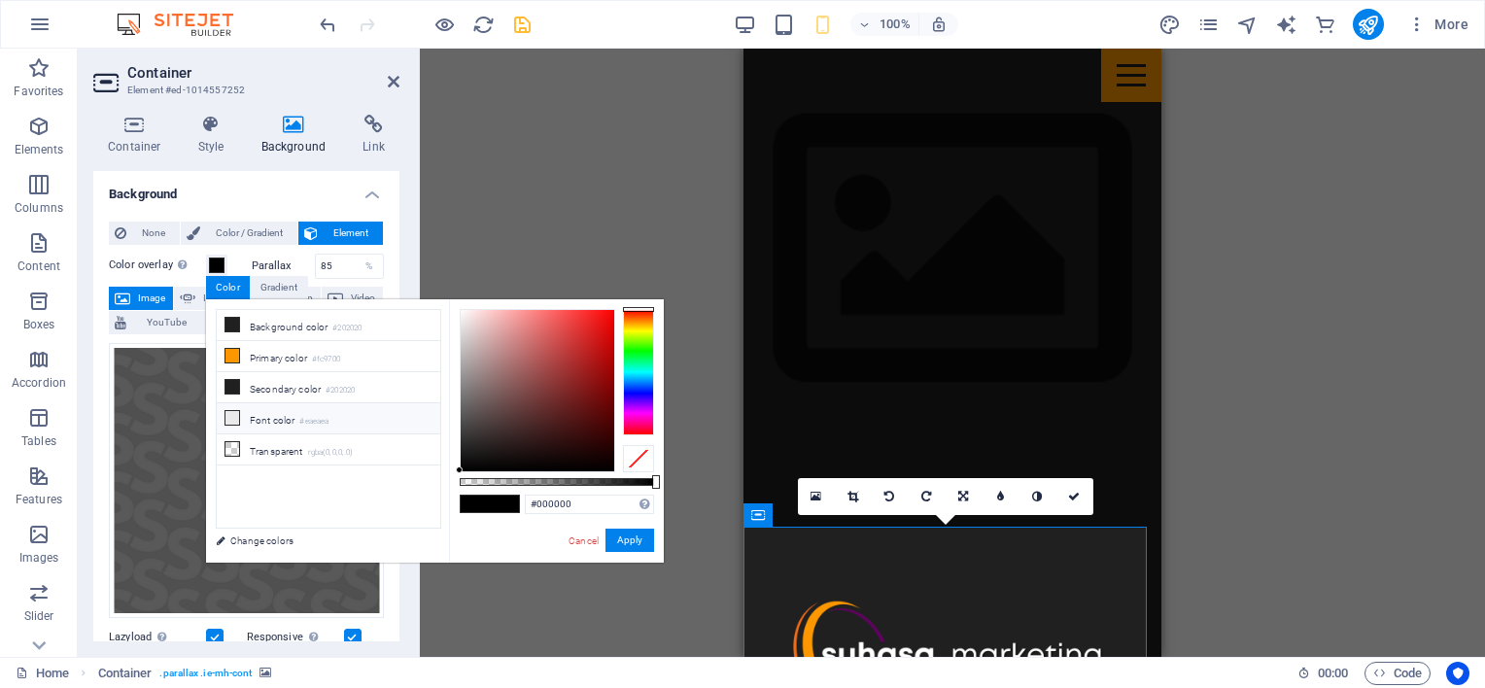
click at [228, 431] on ul "Background color #202020 Primary color #fc9700 Secondary color #202020 Font col…" at bounding box center [328, 419] width 225 height 220
click at [231, 442] on icon at bounding box center [232, 449] width 14 height 14
type input "rgba(0, 0, 0, 0)"
click at [622, 538] on button "Apply" at bounding box center [629, 540] width 49 height 23
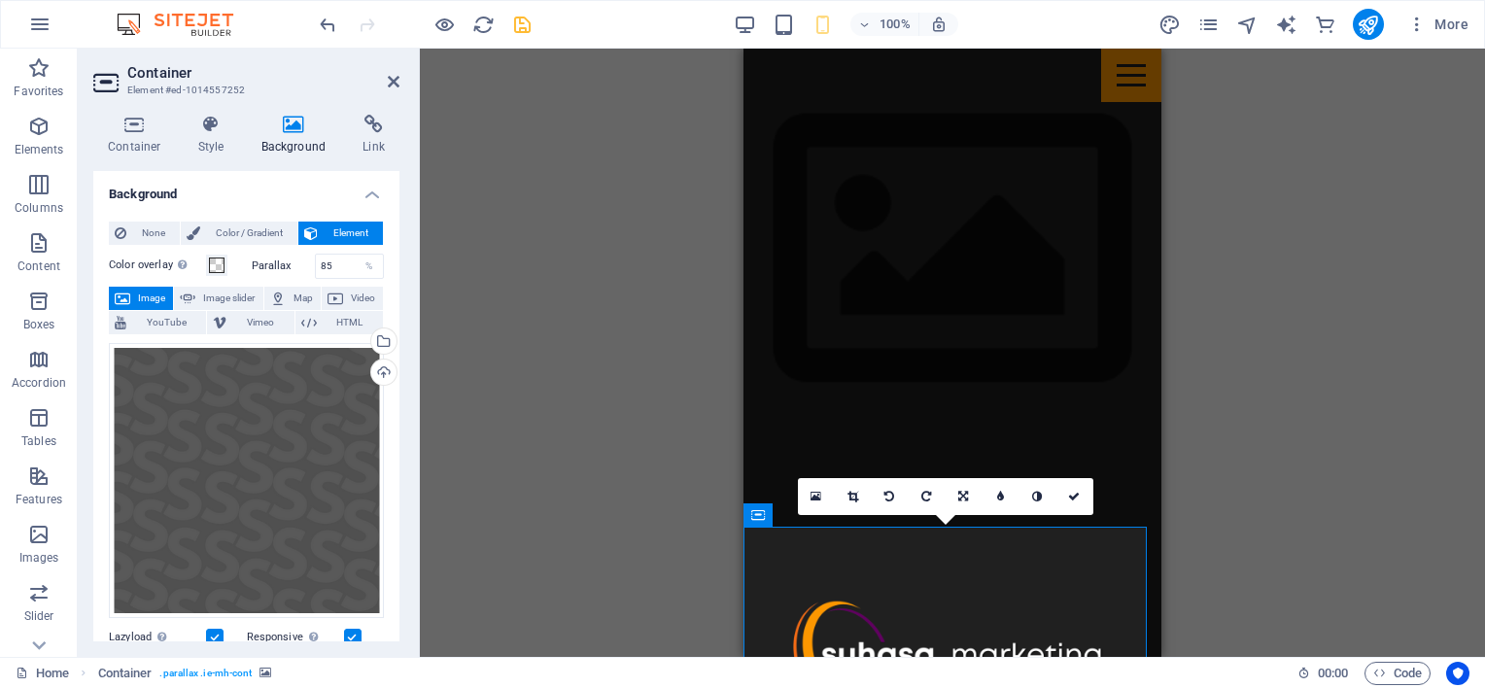
click at [1086, 495] on link at bounding box center [1074, 496] width 37 height 37
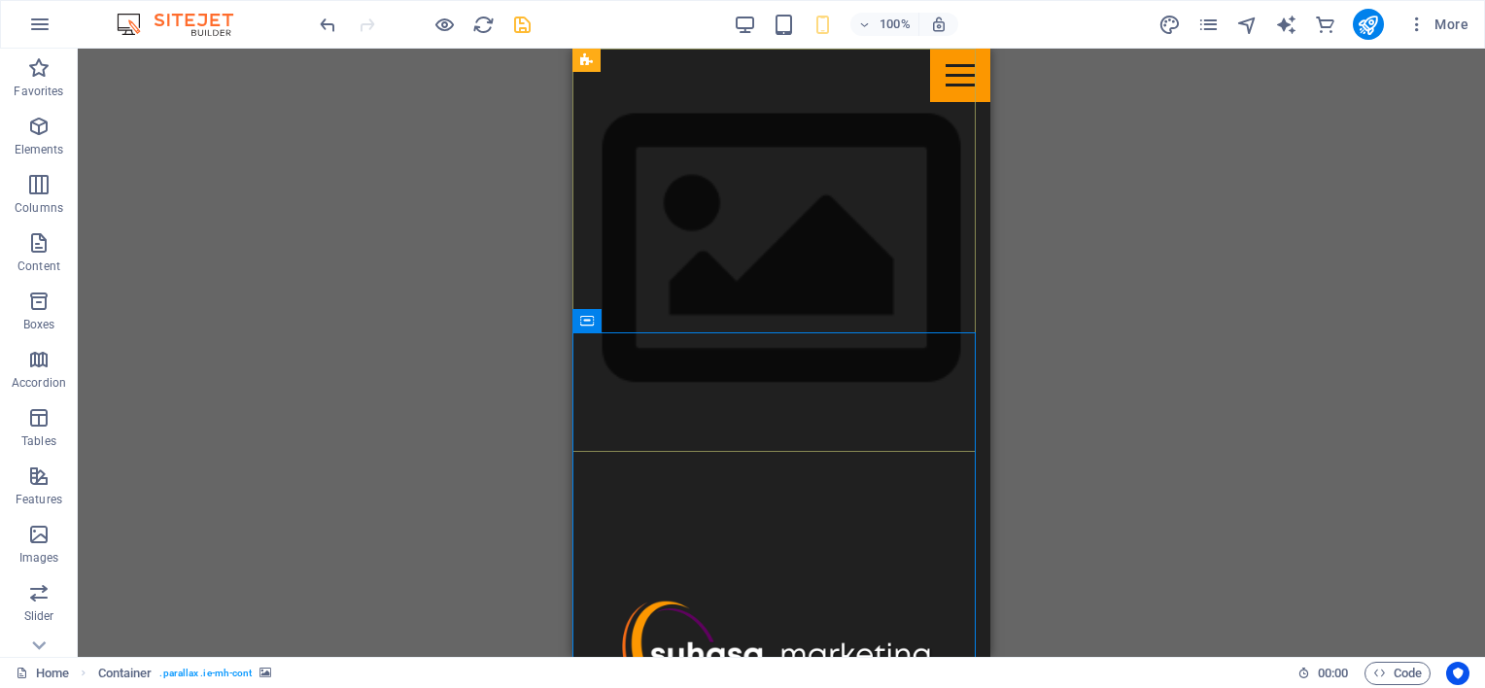
scroll to position [1505, 0]
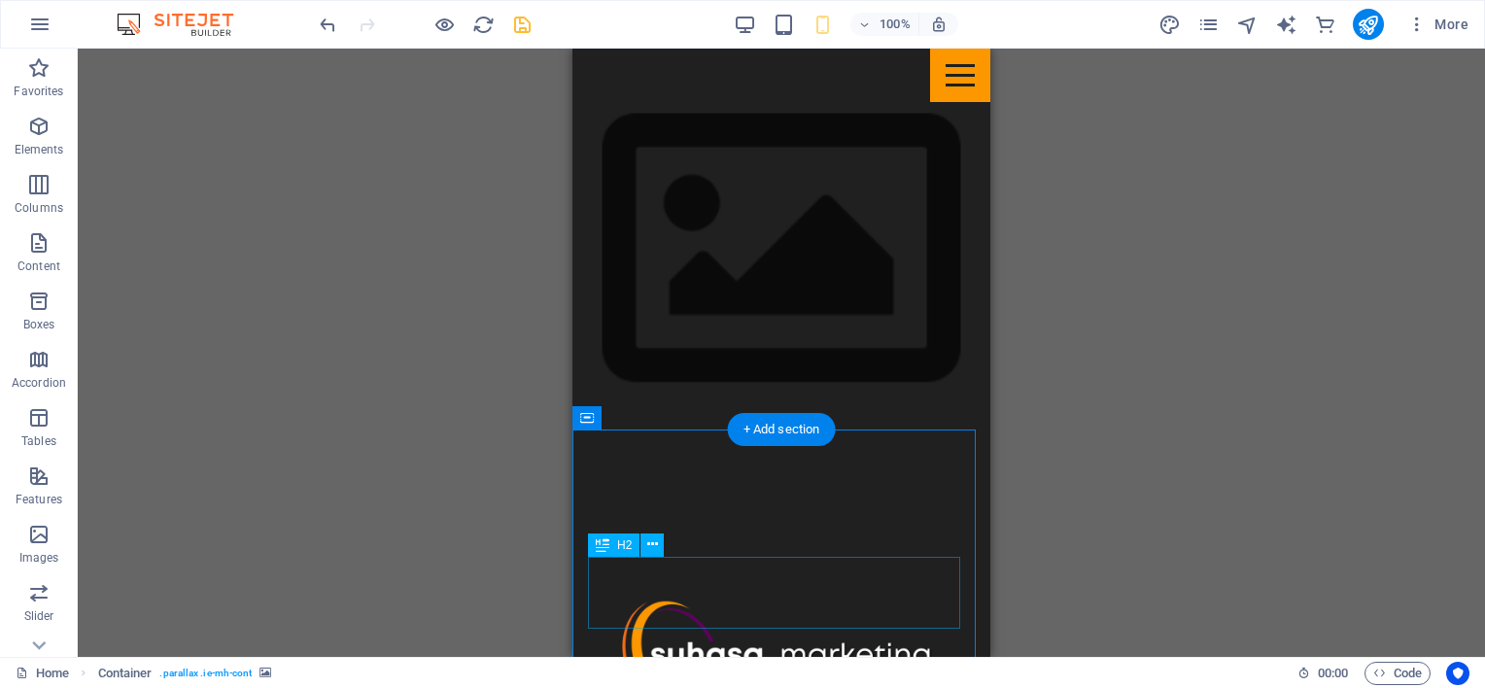
click at [652, 544] on icon at bounding box center [652, 545] width 11 height 20
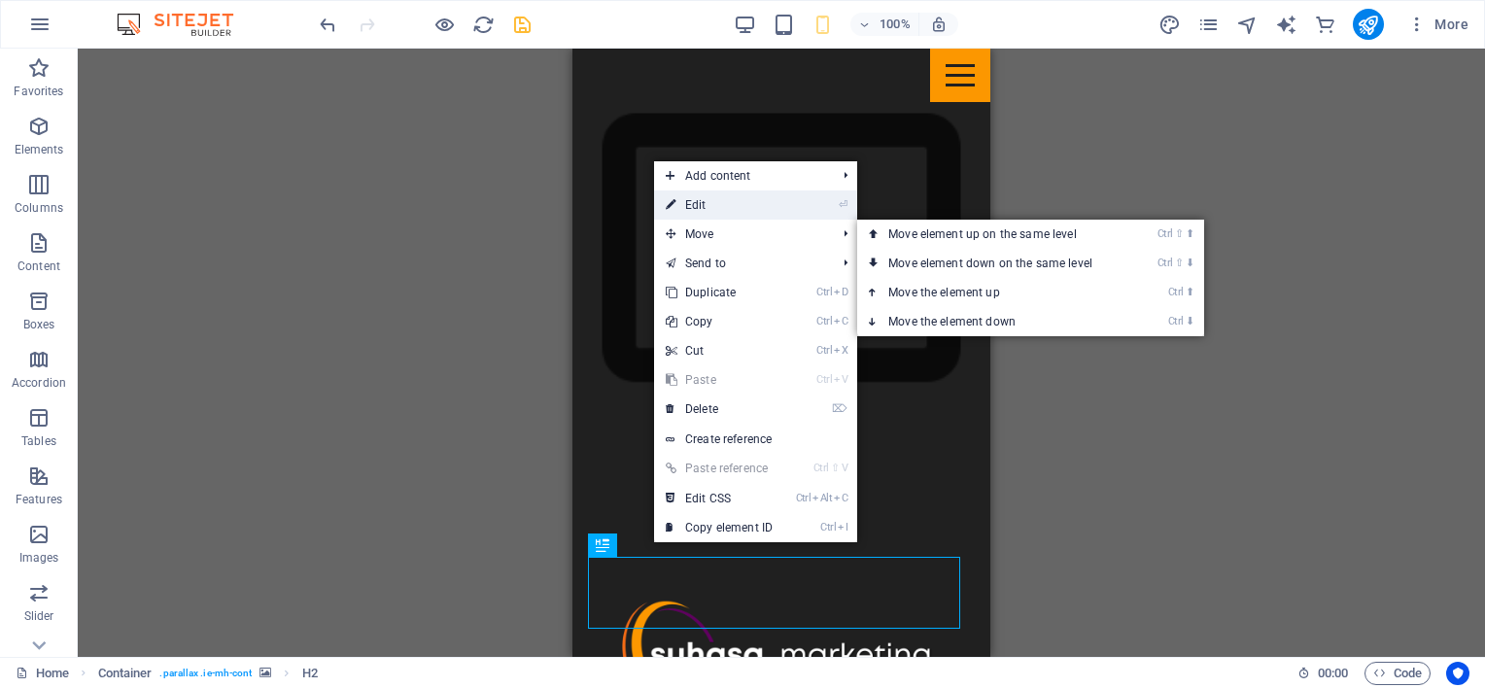
click at [703, 208] on link "⏎ Edit" at bounding box center [719, 204] width 130 height 29
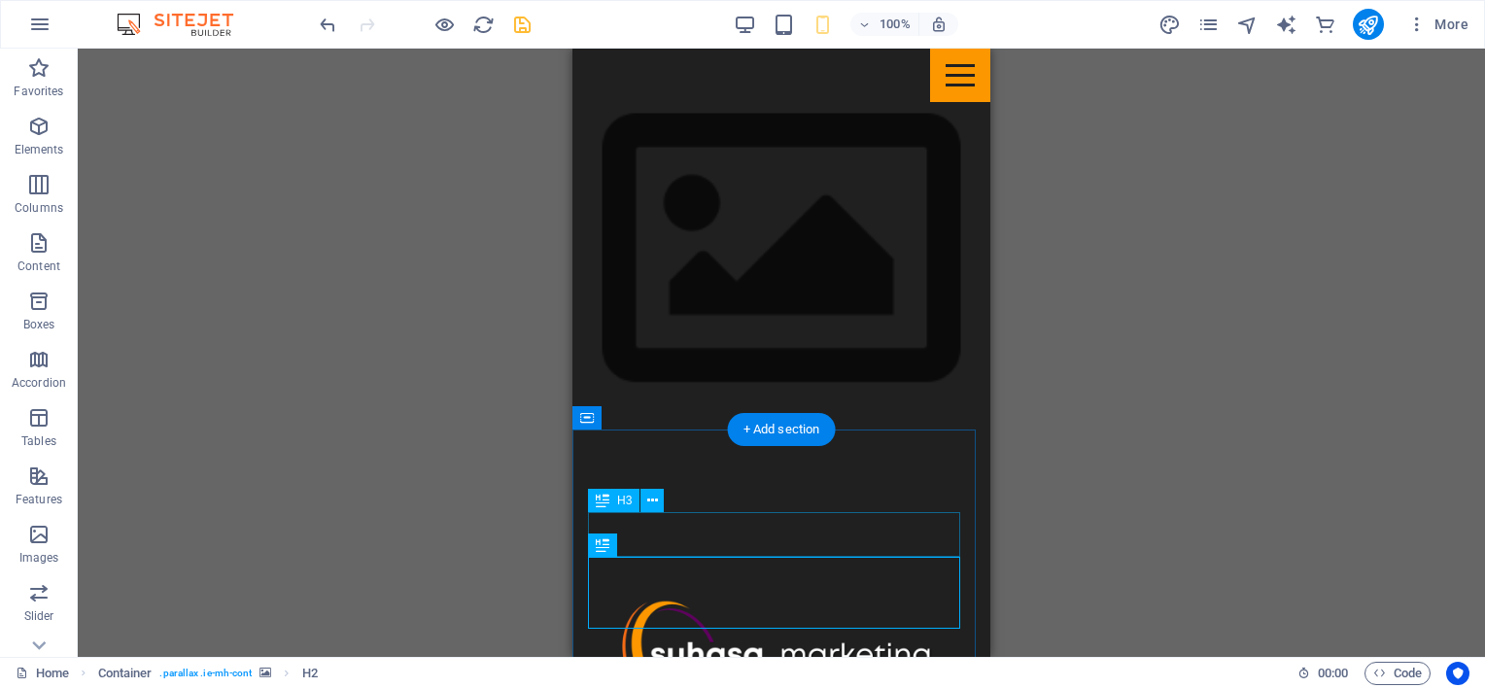
click at [650, 491] on icon at bounding box center [652, 501] width 11 height 20
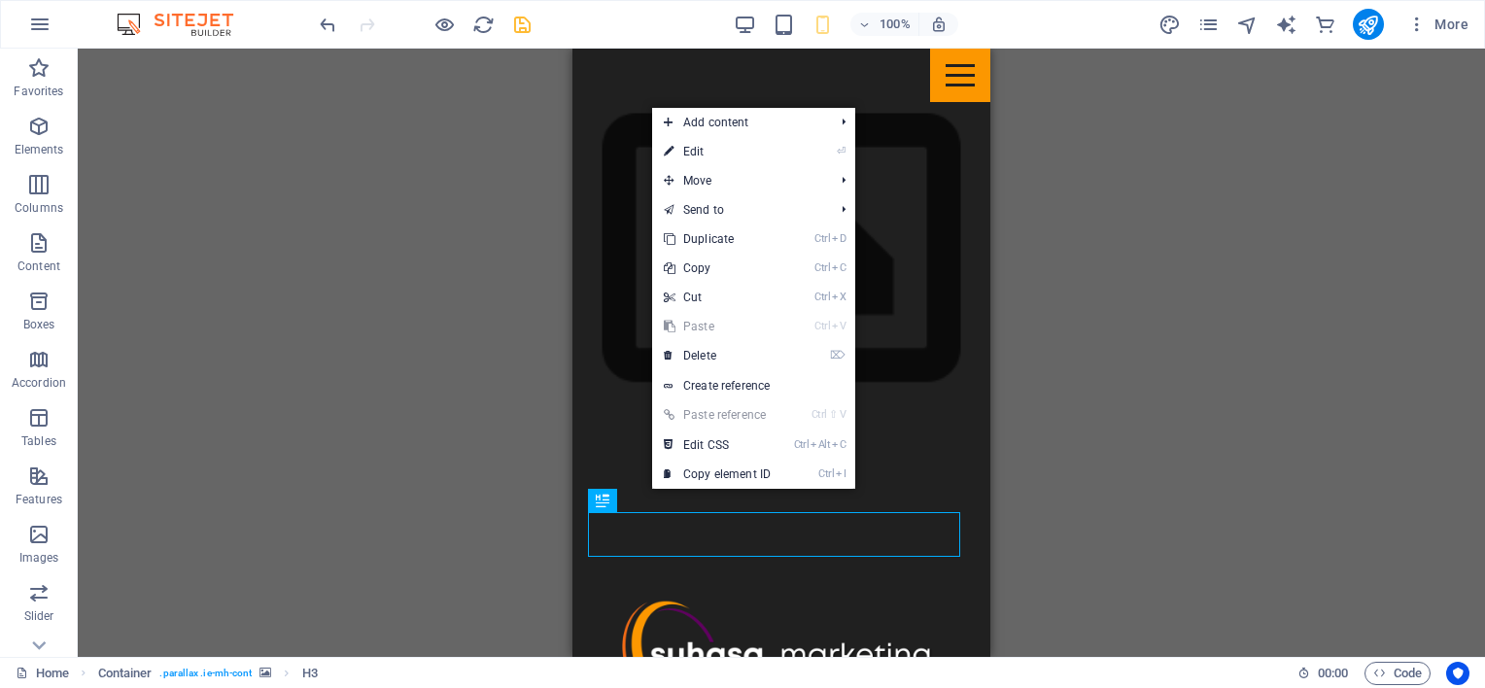
drag, startPoint x: 696, startPoint y: 145, endPoint x: 687, endPoint y: 164, distance: 21.3
click at [696, 145] on link "⏎ Edit" at bounding box center [717, 151] width 130 height 29
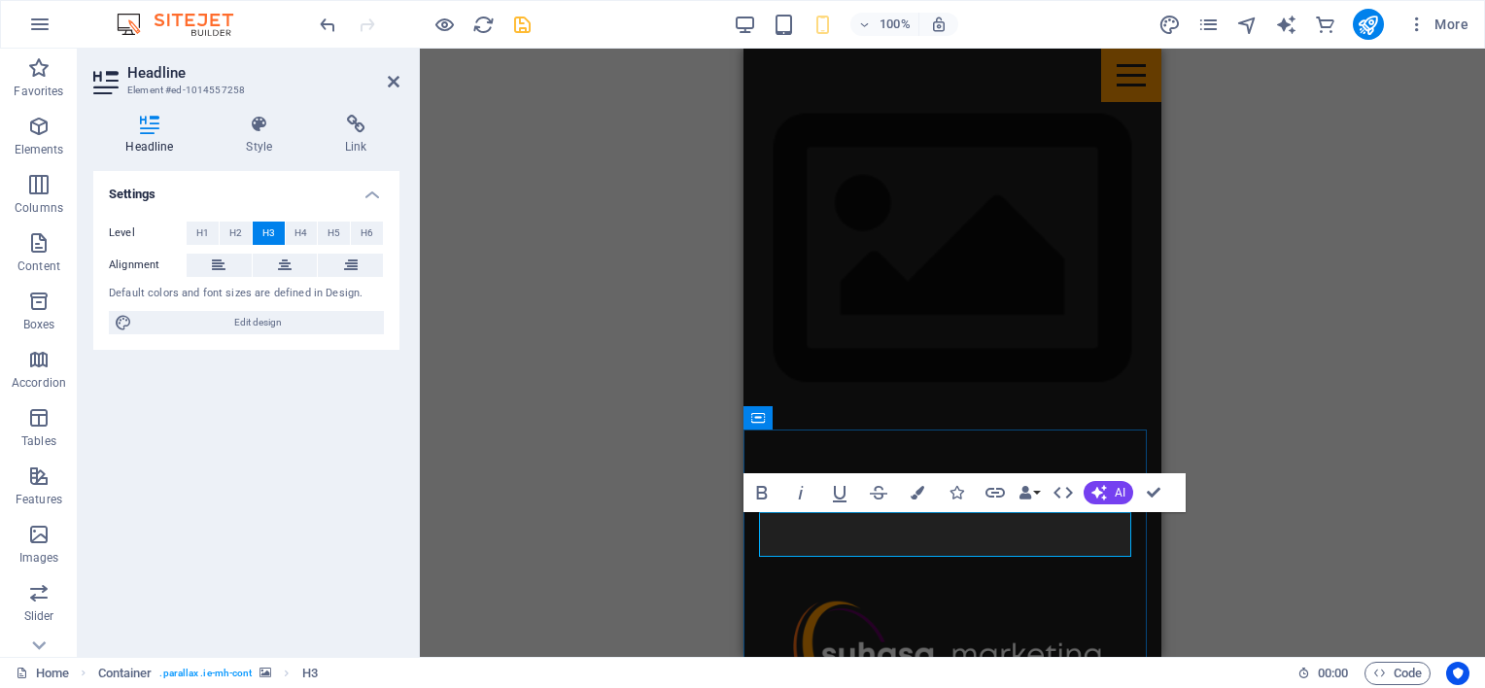
drag, startPoint x: 1010, startPoint y: 531, endPoint x: 761, endPoint y: 531, distance: 248.8
click at [906, 487] on button "Colors" at bounding box center [917, 492] width 37 height 39
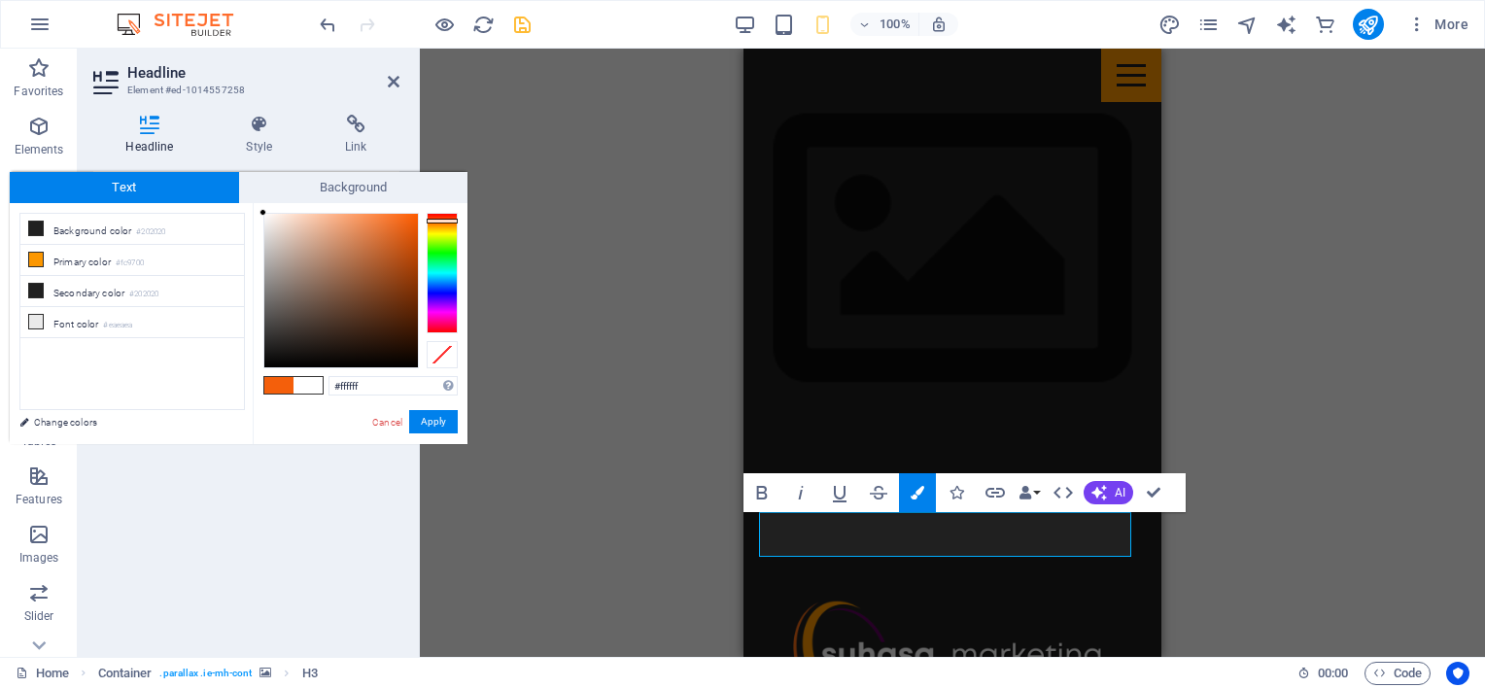
drag, startPoint x: 268, startPoint y: 215, endPoint x: 247, endPoint y: 203, distance: 24.4
click at [249, 206] on div "less Background color #202020 Primary color #fc9700 Secondary color #202020 Fon…" at bounding box center [239, 323] width 458 height 241
click at [264, 213] on div at bounding box center [263, 212] width 7 height 7
drag, startPoint x: 264, startPoint y: 214, endPoint x: 255, endPoint y: 212, distance: 9.9
click at [255, 212] on div "#ffffff Supported formats #0852ed rgb(8, 82, 237) rgba(8, 82, 237, 90%) hsv(221…" at bounding box center [360, 464] width 215 height 523
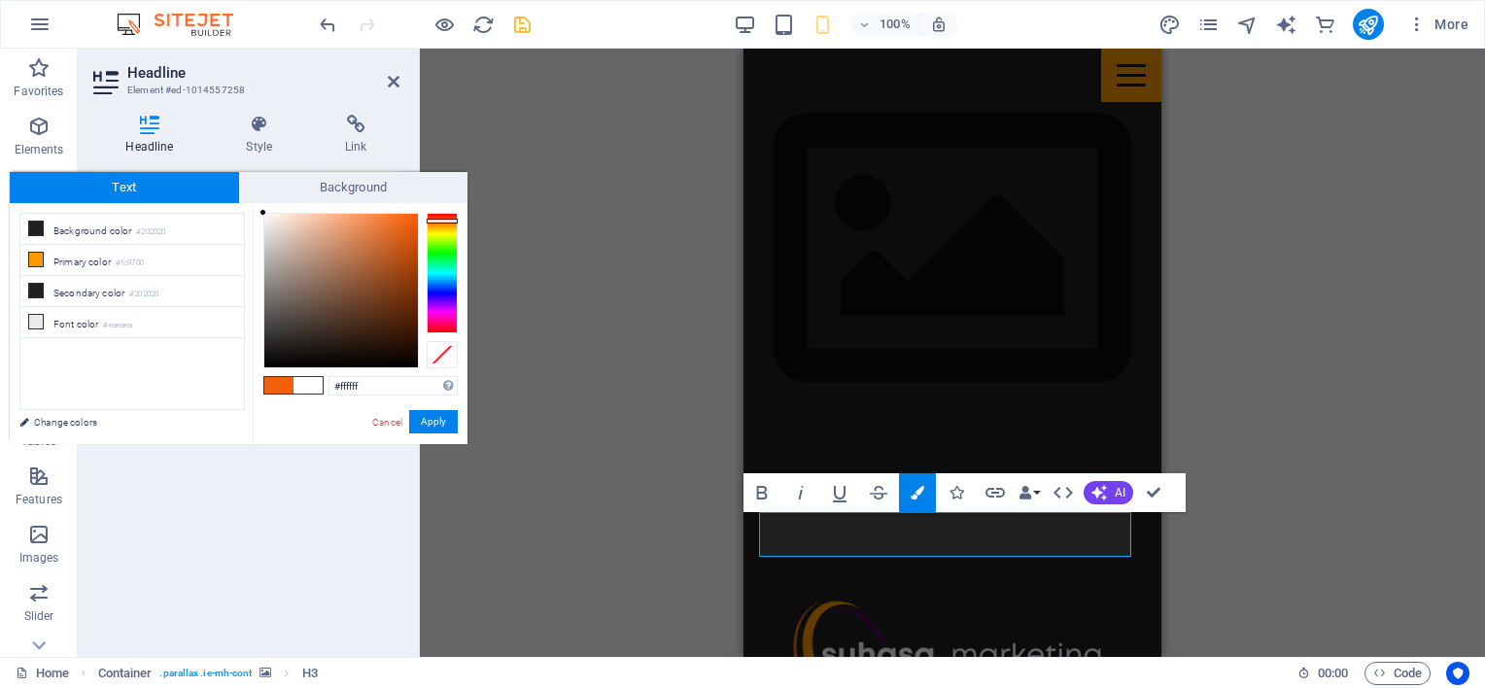
click at [222, 203] on div "less Background color #202020 Primary color #fc9700 Secondary color #202020 Fon…" at bounding box center [131, 203] width 243 height 1
type input "#ffffff"
click at [260, 213] on div at bounding box center [262, 212] width 7 height 7
click at [441, 426] on button "Apply" at bounding box center [433, 421] width 49 height 23
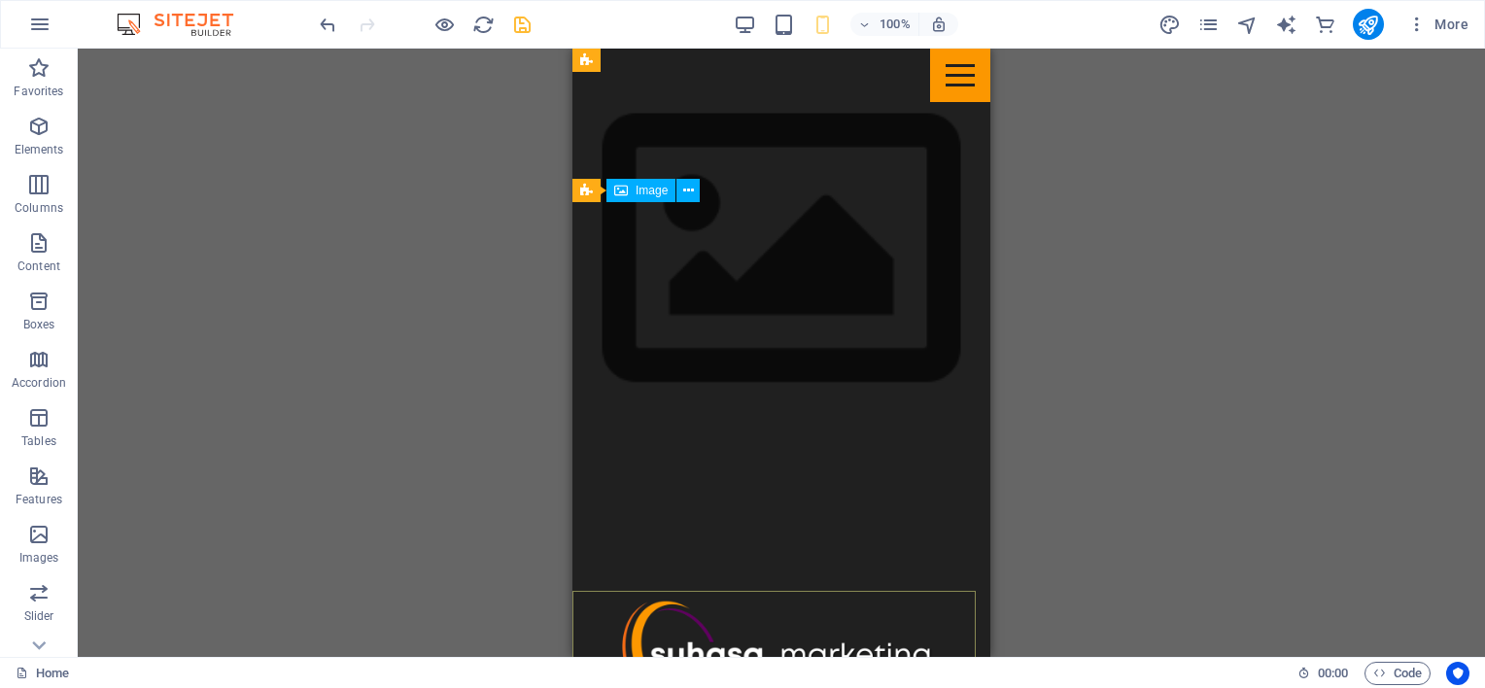
scroll to position [922, 0]
click at [668, 452] on figure at bounding box center [781, 661] width 418 height 418
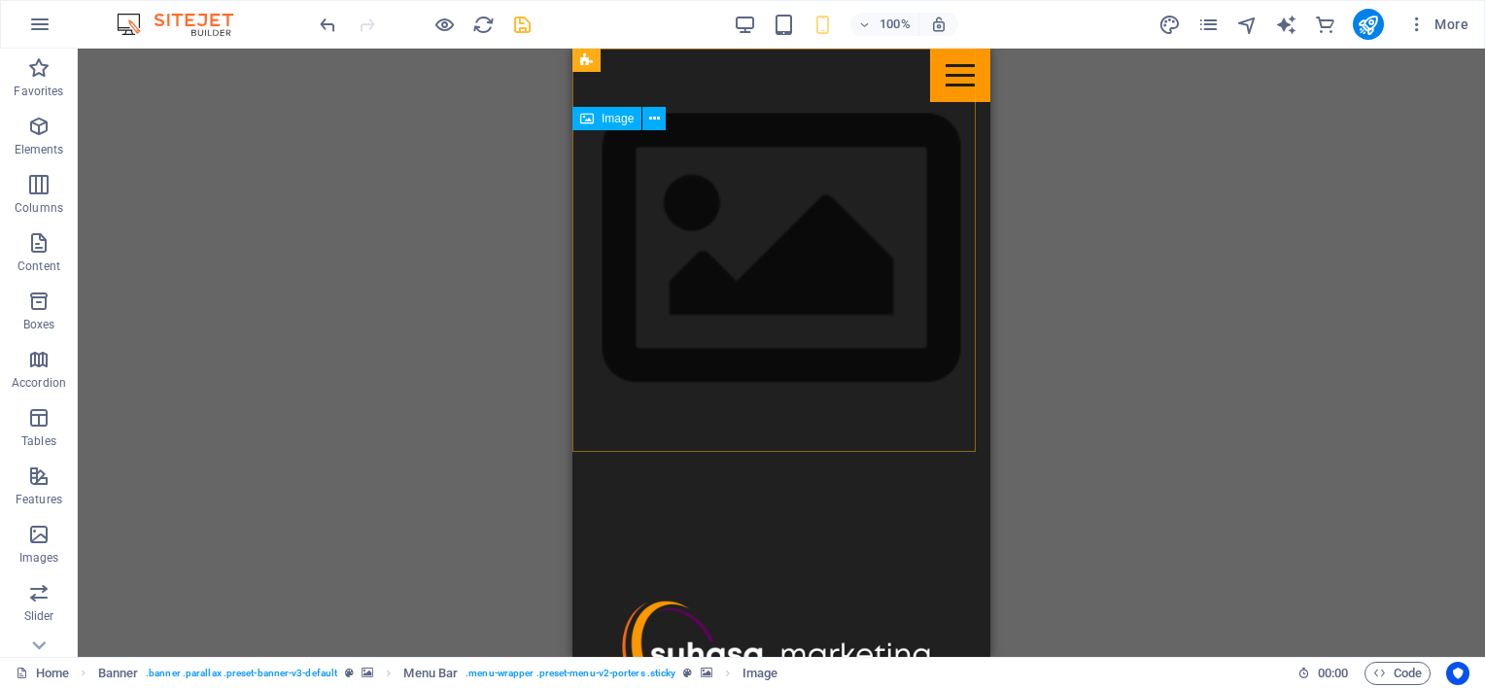
scroll to position [631, 0]
click at [599, 452] on figure at bounding box center [781, 661] width 418 height 418
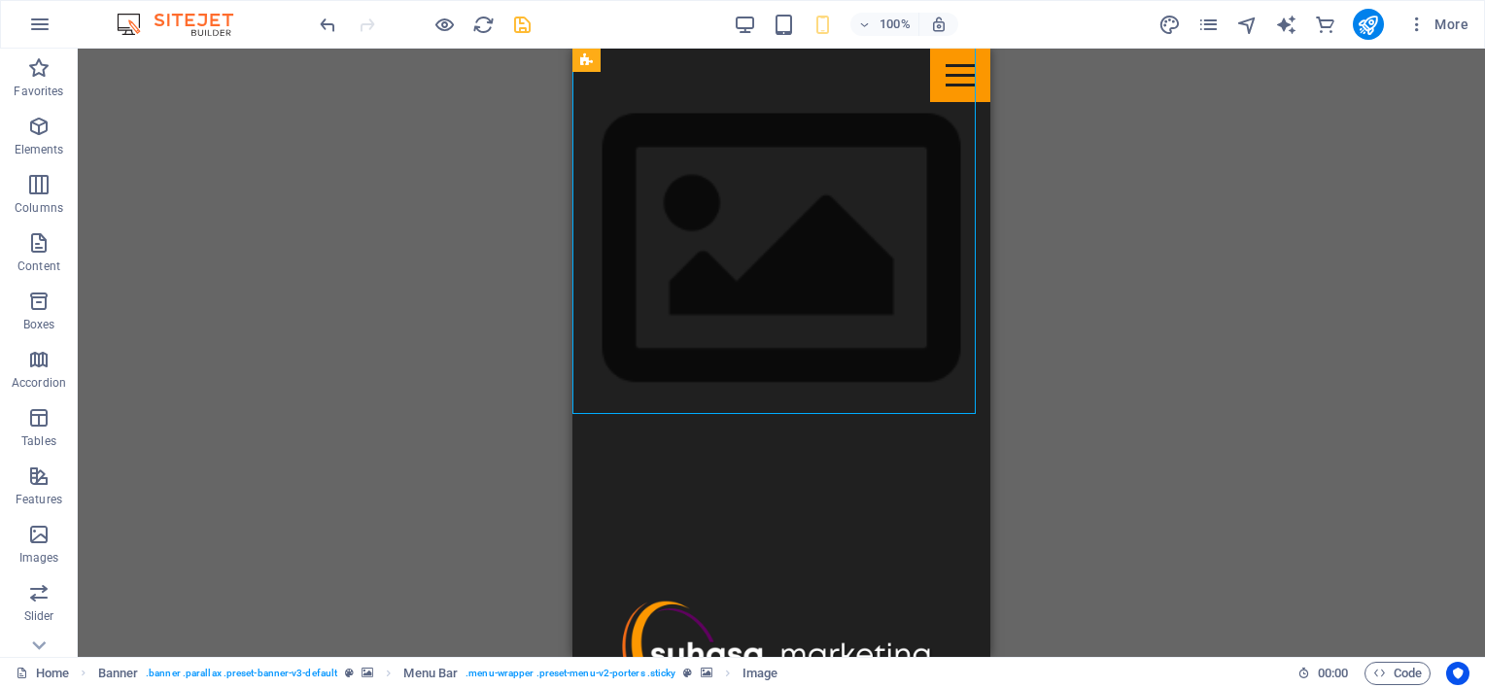
scroll to position [1603, 0]
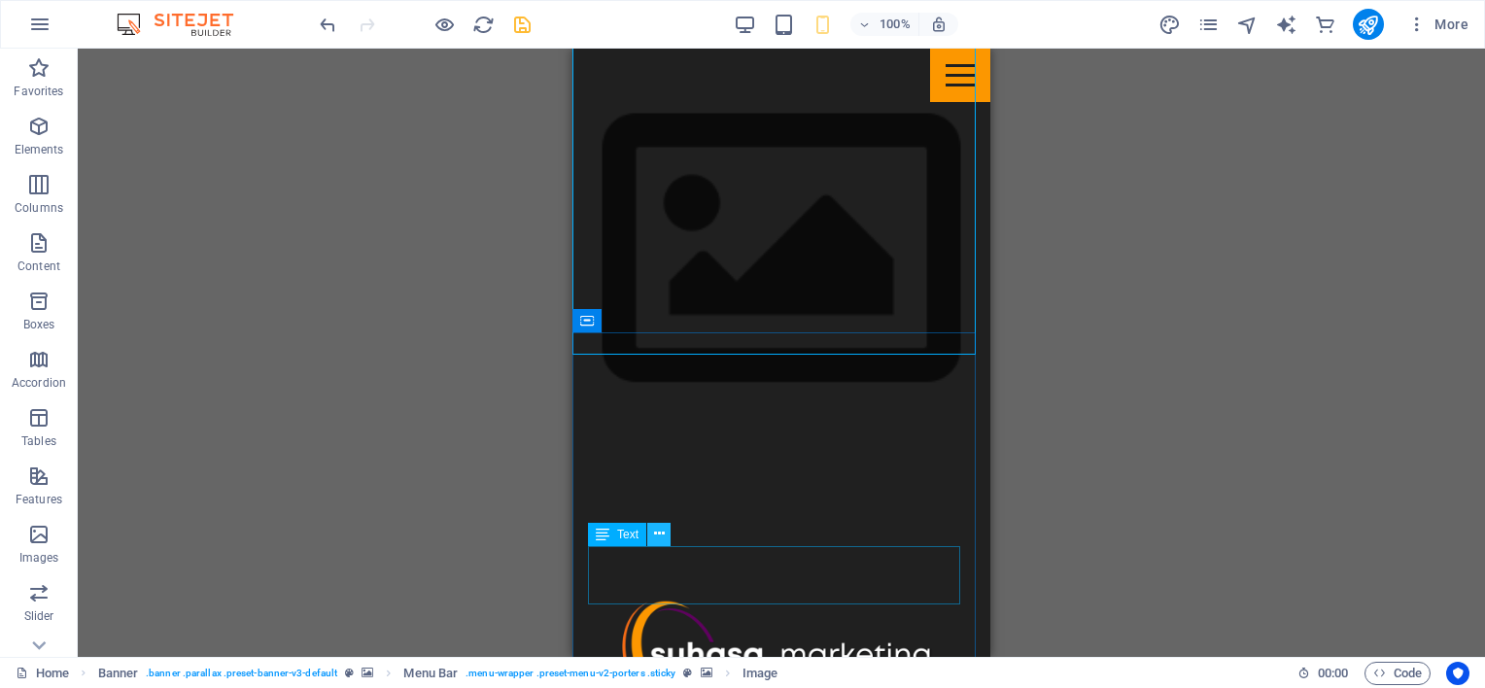
click at [661, 535] on icon at bounding box center [659, 534] width 11 height 20
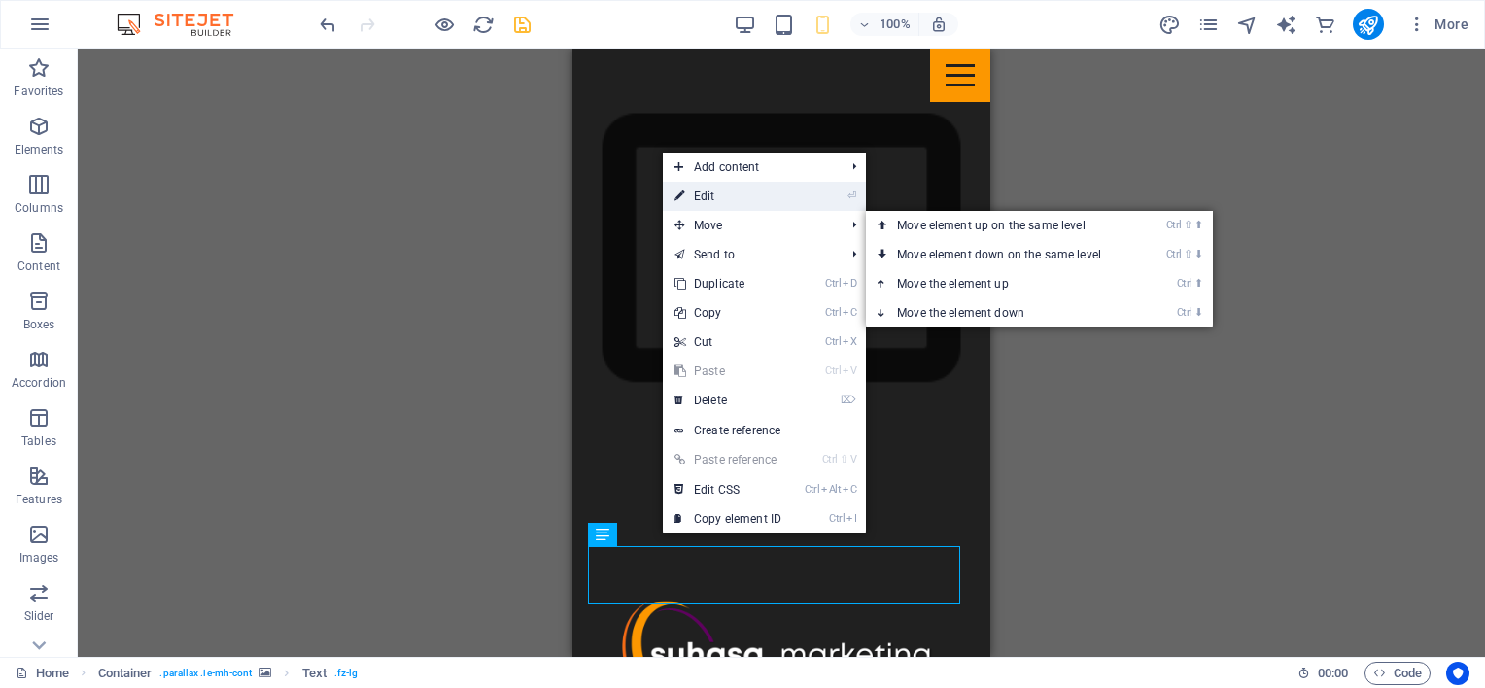
click at [713, 205] on link "⏎ Edit" at bounding box center [728, 196] width 130 height 29
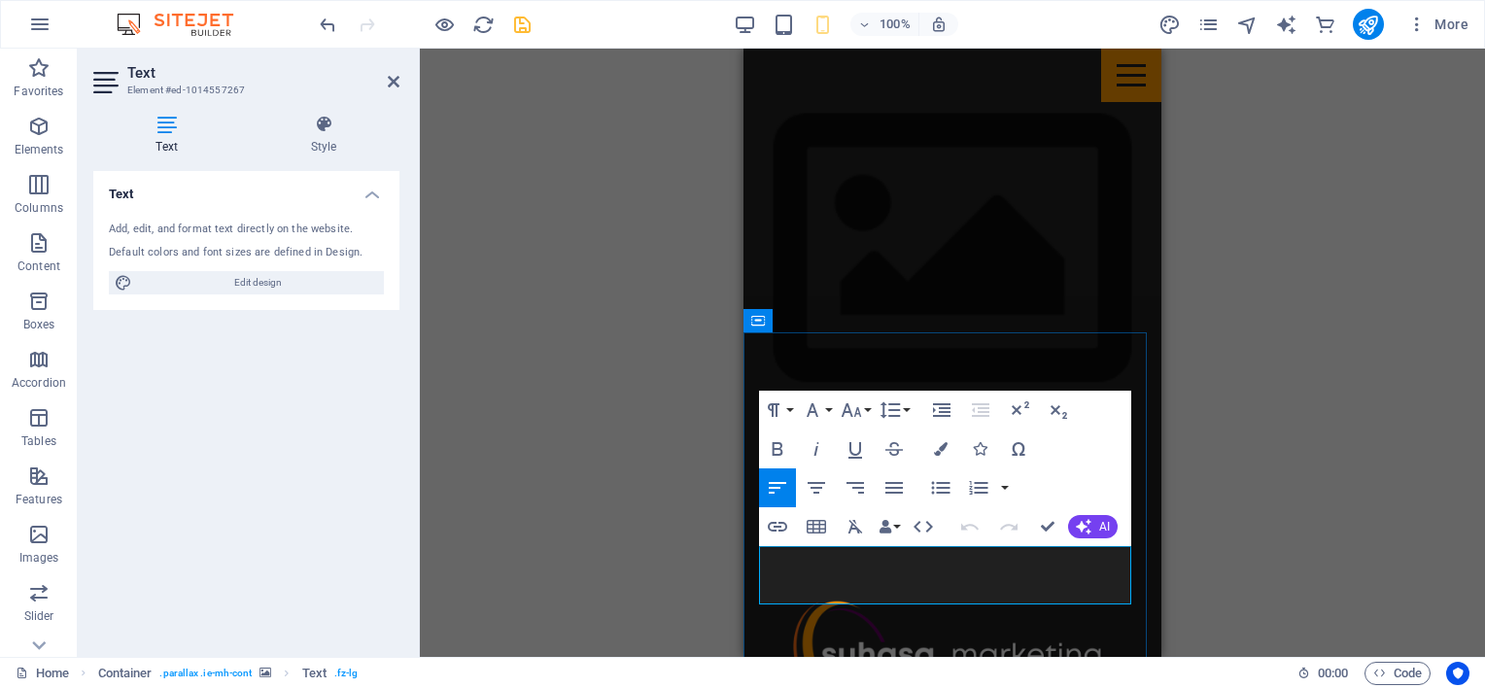
click at [939, 442] on icon "button" at bounding box center [941, 449] width 14 height 14
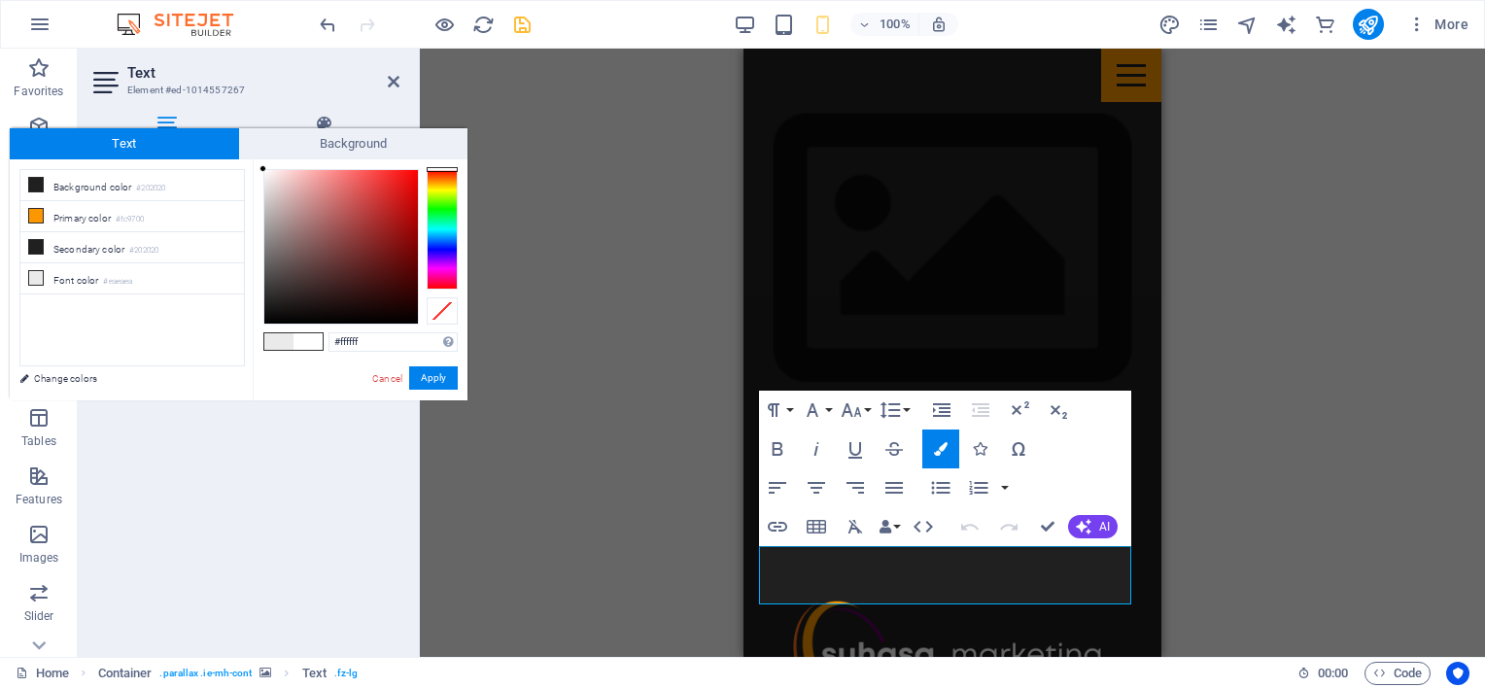
drag, startPoint x: 262, startPoint y: 180, endPoint x: 262, endPoint y: 163, distance: 16.5
click at [262, 163] on div "#ffffff Supported formats #0852ed rgb(8, 82, 237) rgba(8, 82, 237, 90%) hsv(221…" at bounding box center [360, 420] width 215 height 523
type input "#ffffff"
click at [262, 167] on div at bounding box center [262, 168] width 7 height 7
click at [425, 383] on button "Apply" at bounding box center [433, 377] width 49 height 23
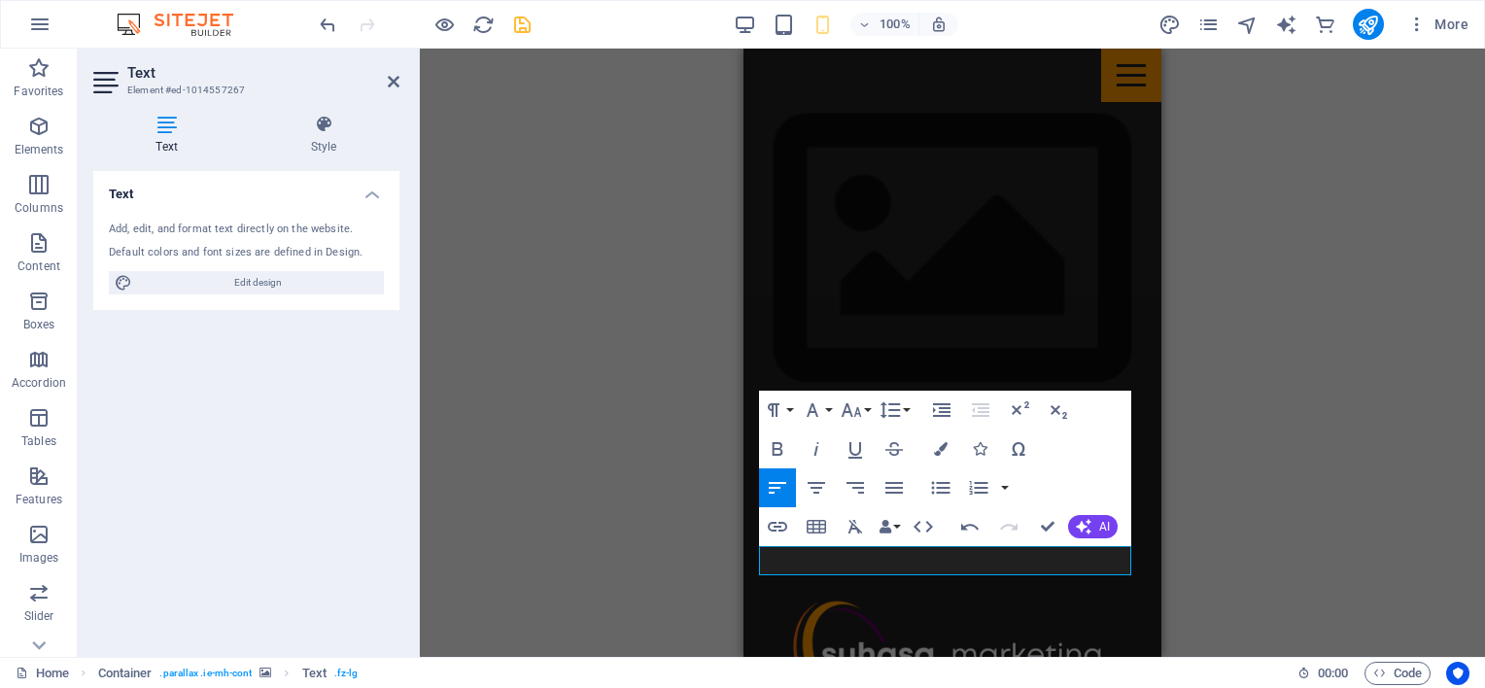
drag, startPoint x: 968, startPoint y: 565, endPoint x: 753, endPoint y: 562, distance: 214.8
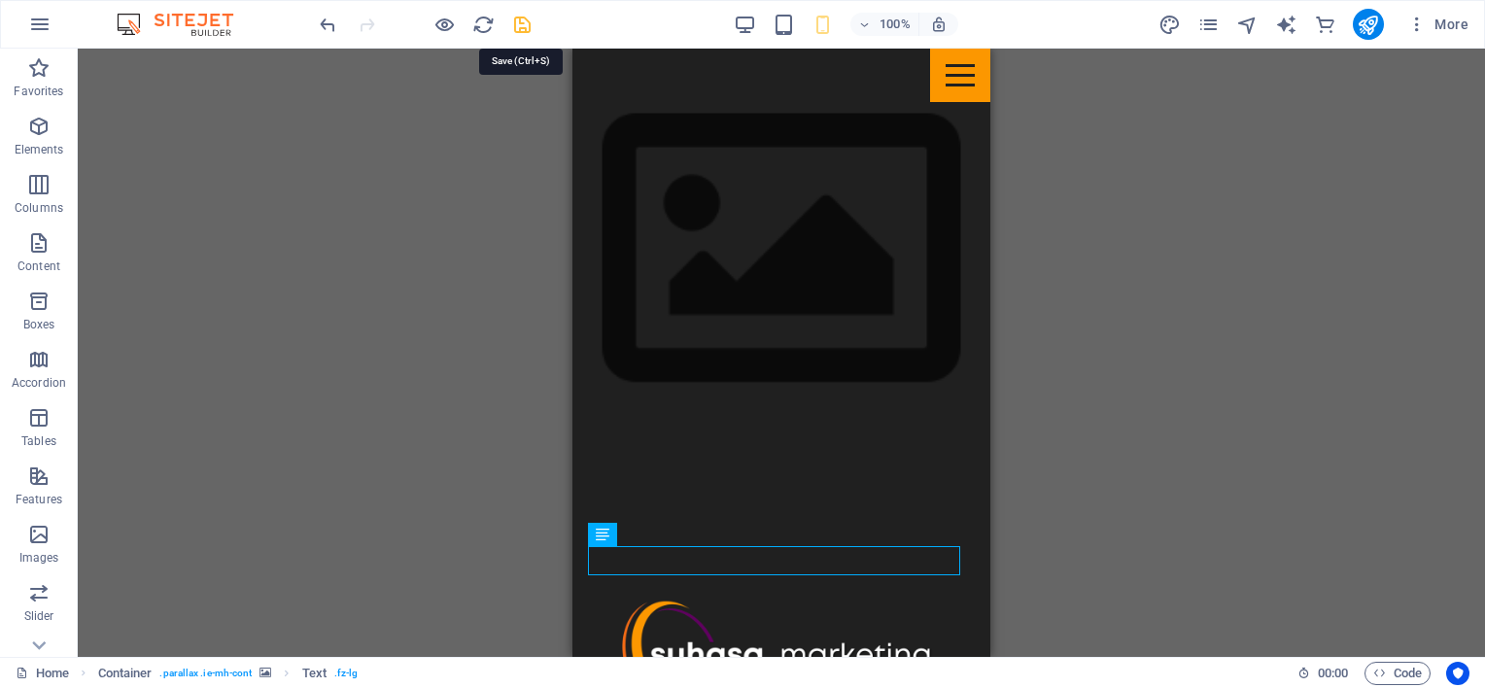
click at [525, 24] on icon "save" at bounding box center [522, 25] width 22 height 22
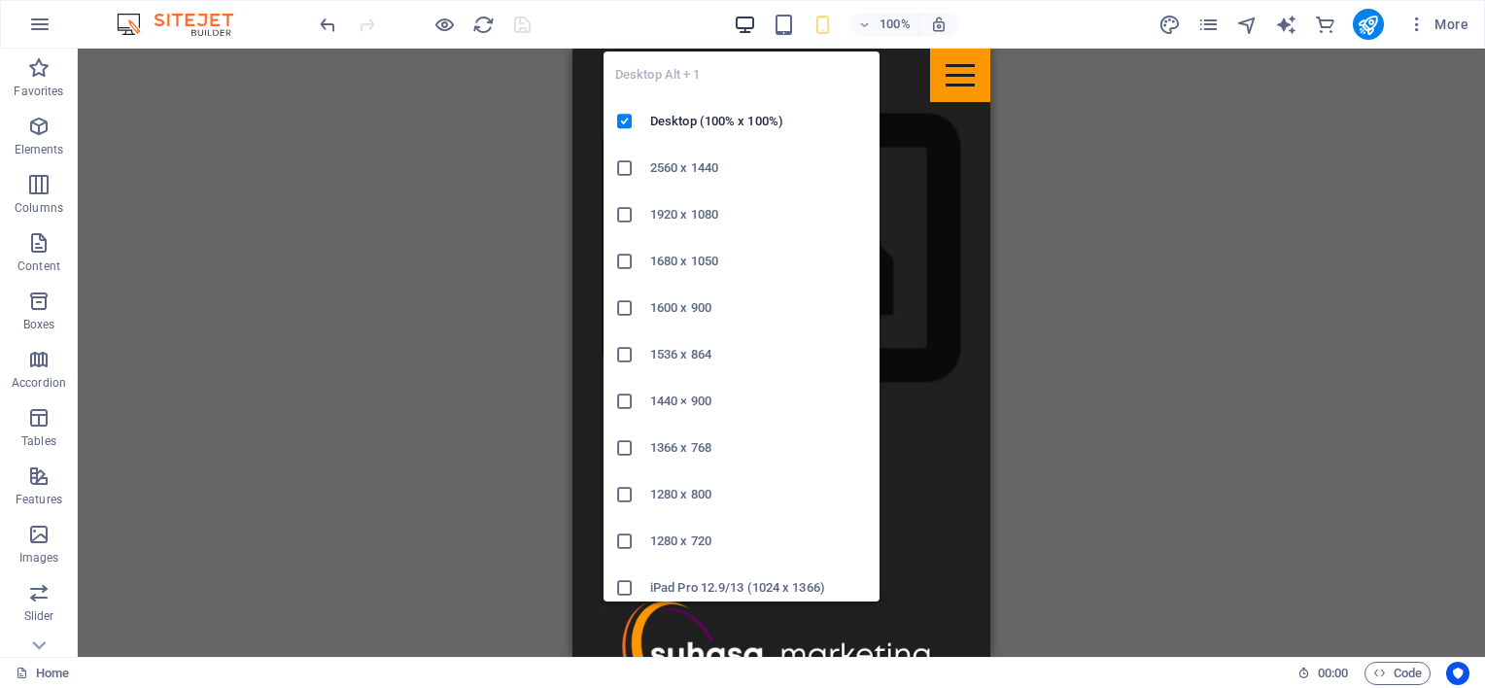
click at [738, 28] on icon "button" at bounding box center [745, 25] width 22 height 22
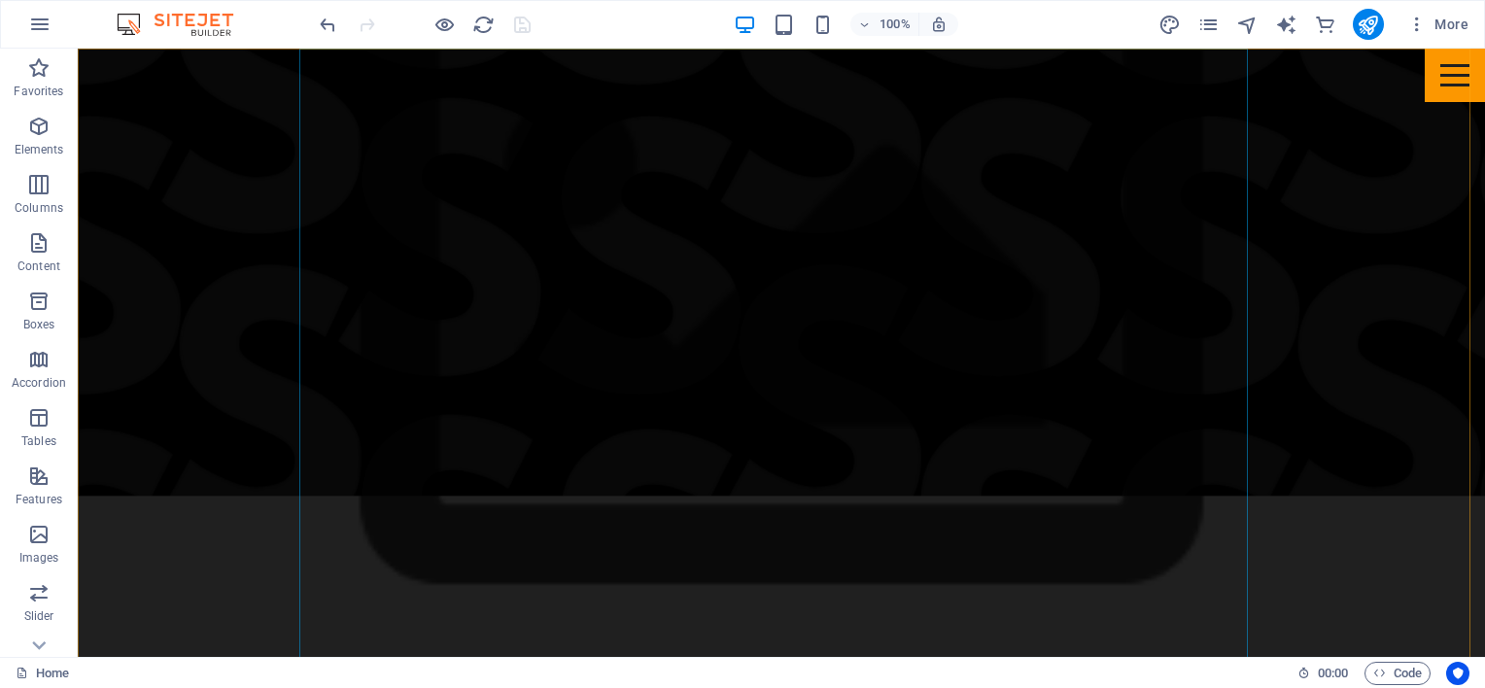
scroll to position [981, 0]
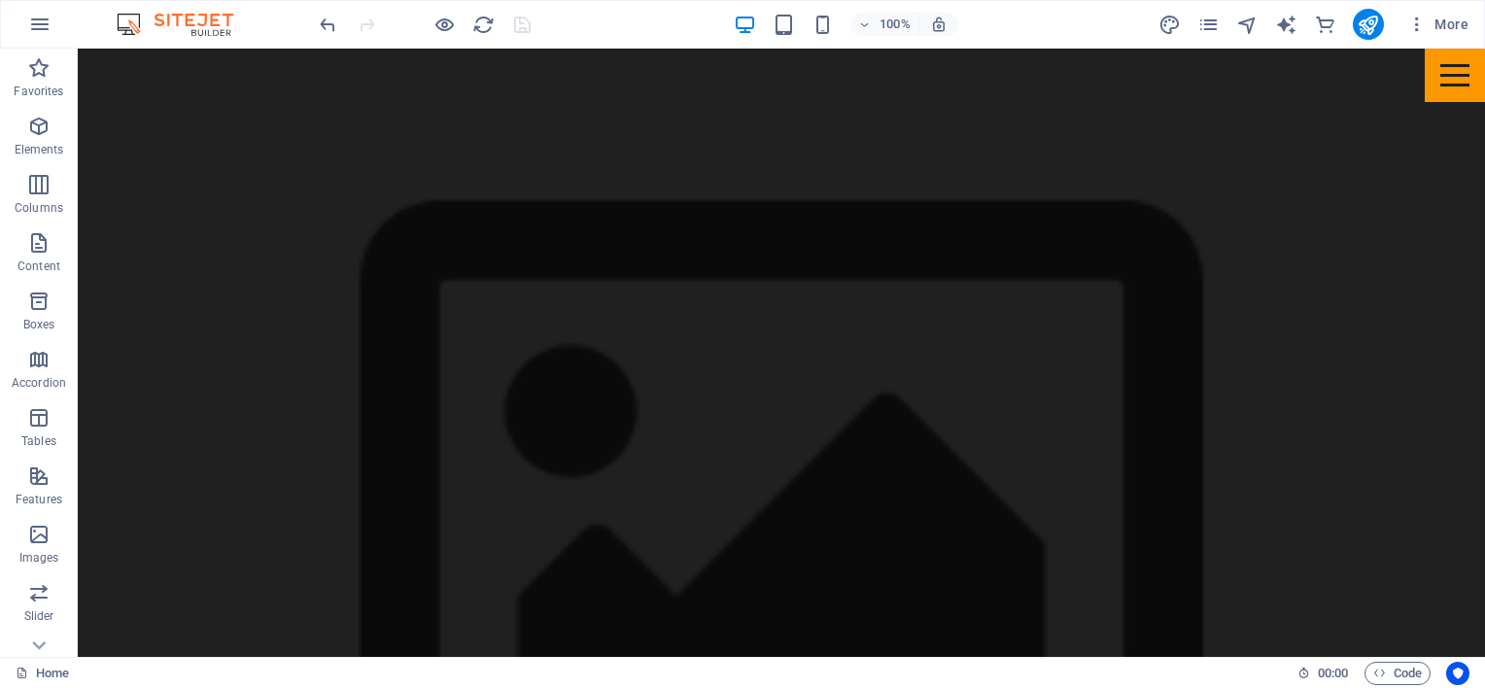
click at [128, 89] on figure at bounding box center [781, 523] width 1407 height 949
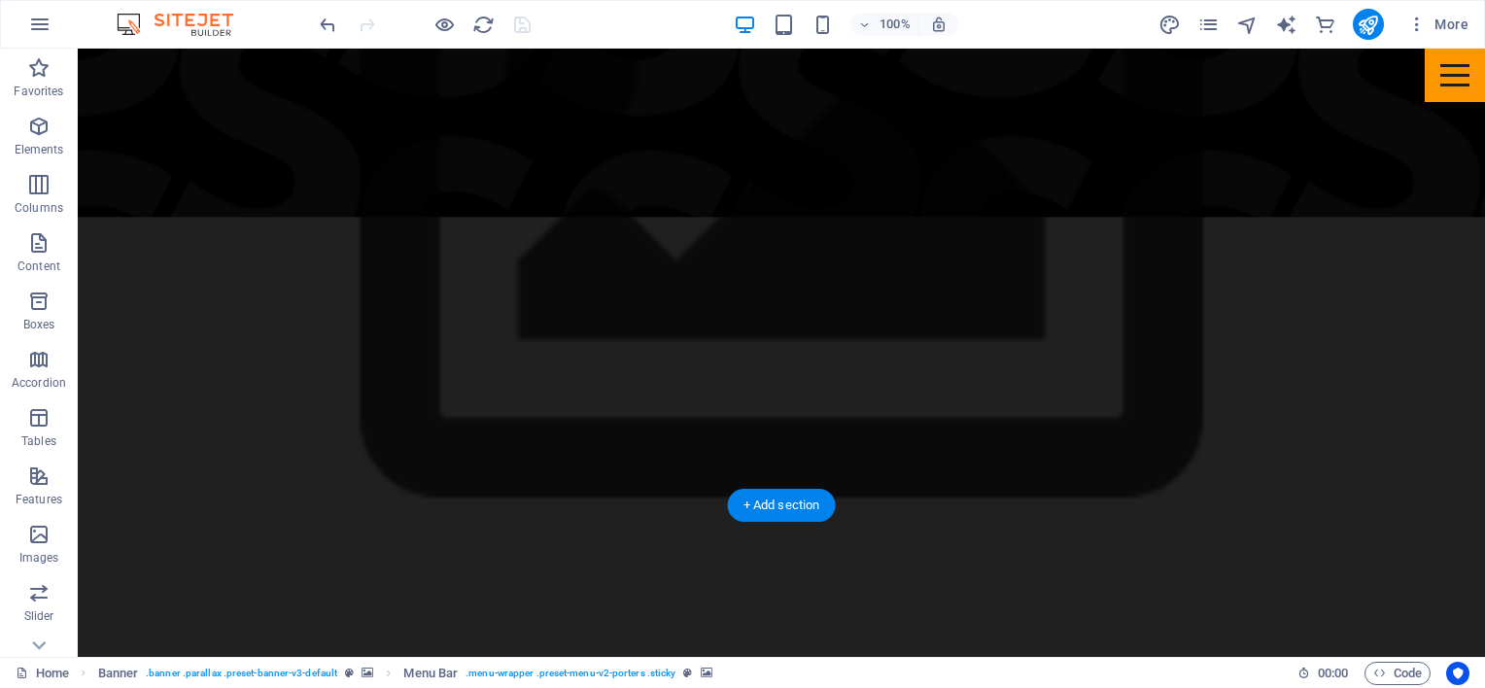
scroll to position [1175, 0]
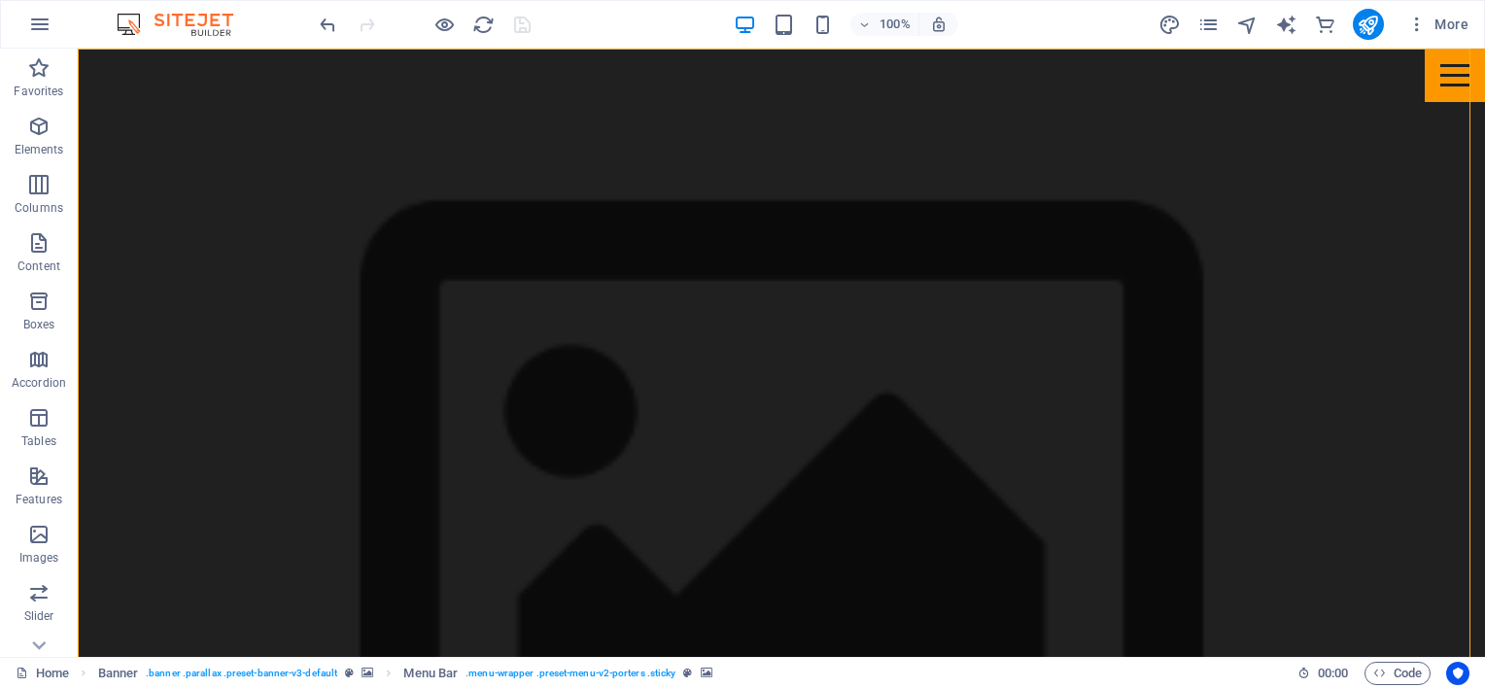
drag, startPoint x: 237, startPoint y: 218, endPoint x: 210, endPoint y: 203, distance: 30.9
click at [236, 218] on figure at bounding box center [781, 523] width 1407 height 949
click at [86, 58] on figure at bounding box center [781, 523] width 1407 height 949
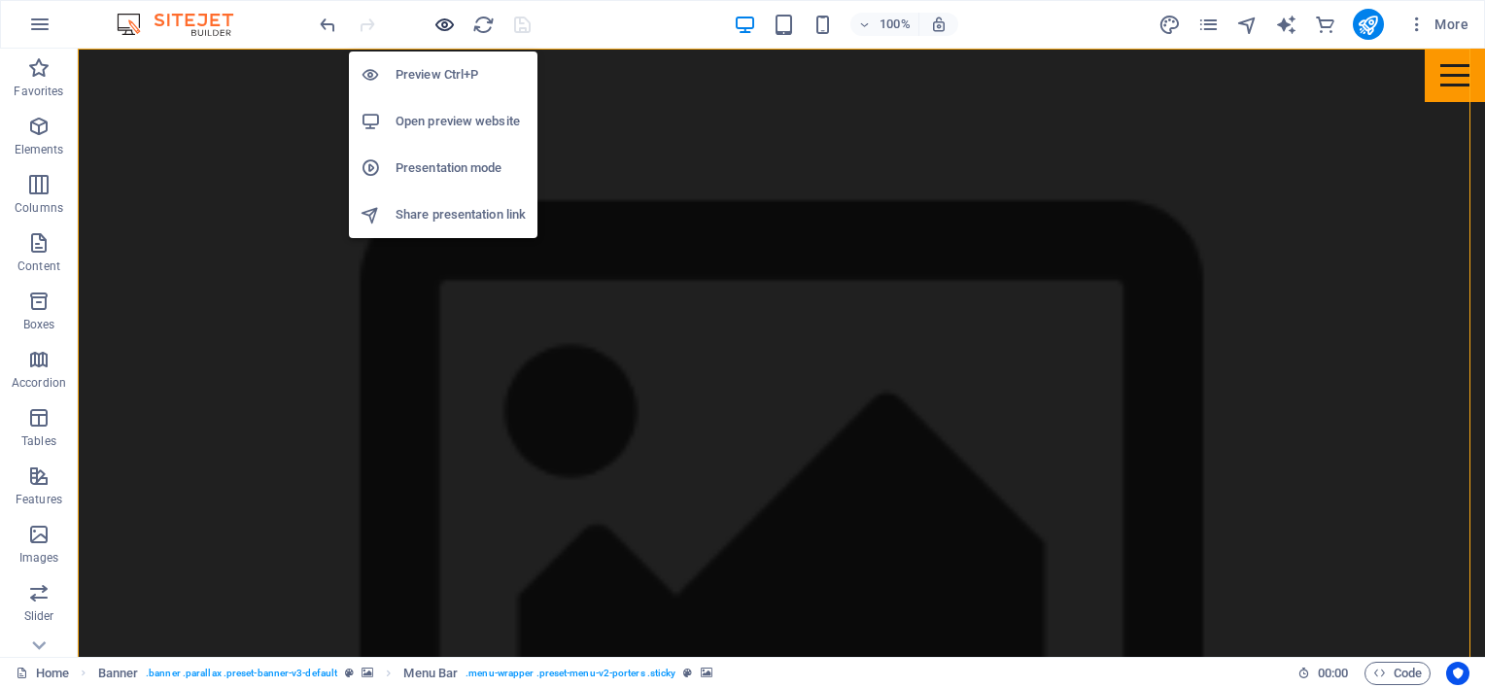
click at [450, 26] on icon "button" at bounding box center [444, 25] width 22 height 22
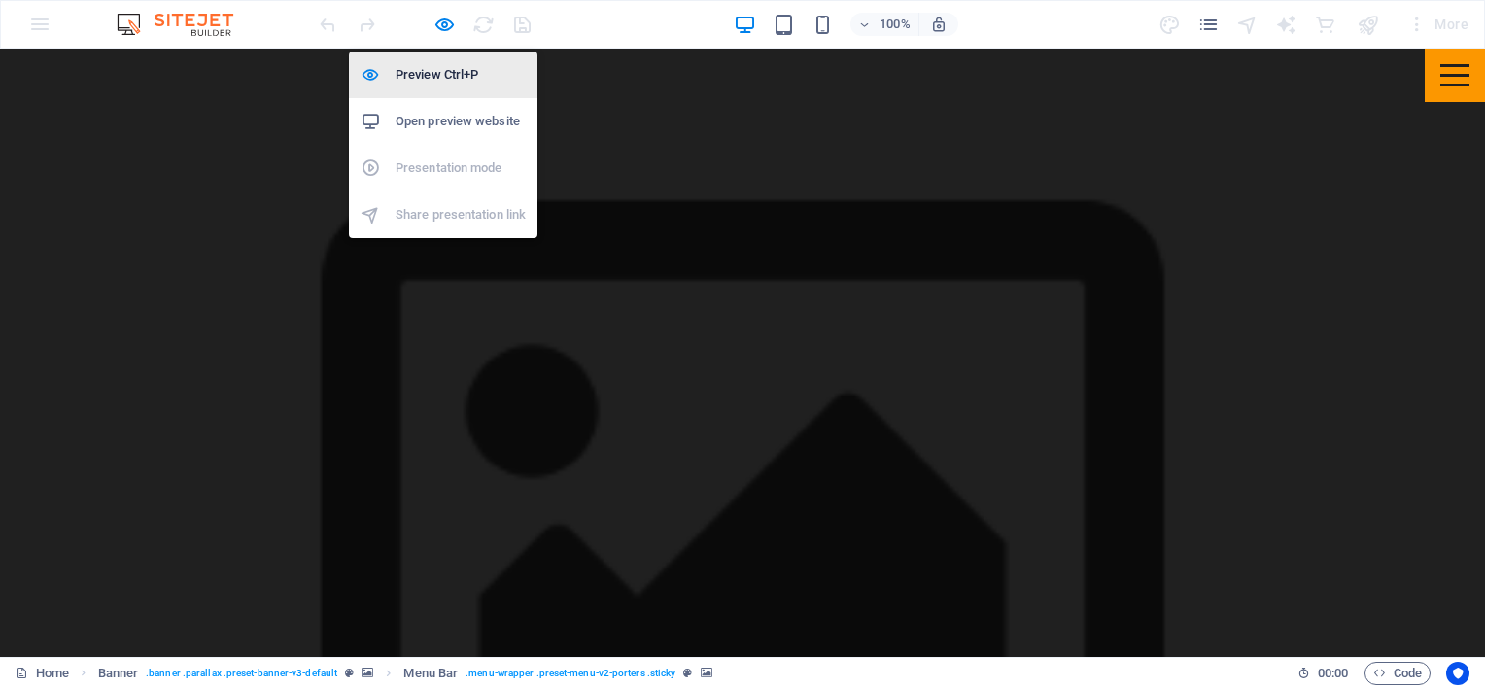
click at [433, 71] on h6 "Preview Ctrl+P" at bounding box center [461, 74] width 130 height 23
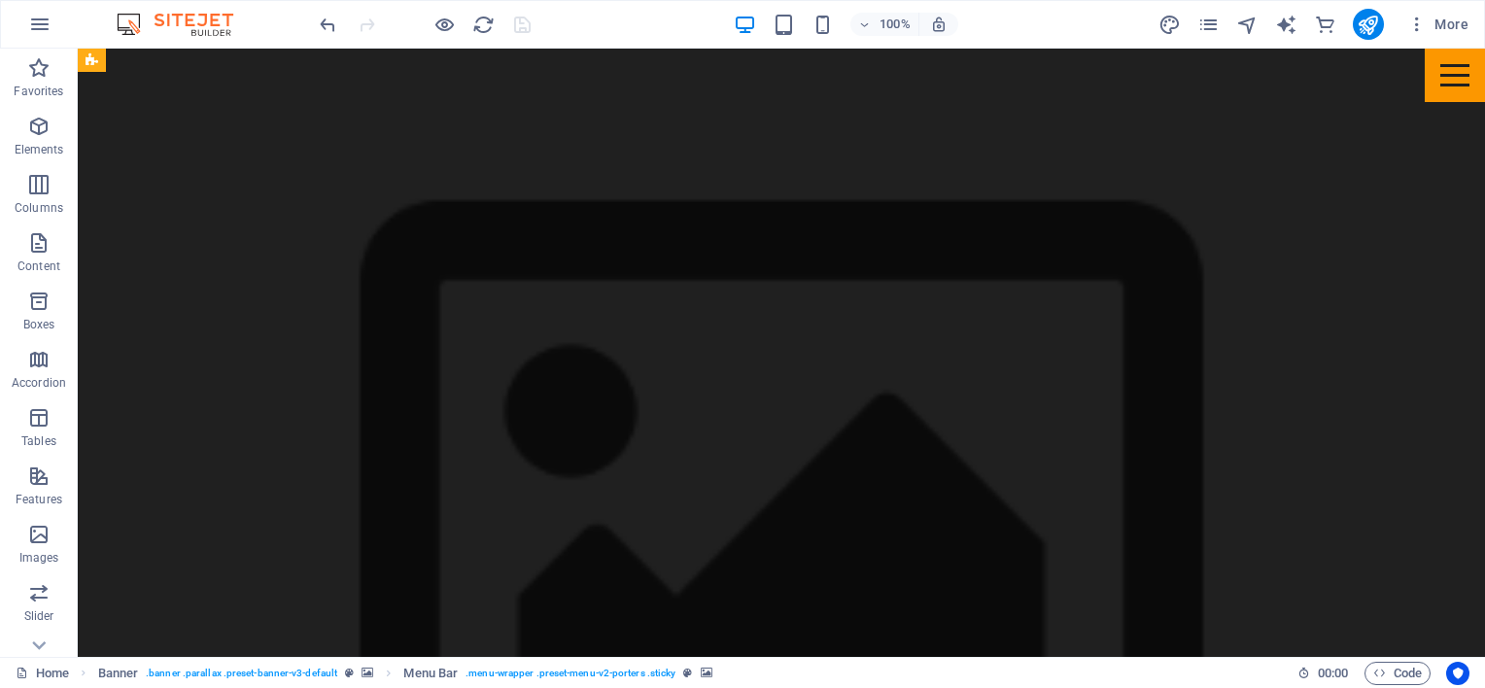
scroll to position [3119, 0]
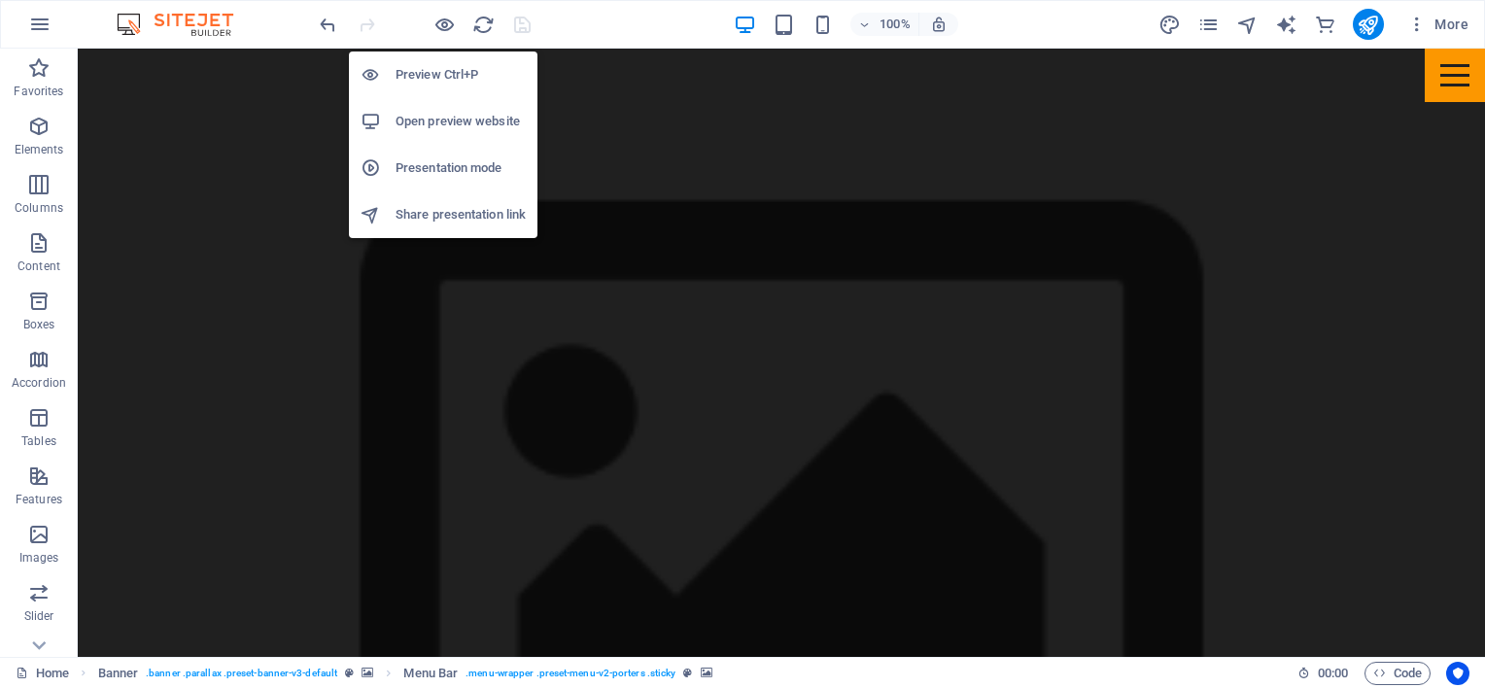
click at [431, 78] on h6 "Preview Ctrl+P" at bounding box center [461, 74] width 130 height 23
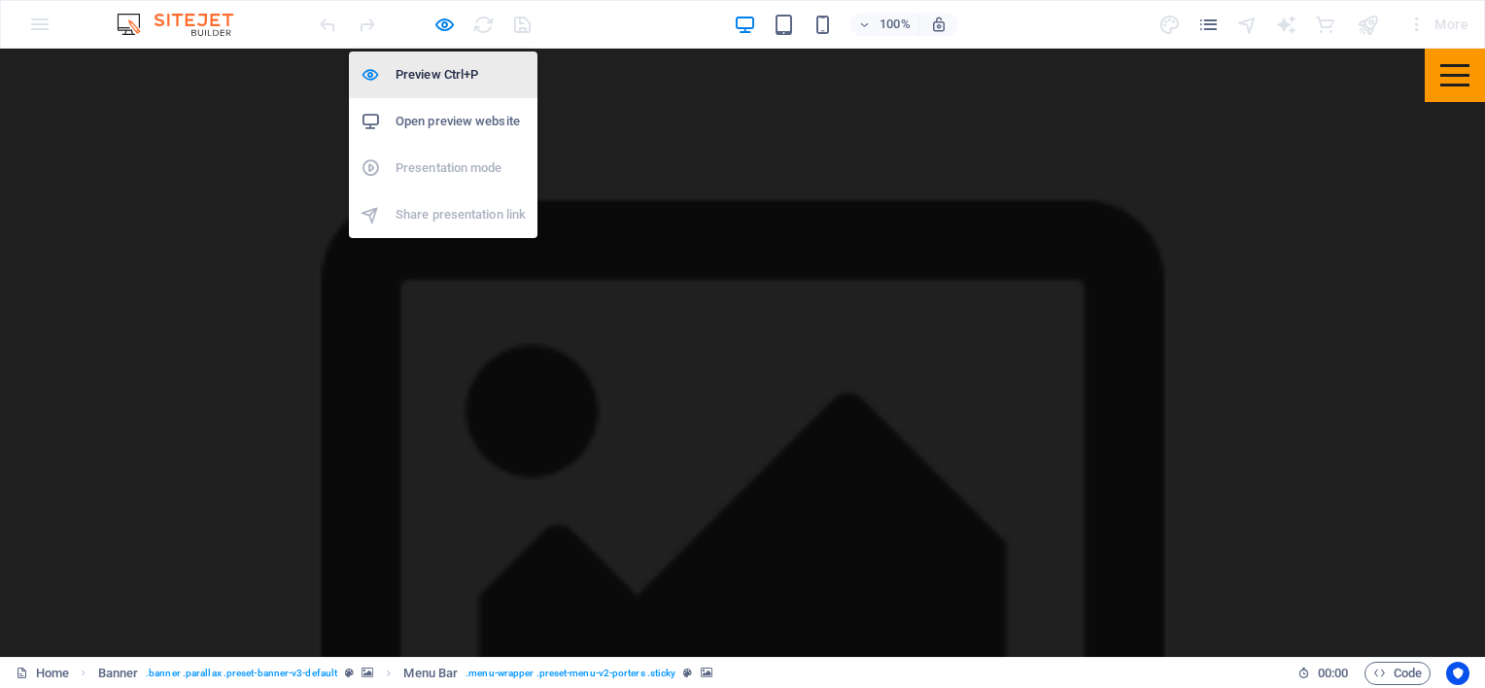
click at [415, 66] on h6 "Preview Ctrl+P" at bounding box center [461, 74] width 130 height 23
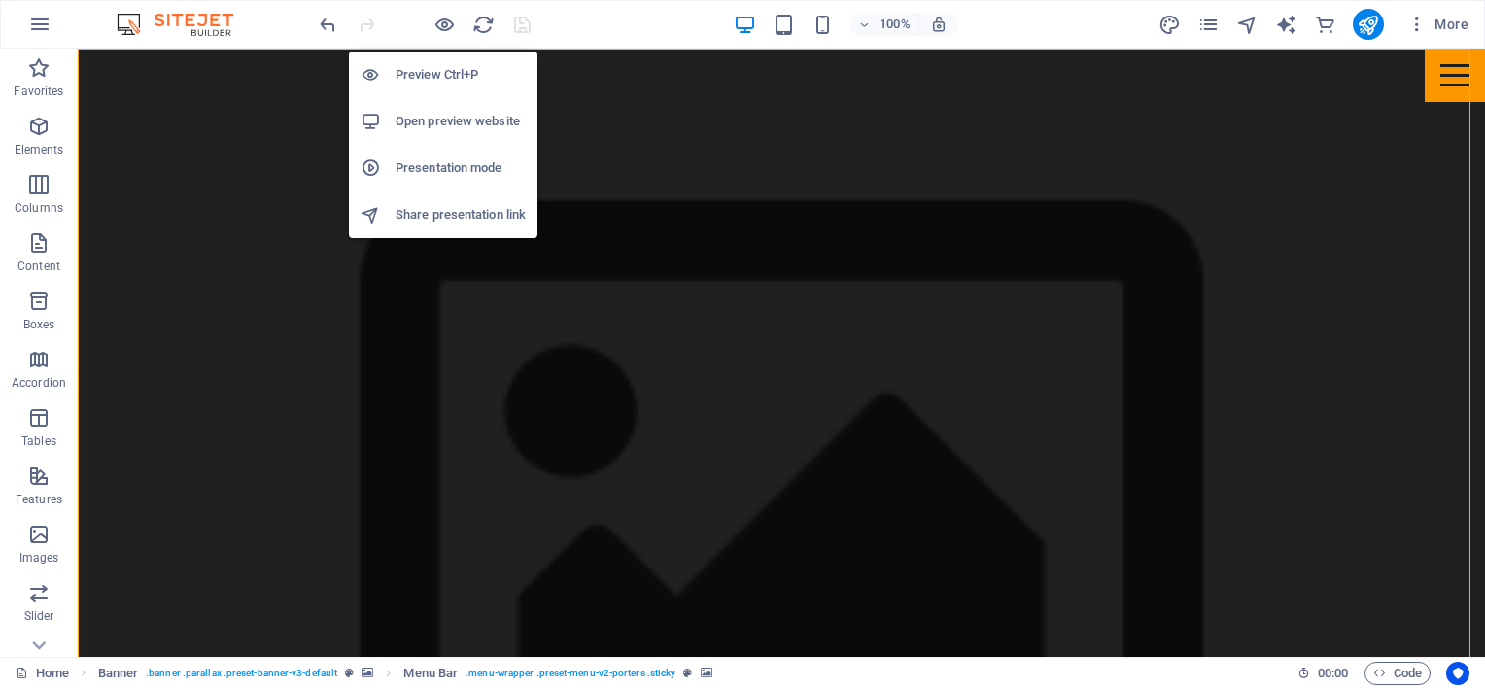
click at [440, 124] on h6 "Open preview website" at bounding box center [461, 121] width 130 height 23
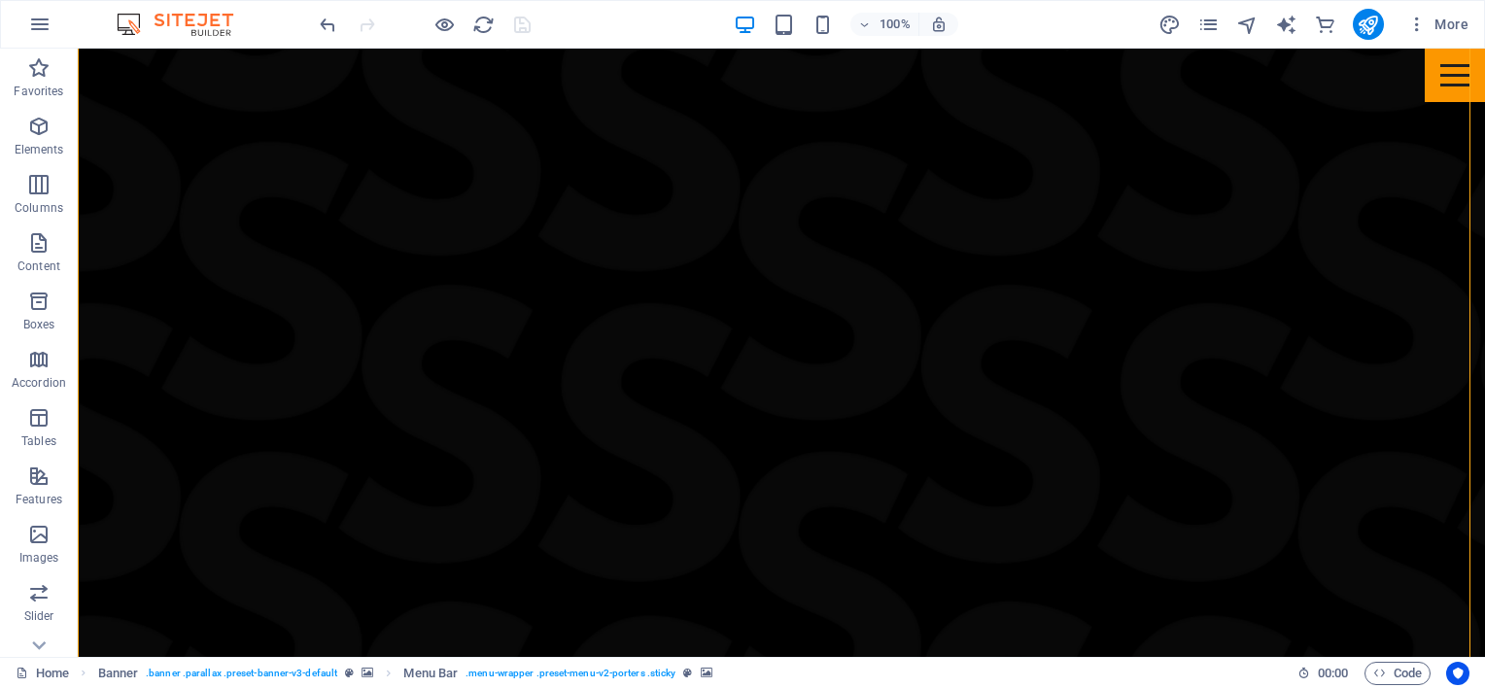
scroll to position [0, 0]
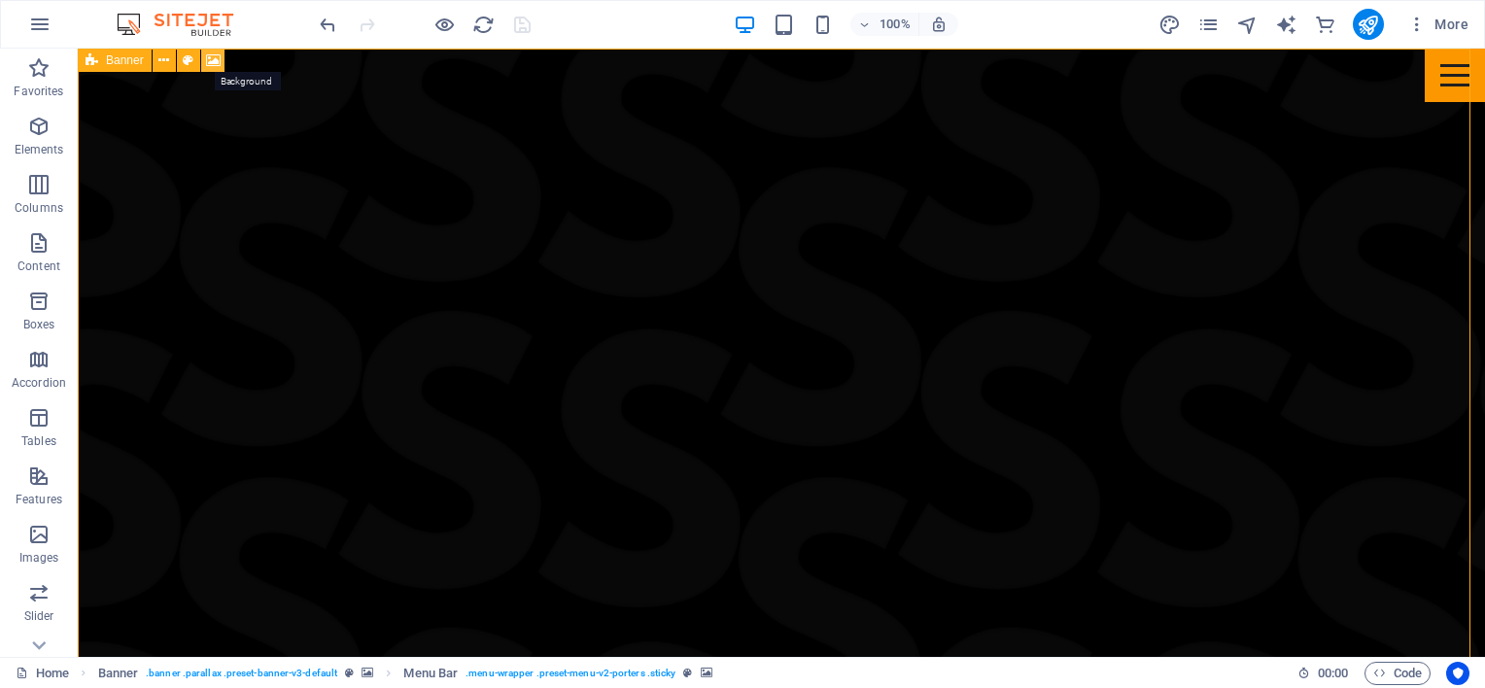
click at [218, 57] on icon at bounding box center [213, 61] width 15 height 20
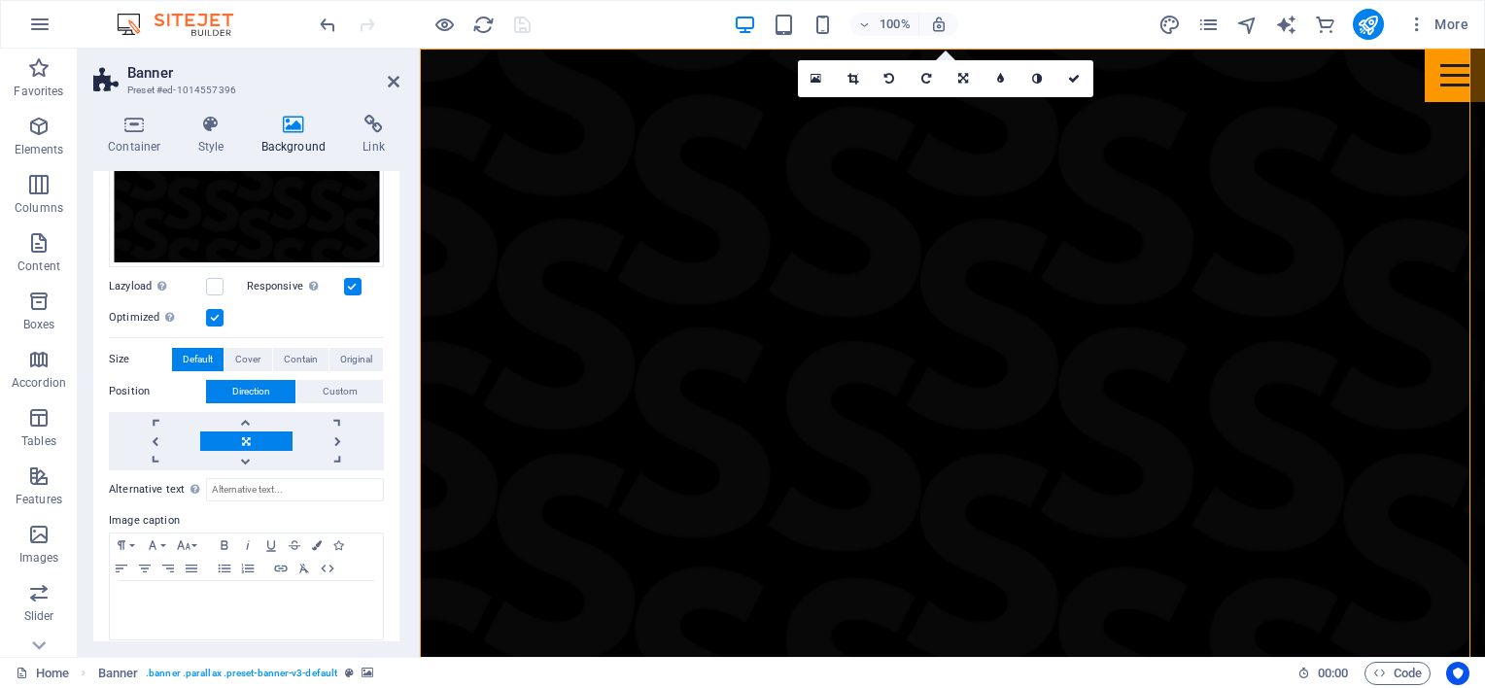
scroll to position [362, 0]
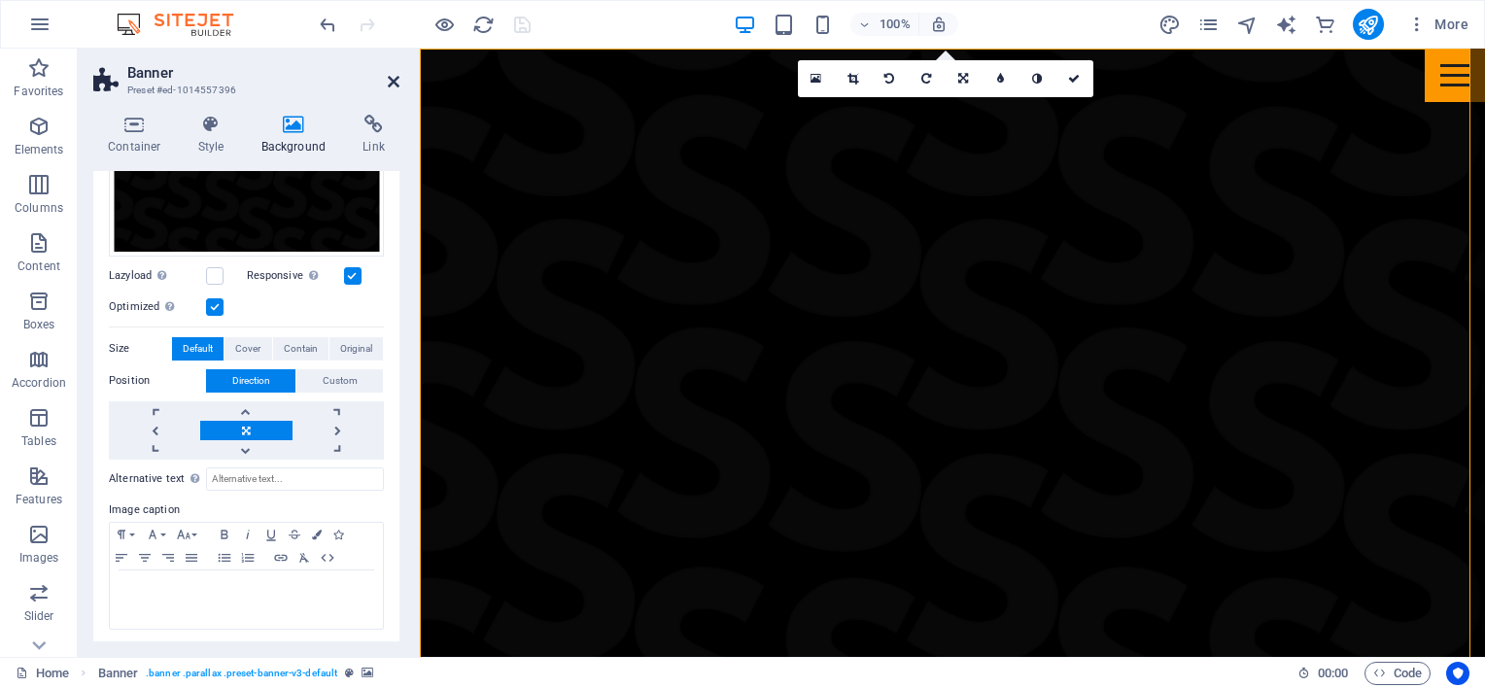
click at [394, 74] on icon at bounding box center [394, 82] width 12 height 16
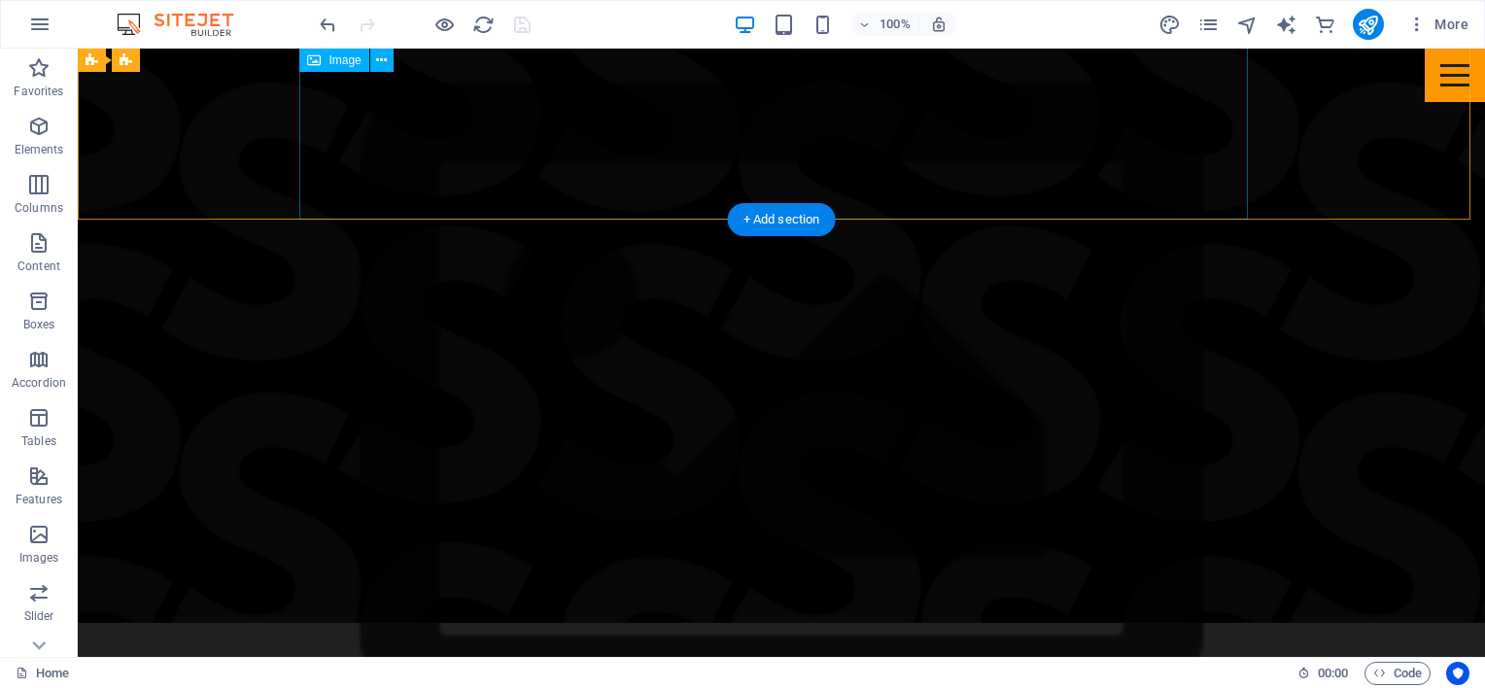
scroll to position [875, 0]
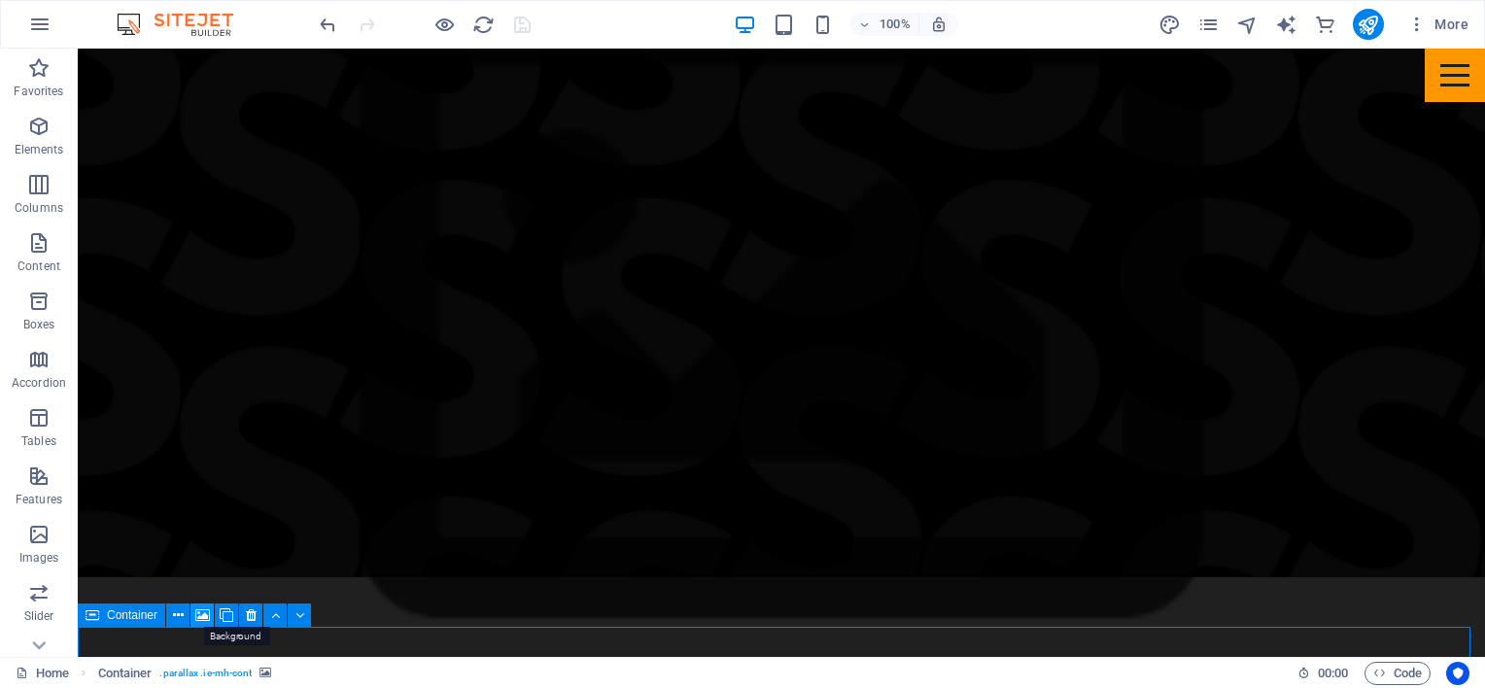
click at [203, 613] on icon at bounding box center [202, 615] width 15 height 20
select select "%"
select select "px"
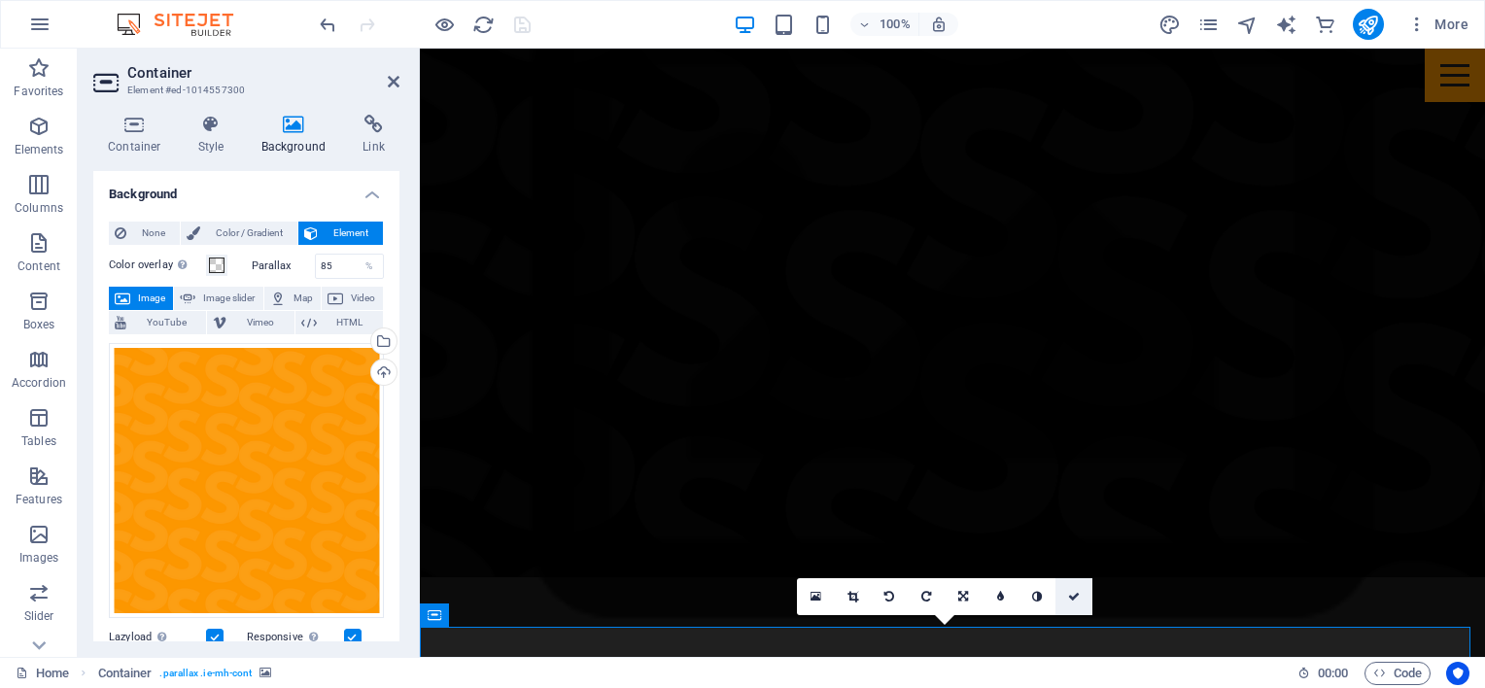
click at [1076, 599] on icon at bounding box center [1074, 597] width 12 height 12
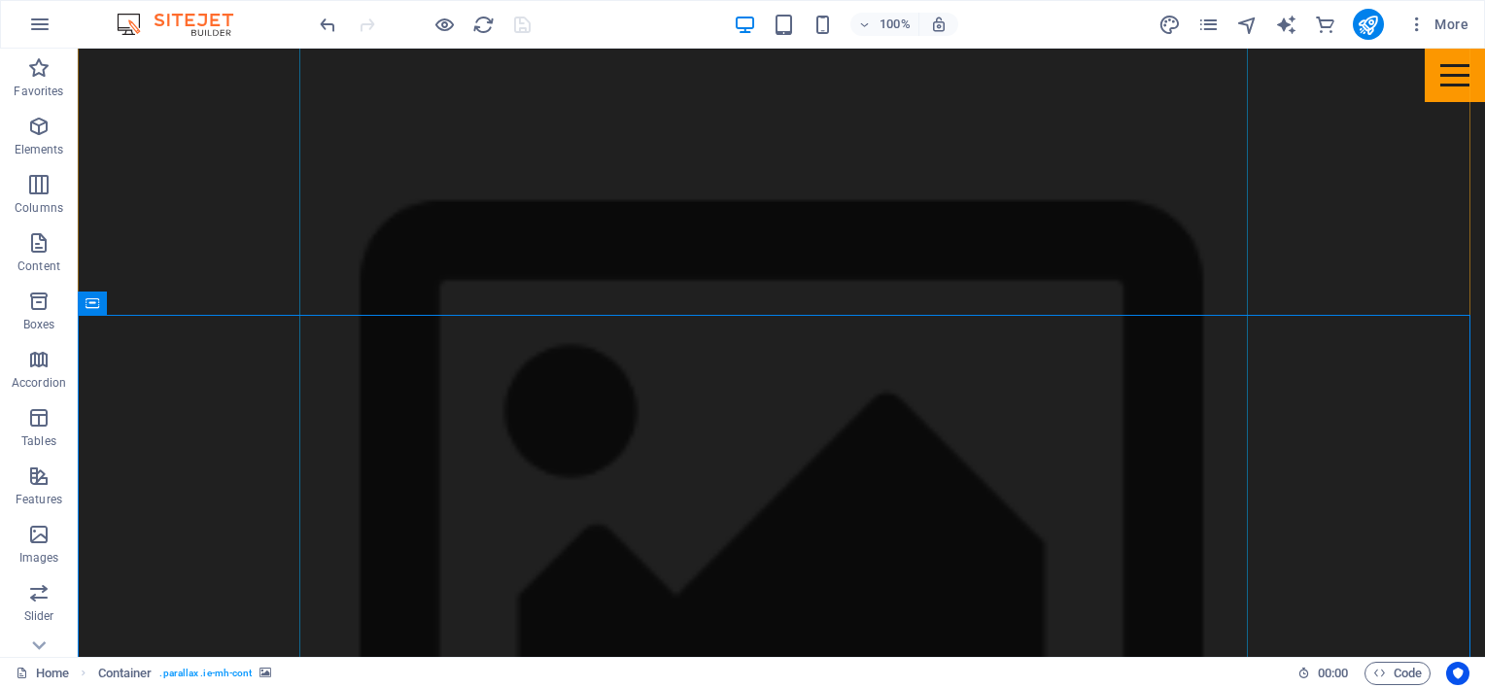
scroll to position [1263, 0]
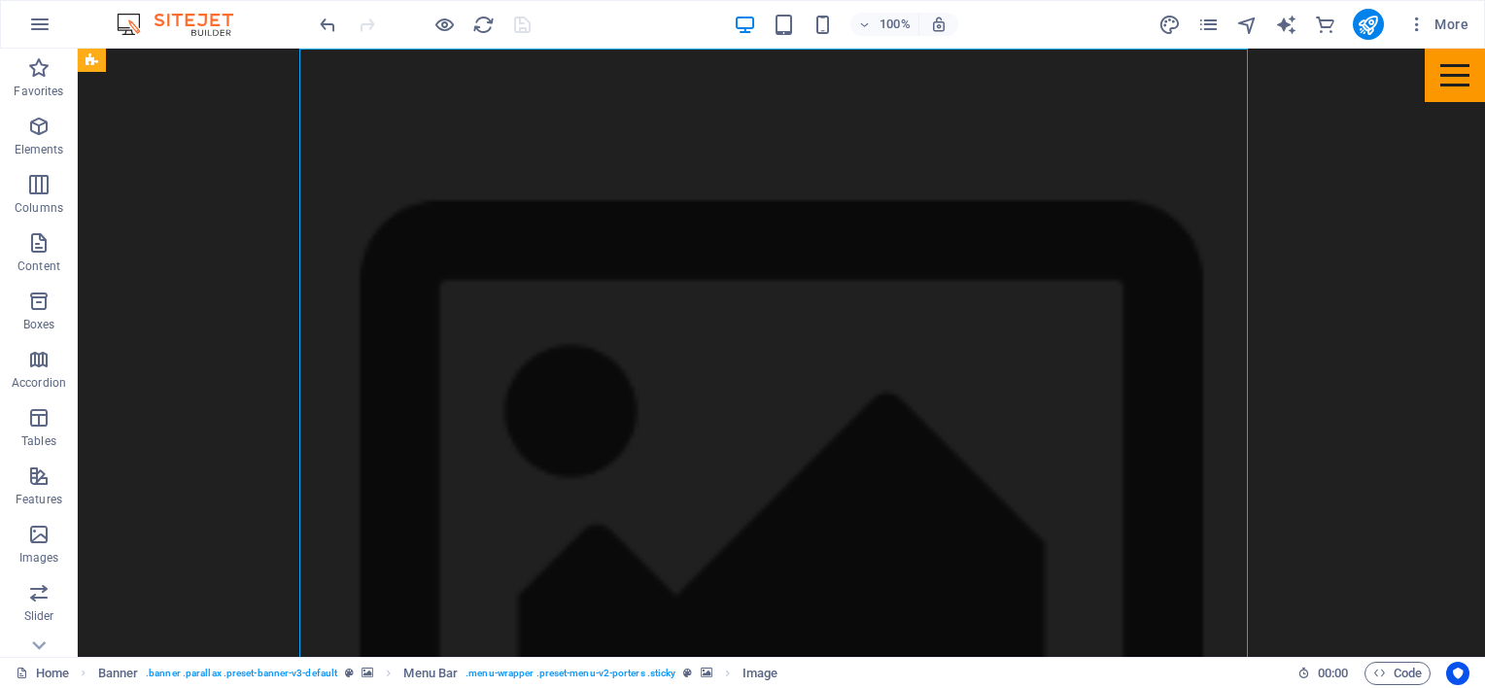
scroll to position [1069, 0]
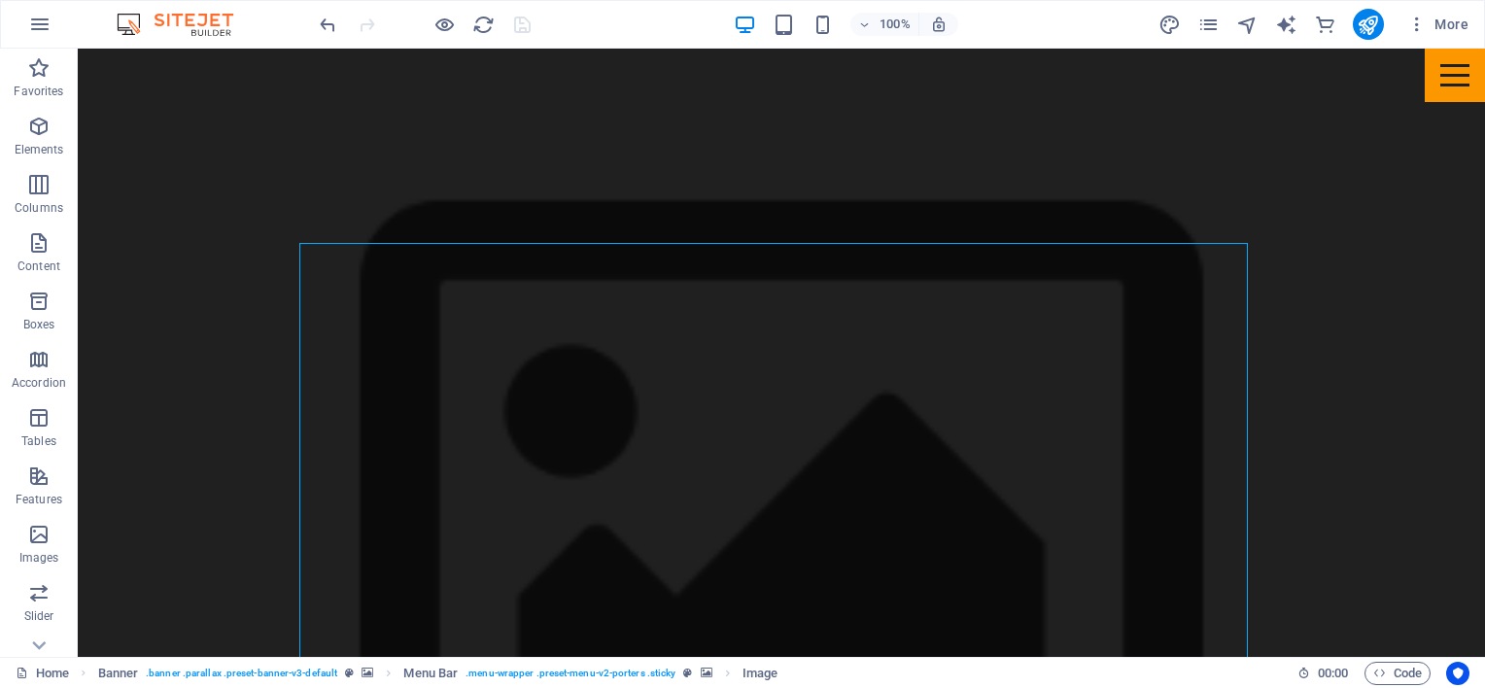
click at [228, 144] on figure at bounding box center [781, 523] width 1407 height 949
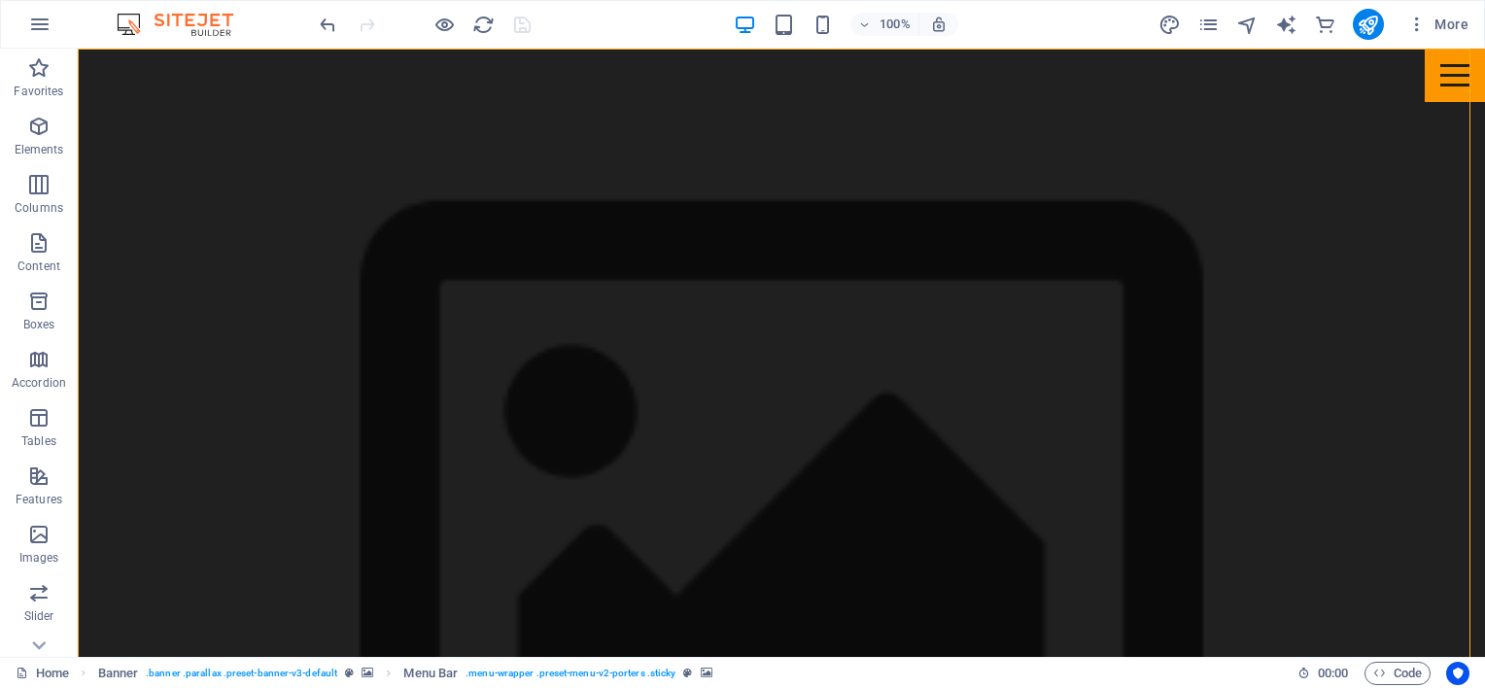
click at [228, 144] on figure at bounding box center [781, 523] width 1407 height 949
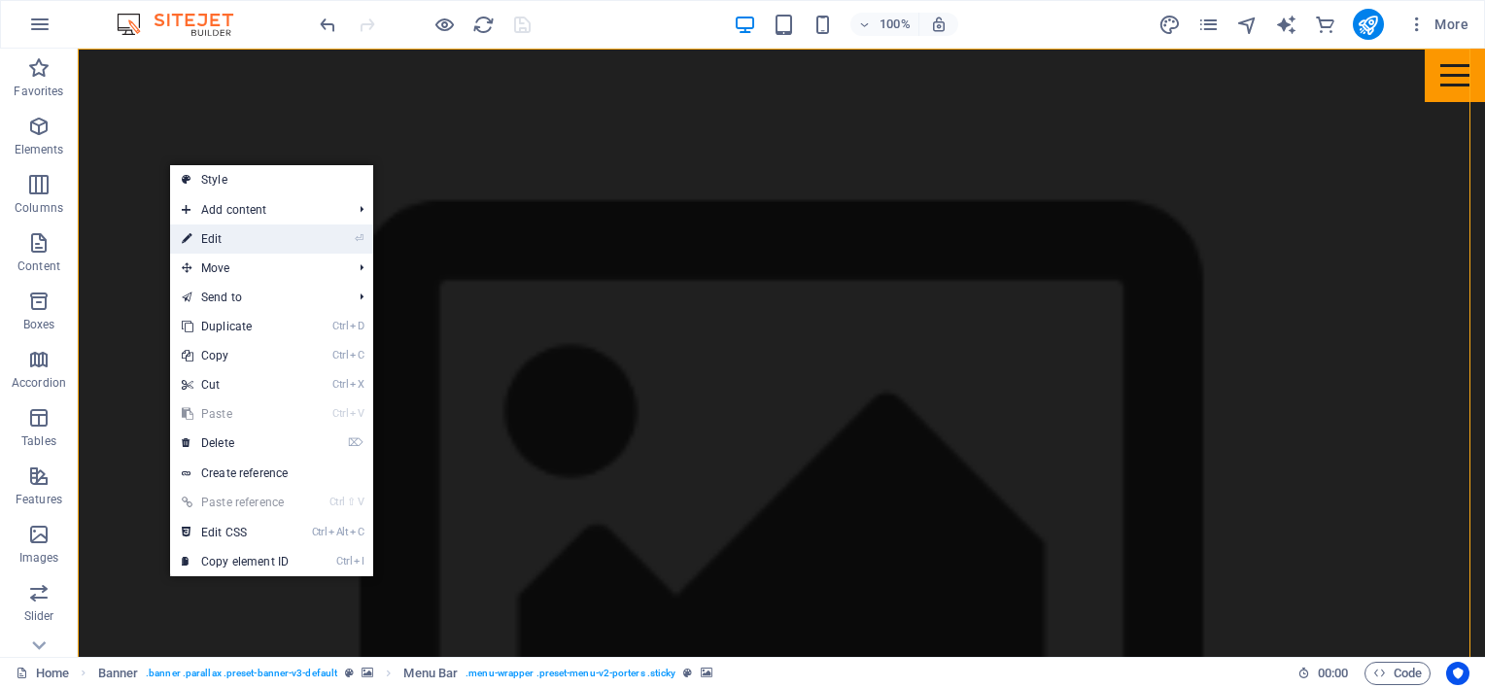
click at [222, 237] on link "⏎ Edit" at bounding box center [235, 238] width 130 height 29
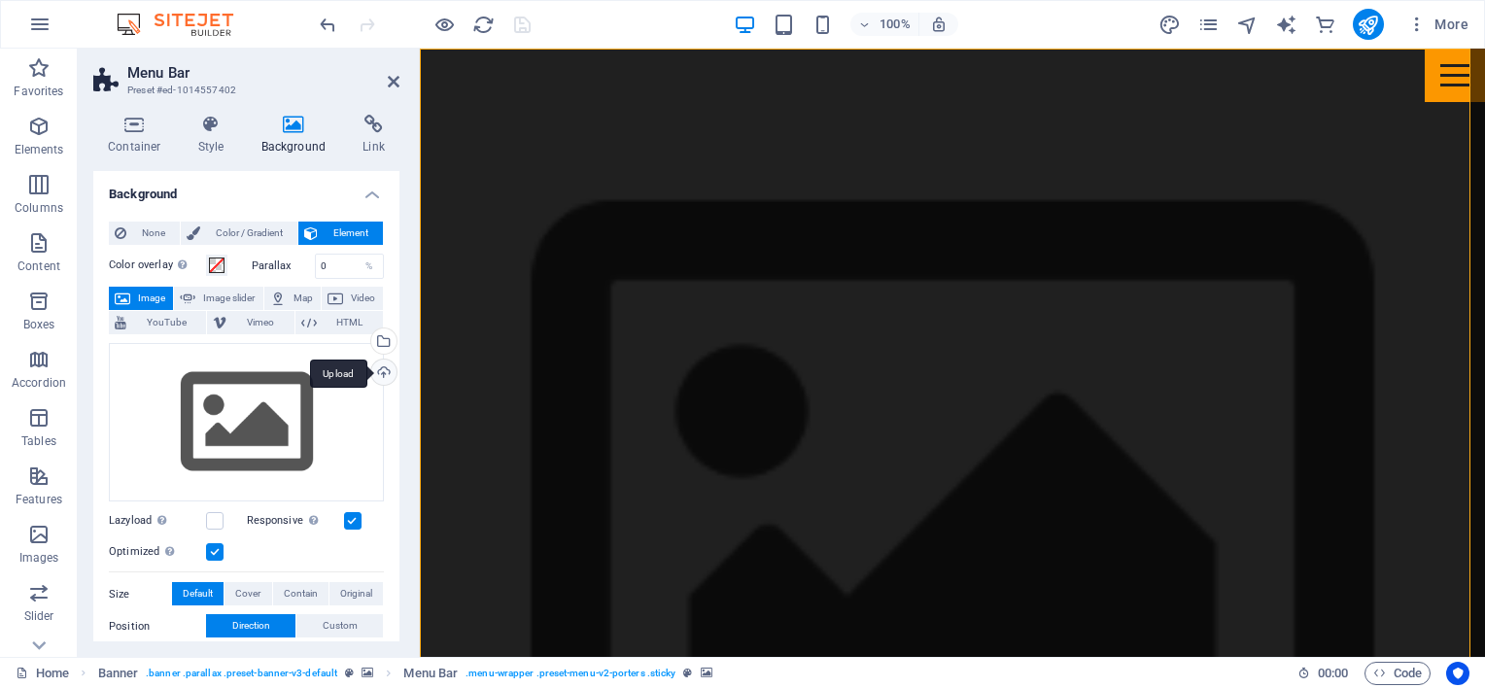
click at [377, 369] on div "Upload" at bounding box center [381, 374] width 29 height 29
click at [381, 366] on div "Upload" at bounding box center [381, 374] width 29 height 29
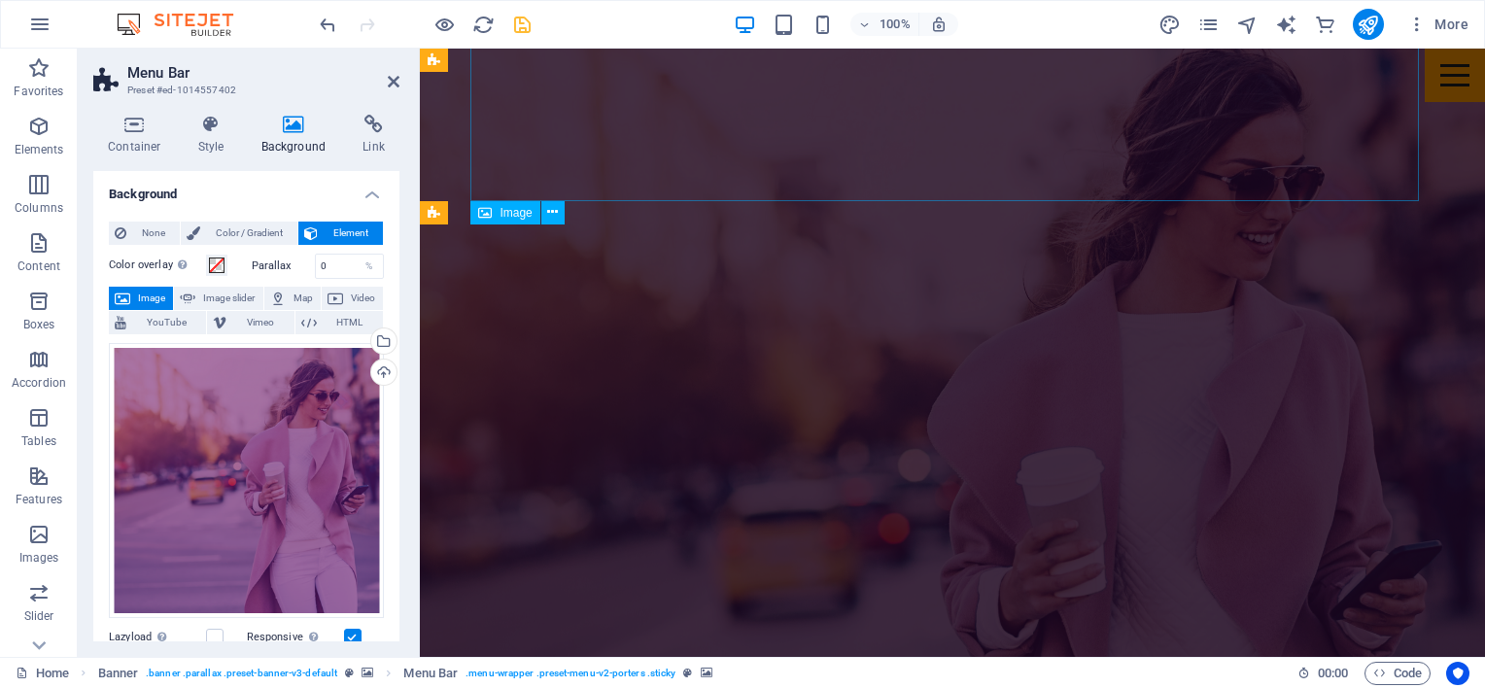
scroll to position [1847, 0]
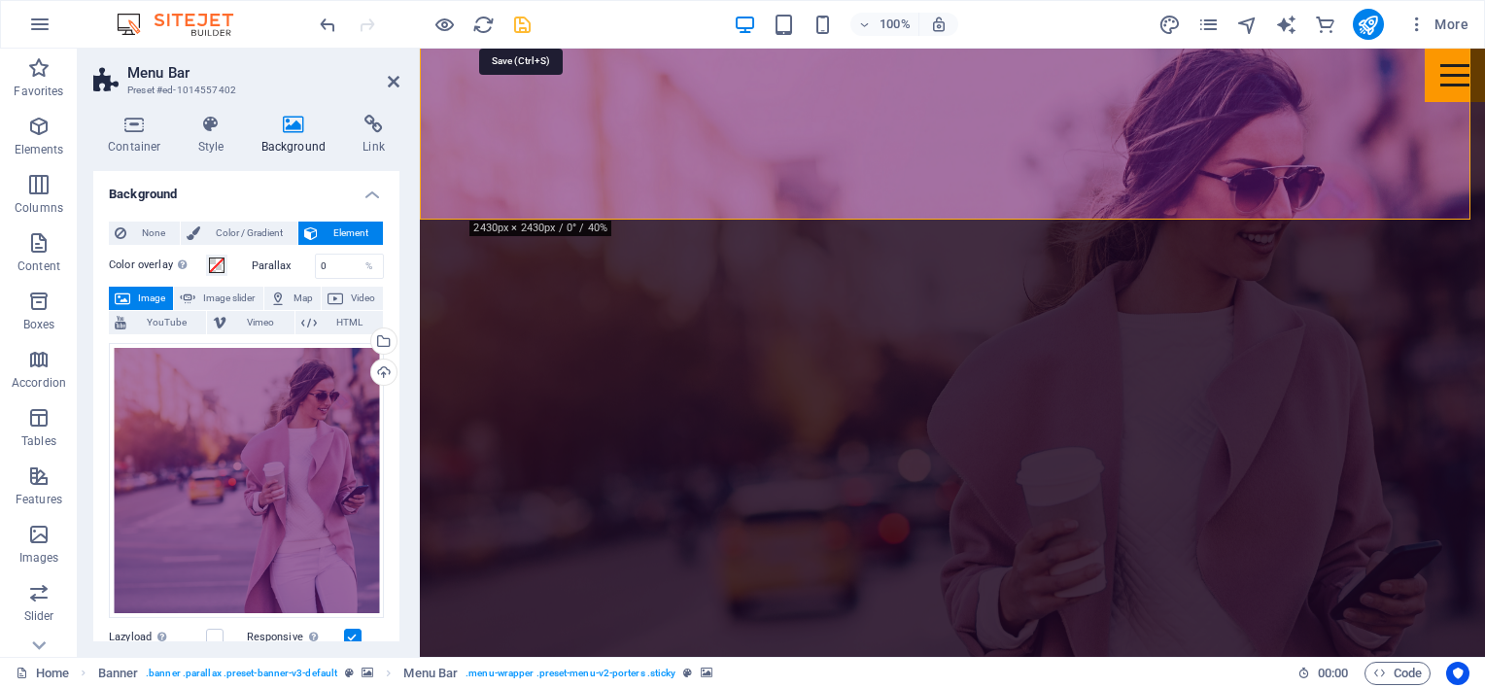
drag, startPoint x: 520, startPoint y: 29, endPoint x: 463, endPoint y: 12, distance: 59.9
click at [520, 29] on icon "save" at bounding box center [522, 25] width 22 height 22
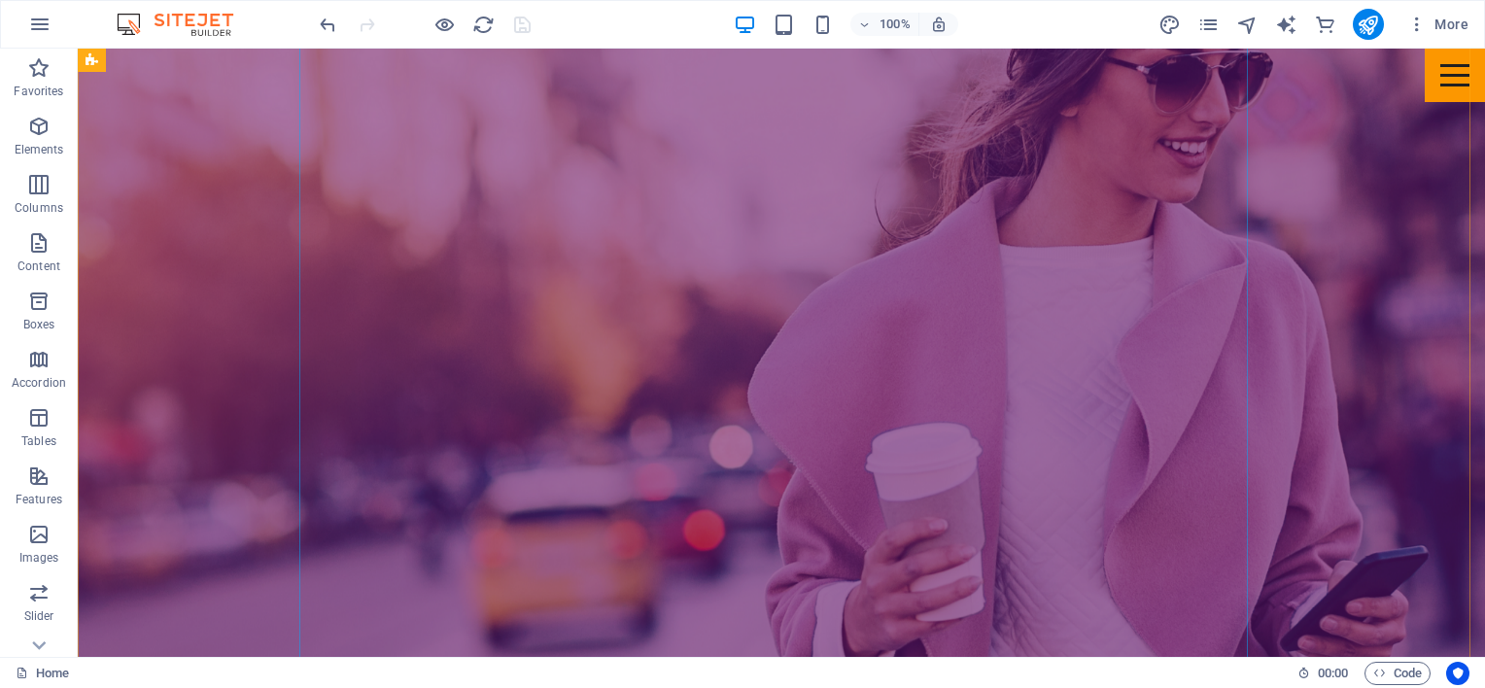
scroll to position [1069, 0]
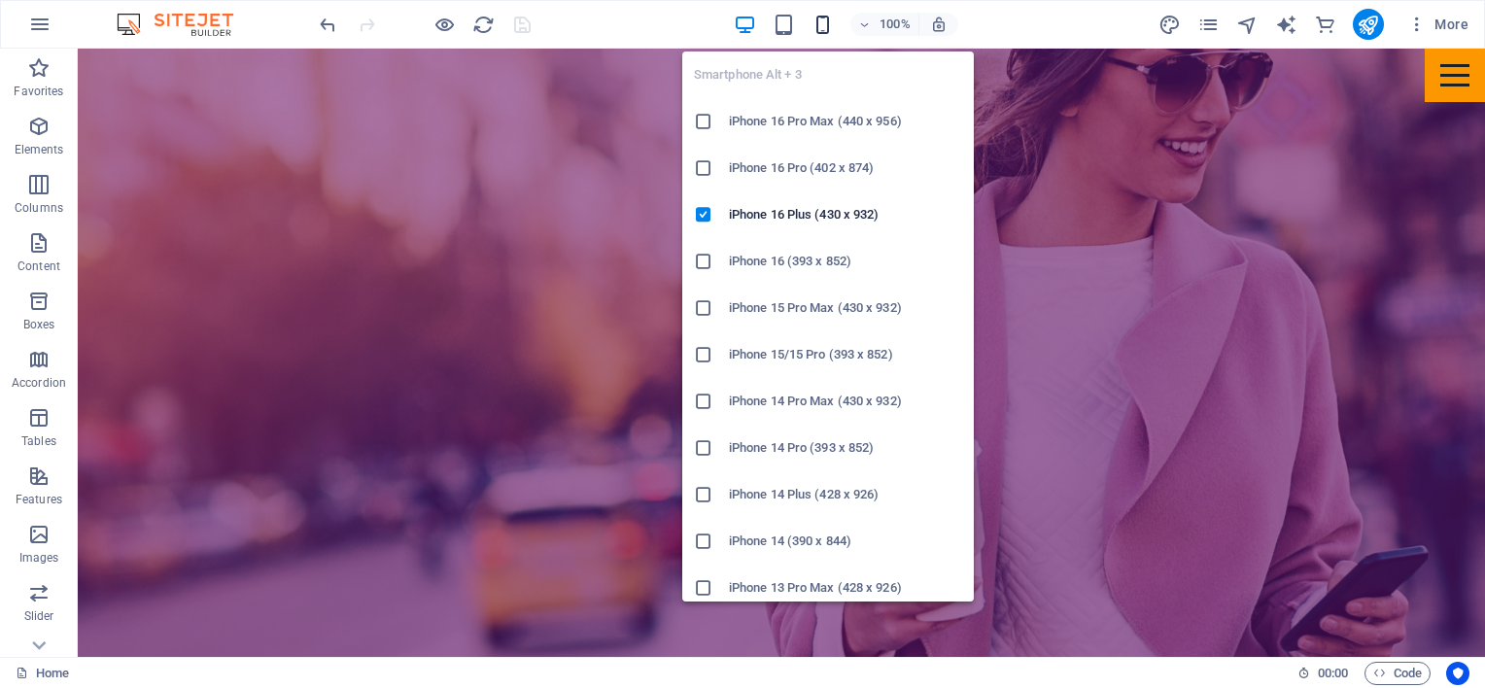
click at [830, 18] on icon "button" at bounding box center [822, 25] width 22 height 22
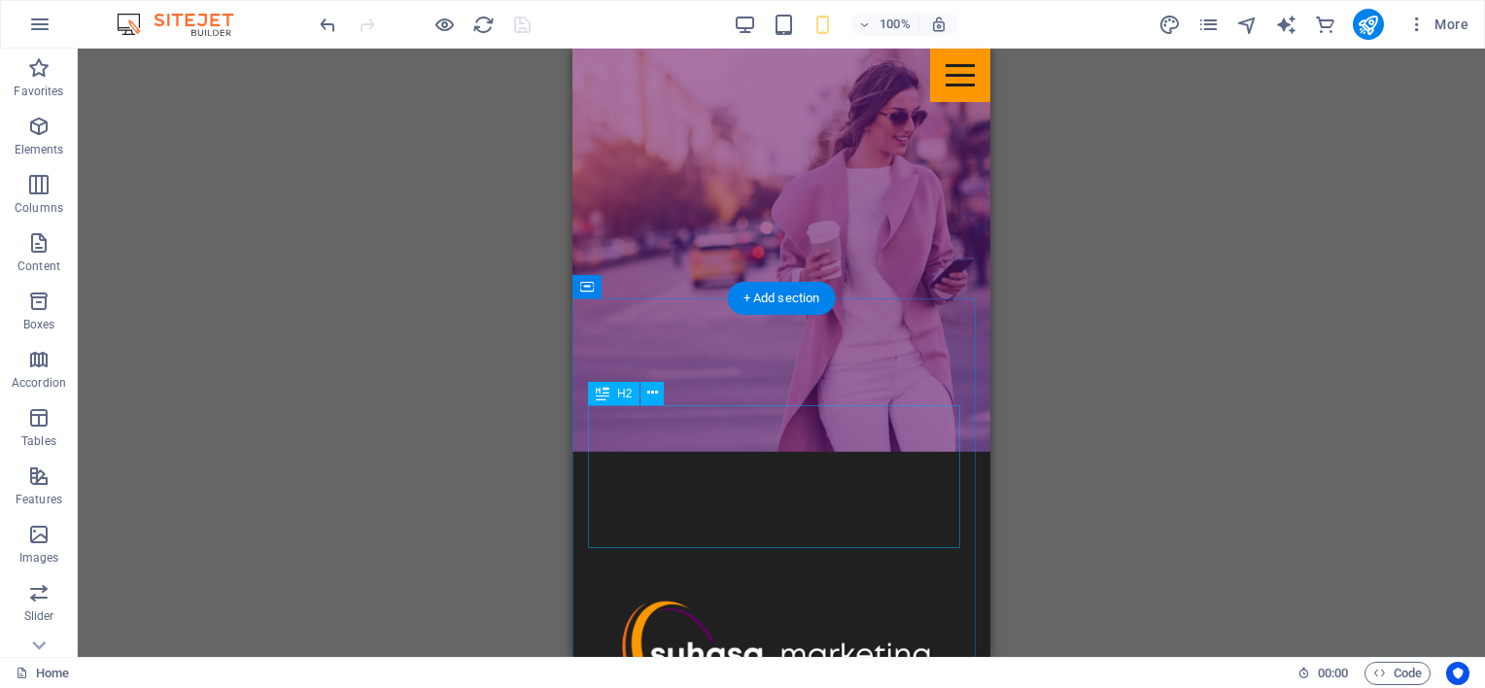
scroll to position [1966, 0]
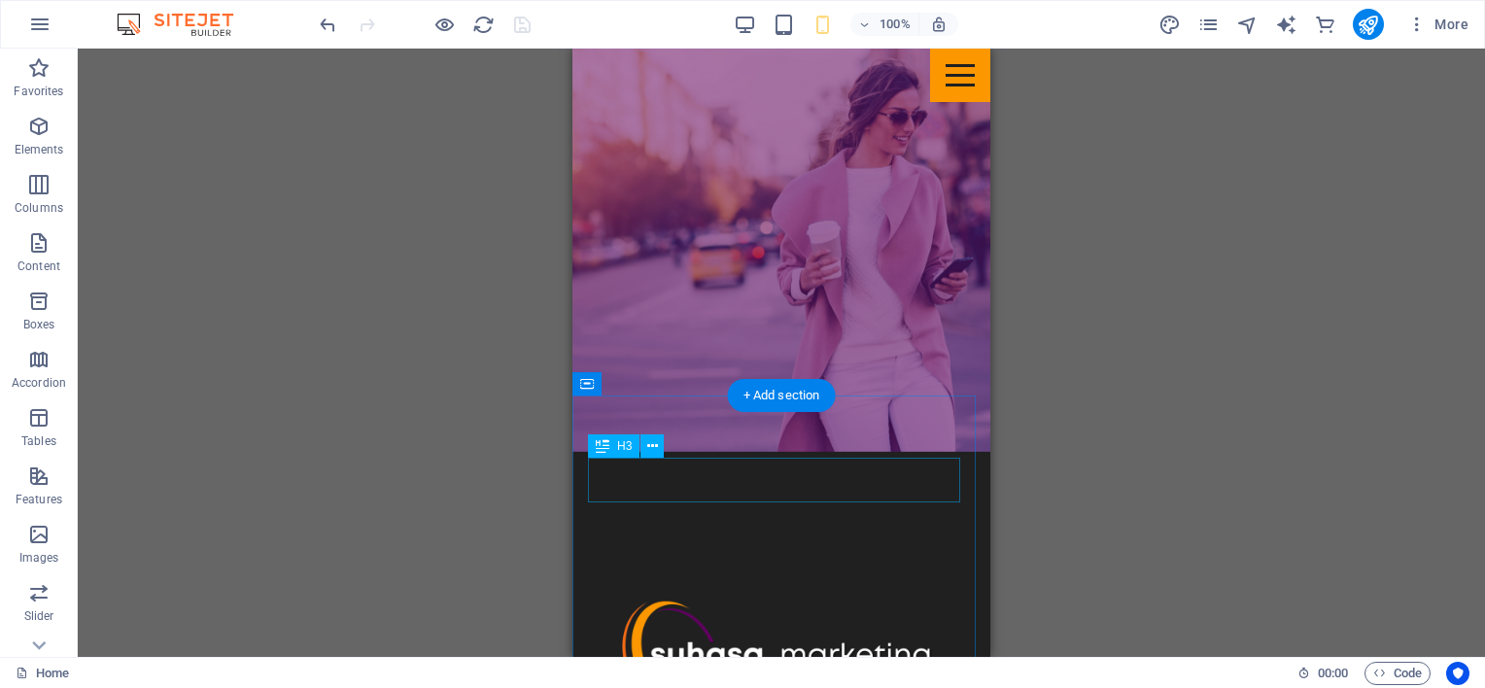
click at [650, 445] on icon at bounding box center [652, 446] width 11 height 20
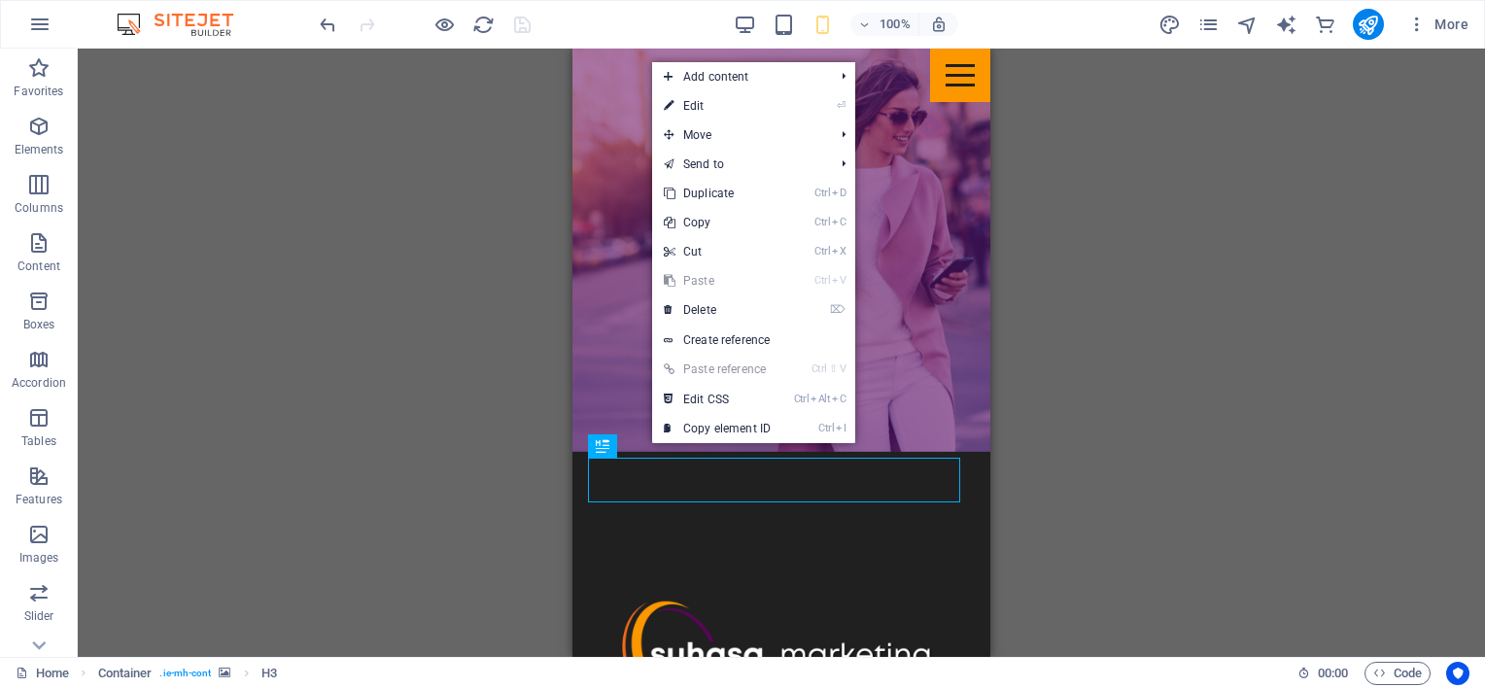
click at [688, 111] on link "⏎ Edit" at bounding box center [717, 105] width 130 height 29
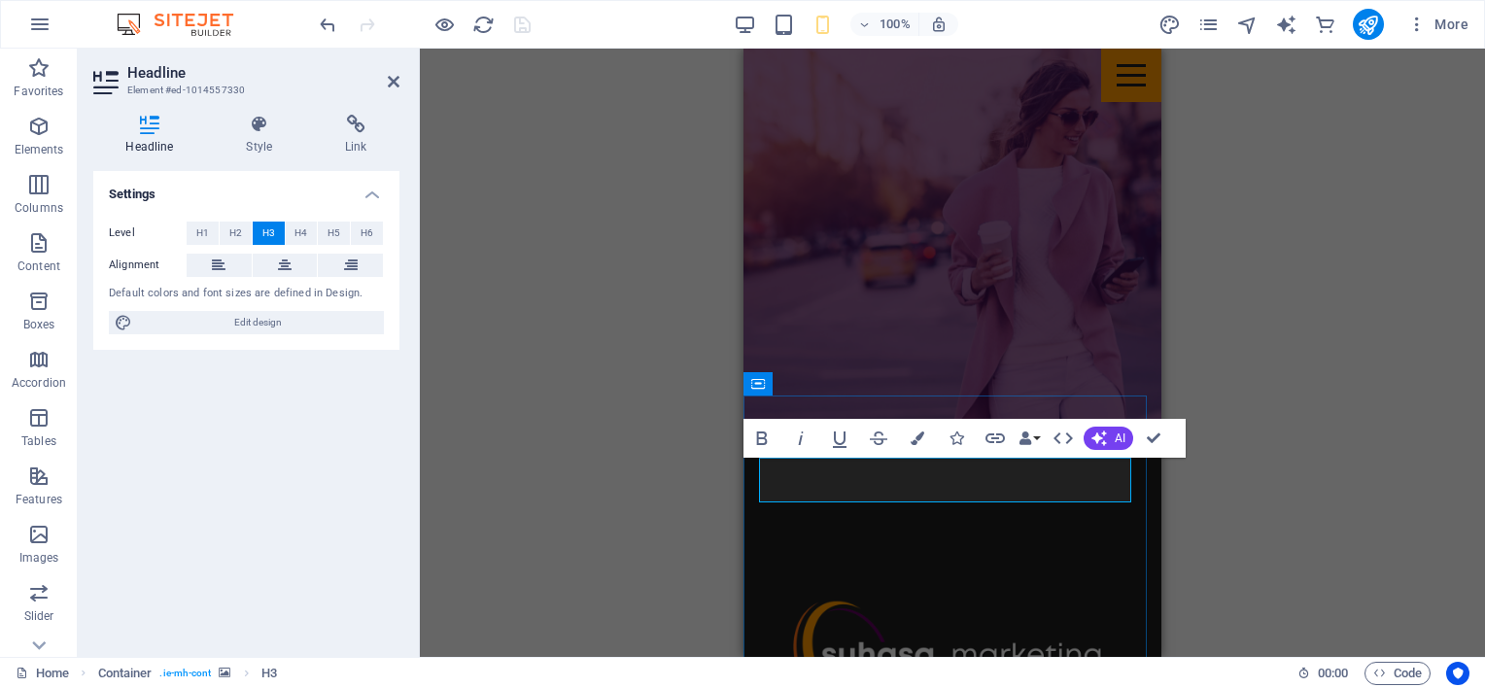
drag, startPoint x: 1010, startPoint y: 481, endPoint x: 788, endPoint y: 459, distance: 222.7
click at [917, 432] on icon "button" at bounding box center [918, 439] width 14 height 14
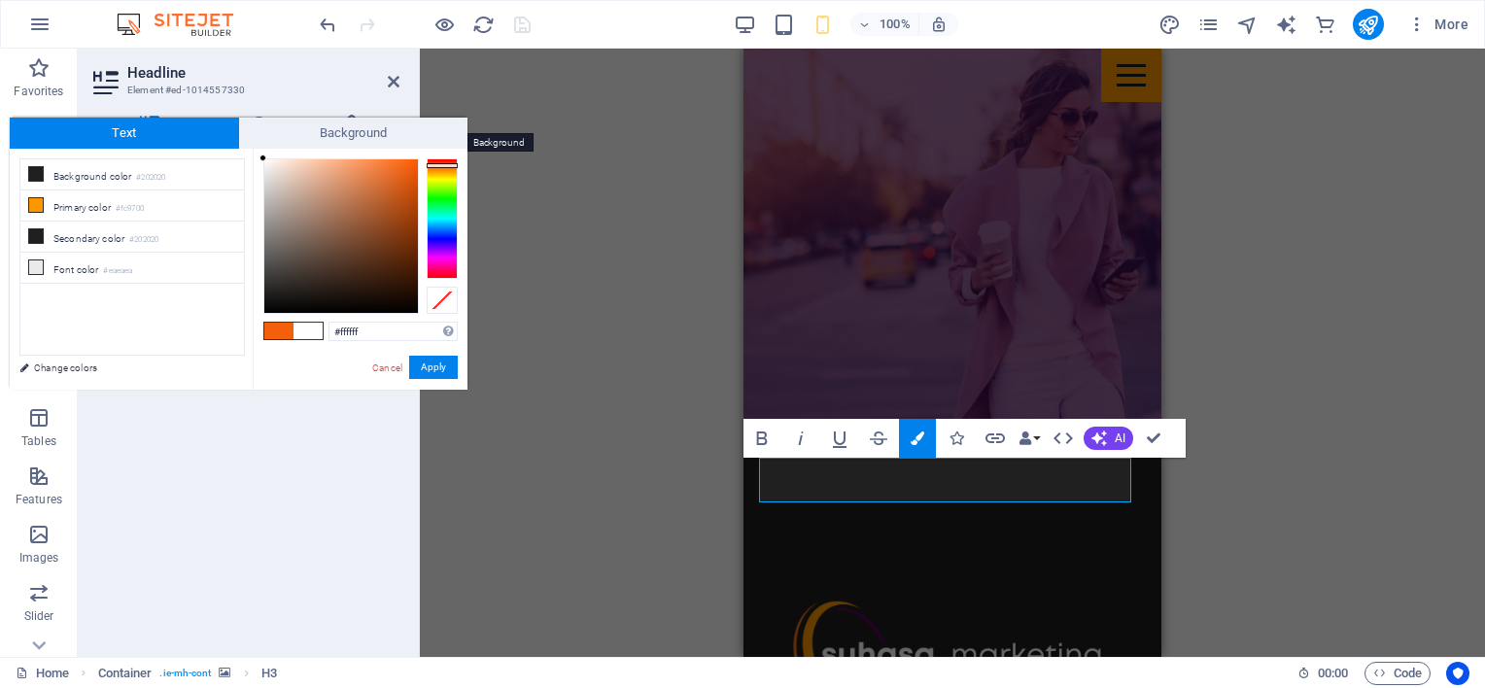
drag, startPoint x: 268, startPoint y: 164, endPoint x: 237, endPoint y: 143, distance: 37.7
click at [237, 144] on div "Text Background less Background color #202020 Primary color #fc9700 Secondary c…" at bounding box center [239, 254] width 458 height 272
click at [257, 156] on div "#ffffff Supported formats #0852ed rgb(8, 82, 237) rgba(8, 82, 237, 90%) hsv(221…" at bounding box center [360, 410] width 215 height 523
click at [258, 157] on div "#ffffff Supported formats #0852ed rgb(8, 82, 237) rgba(8, 82, 237, 90%) hsv(221…" at bounding box center [360, 410] width 215 height 523
type input "#ffffff"
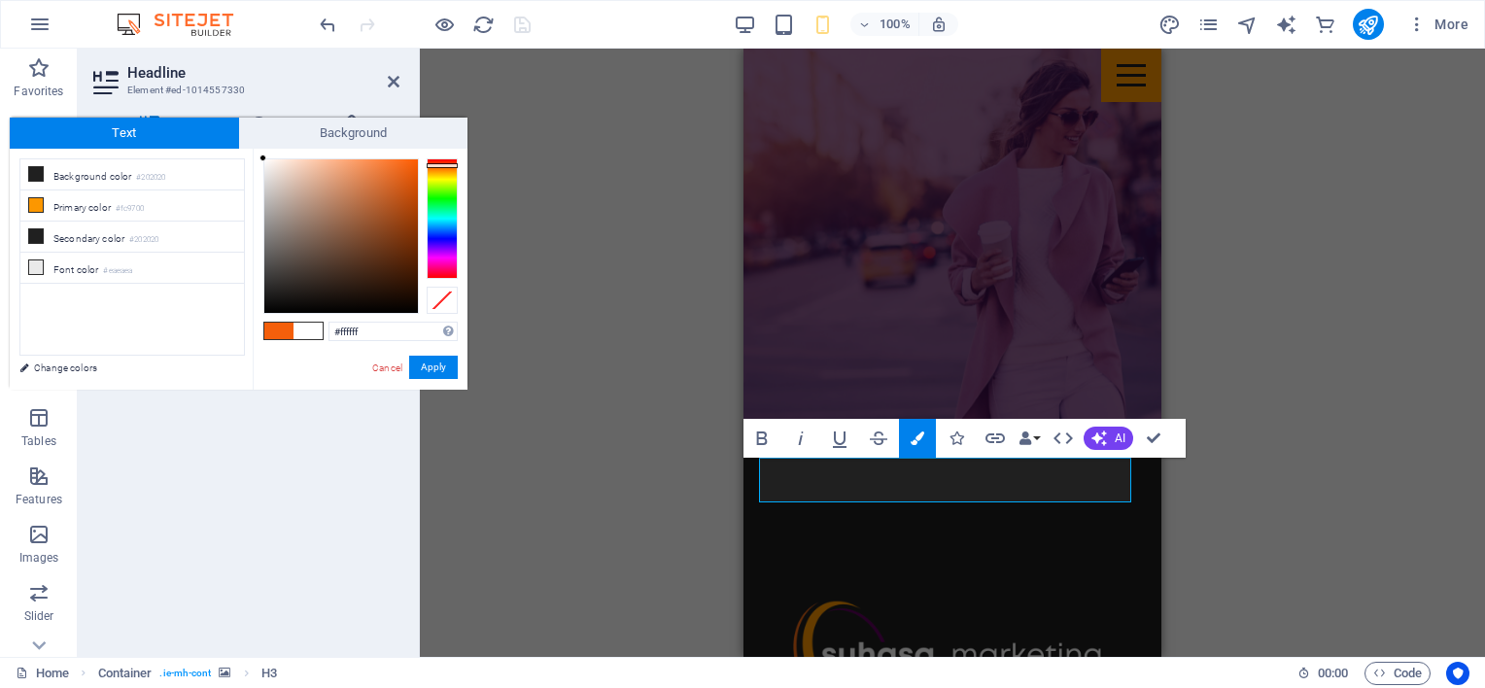
click at [259, 158] on div at bounding box center [262, 158] width 7 height 7
click at [437, 362] on button "Apply" at bounding box center [433, 367] width 49 height 23
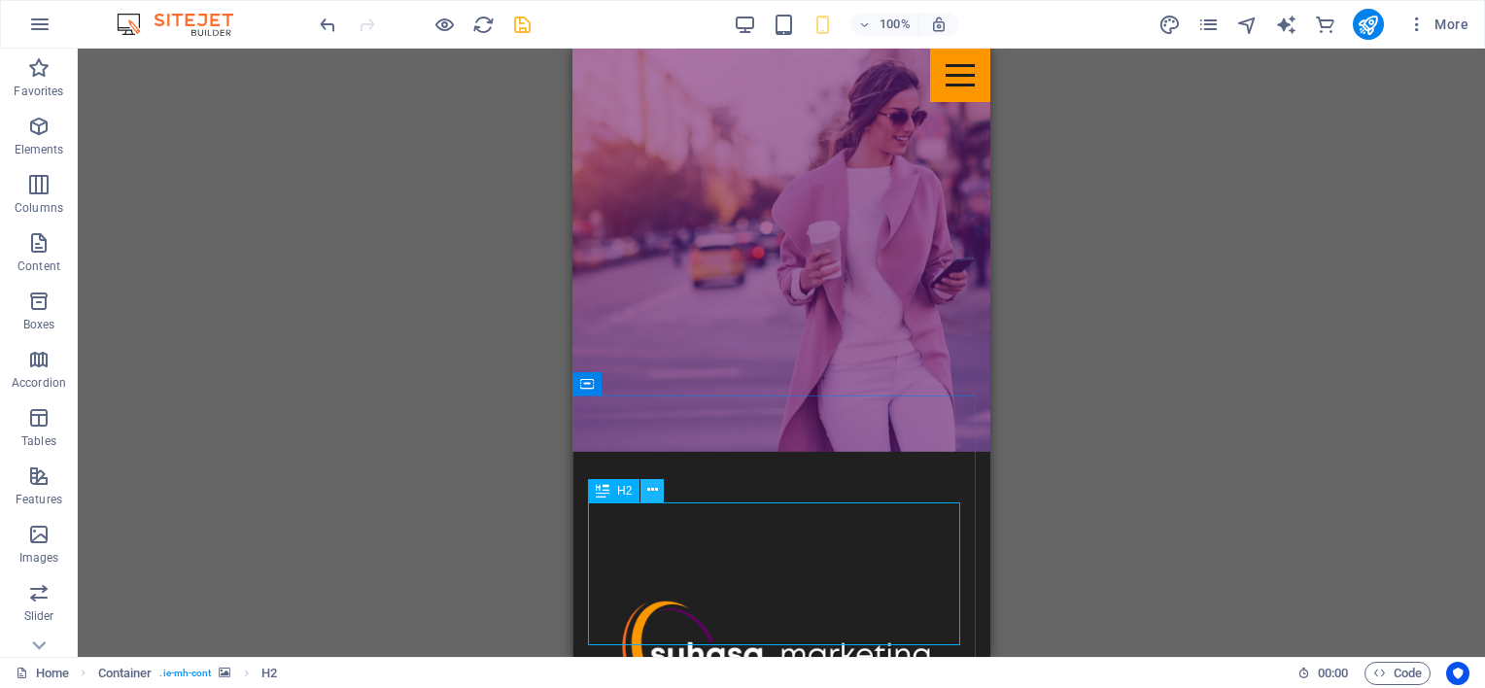
click at [656, 486] on icon at bounding box center [652, 490] width 11 height 20
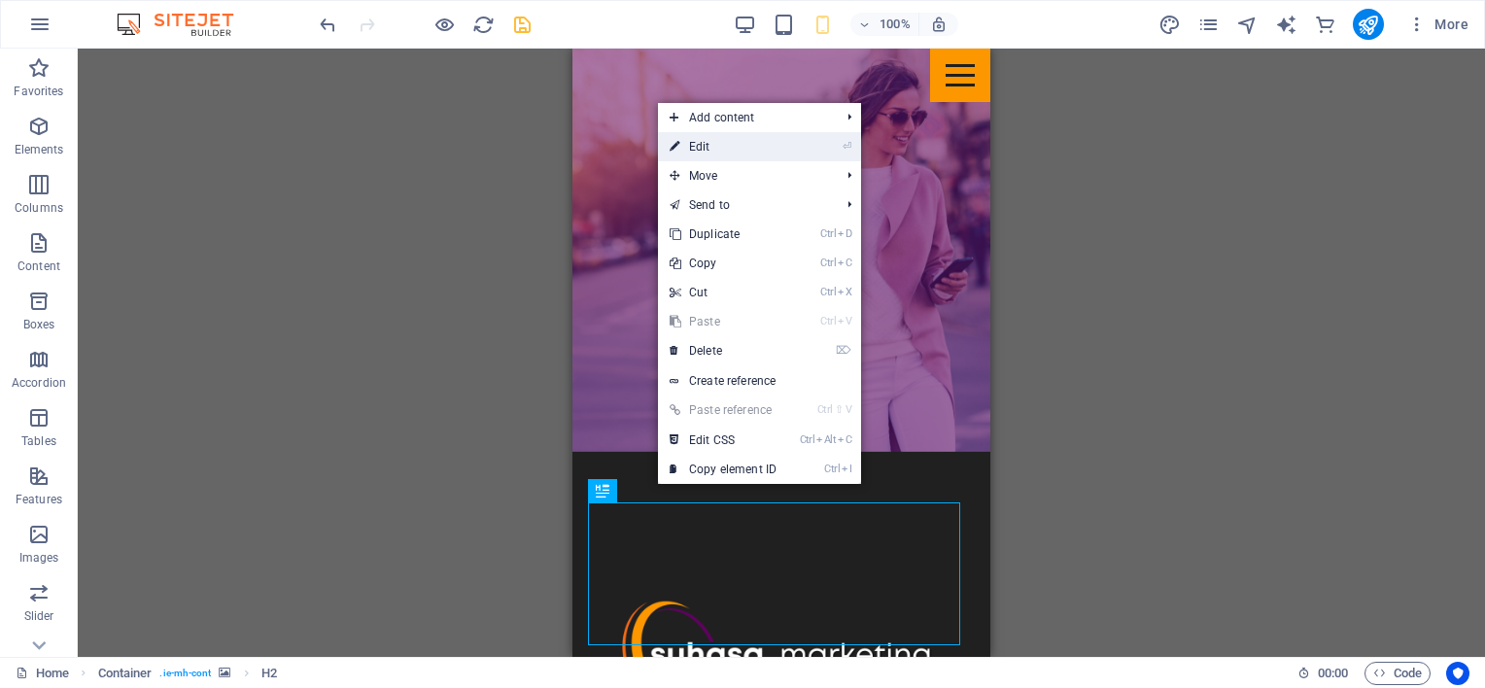
click at [714, 150] on link "⏎ Edit" at bounding box center [723, 146] width 130 height 29
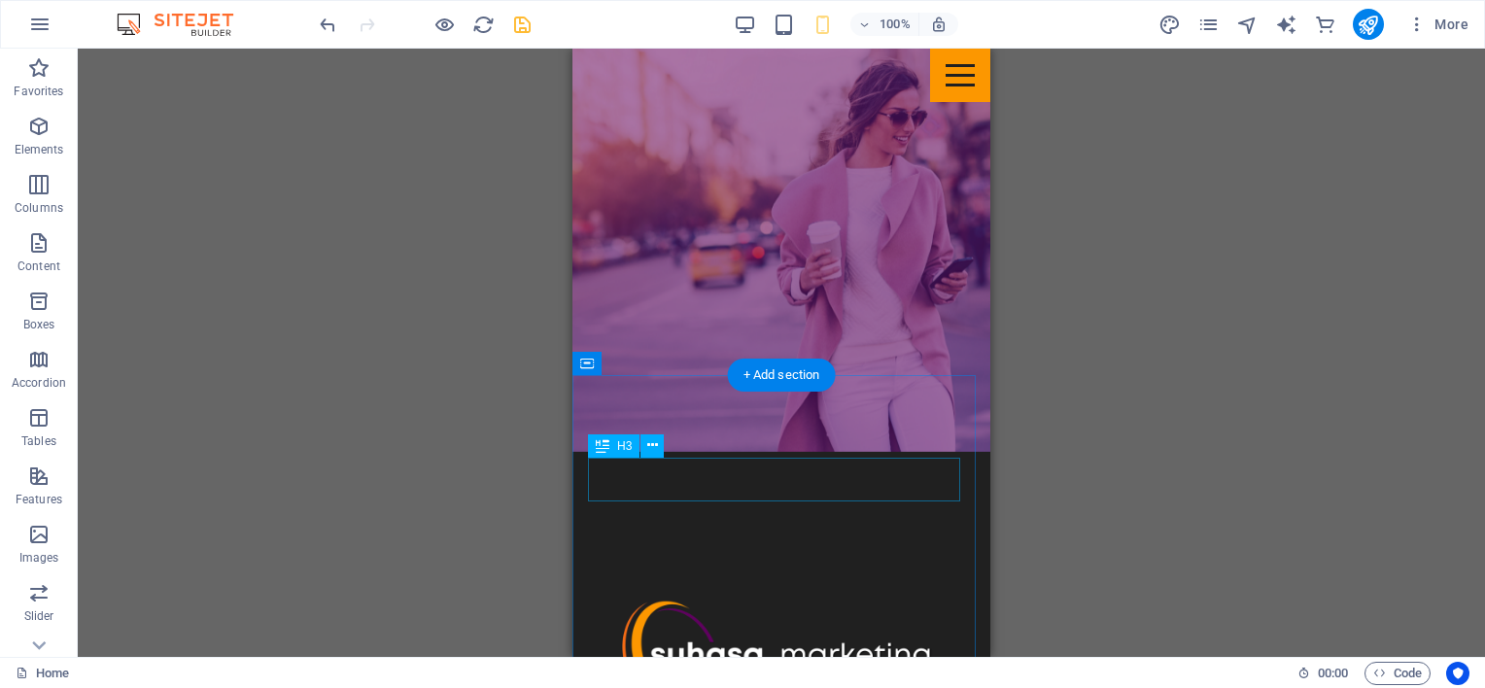
scroll to position [1986, 0]
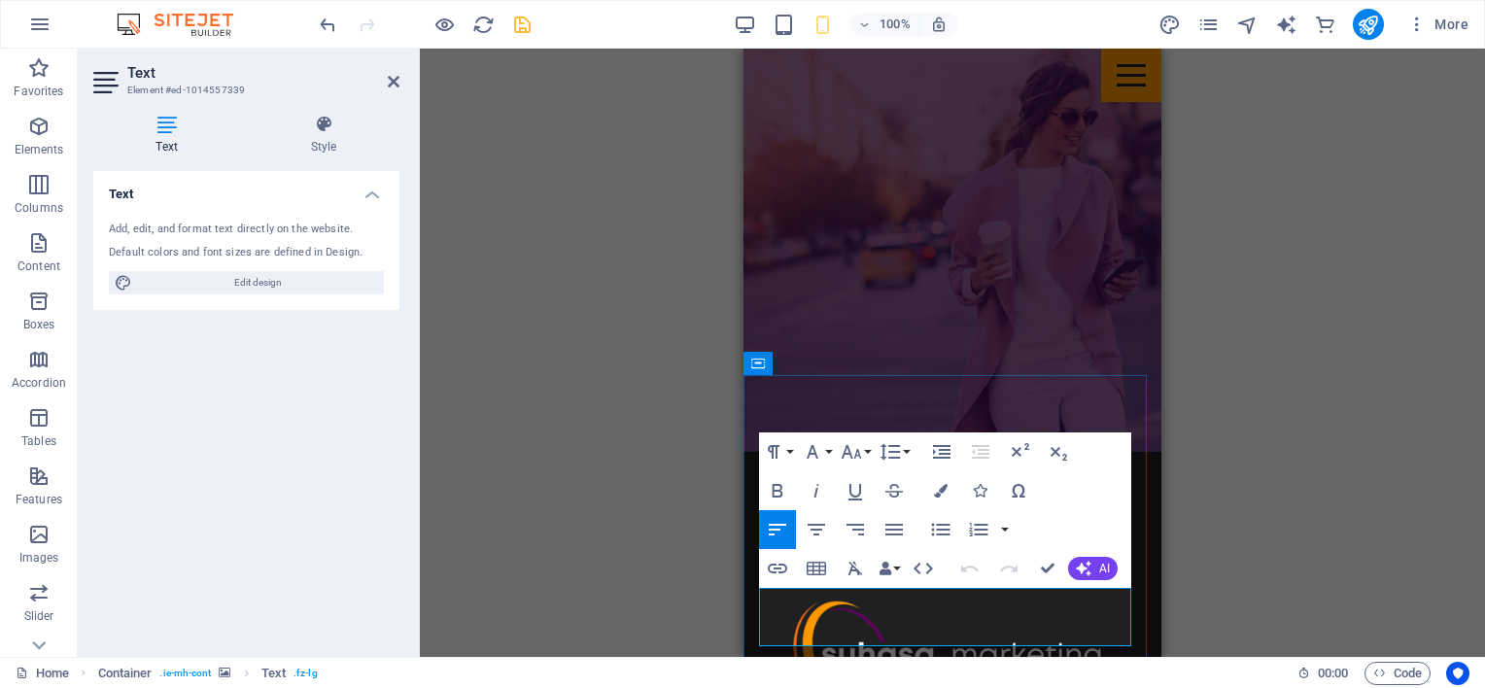
click at [940, 493] on icon "button" at bounding box center [941, 491] width 14 height 14
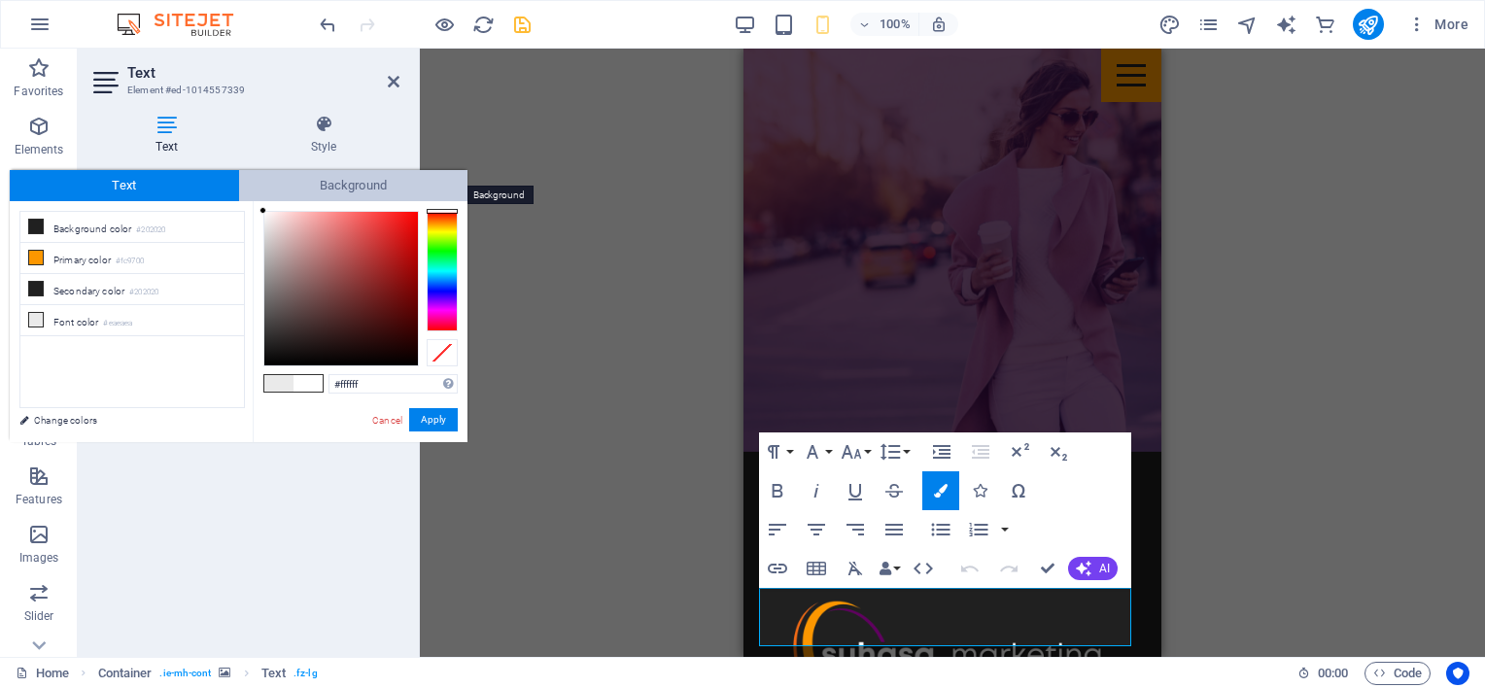
drag, startPoint x: 271, startPoint y: 216, endPoint x: 249, endPoint y: 194, distance: 30.9
click at [249, 194] on div "Text Background less Background color #202020 Primary color #fc9700 Secondary c…" at bounding box center [239, 306] width 458 height 272
click at [255, 206] on div "#ffffff Supported formats #0852ed rgb(8, 82, 237) rgba(8, 82, 237, 90%) hsv(221…" at bounding box center [360, 462] width 215 height 523
click at [261, 206] on div "#ffffff Supported formats #0852ed rgb(8, 82, 237) rgba(8, 82, 237, 90%) hsv(221…" at bounding box center [360, 462] width 215 height 523
click at [261, 201] on div "#ffffff Supported formats #0852ed rgb(8, 82, 237) rgba(8, 82, 237, 90%) hsv(221…" at bounding box center [360, 462] width 215 height 523
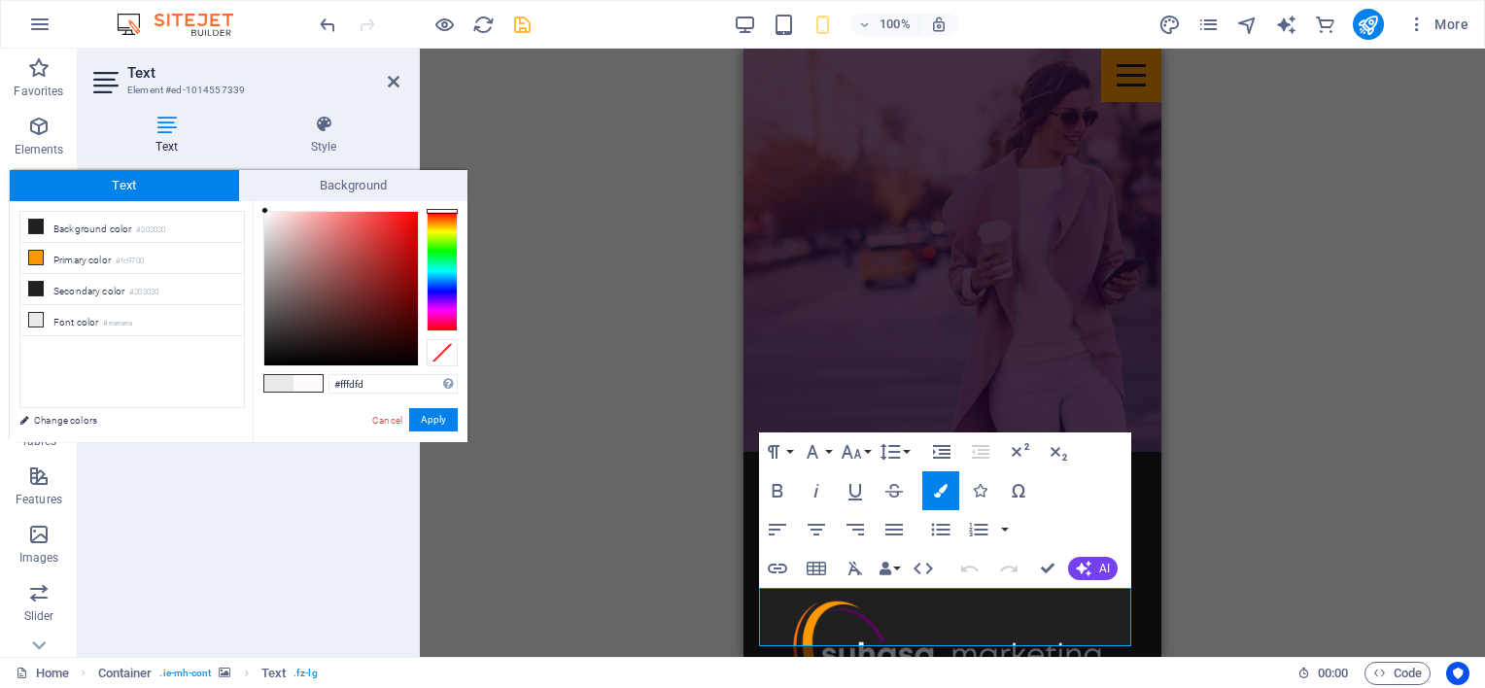
type input "#ffffff"
click at [256, 199] on span "Background" at bounding box center [353, 185] width 229 height 31
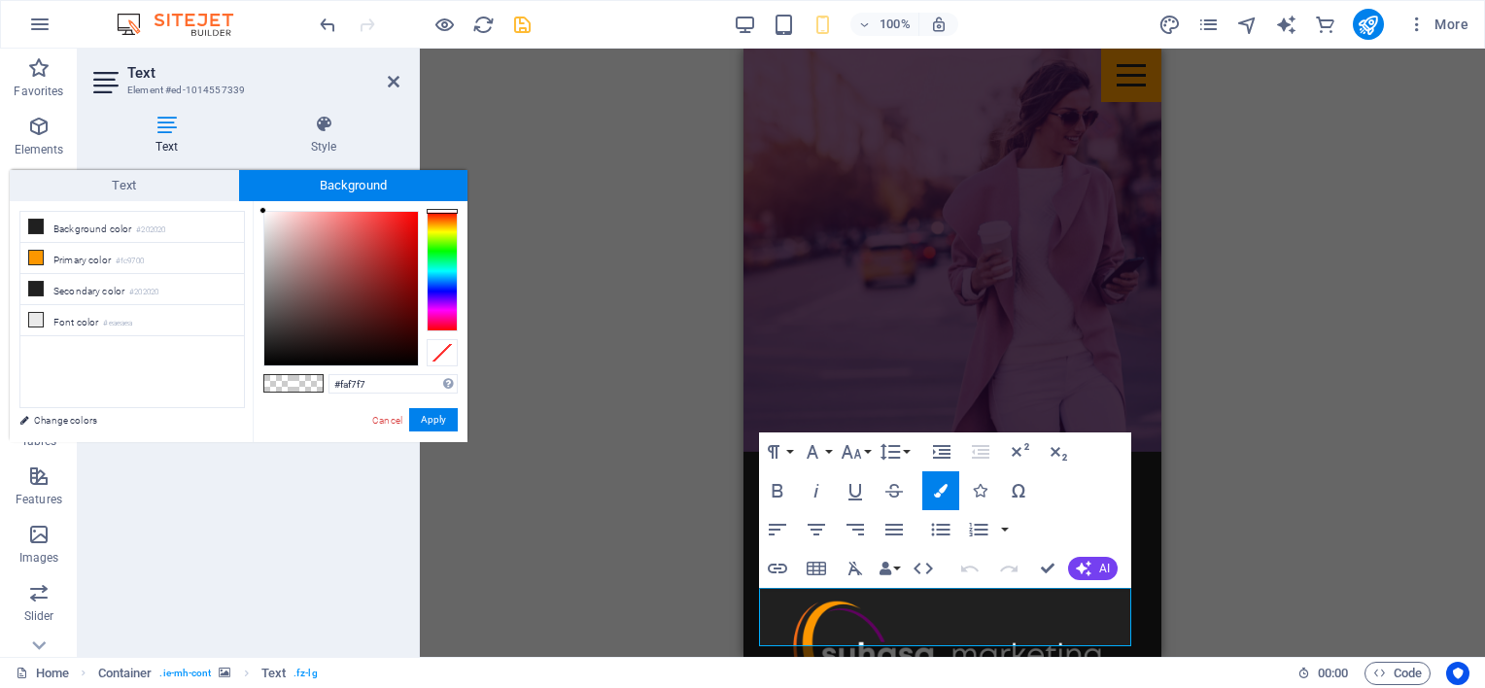
click at [265, 214] on div at bounding box center [341, 289] width 154 height 154
type input "#ffffff"
click at [260, 207] on div at bounding box center [262, 210] width 7 height 7
click at [439, 416] on button "Apply" at bounding box center [433, 419] width 49 height 23
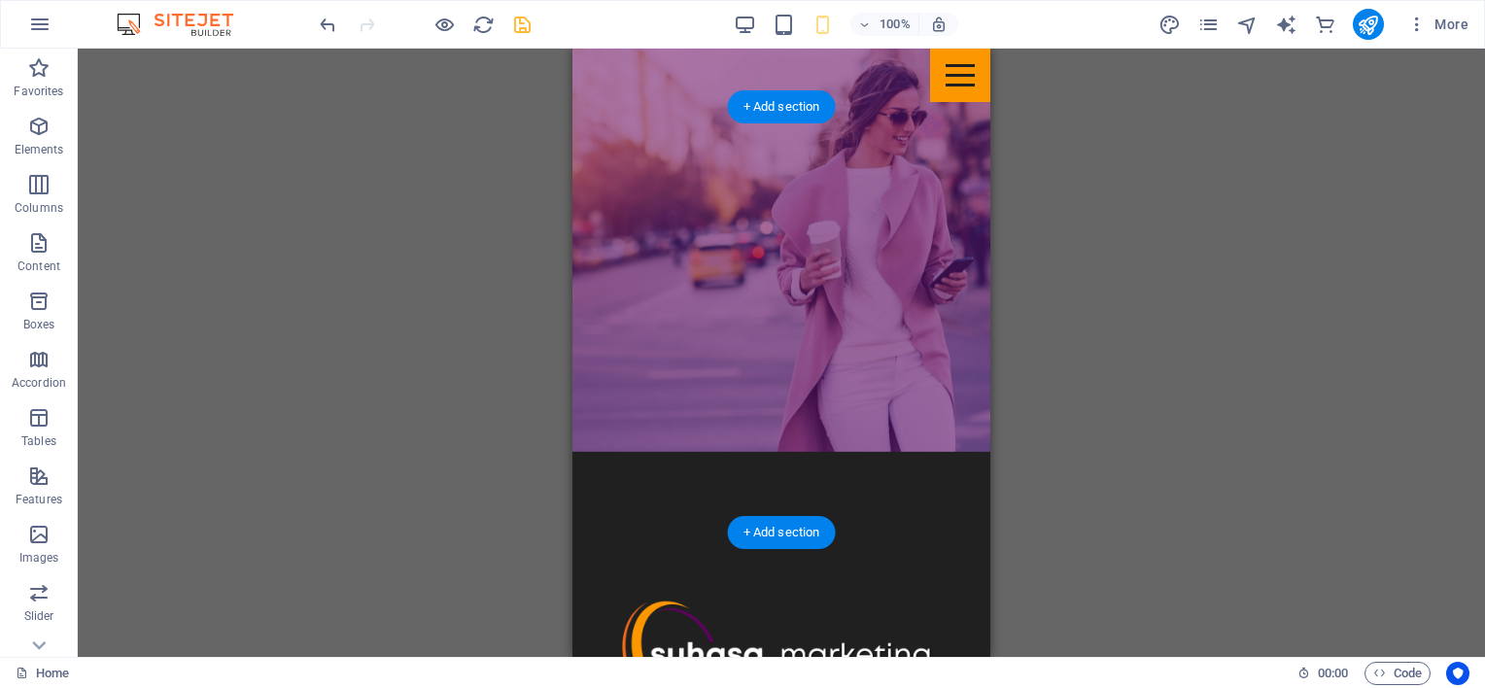
scroll to position [1808, 0]
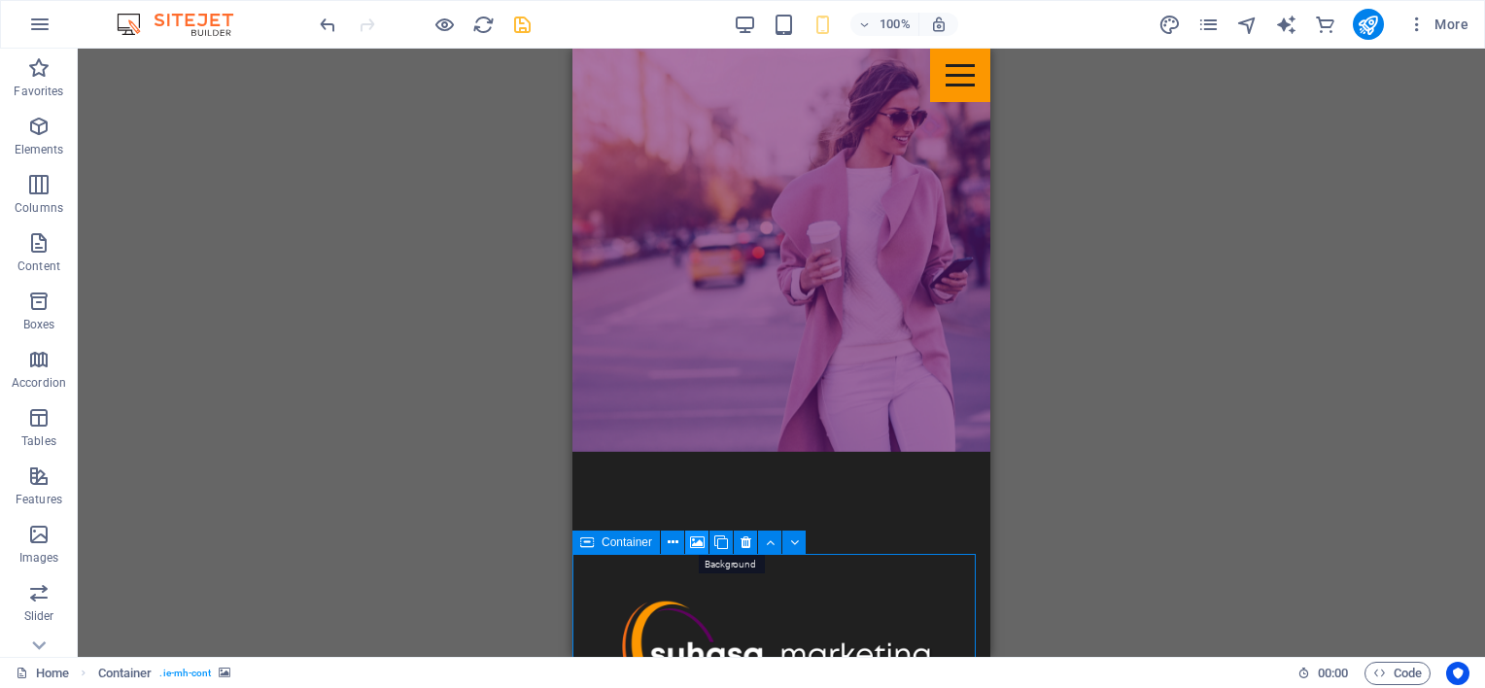
click at [694, 544] on icon at bounding box center [697, 543] width 15 height 20
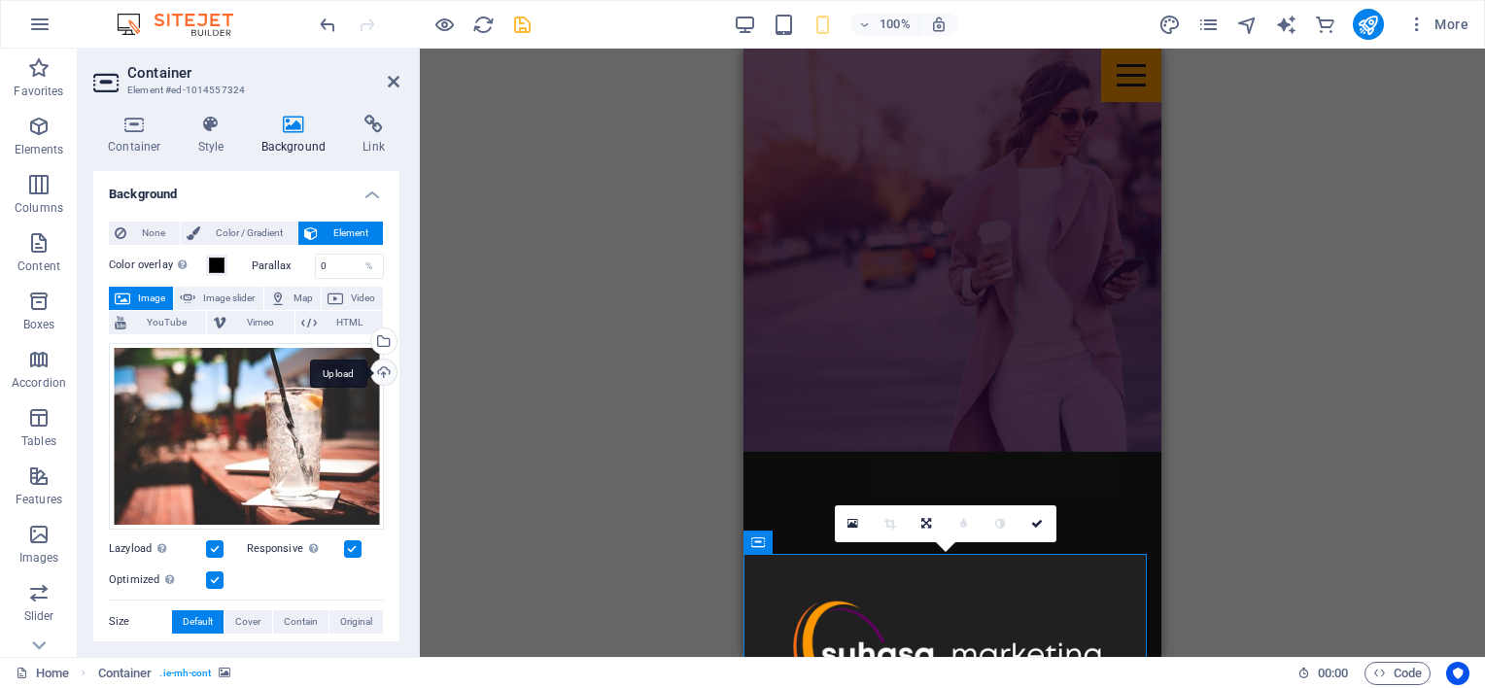
click at [381, 374] on div "Upload" at bounding box center [381, 374] width 29 height 29
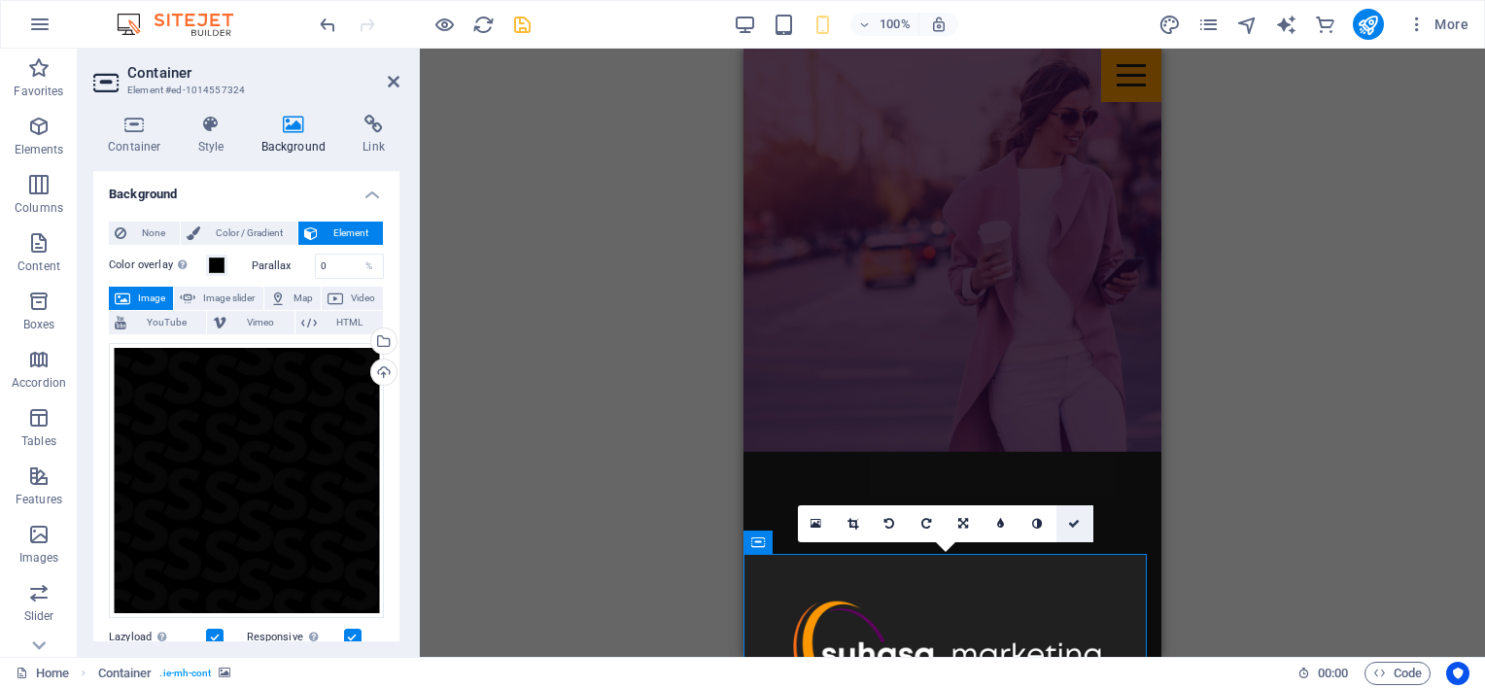
click at [1077, 520] on icon at bounding box center [1074, 524] width 12 height 12
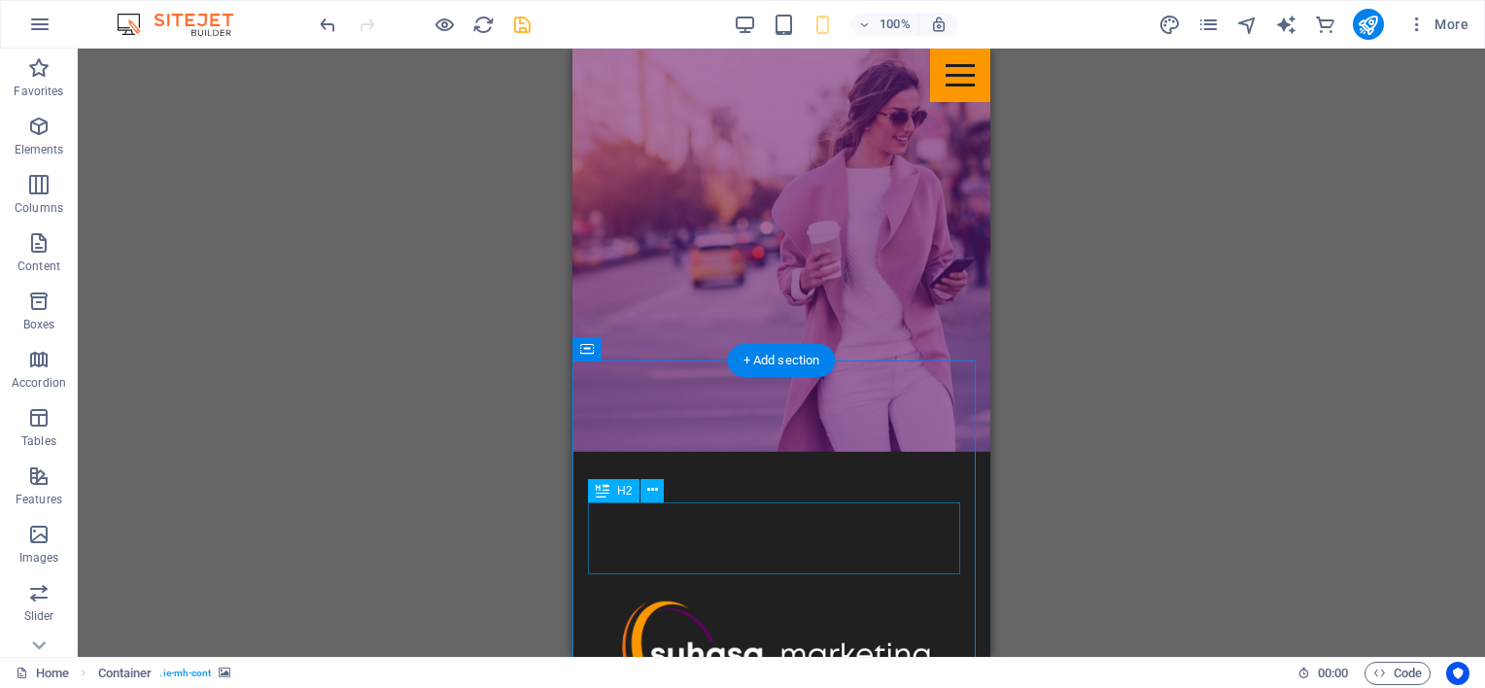
scroll to position [2002, 0]
click at [523, 23] on icon "save" at bounding box center [522, 25] width 22 height 22
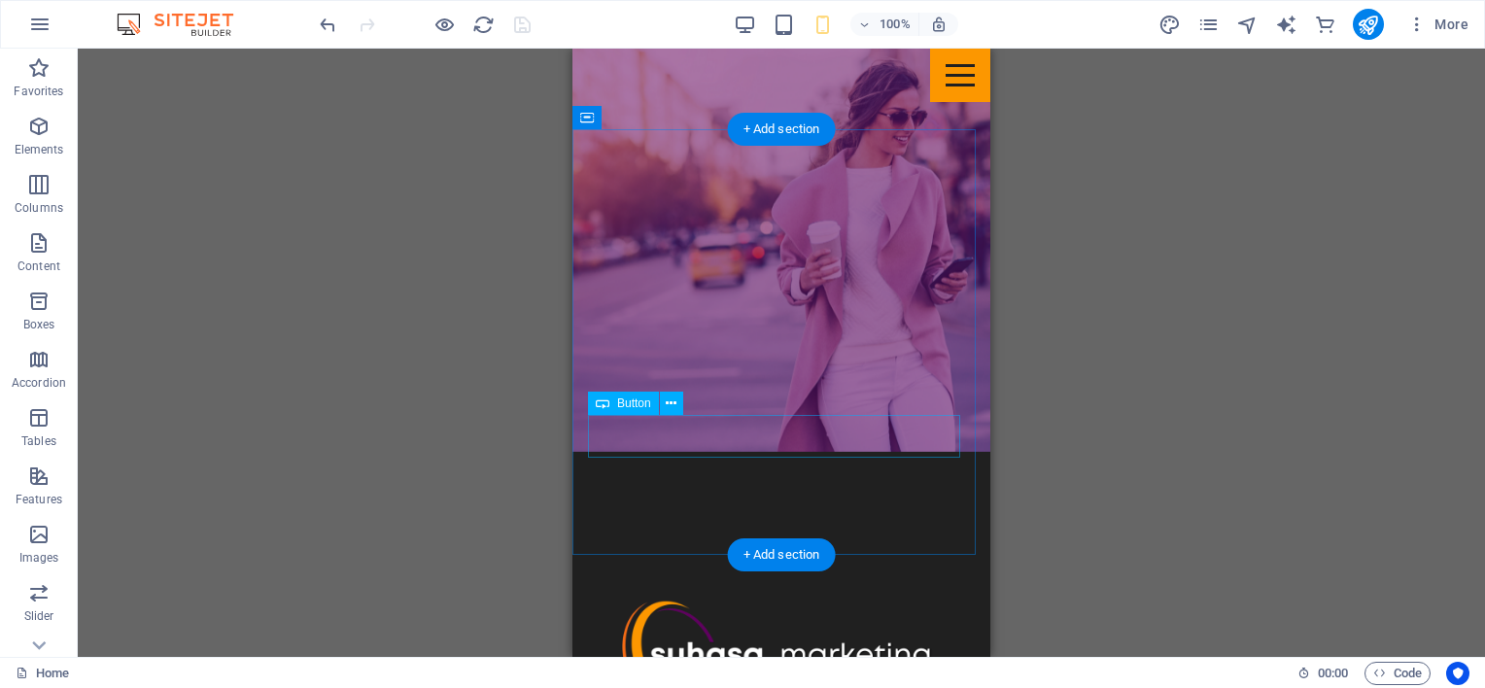
scroll to position [2325, 0]
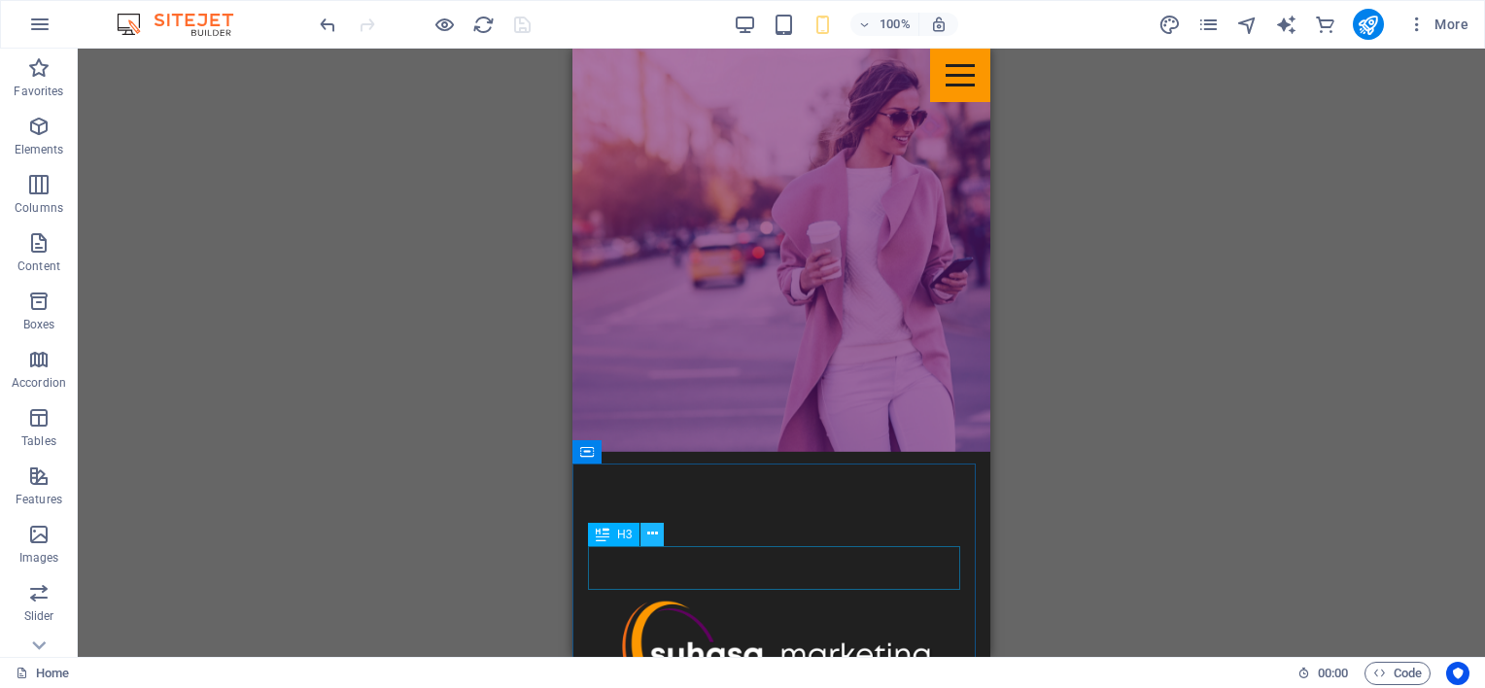
click at [647, 535] on icon at bounding box center [652, 534] width 11 height 20
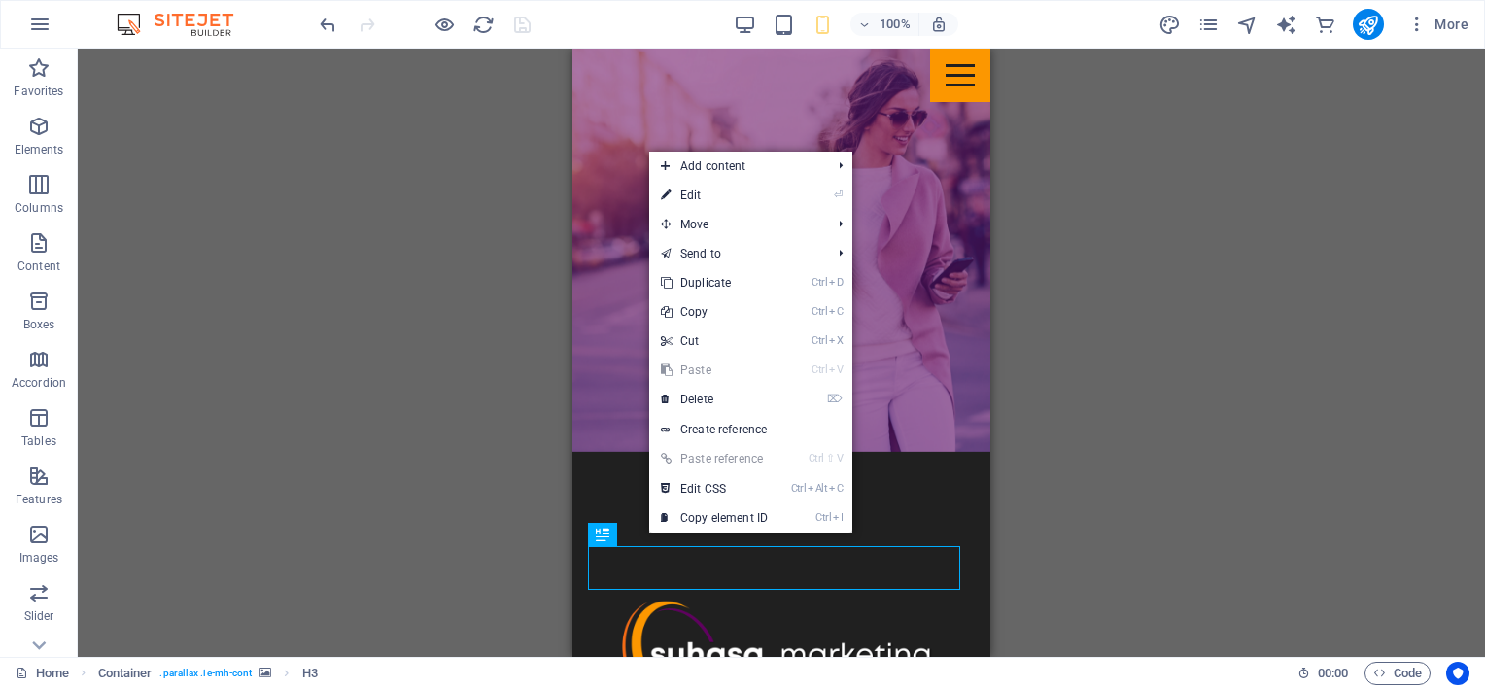
click at [692, 194] on link "⏎ Edit" at bounding box center [714, 195] width 130 height 29
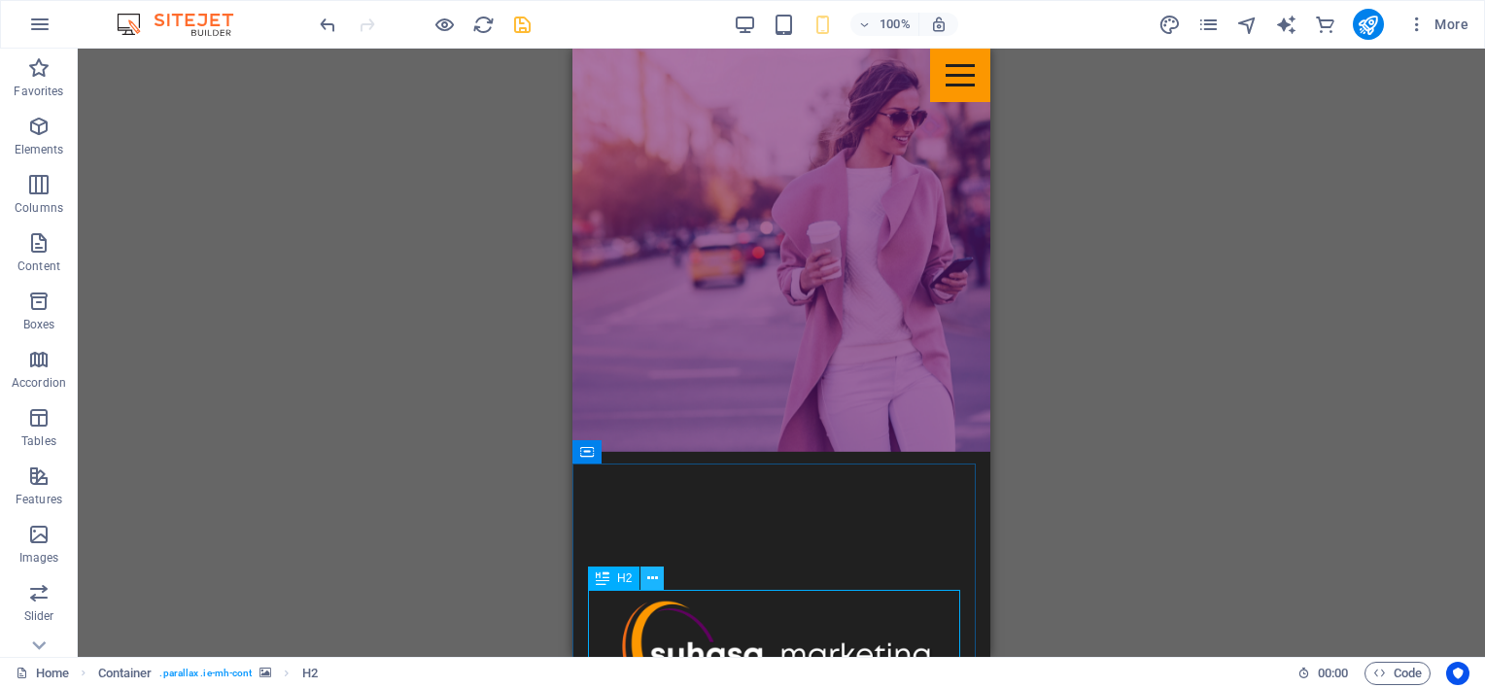
click at [649, 576] on icon at bounding box center [652, 579] width 11 height 20
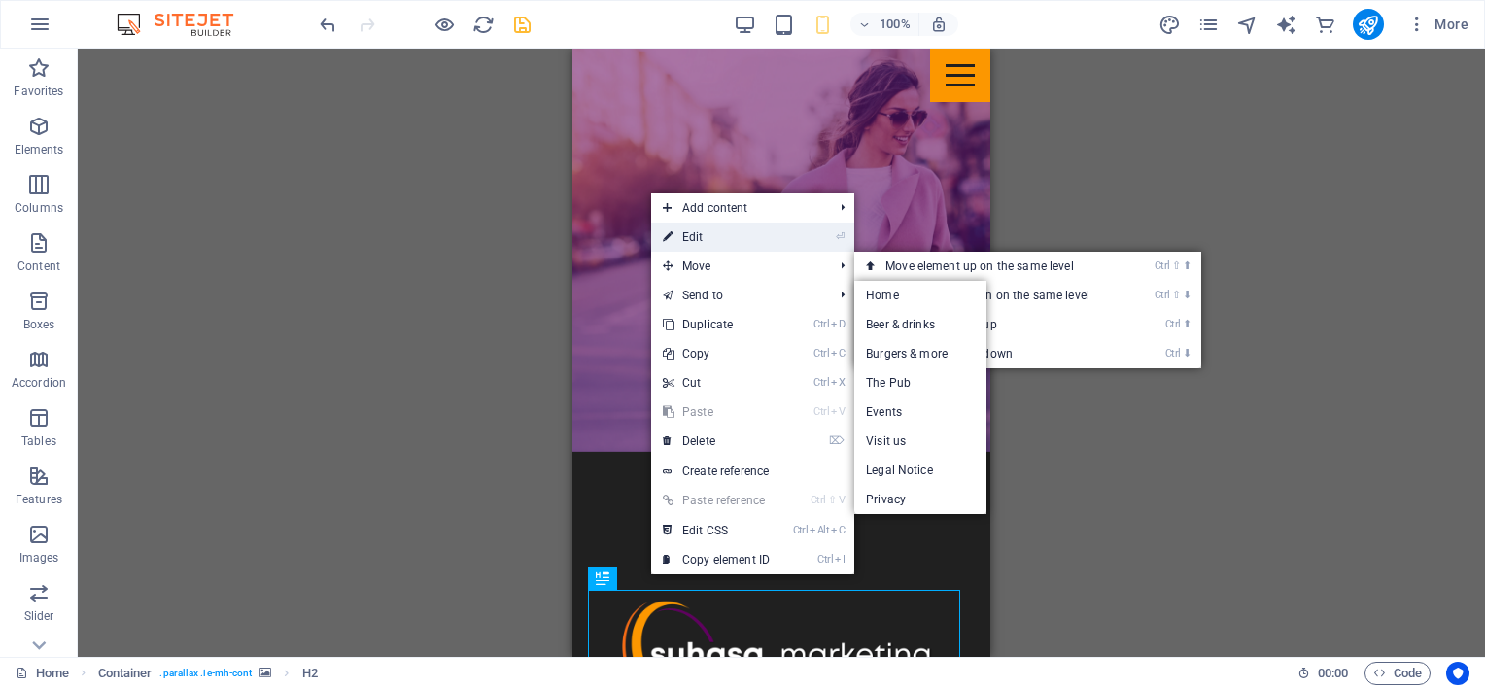
click at [711, 235] on link "⏎ Edit" at bounding box center [716, 237] width 130 height 29
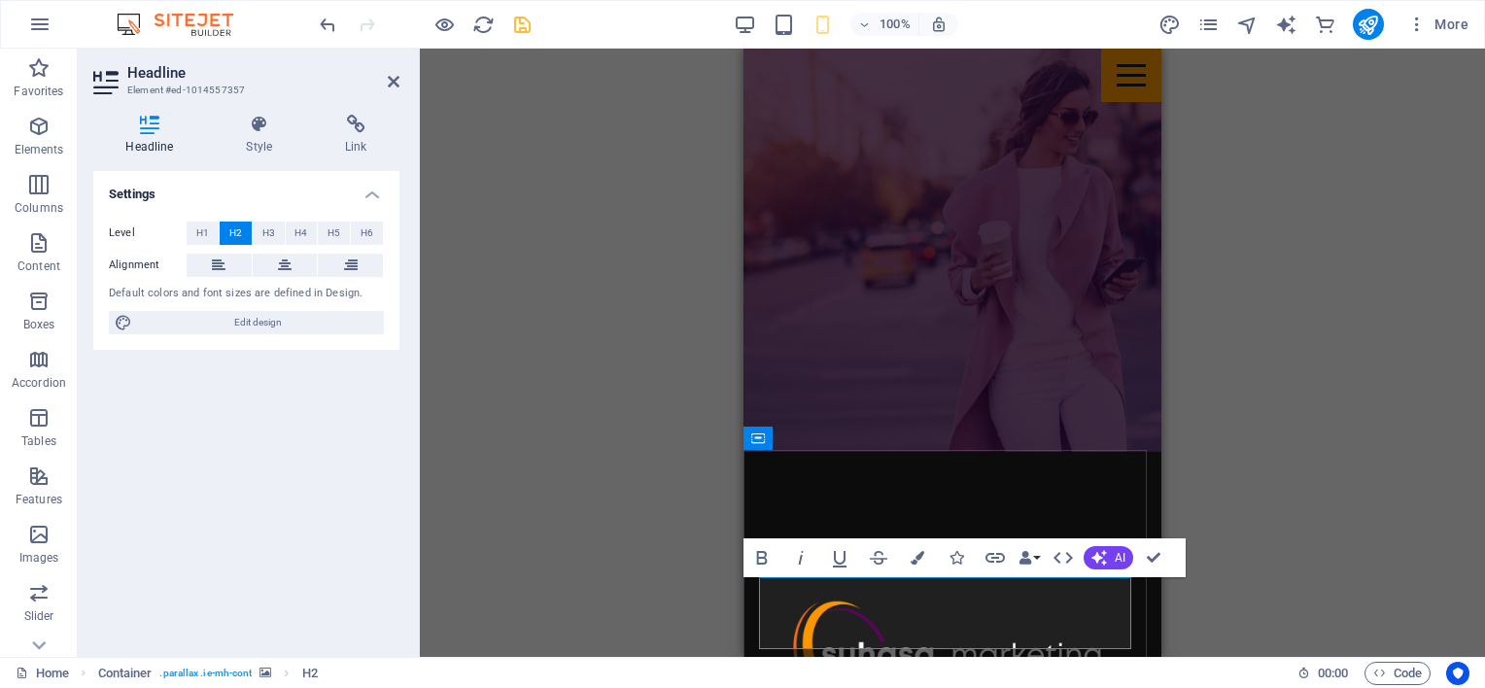
scroll to position [2434, 0]
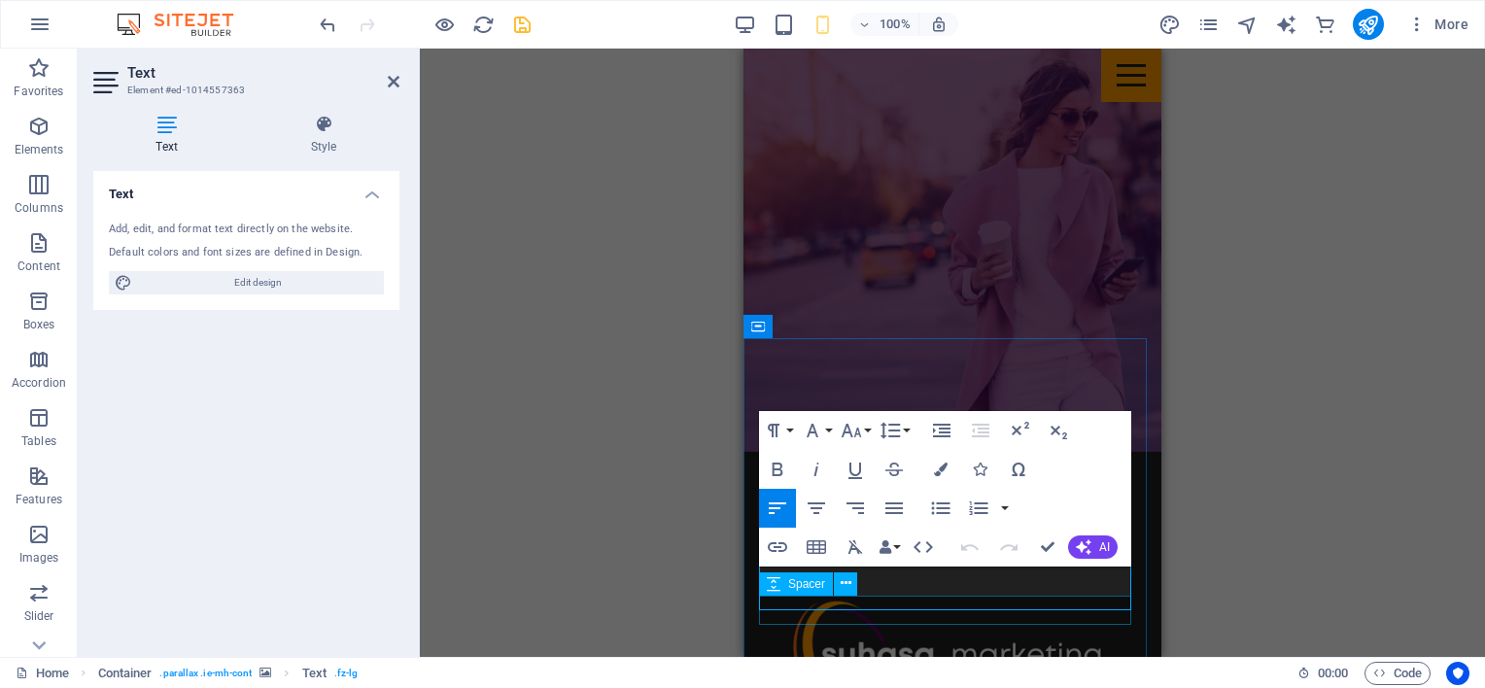
scroll to position [2449, 0]
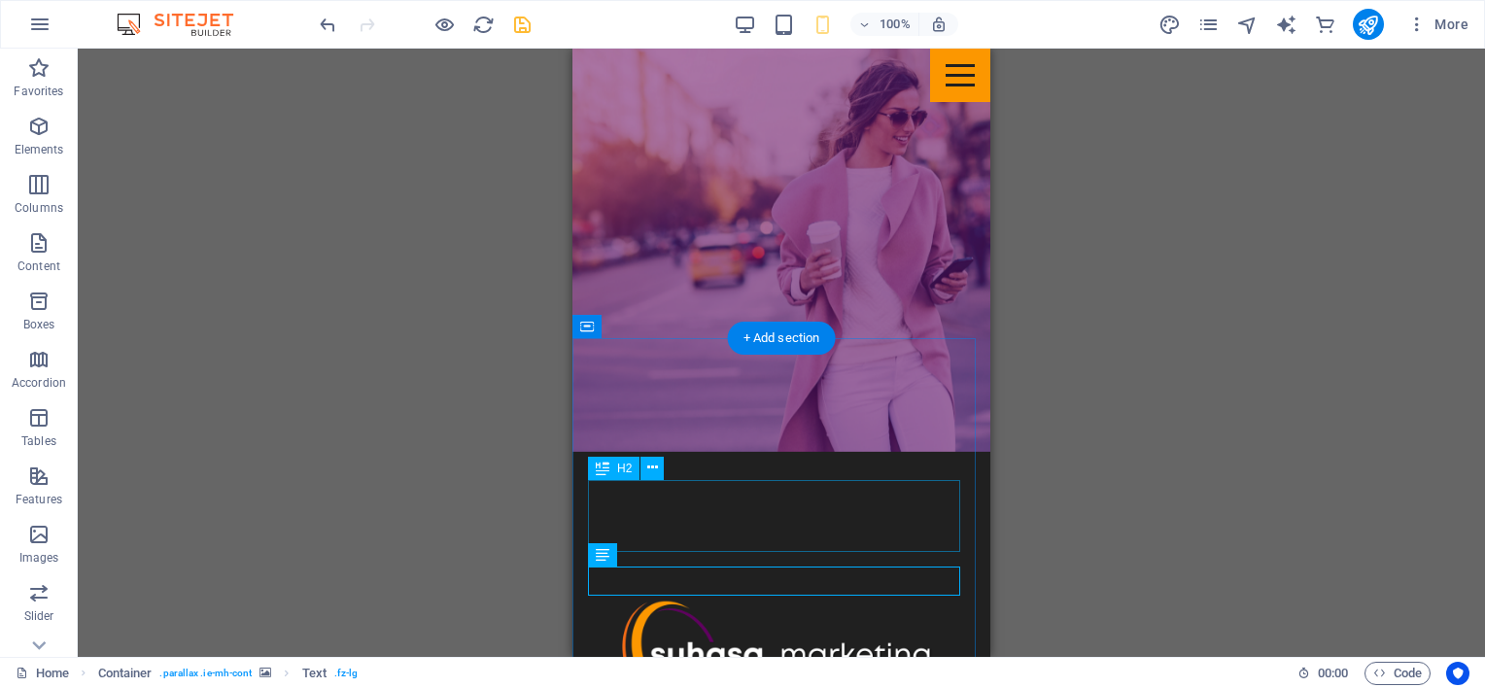
scroll to position [2352, 0]
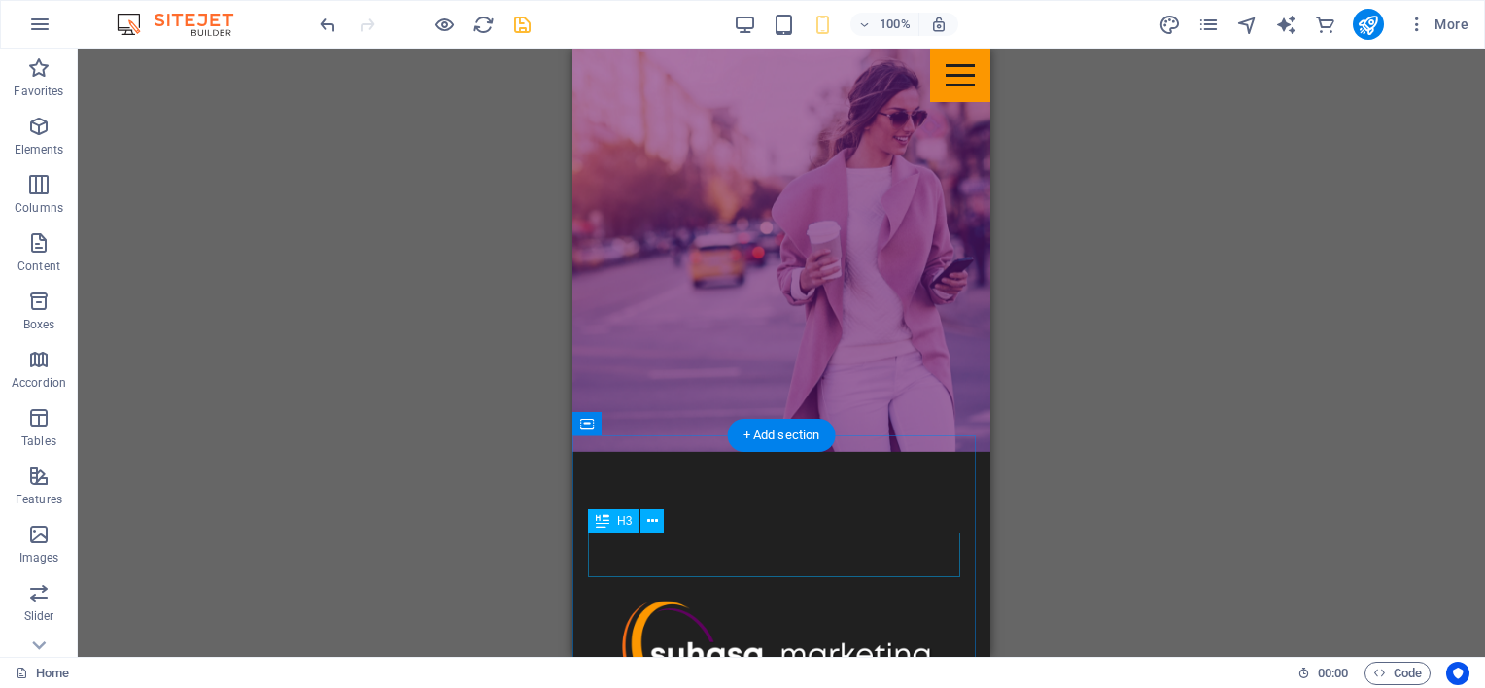
click at [653, 521] on icon at bounding box center [652, 521] width 11 height 20
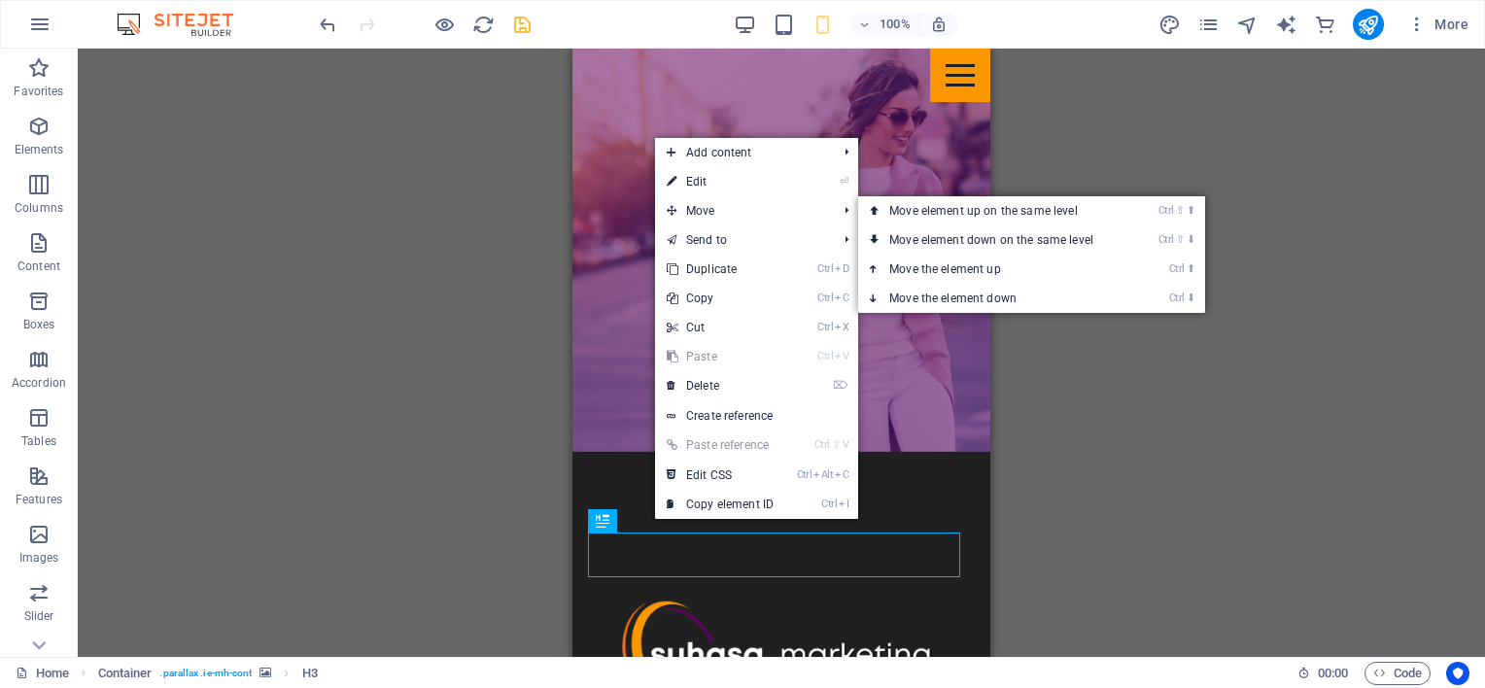
click at [704, 184] on link "⏎ Edit" at bounding box center [720, 181] width 130 height 29
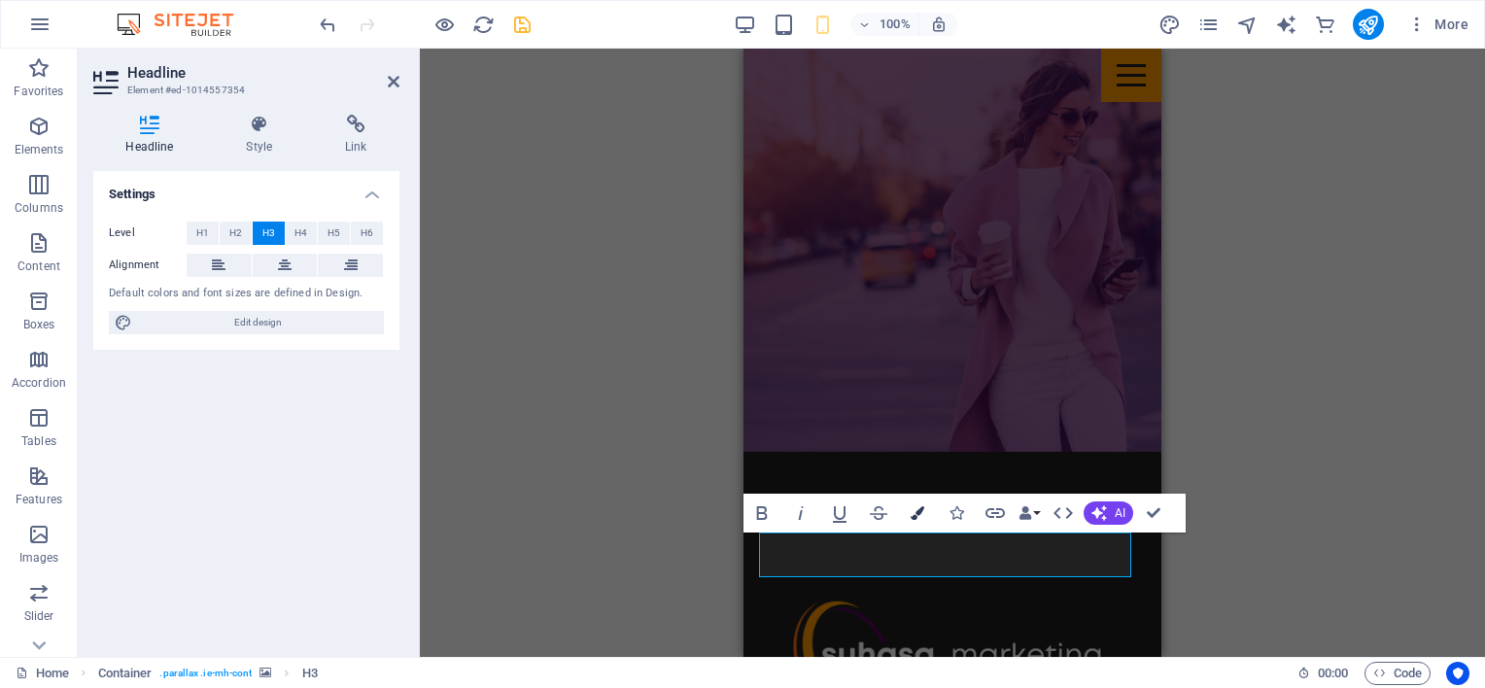
click at [917, 512] on icon "button" at bounding box center [918, 513] width 14 height 14
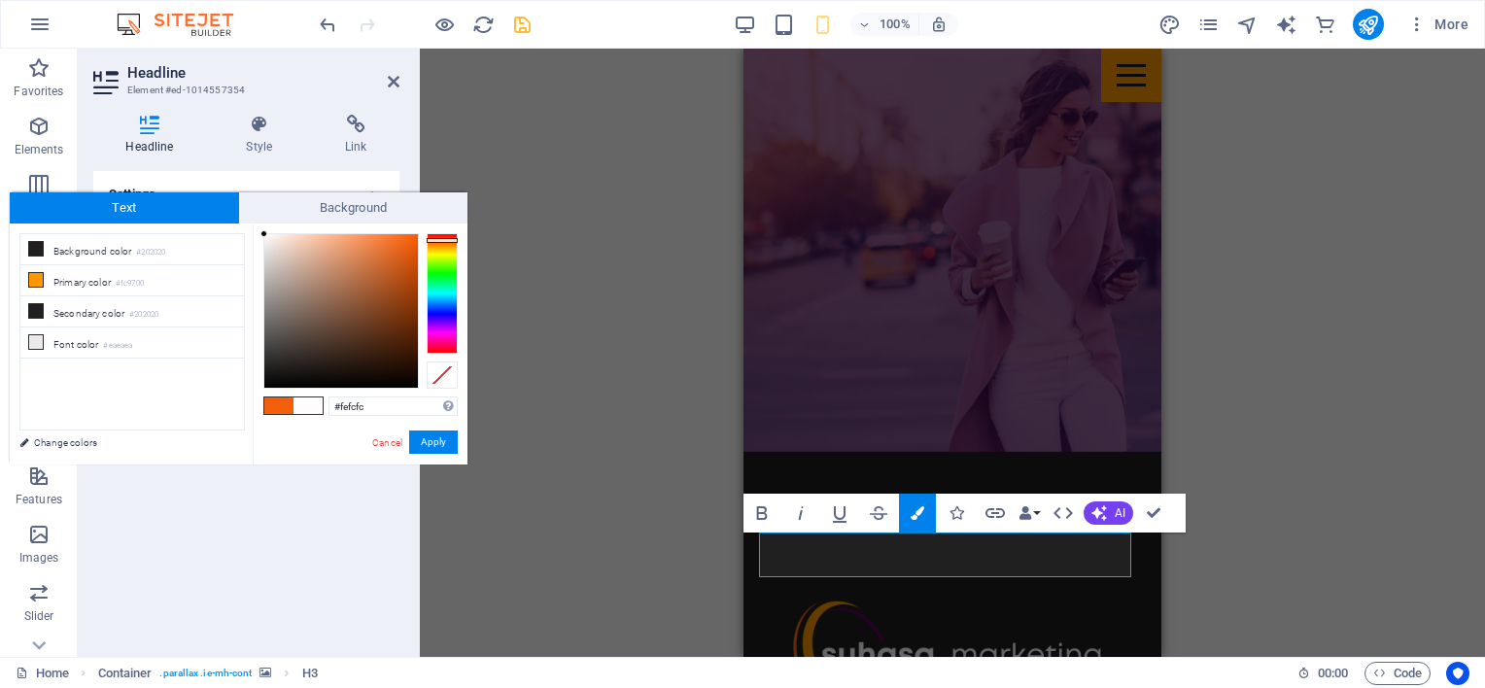
type input "#ffffff"
click at [264, 234] on div at bounding box center [341, 311] width 154 height 154
click at [434, 443] on button "Apply" at bounding box center [433, 442] width 49 height 23
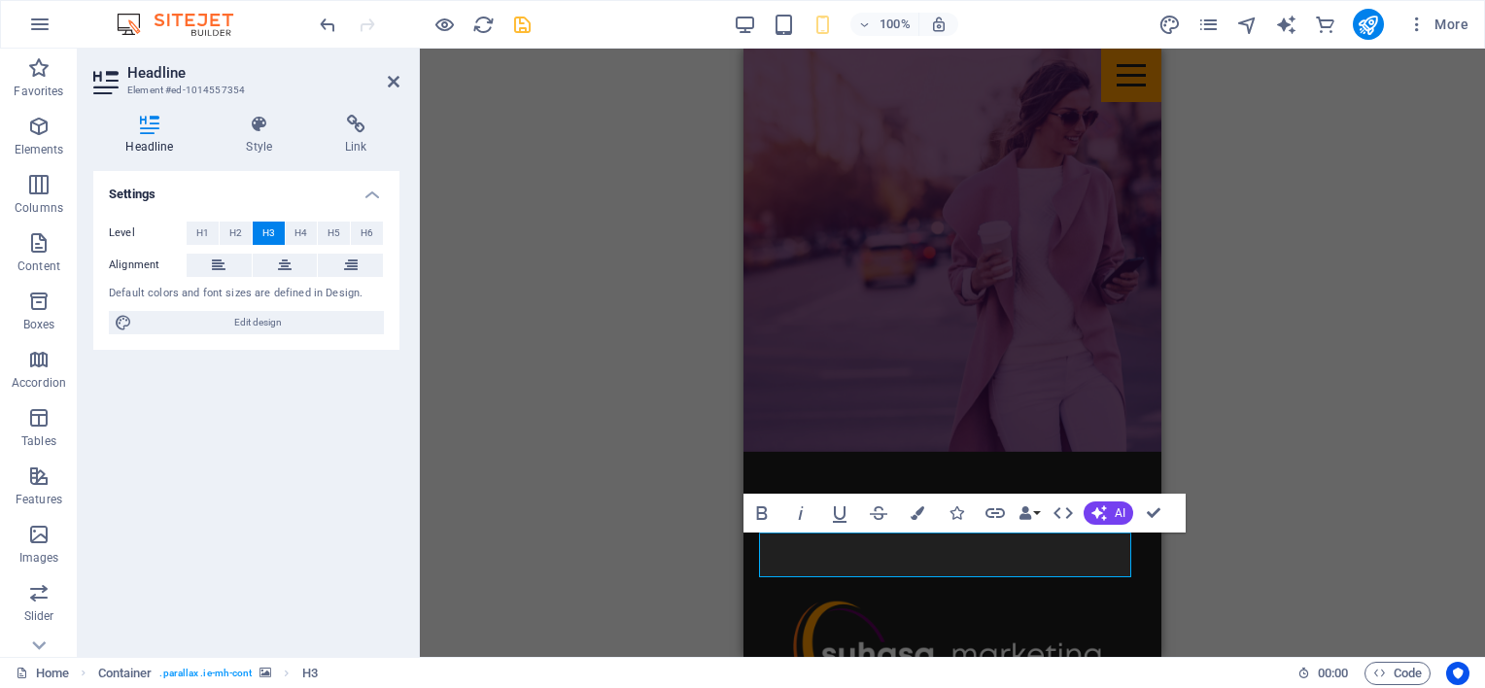
click at [1246, 583] on div "H1 Menu Bar Image Banner Menu Bar H3 Container H2 Spacer H3 Container H2 Contai…" at bounding box center [952, 353] width 1065 height 608
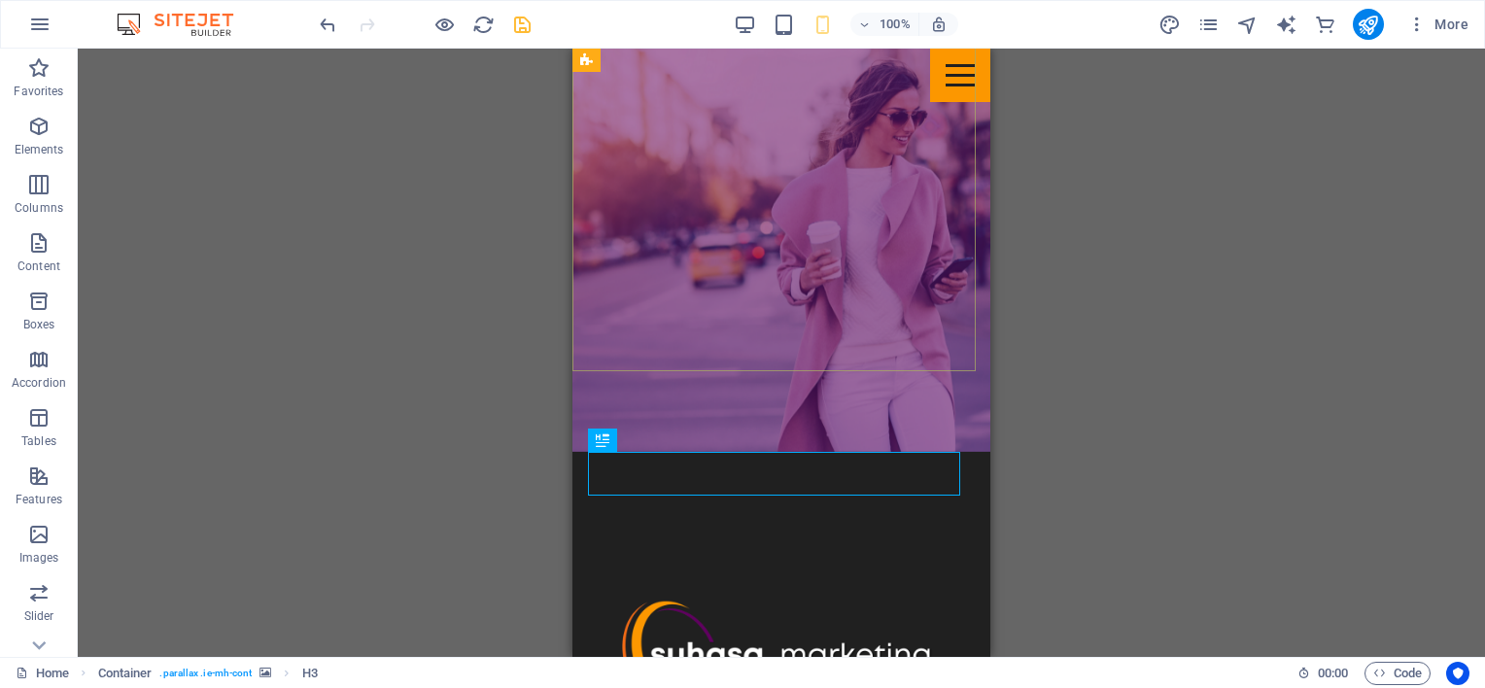
scroll to position [2713, 0]
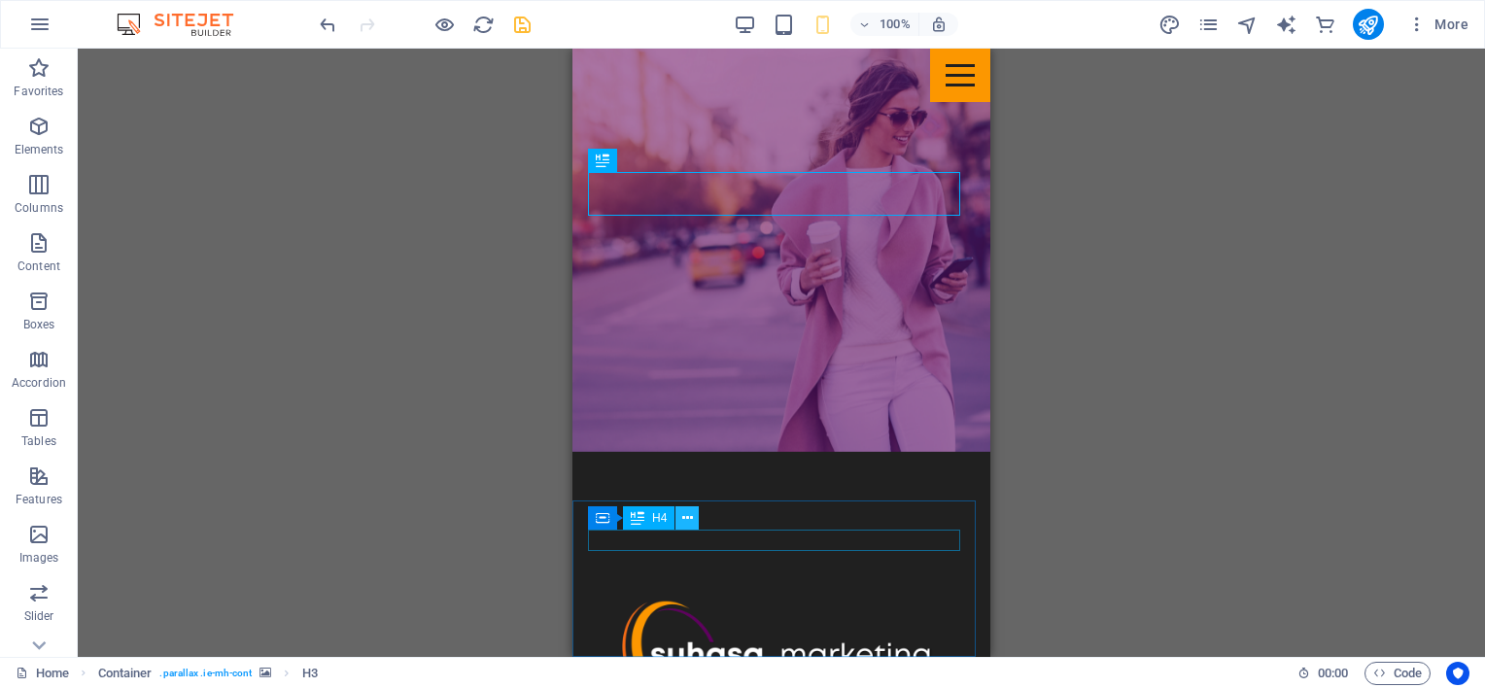
click at [688, 517] on icon at bounding box center [687, 518] width 11 height 20
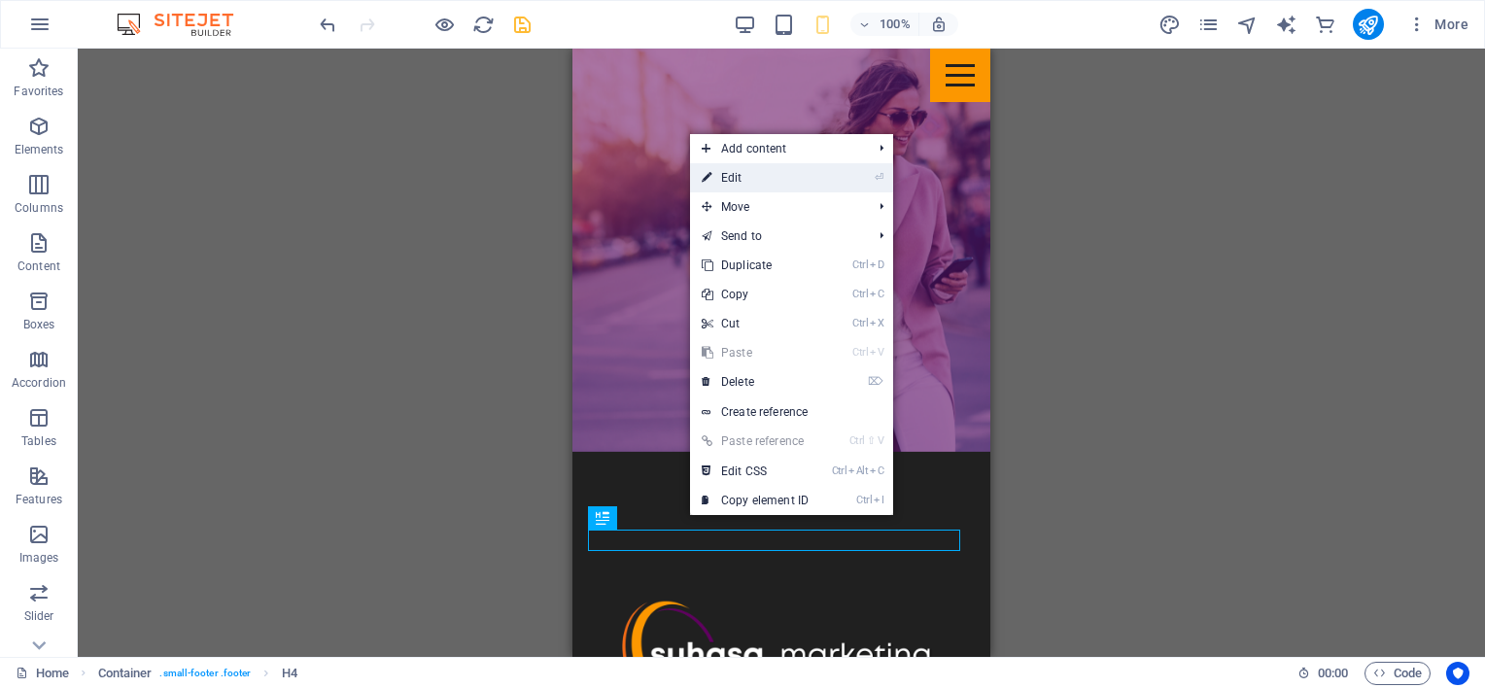
click at [745, 172] on link "⏎ Edit" at bounding box center [755, 177] width 130 height 29
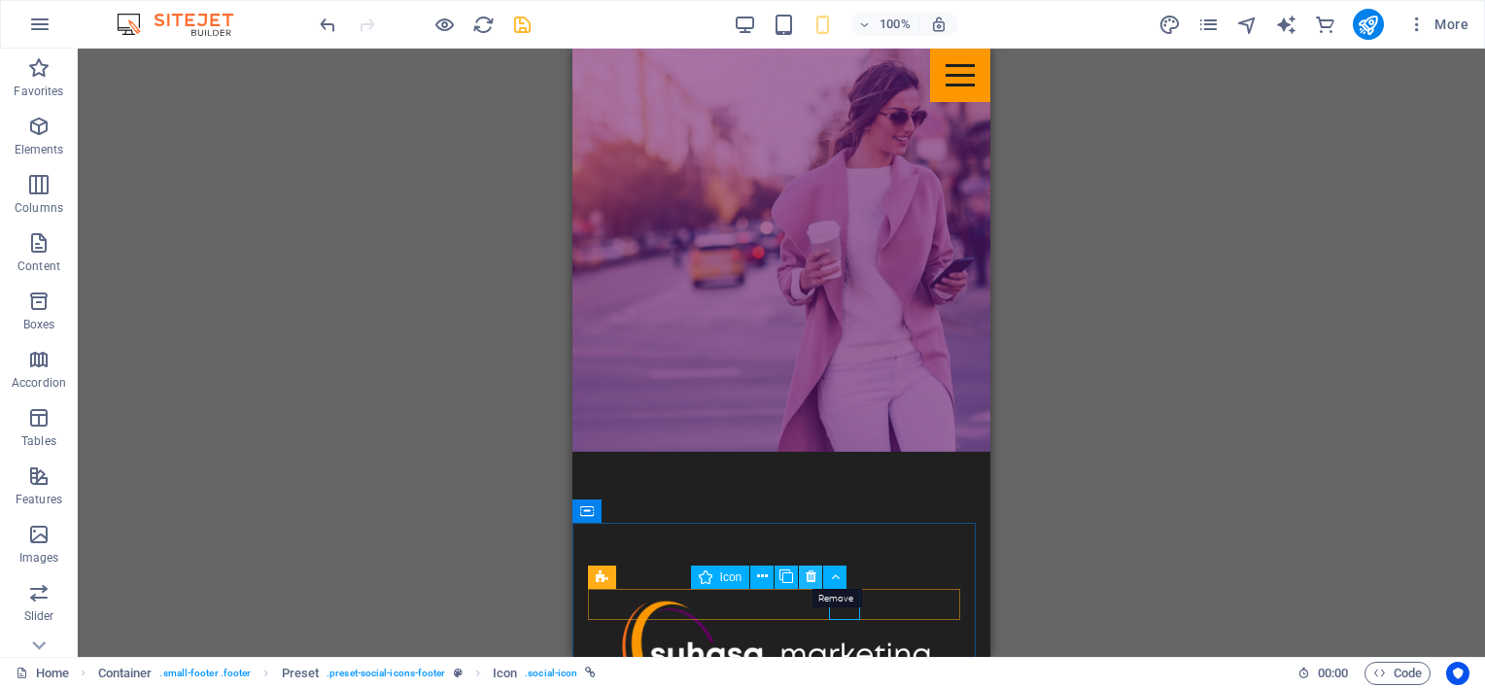
click at [813, 578] on icon at bounding box center [811, 577] width 11 height 20
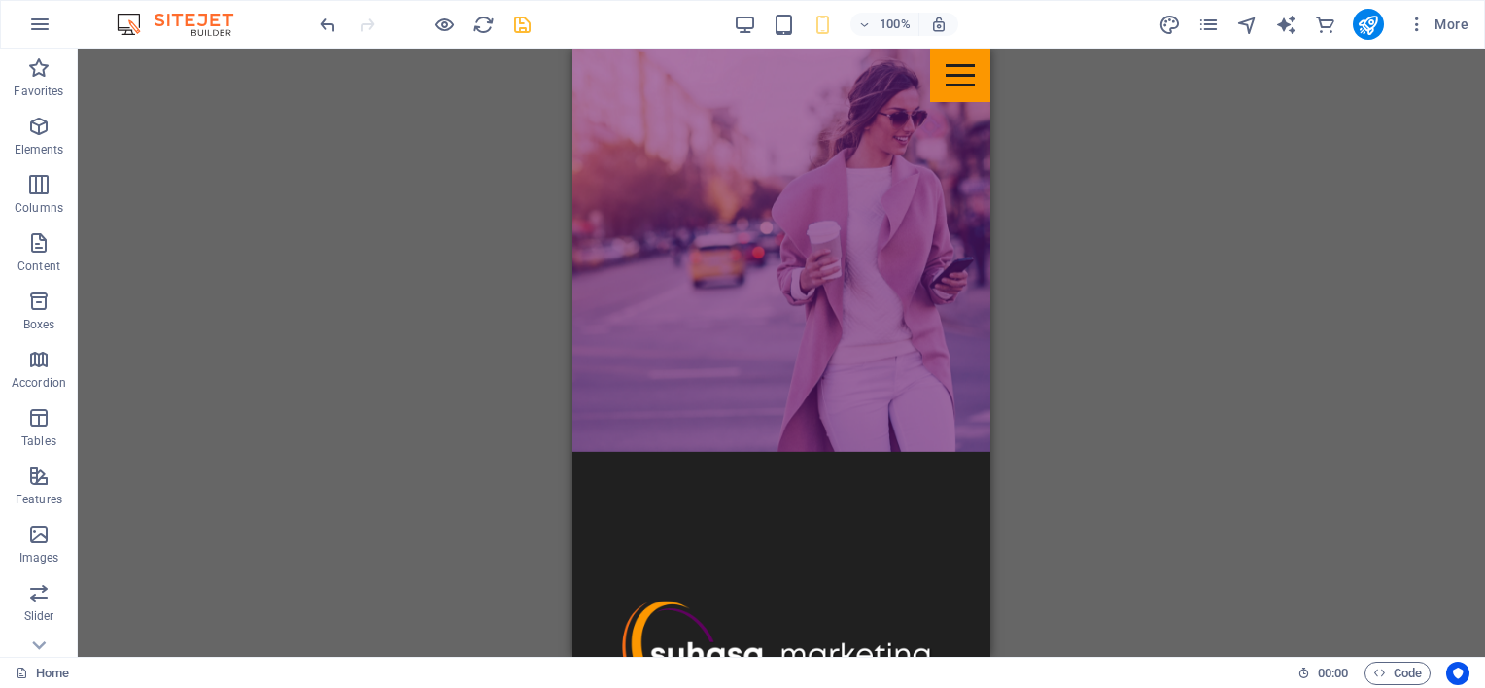
click at [1102, 562] on div "H1 Menu Bar Image Banner Menu Bar H3 Container H2 Spacer H3 Container H2 Contai…" at bounding box center [781, 353] width 1407 height 608
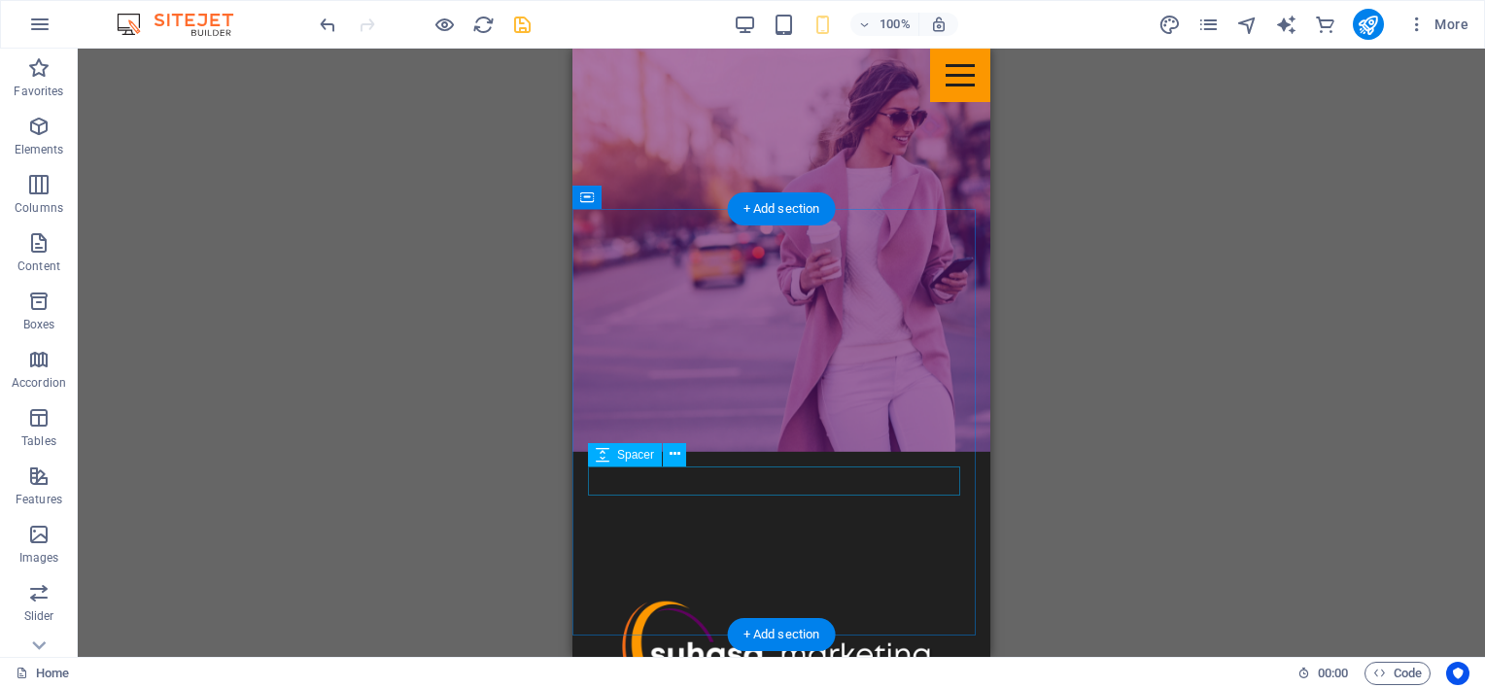
scroll to position [1330, 0]
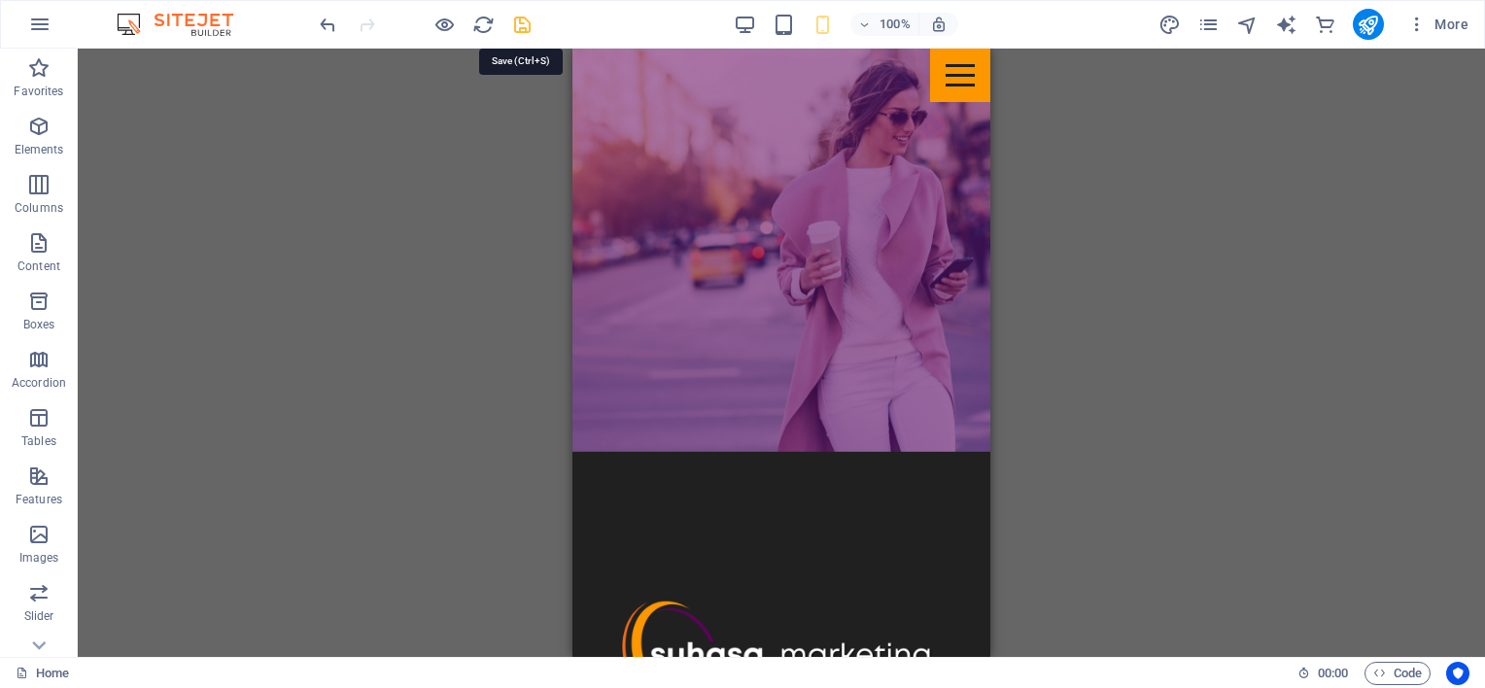
click at [514, 20] on icon "save" at bounding box center [522, 25] width 22 height 22
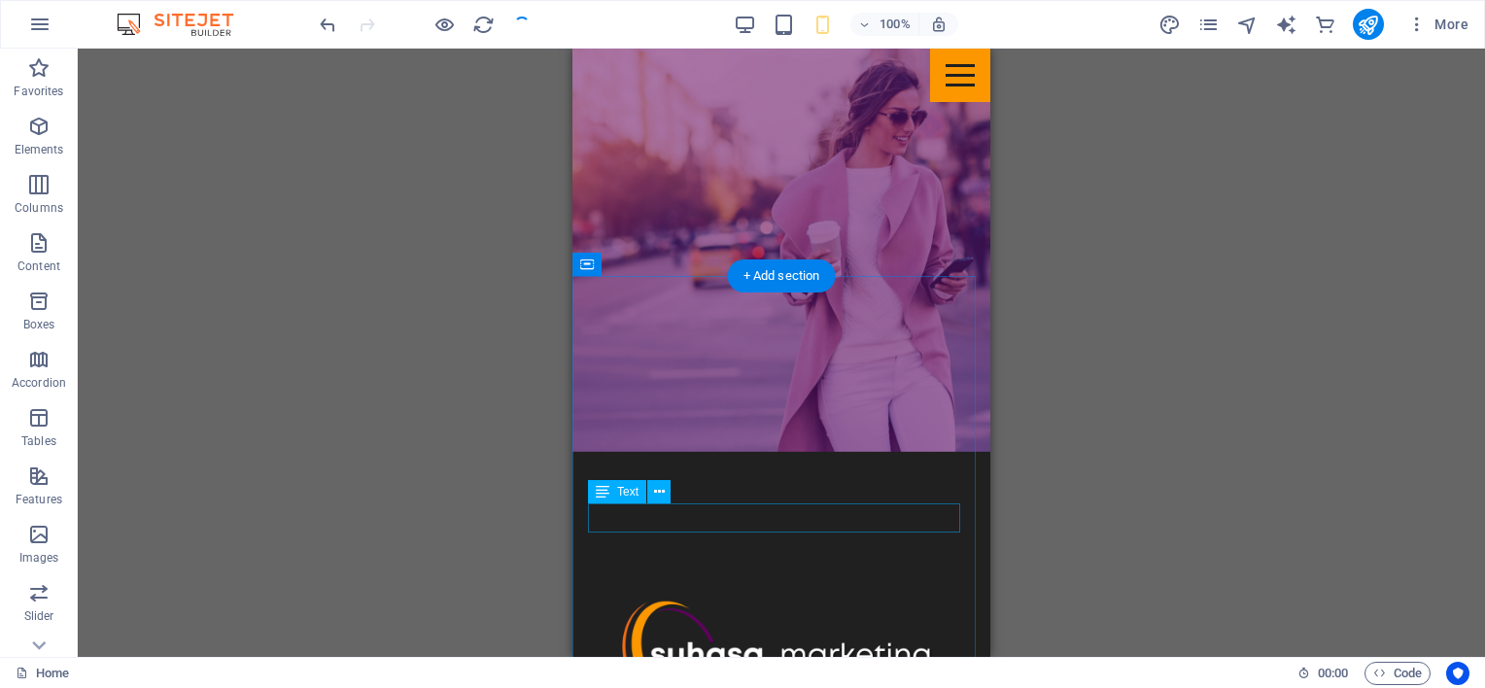
scroll to position [1233, 0]
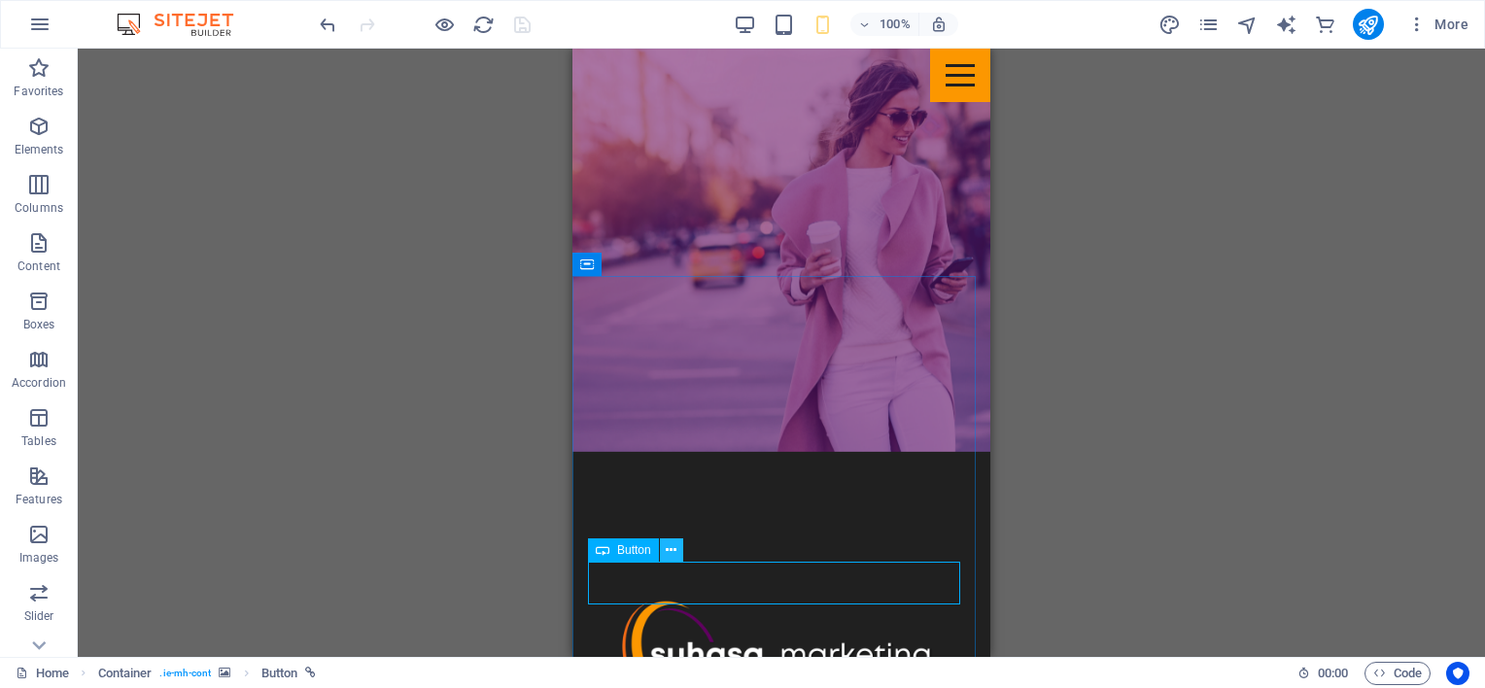
click at [668, 550] on icon at bounding box center [671, 550] width 11 height 20
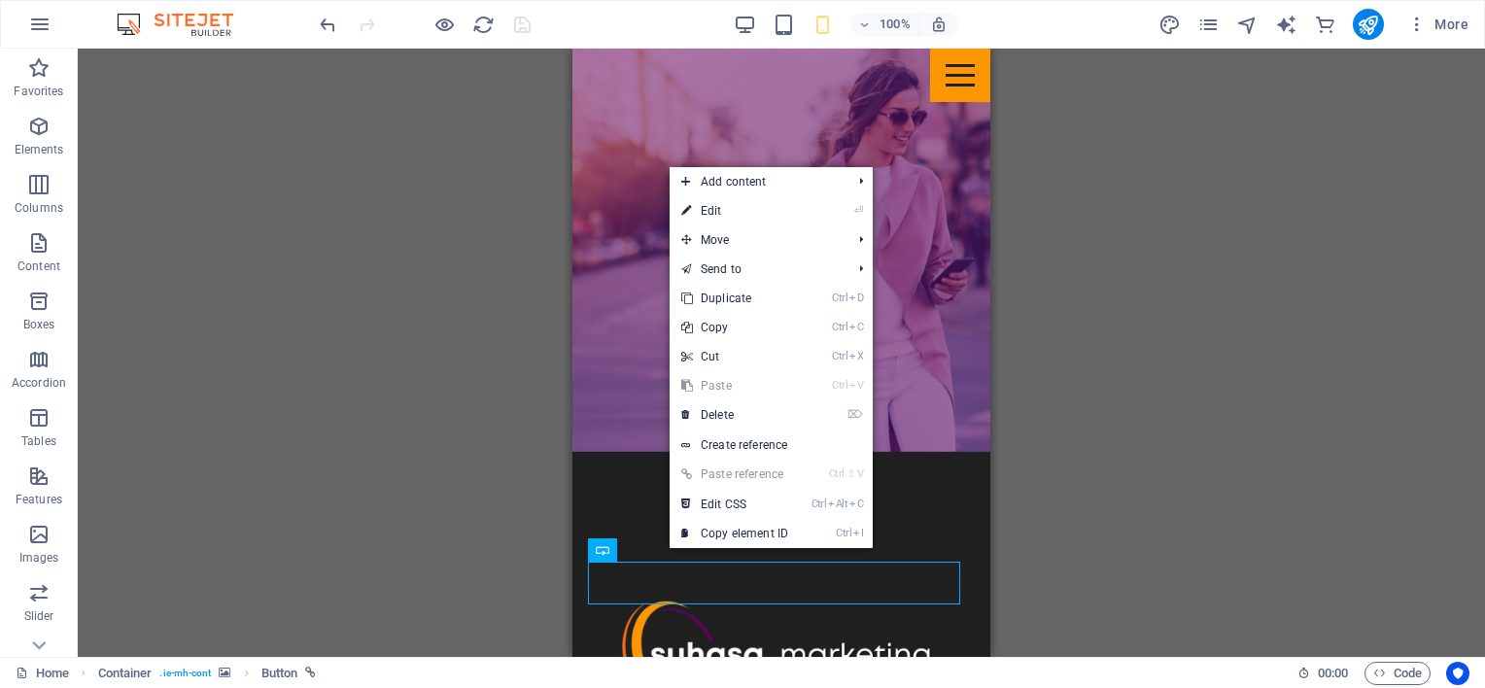
drag, startPoint x: 722, startPoint y: 218, endPoint x: 720, endPoint y: 229, distance: 11.8
click at [722, 218] on link "⏎ Edit" at bounding box center [735, 210] width 130 height 29
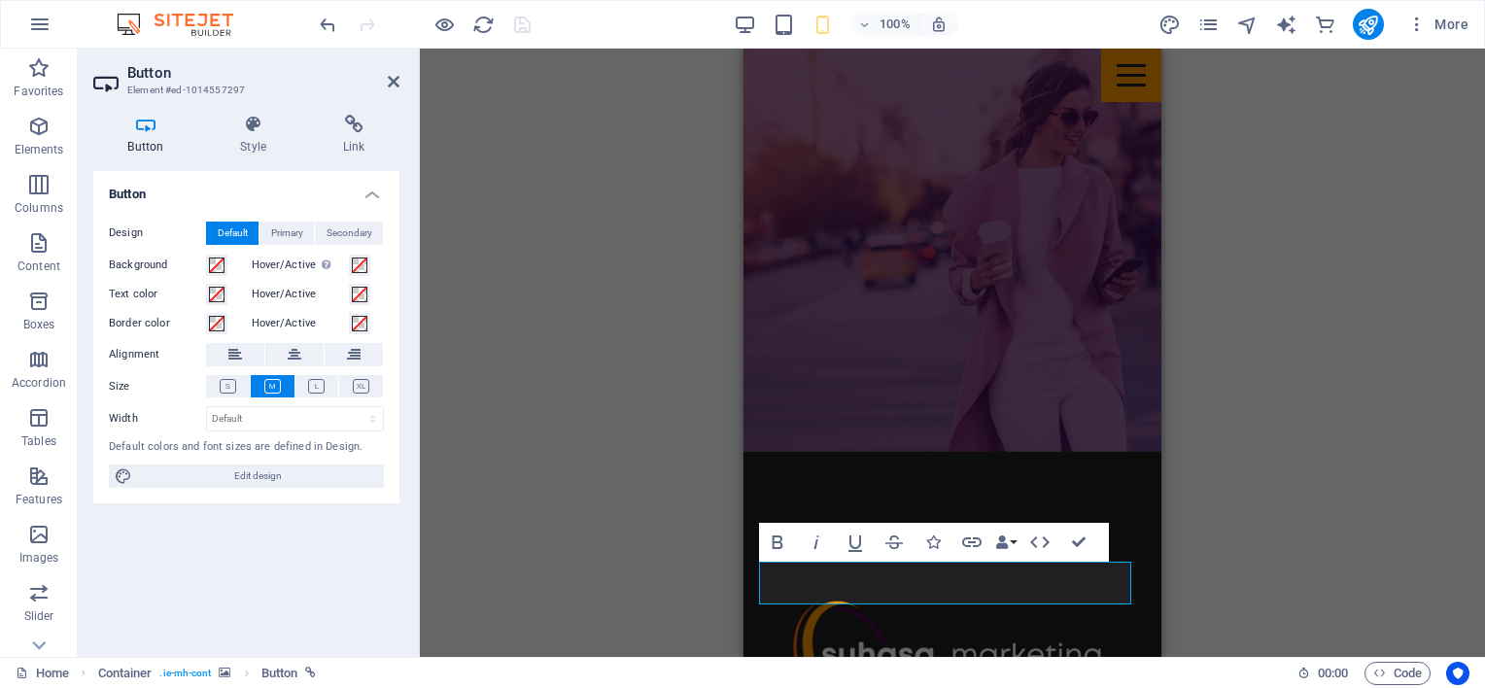
click at [643, 473] on div "H1 Menu Bar Image Banner Menu Bar H3 Container H2 Spacer H3 Container H2 Contai…" at bounding box center [952, 353] width 1065 height 608
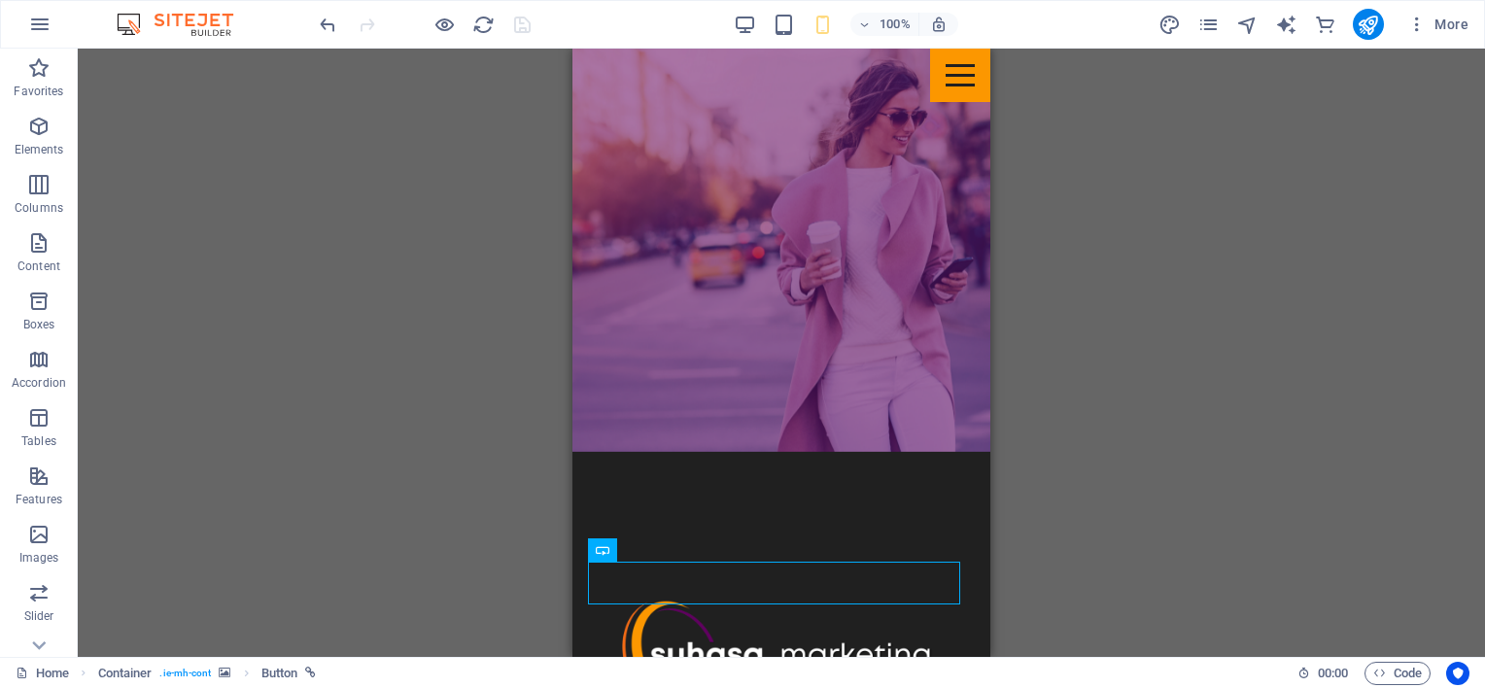
click at [444, 369] on div "H1 Menu Bar Image Banner Menu Bar H3 Container H2 Spacer H3 Container H2 Contai…" at bounding box center [781, 353] width 1407 height 608
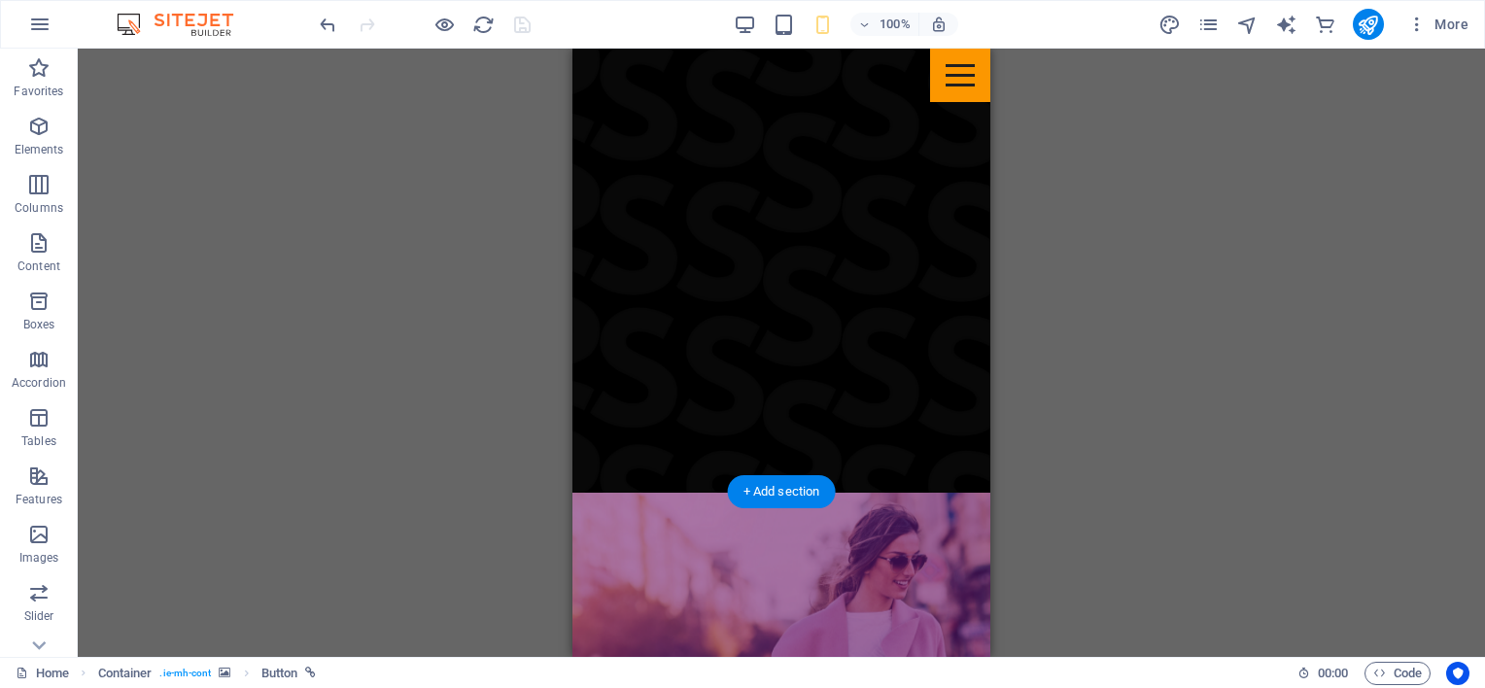
scroll to position [0, 0]
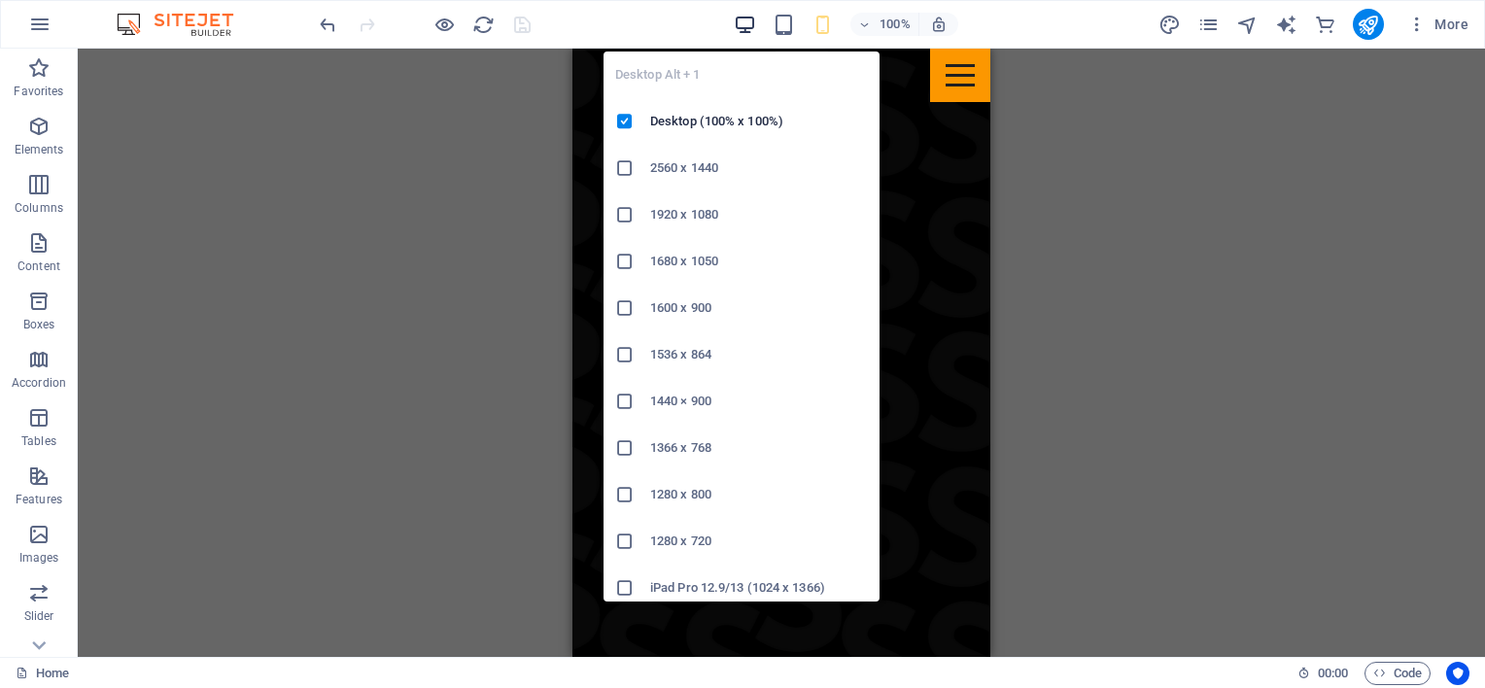
click at [754, 26] on icon "button" at bounding box center [745, 25] width 22 height 22
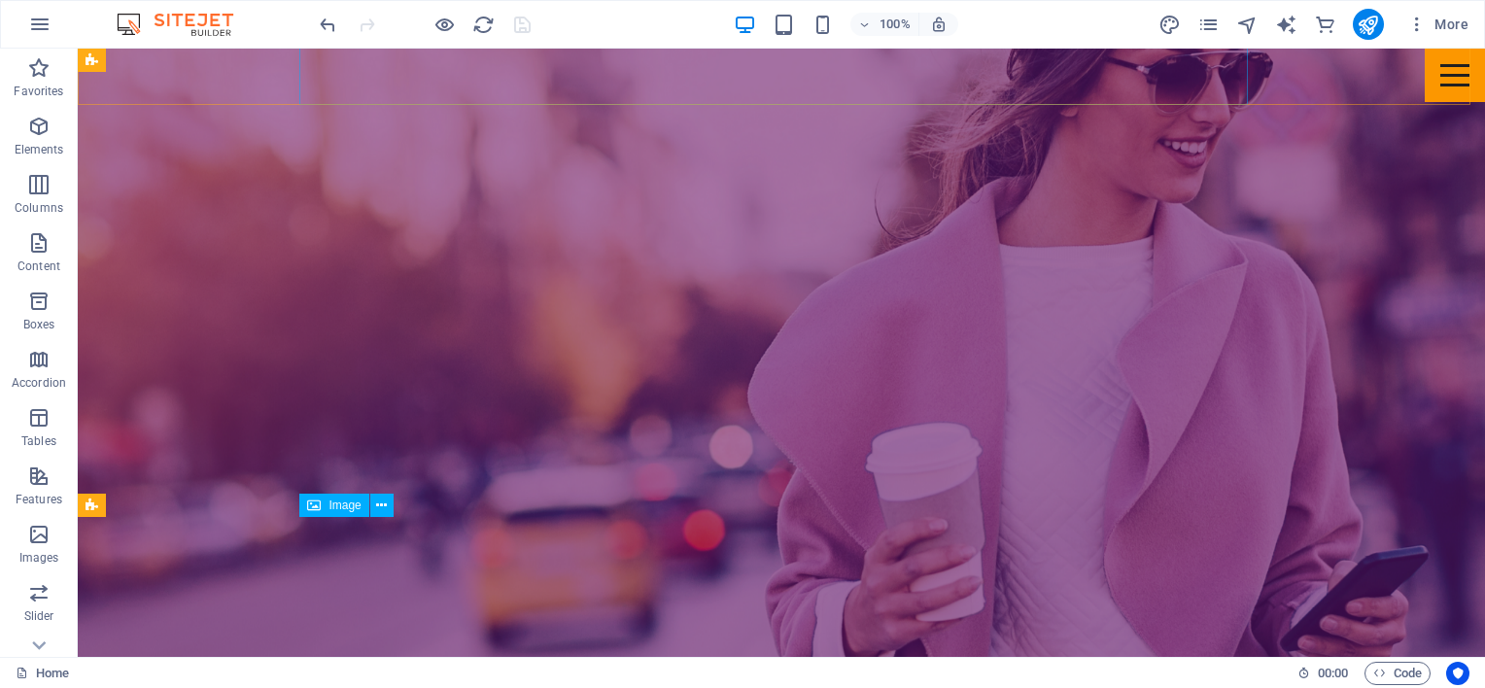
scroll to position [2138, 0]
drag, startPoint x: 1432, startPoint y: 85, endPoint x: 1403, endPoint y: 85, distance: 28.2
click at [1431, 84] on div "Menu" at bounding box center [1455, 75] width 60 height 53
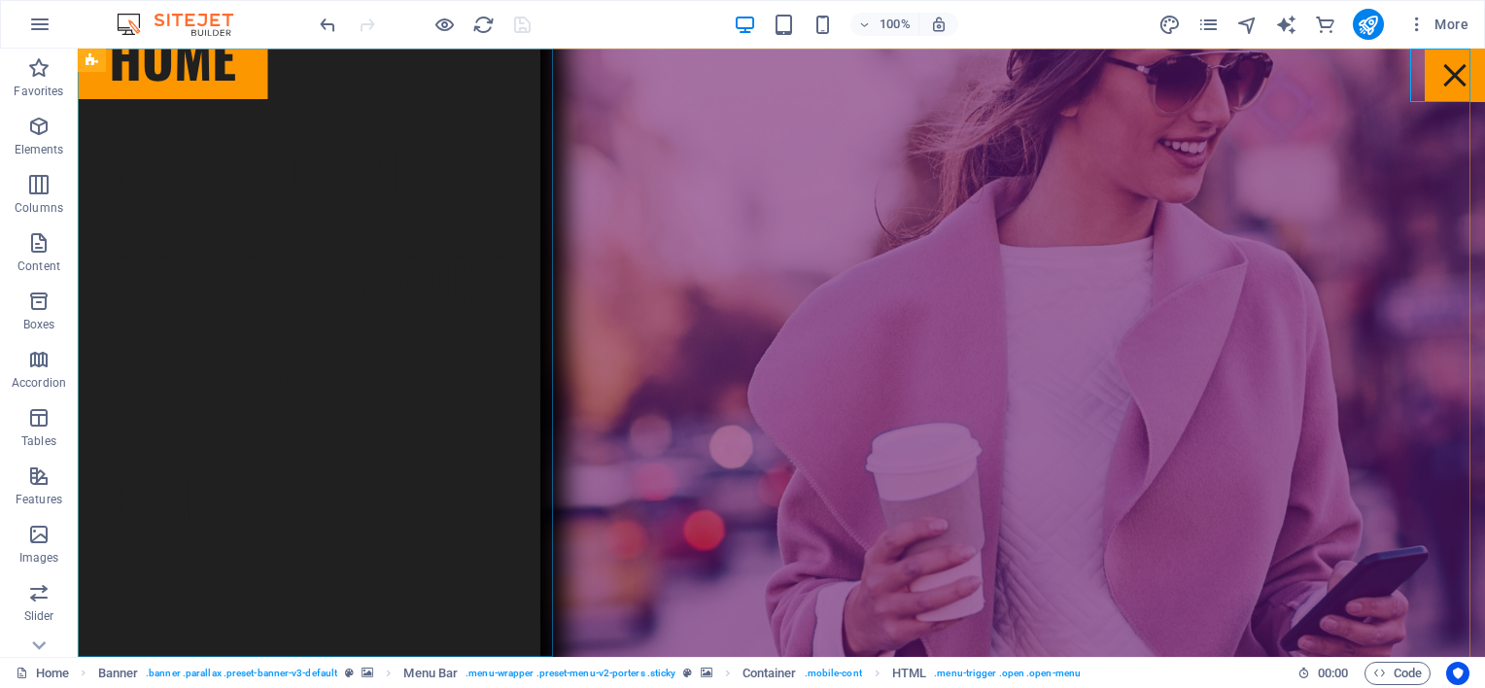
scroll to position [0, 0]
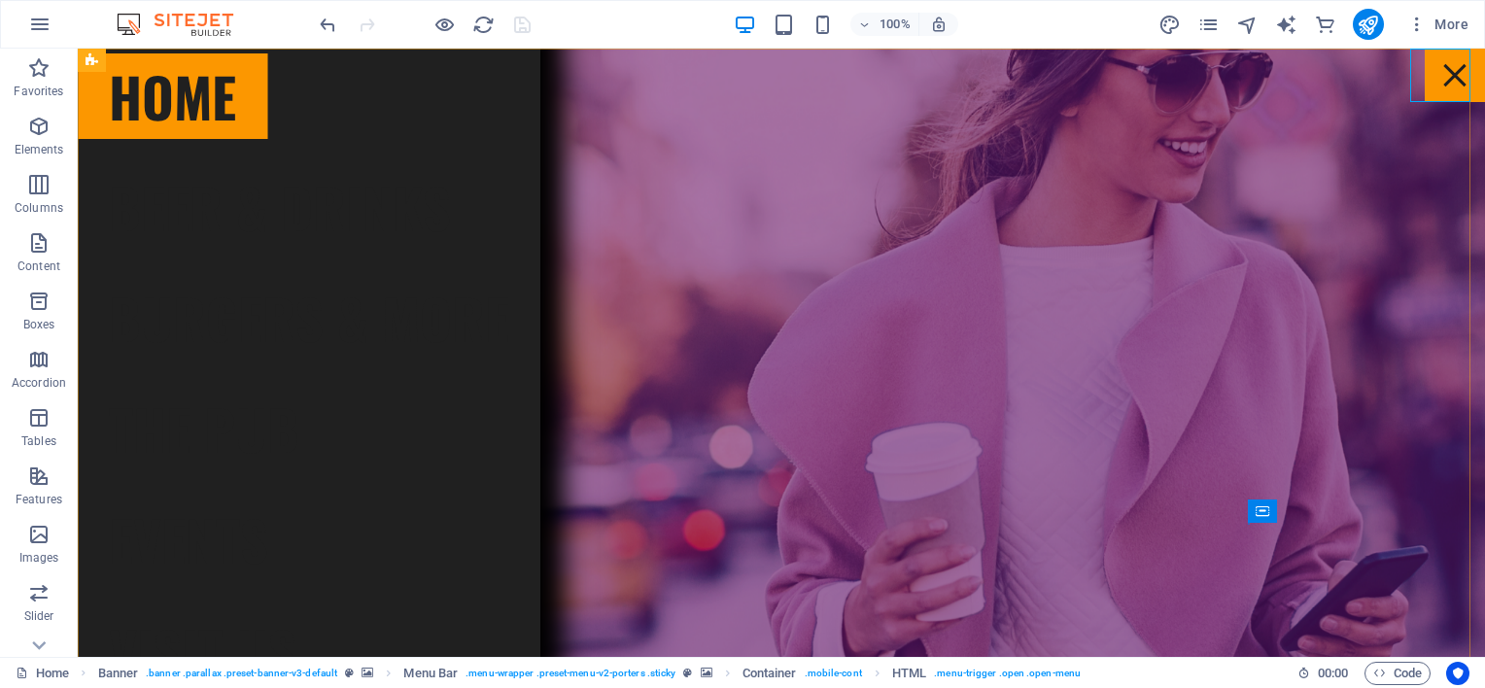
click at [1434, 88] on div "Menu" at bounding box center [1455, 75] width 60 height 53
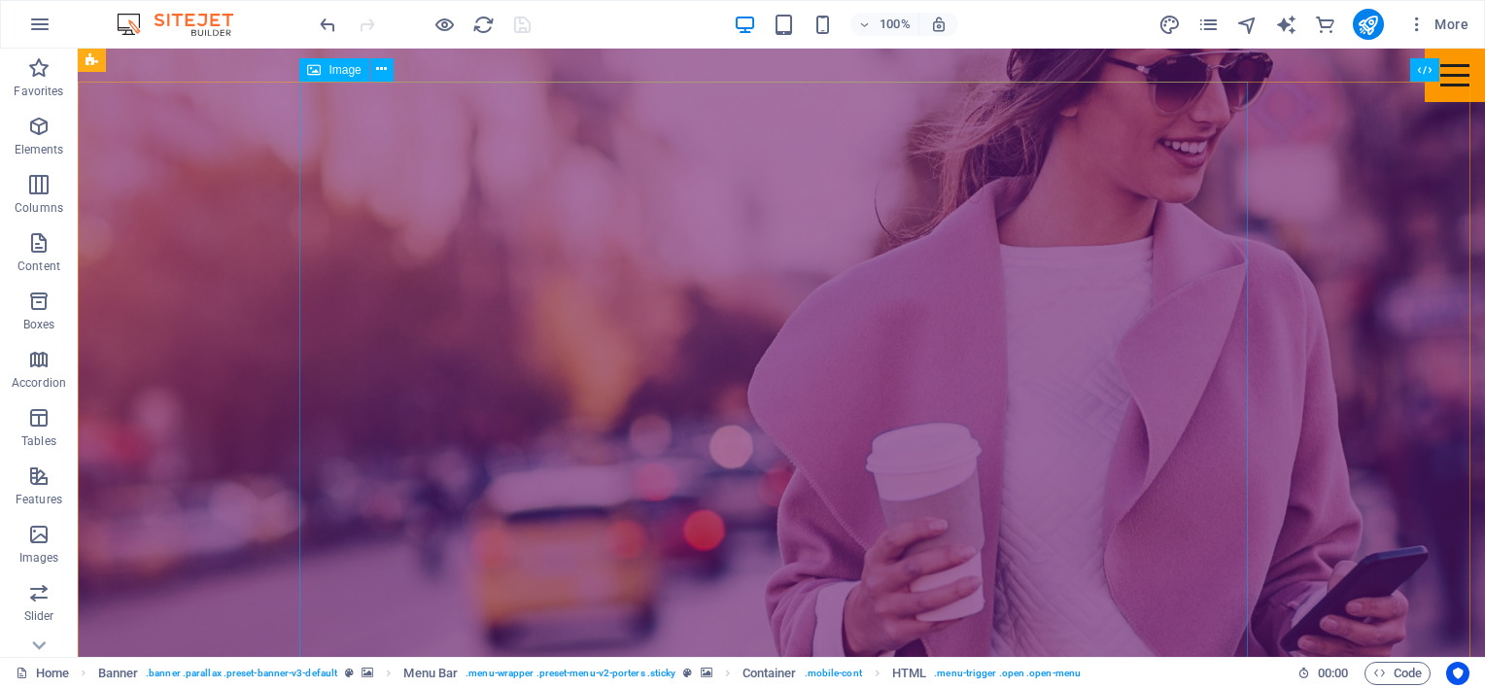
scroll to position [2827, 0]
click at [486, 24] on icon "reload" at bounding box center [483, 25] width 22 height 22
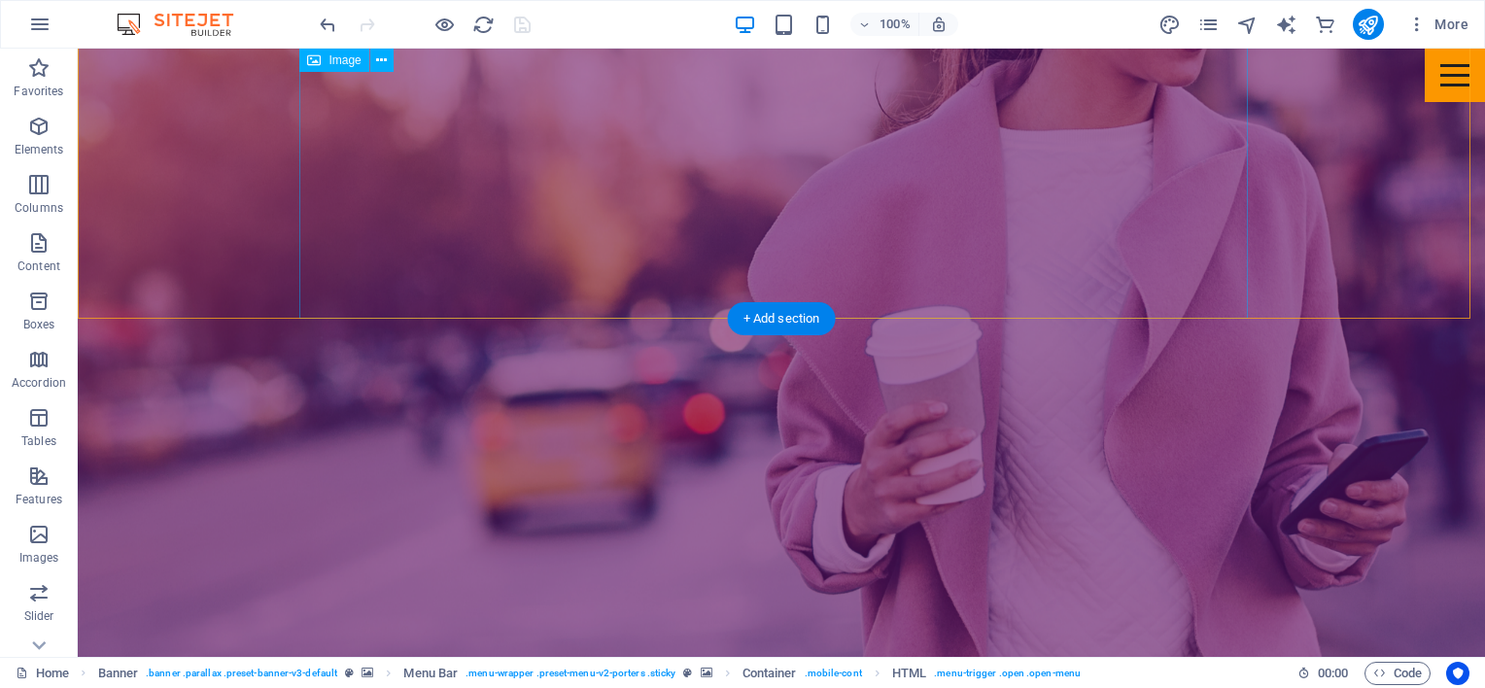
scroll to position [875, 0]
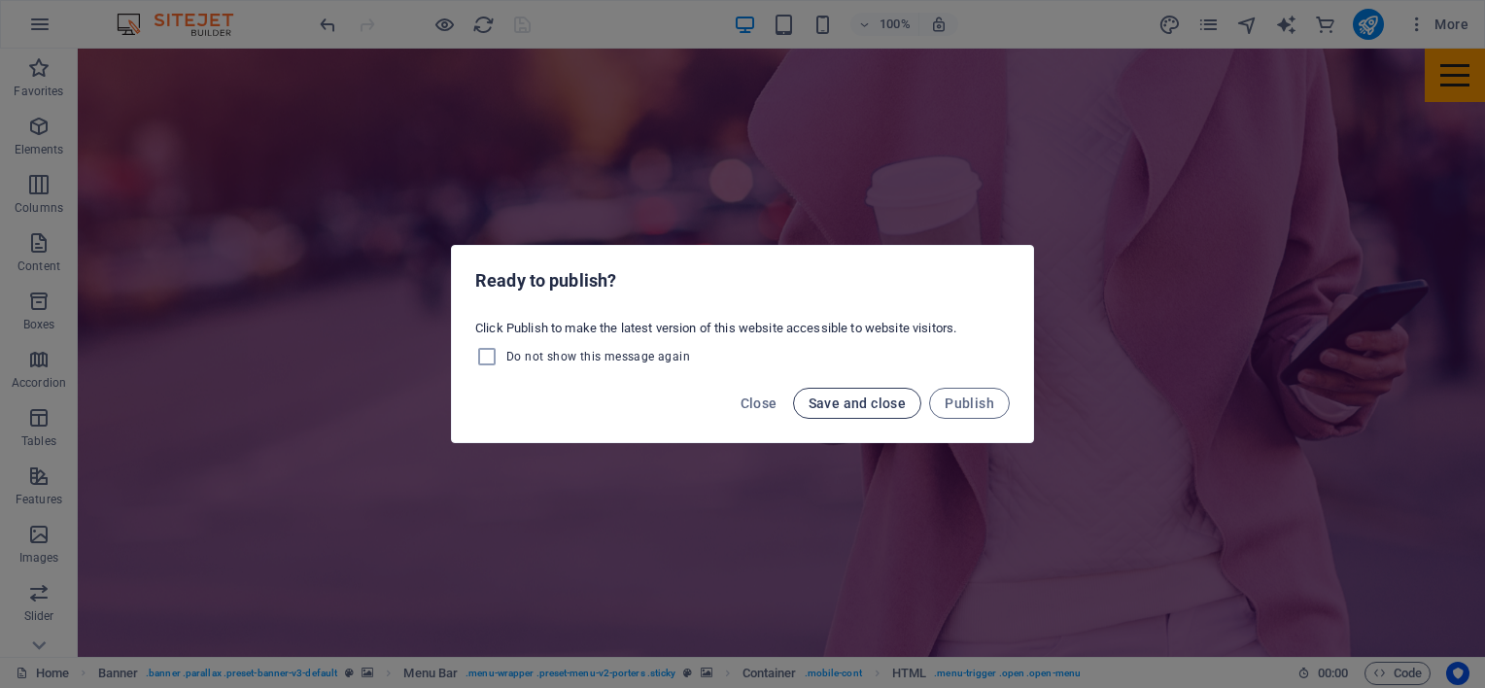
click at [887, 399] on span "Save and close" at bounding box center [858, 404] width 98 height 16
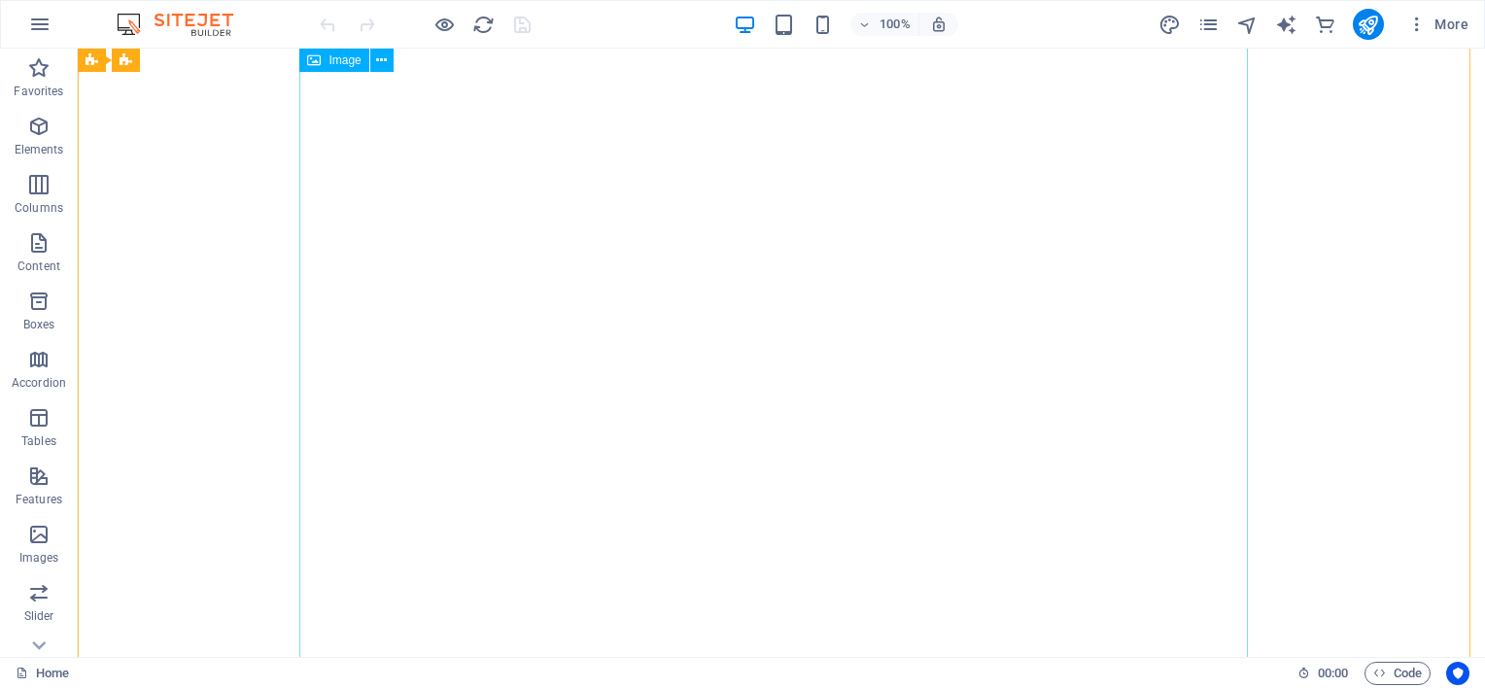
scroll to position [0, 0]
